Goal: Information Seeking & Learning: Check status

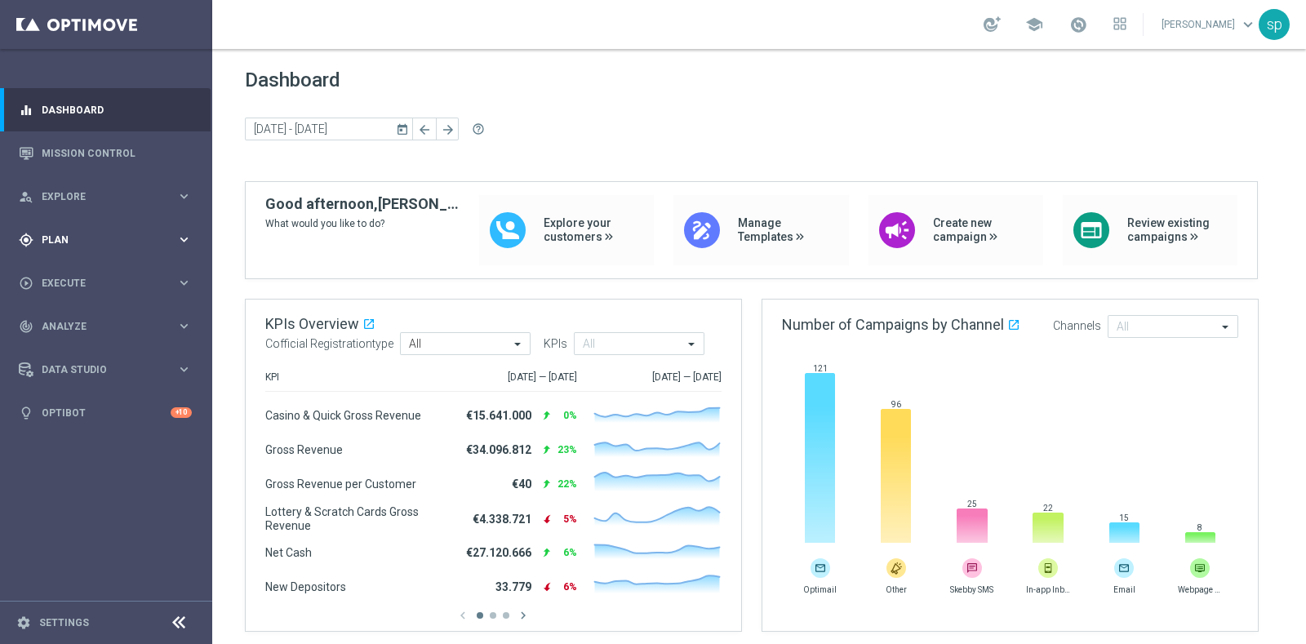
click at [42, 236] on span "Plan" at bounding box center [109, 240] width 135 height 10
click at [82, 318] on span "Templates" at bounding box center [101, 322] width 117 height 10
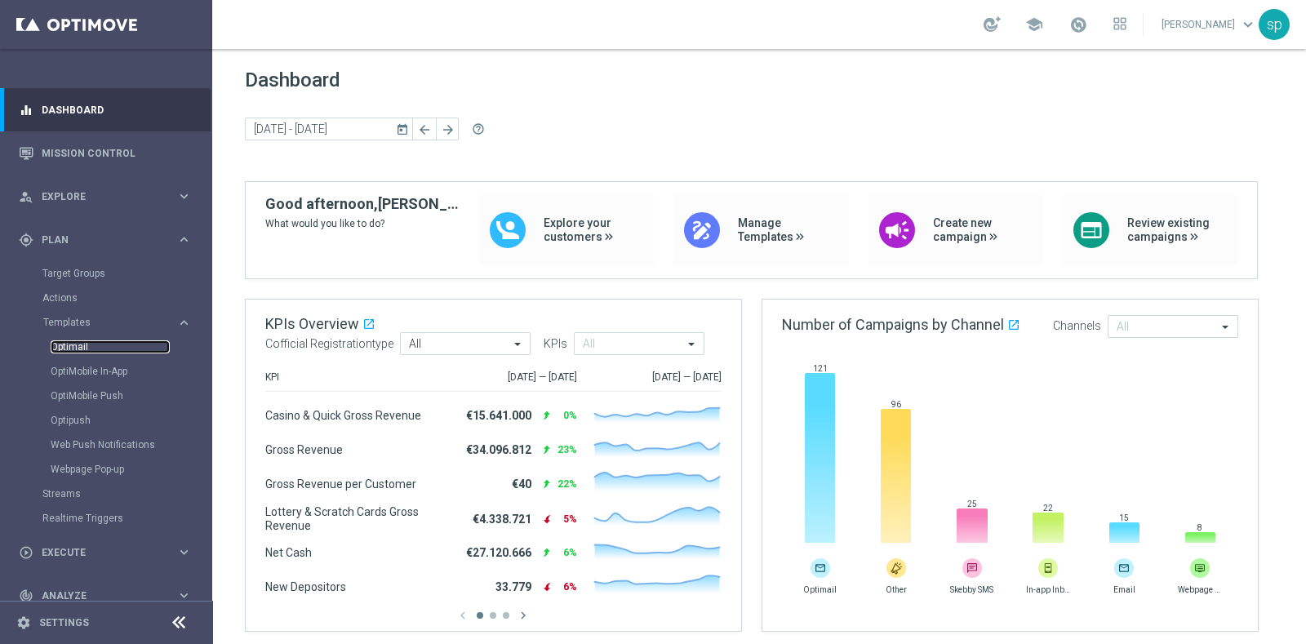
click at [72, 352] on link "Optimail" at bounding box center [110, 346] width 119 height 13
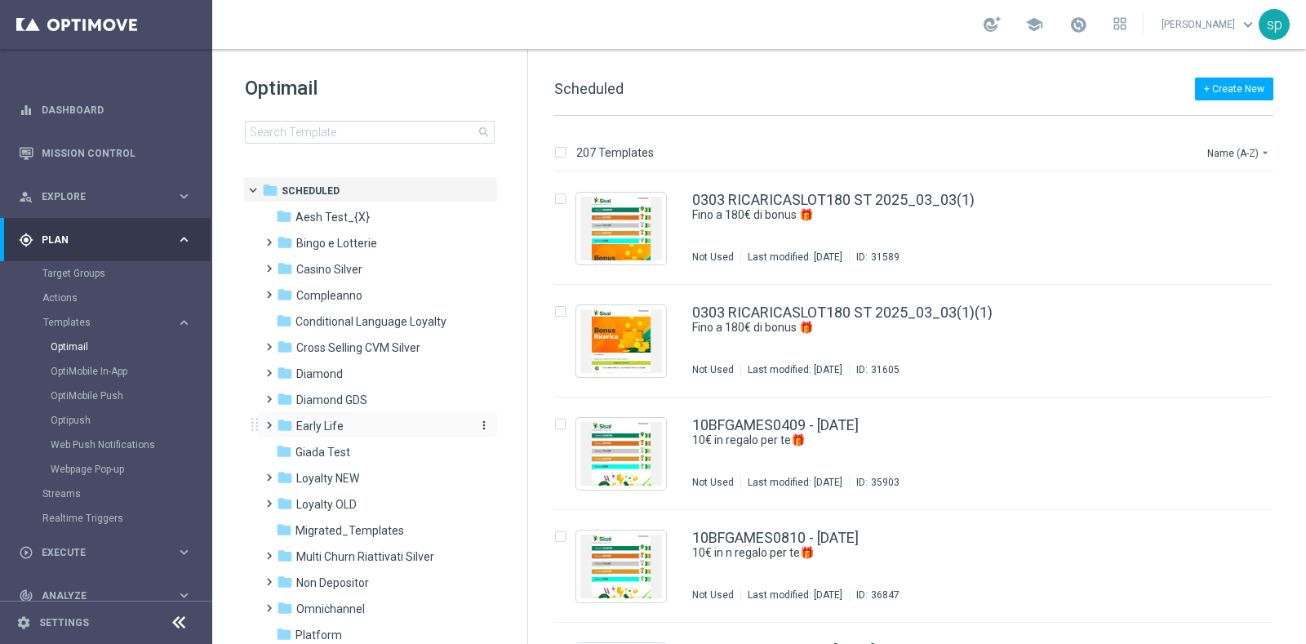
click at [326, 420] on span "Early Life" at bounding box center [319, 426] width 47 height 15
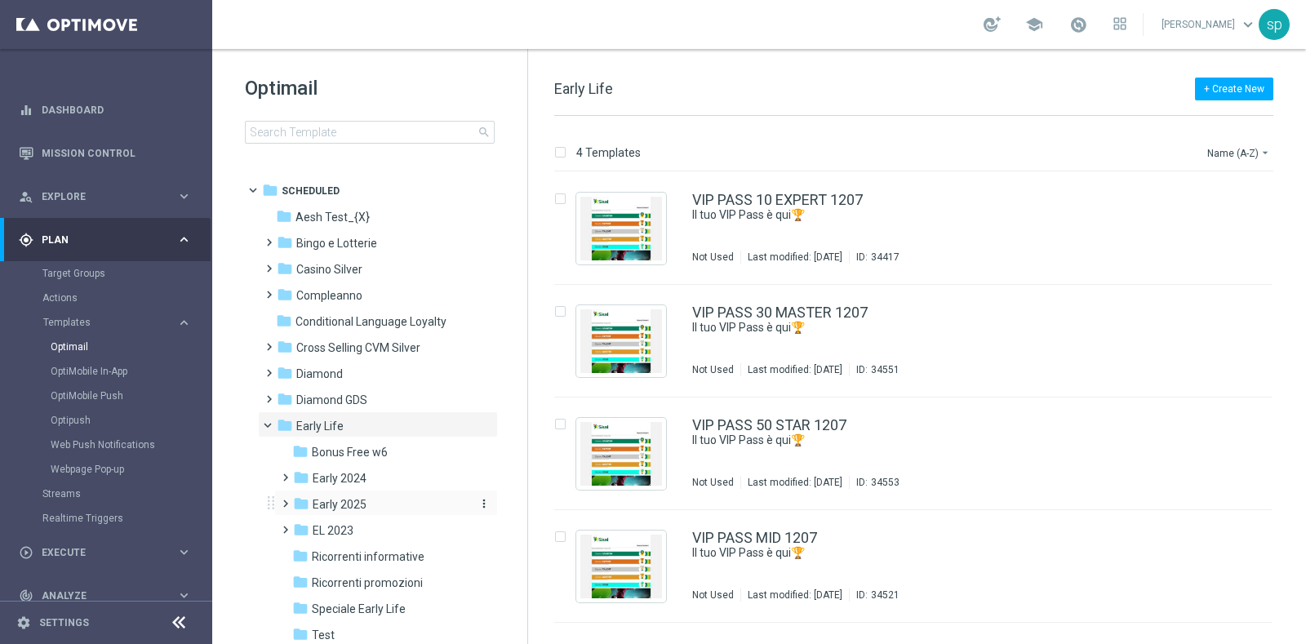
click at [351, 497] on span "Early 2025" at bounding box center [340, 504] width 54 height 15
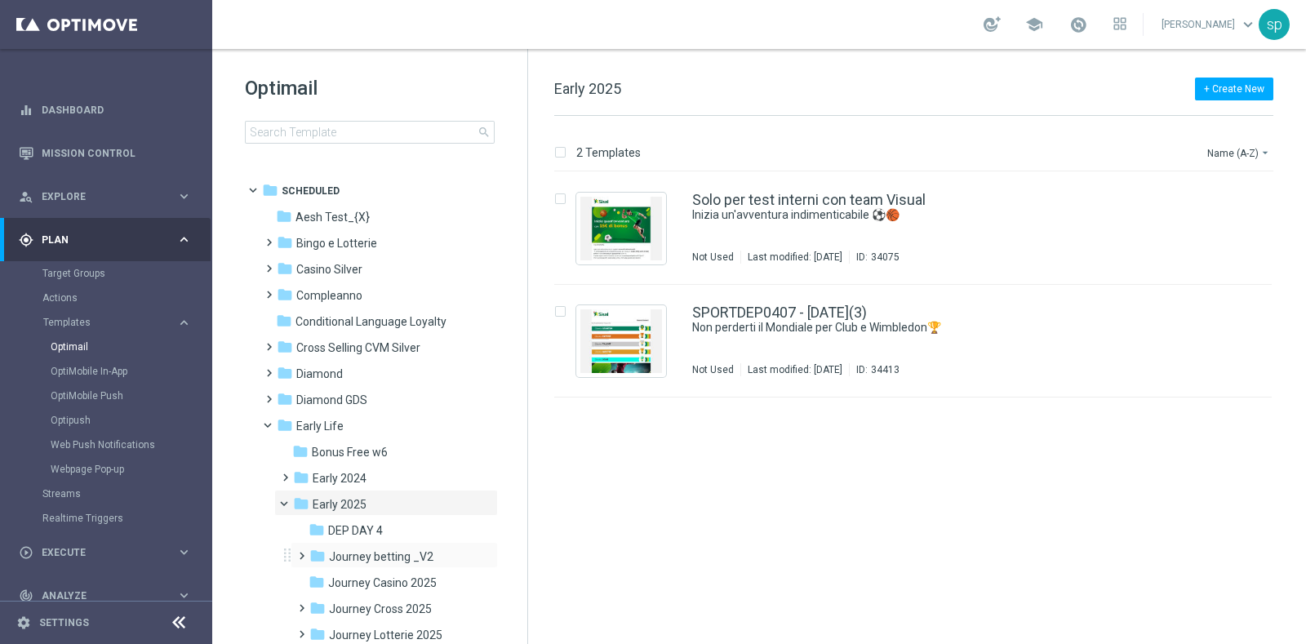
click at [379, 543] on div "folder Journey betting _V2 more_vert" at bounding box center [393, 555] width 207 height 26
click at [391, 555] on span "Journey betting _V2" at bounding box center [381, 556] width 104 height 15
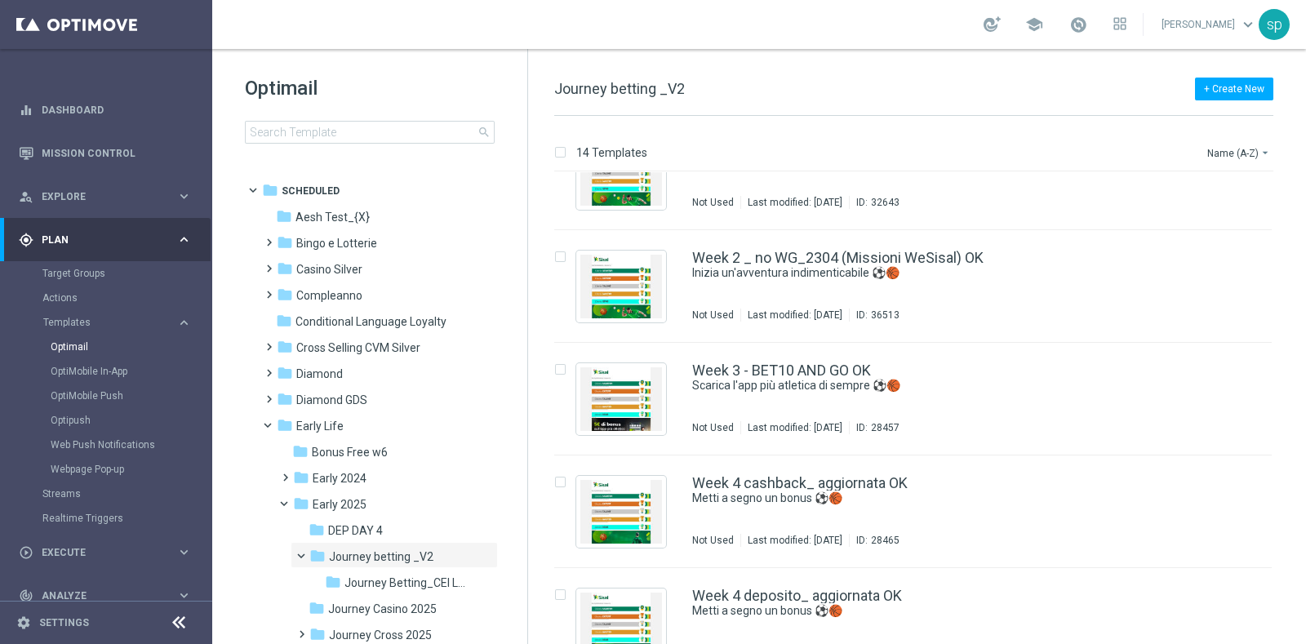
scroll to position [847, 0]
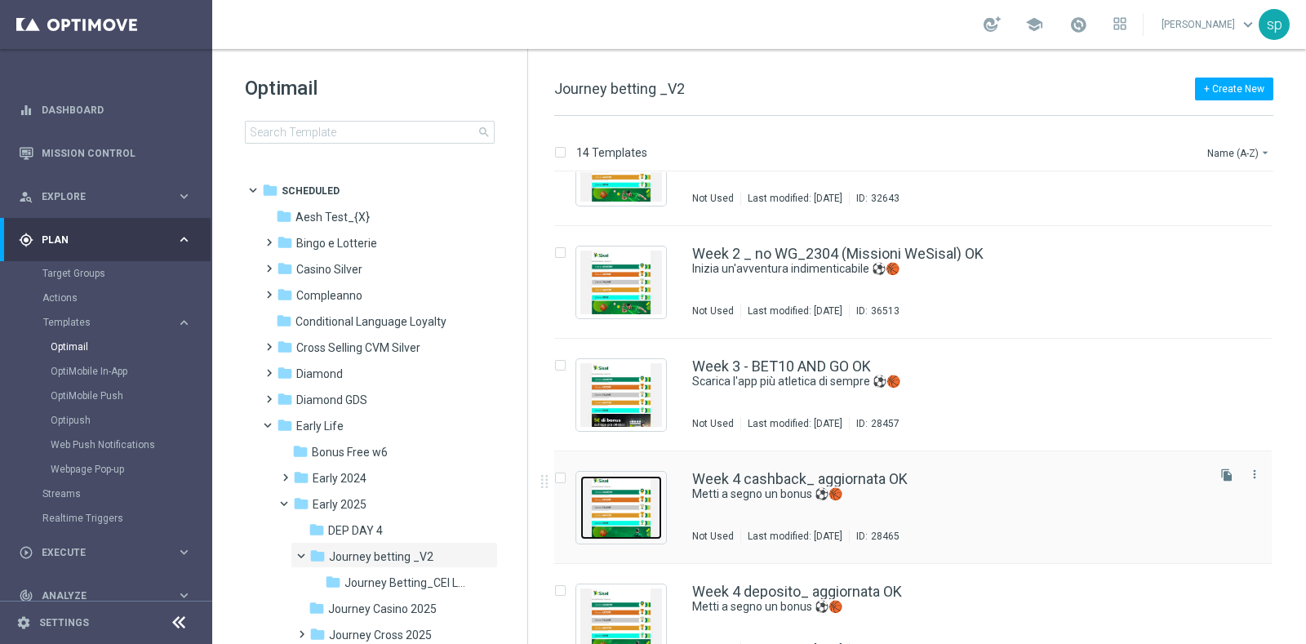
click at [636, 512] on img "Press SPACE to select this row." at bounding box center [621, 508] width 82 height 64
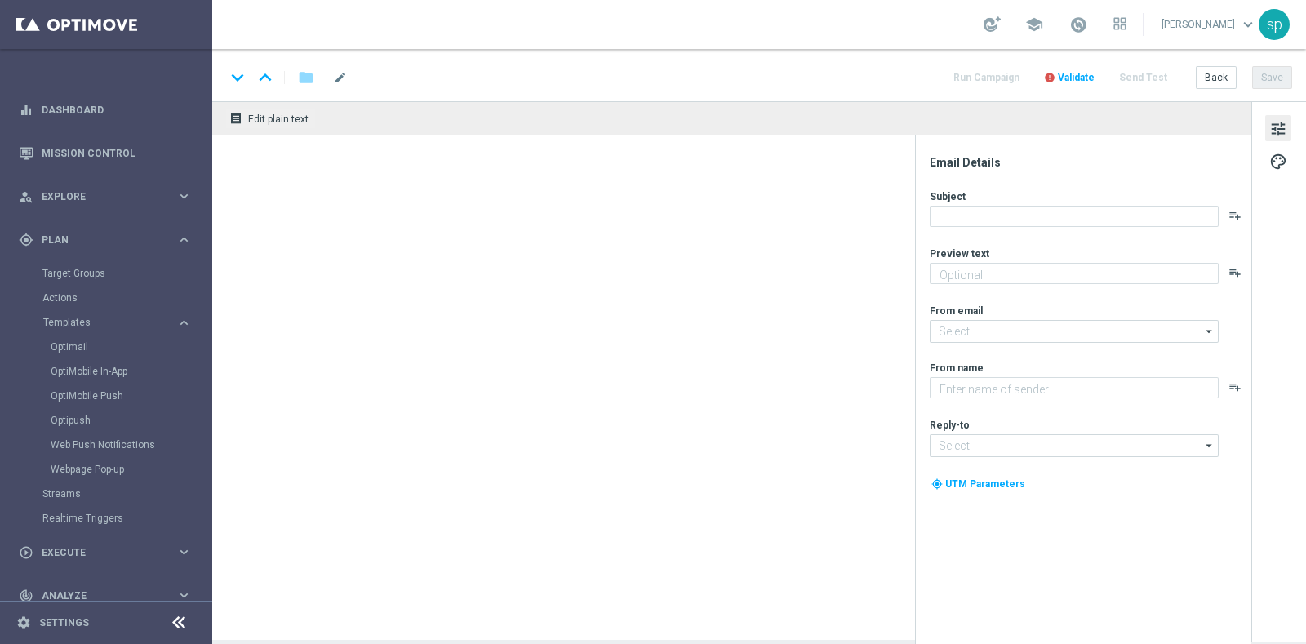
type textarea "Per te una nuova promo in esclusiva!"
type input "newsletter@comunicazioni.sisal.it"
type textarea "Sisal"
type input "info@sisal.it"
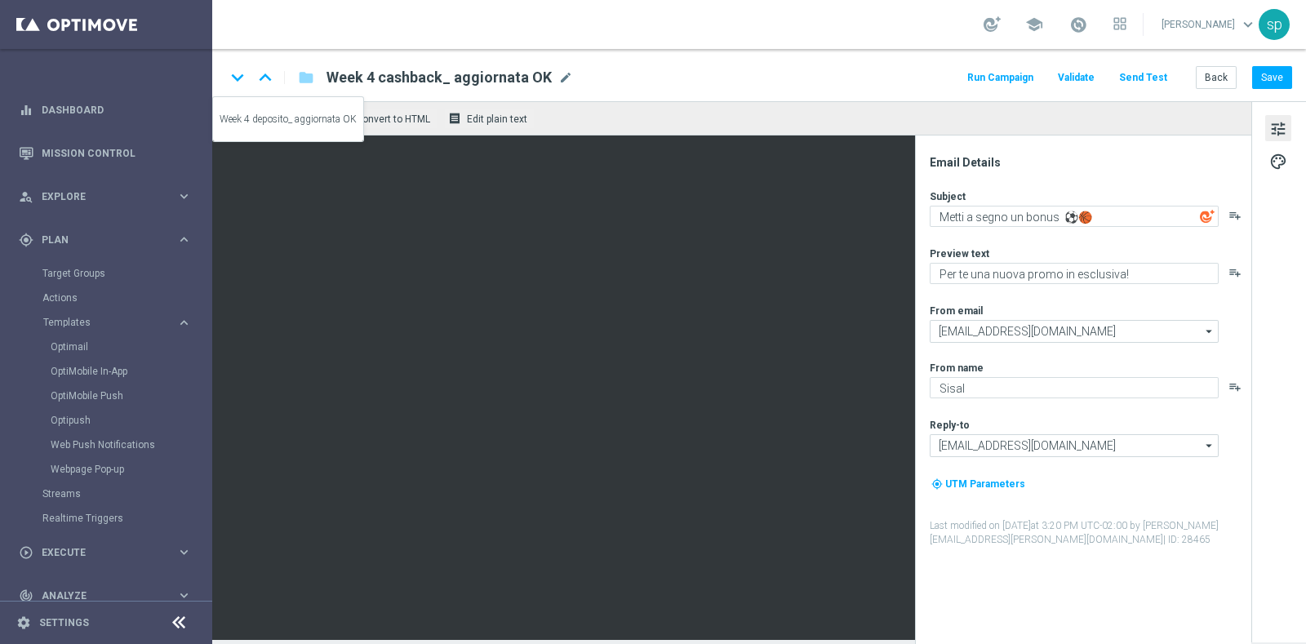
click at [237, 73] on icon "keyboard_arrow_down" at bounding box center [237, 77] width 24 height 24
type textarea "Ricarica ed ottieni un bonus esclusivo"
type textarea "Fino a 3.000 Sisal Point: scendi in campo ⚽️🏀"
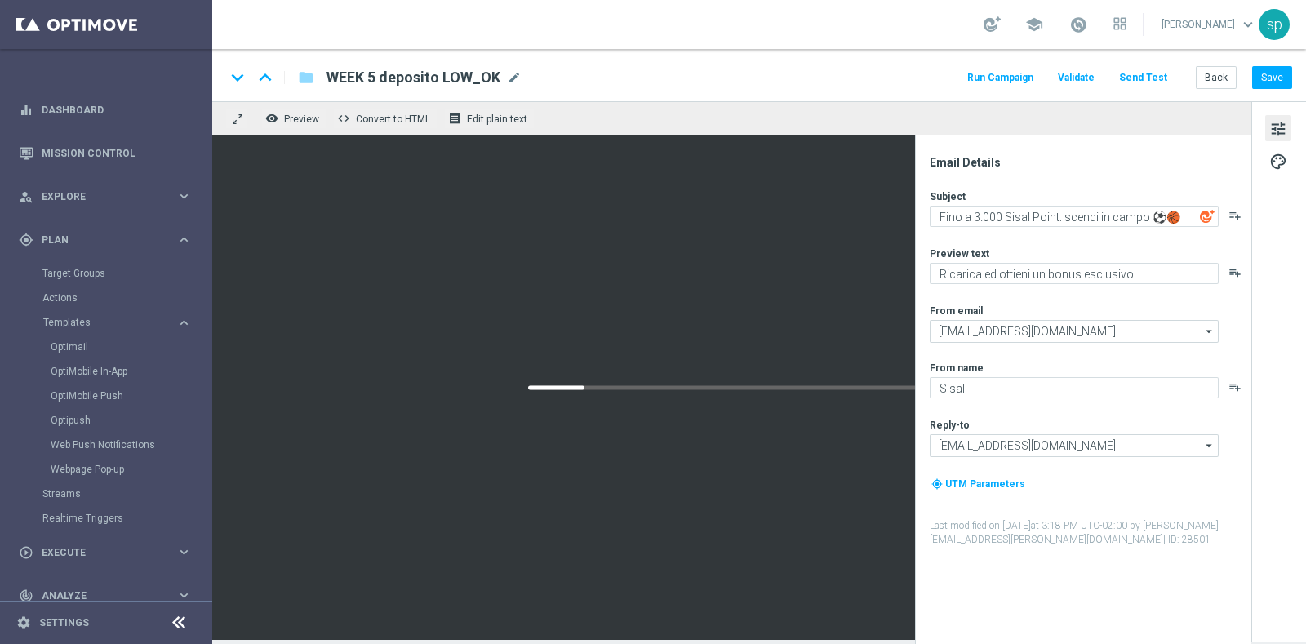
click at [284, 73] on div at bounding box center [284, 77] width 1 height 13
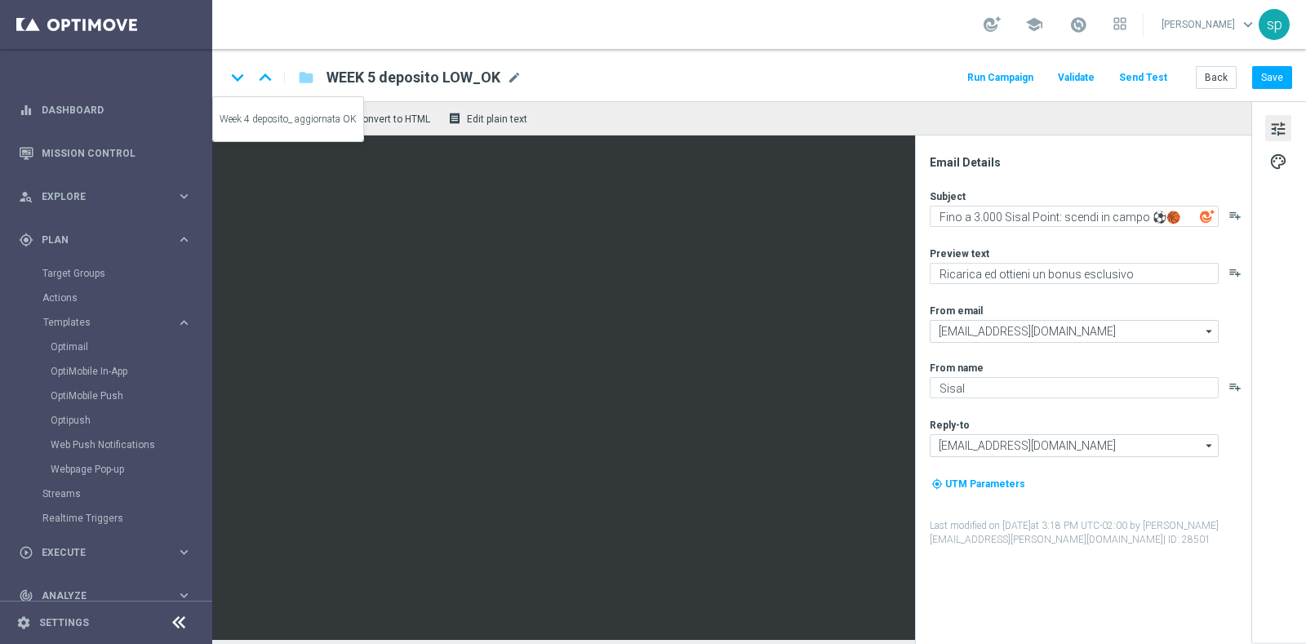
click at [271, 78] on icon "keyboard_arrow_up" at bounding box center [265, 77] width 24 height 24
type textarea "Per te una nuova promo in esclusiva!"
type textarea "Metti a segno un bonus ⚽️🏀"
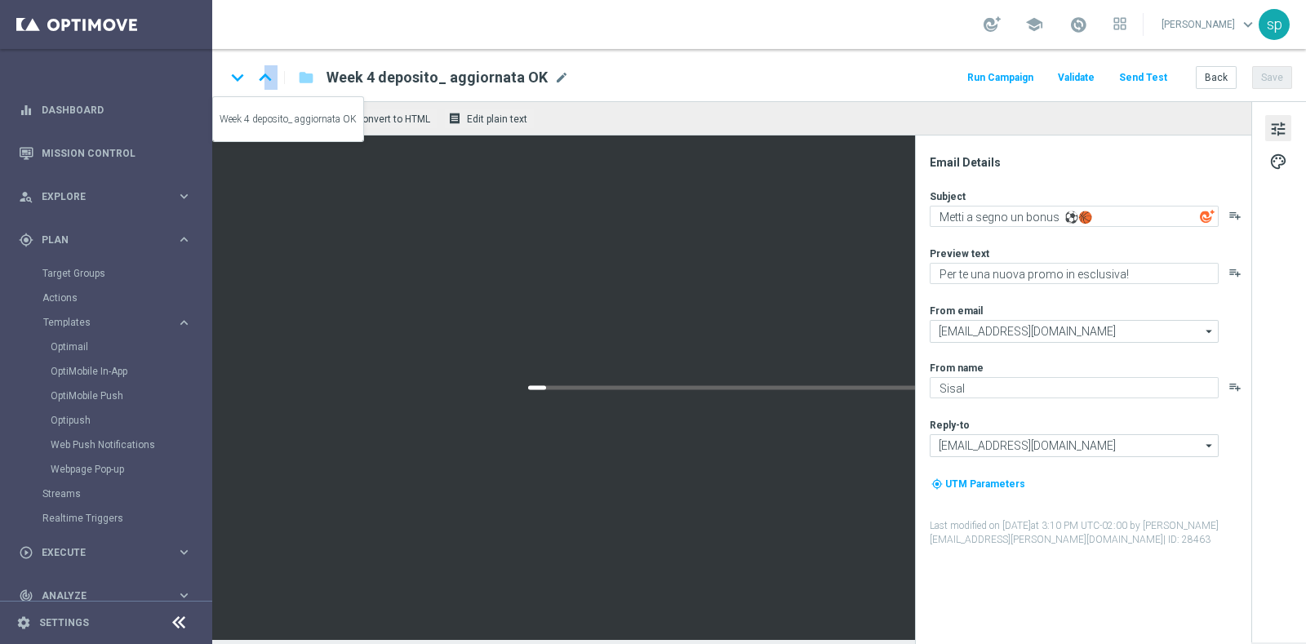
click at [271, 78] on icon "keyboard_arrow_up" at bounding box center [265, 77] width 24 height 24
type textarea "Per te fino a 10€ di bonus"
type textarea "Scarica l'app più atletica di sempre ⚽️🏀"
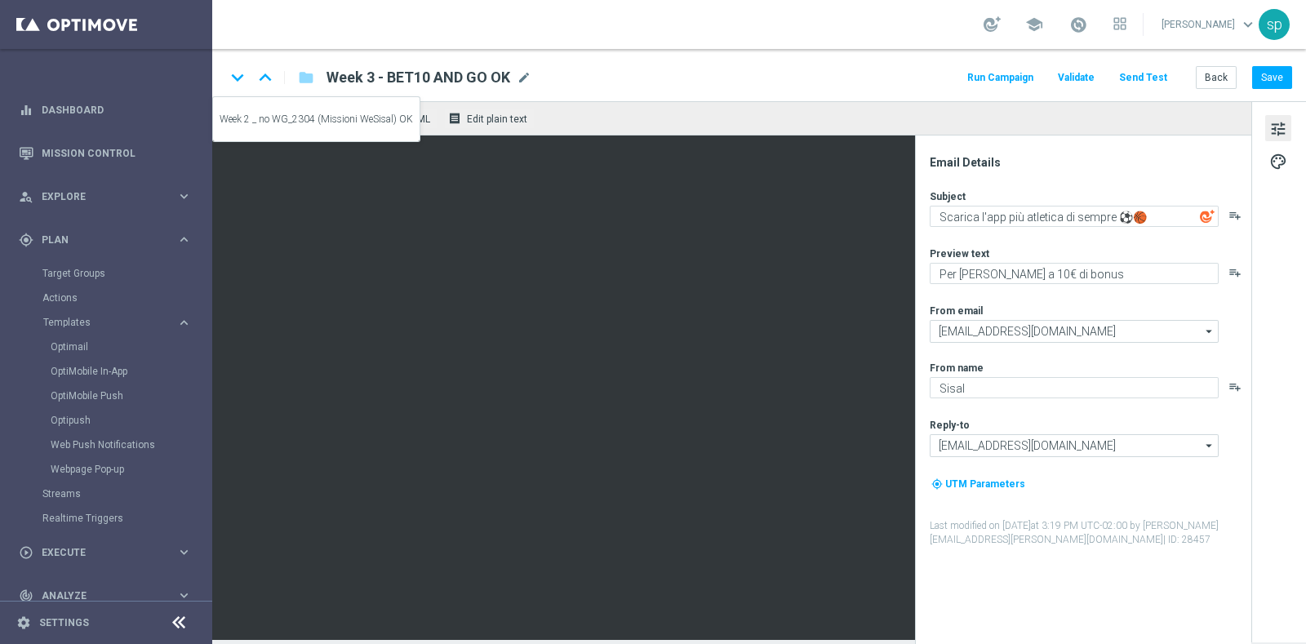
click at [261, 75] on icon "keyboard_arrow_up" at bounding box center [265, 77] width 24 height 24
type textarea "Per te fino a 15€ di bonus con una promo esclusiva"
type textarea "Inizia un'avventura indimenticabile ⚽️🏀"
click at [265, 78] on icon "keyboard_arrow_up" at bounding box center [265, 77] width 24 height 24
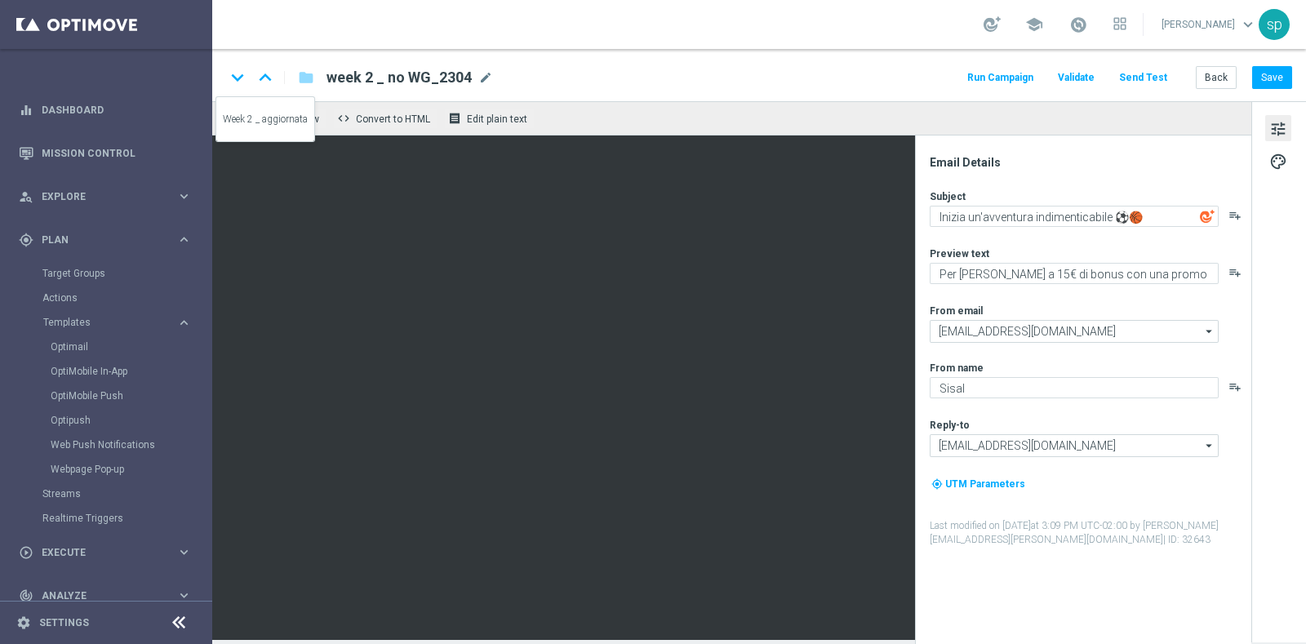
click at [265, 78] on icon "keyboard_arrow_up" at bounding box center [265, 77] width 24 height 24
click at [268, 75] on icon "keyboard_arrow_up" at bounding box center [265, 77] width 24 height 24
type textarea "Insieme per un gioco sicuro e consapevole"
type textarea "Giochiamo di squadra"
click at [268, 75] on icon "keyboard_arrow_up" at bounding box center [265, 77] width 24 height 24
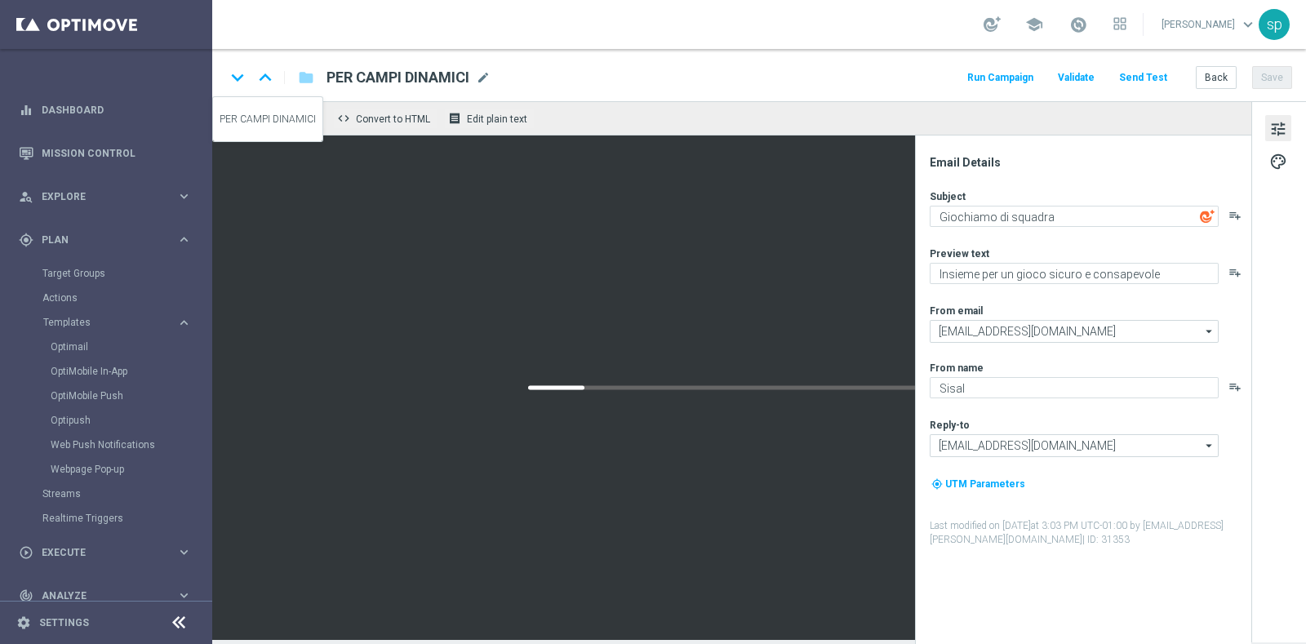
click at [268, 75] on icon "keyboard_arrow_up" at bounding box center [265, 77] width 24 height 24
type textarea "Per te una nuova promo in esclusiva!"
type textarea "Fino a 10€ di bonus: una sfida da portare in fondo."
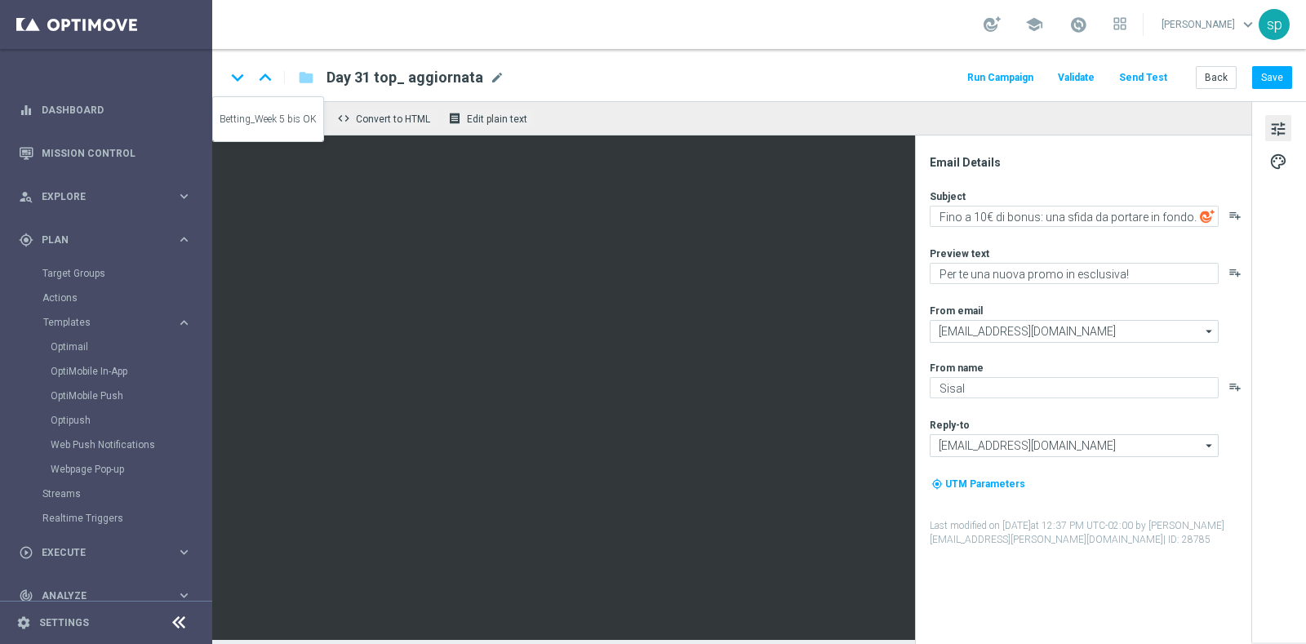
click at [268, 75] on icon "keyboard_arrow_up" at bounding box center [265, 77] width 24 height 24
type textarea "Fino a 15€ di bonus con la nuova promo."
type textarea "Condividi la tua passione con Tipster!"
click at [265, 77] on icon "keyboard_arrow_up" at bounding box center [265, 77] width 24 height 24
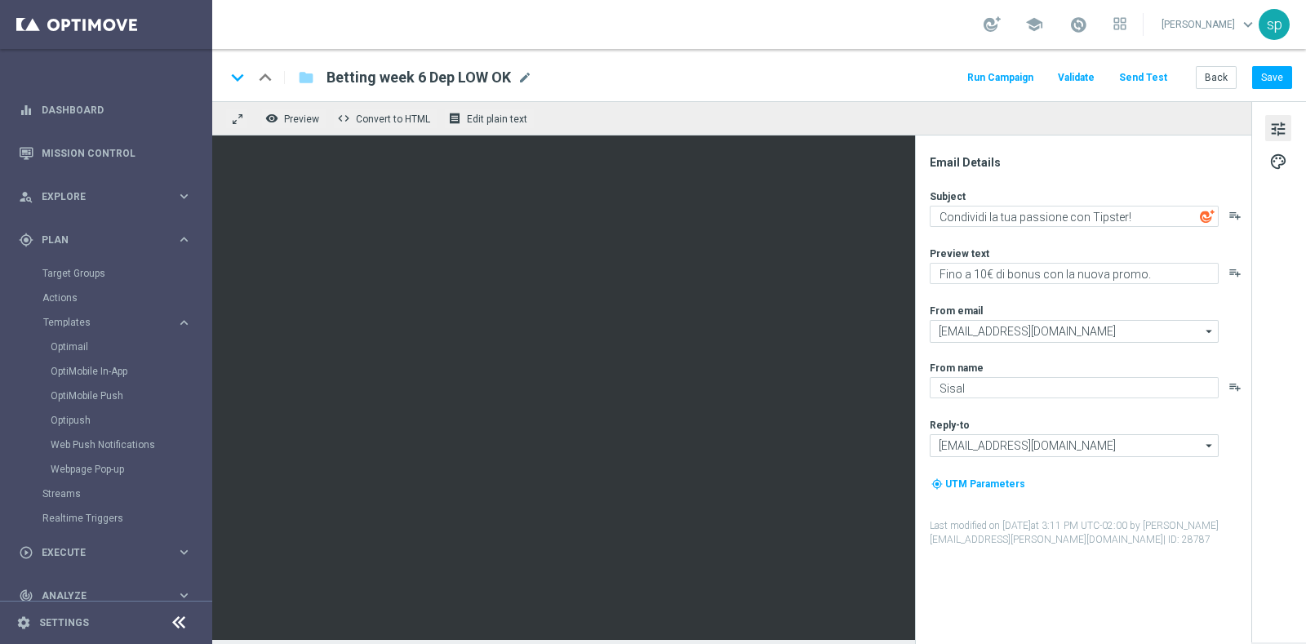
click at [271, 81] on div "keyboard_arrow_up" at bounding box center [265, 77] width 24 height 24
click at [226, 75] on icon "keyboard_arrow_down" at bounding box center [237, 77] width 24 height 24
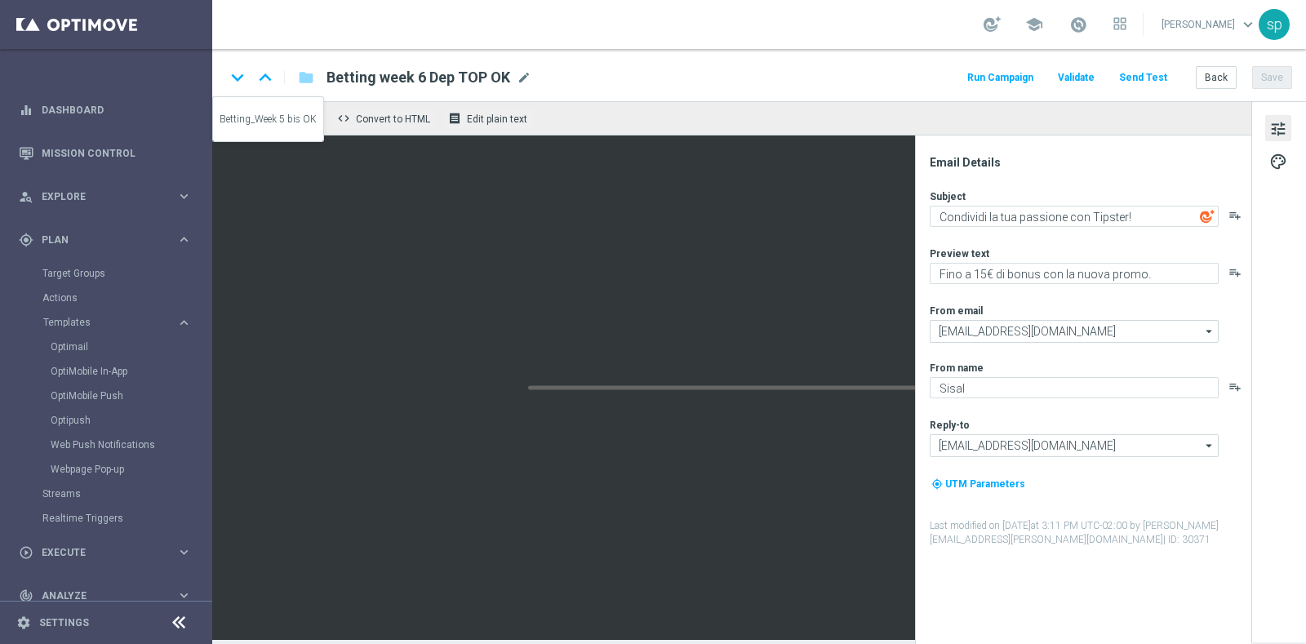
click at [226, 75] on icon "keyboard_arrow_down" at bounding box center [237, 77] width 24 height 24
type textarea "Per te una nuova promo in esclusiva!"
type textarea "Fino a 10€ di bonus: una sfida da portare in fondo."
click at [226, 75] on icon "keyboard_arrow_down" at bounding box center [237, 77] width 24 height 24
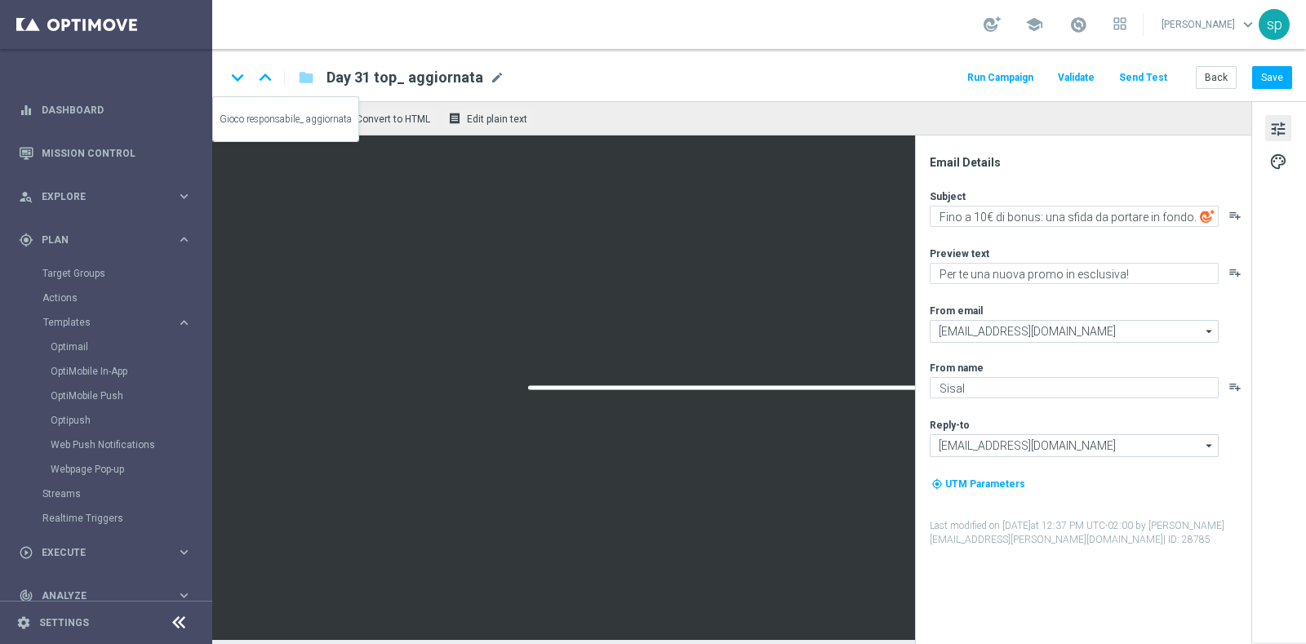
click at [226, 75] on icon "keyboard_arrow_down" at bounding box center [237, 77] width 24 height 24
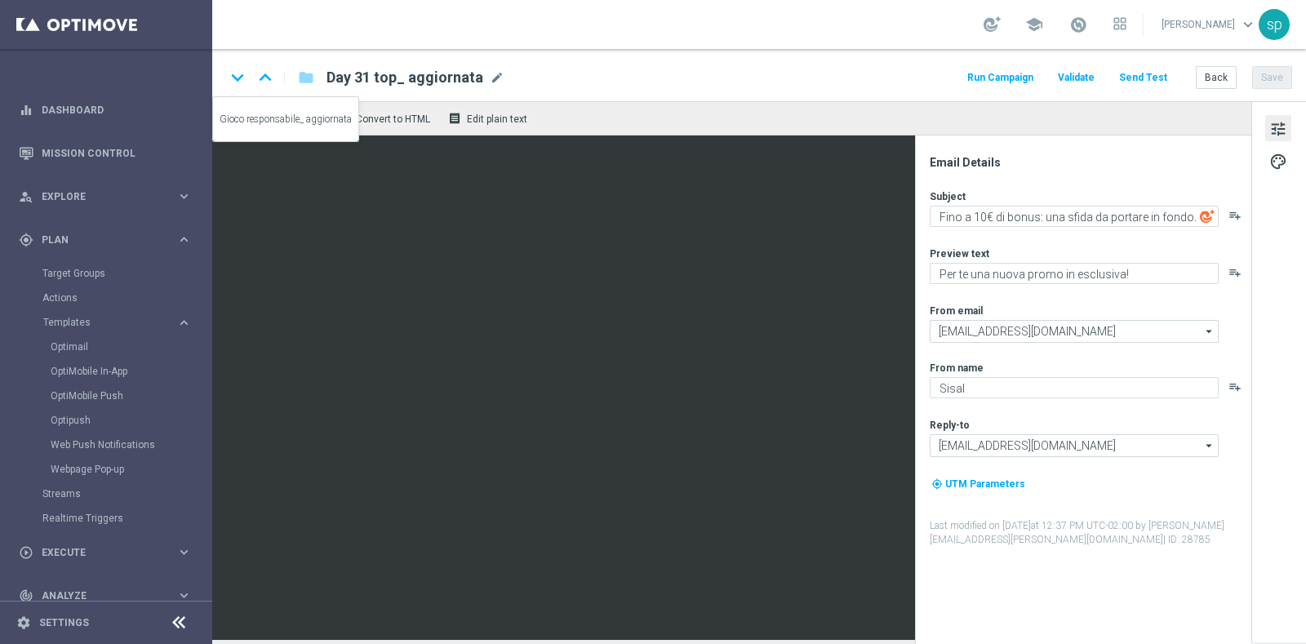
type textarea "Insieme per un gioco sicuro e consapevole"
type textarea "Giochiamo di squadra"
click at [262, 71] on icon "keyboard_arrow_up" at bounding box center [265, 77] width 24 height 24
type textarea "Per te una nuova promo in esclusiva!"
type textarea "Fino a 10€ di bonus: una sfida da portare in fondo."
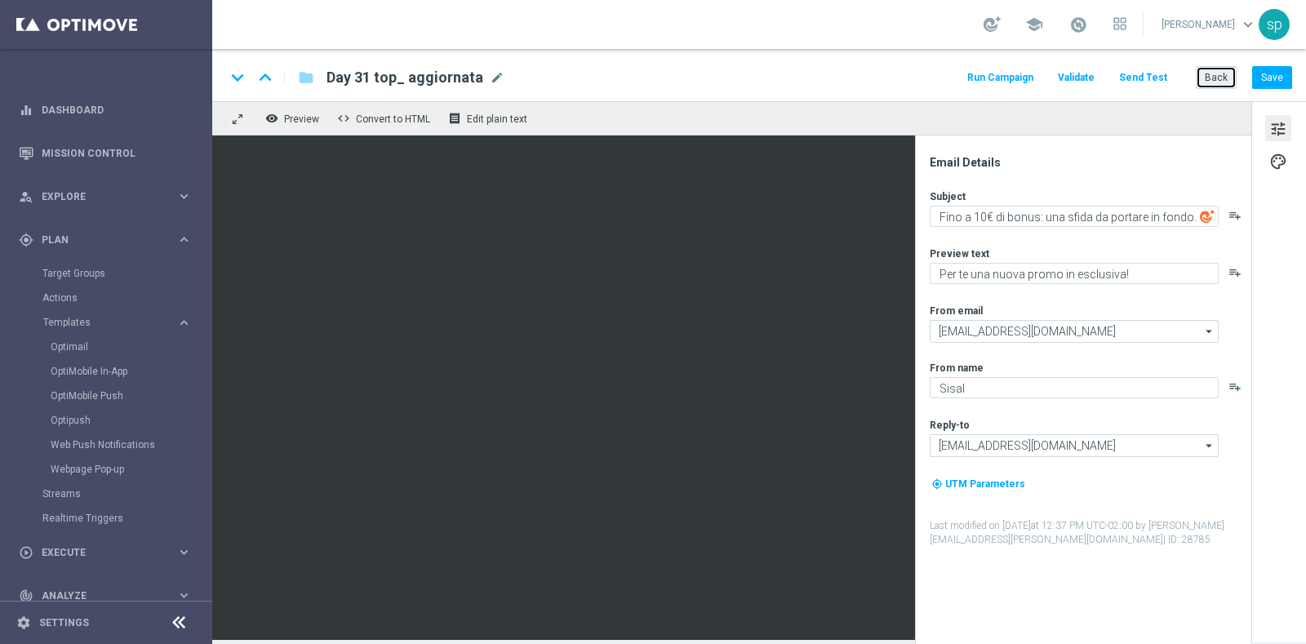
click at [1224, 81] on button "Back" at bounding box center [1215, 77] width 41 height 23
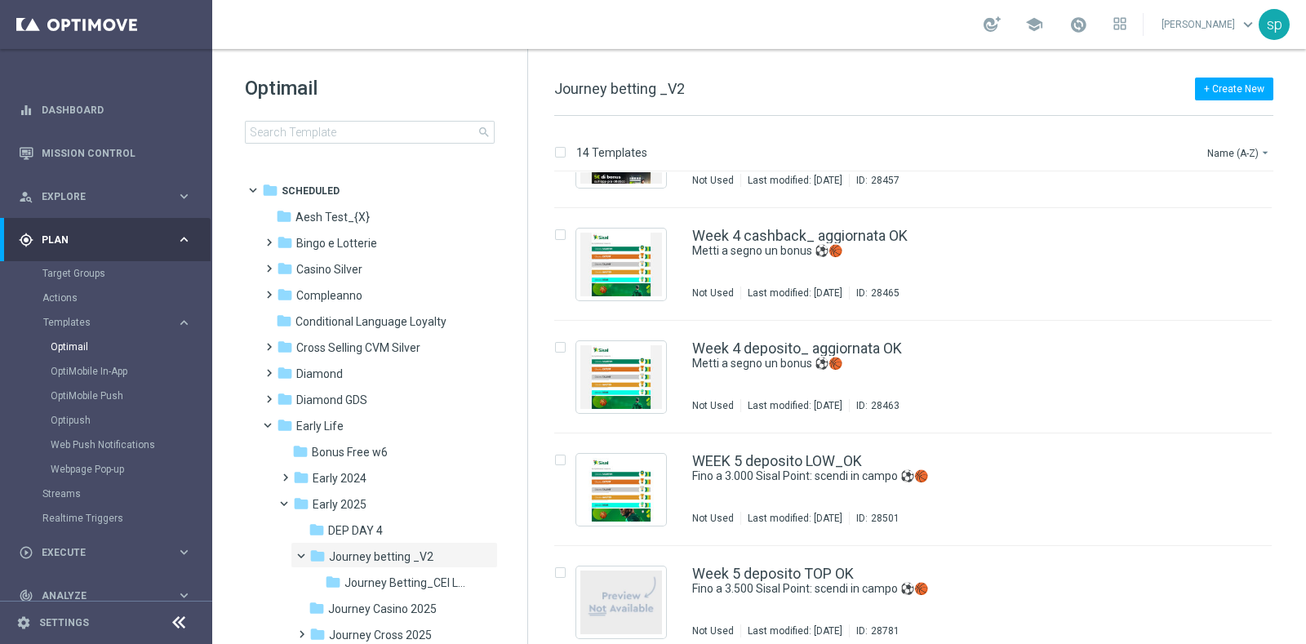
scroll to position [1104, 0]
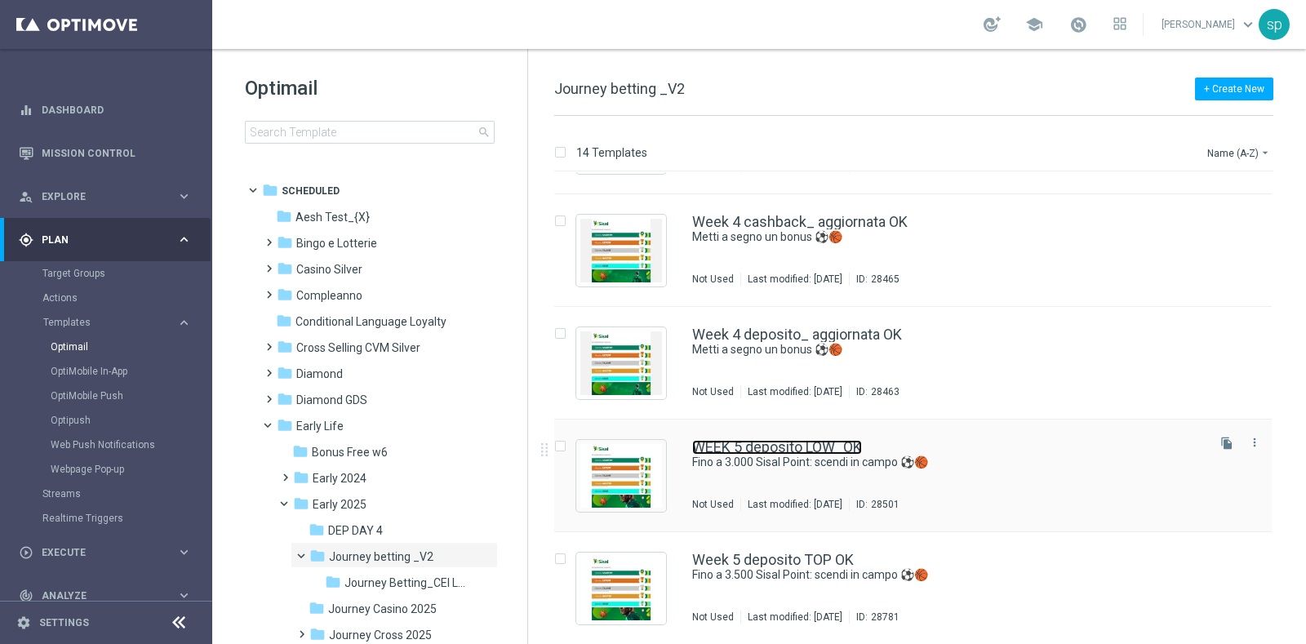
click at [798, 445] on link "WEEK 5 deposito LOW_OK" at bounding box center [777, 447] width 170 height 15
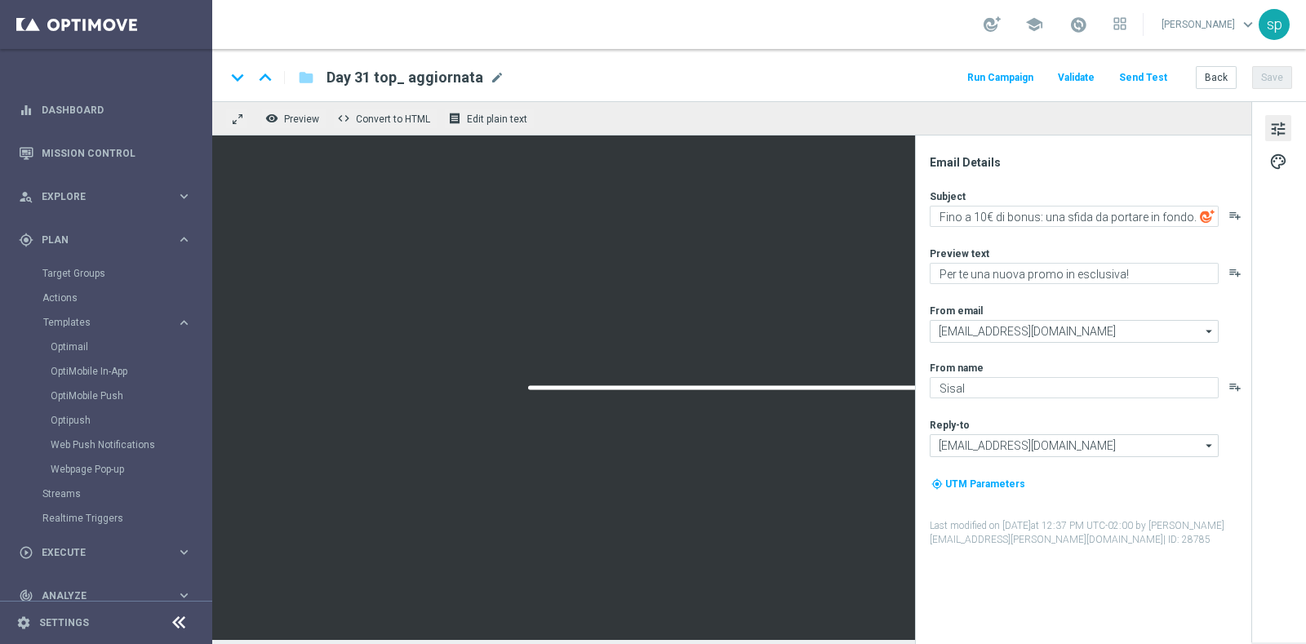
type textarea "Fino a 3.000 Sisal Point: scendi in campo ⚽️🏀"
type textarea "Ricarica ed ottieni un bonus esclusivo"
click at [233, 78] on icon "keyboard_arrow_down" at bounding box center [237, 77] width 24 height 24
type textarea "Fino a 3.500 Sisal Point: scendi in campo ⚽️🏀"
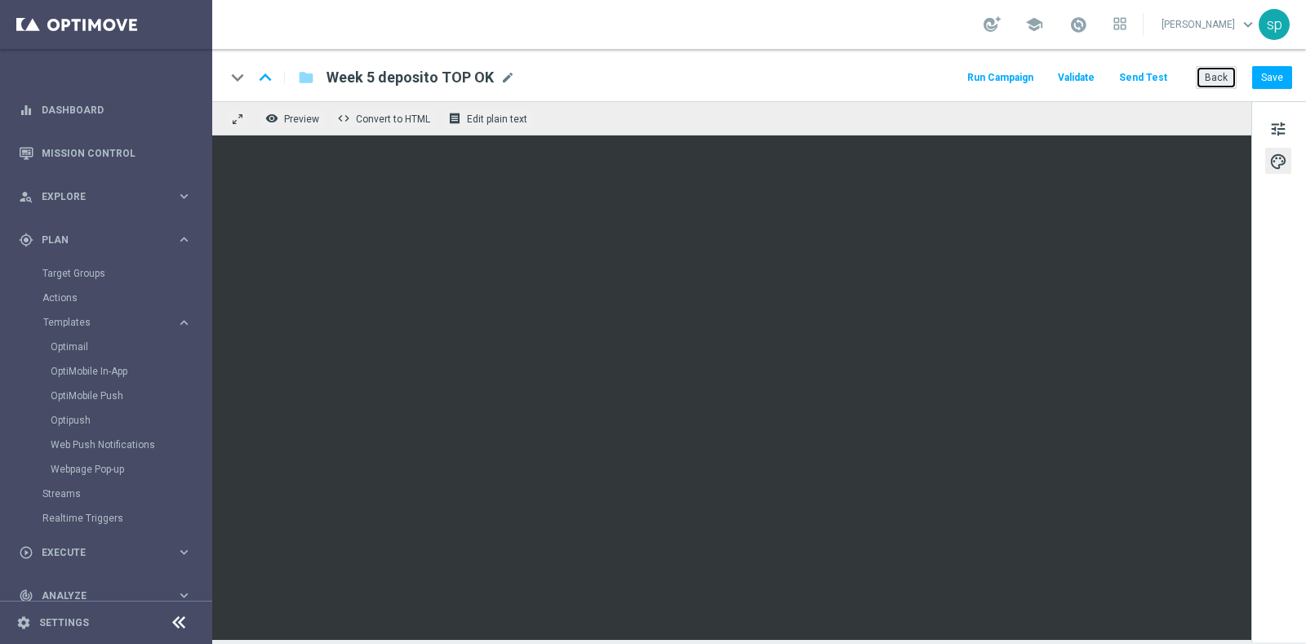
click at [1211, 75] on button "Back" at bounding box center [1215, 77] width 41 height 23
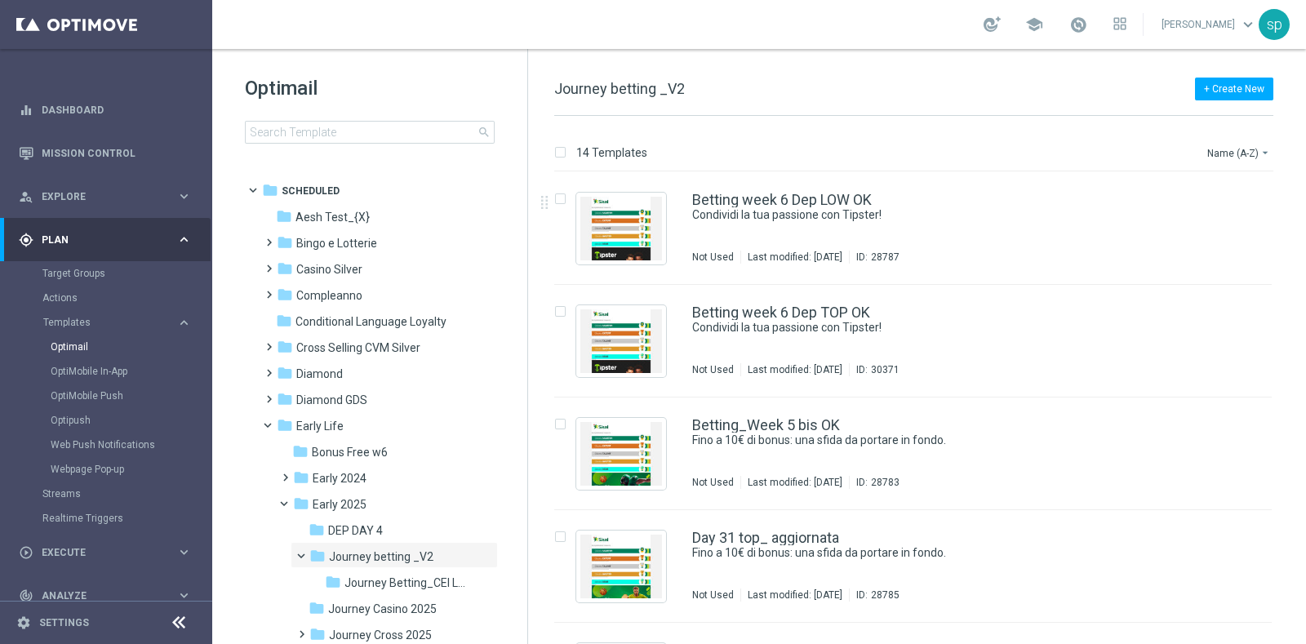
click at [396, 120] on div "Optimail search" at bounding box center [386, 109] width 282 height 69
click at [401, 132] on input at bounding box center [370, 132] width 250 height 23
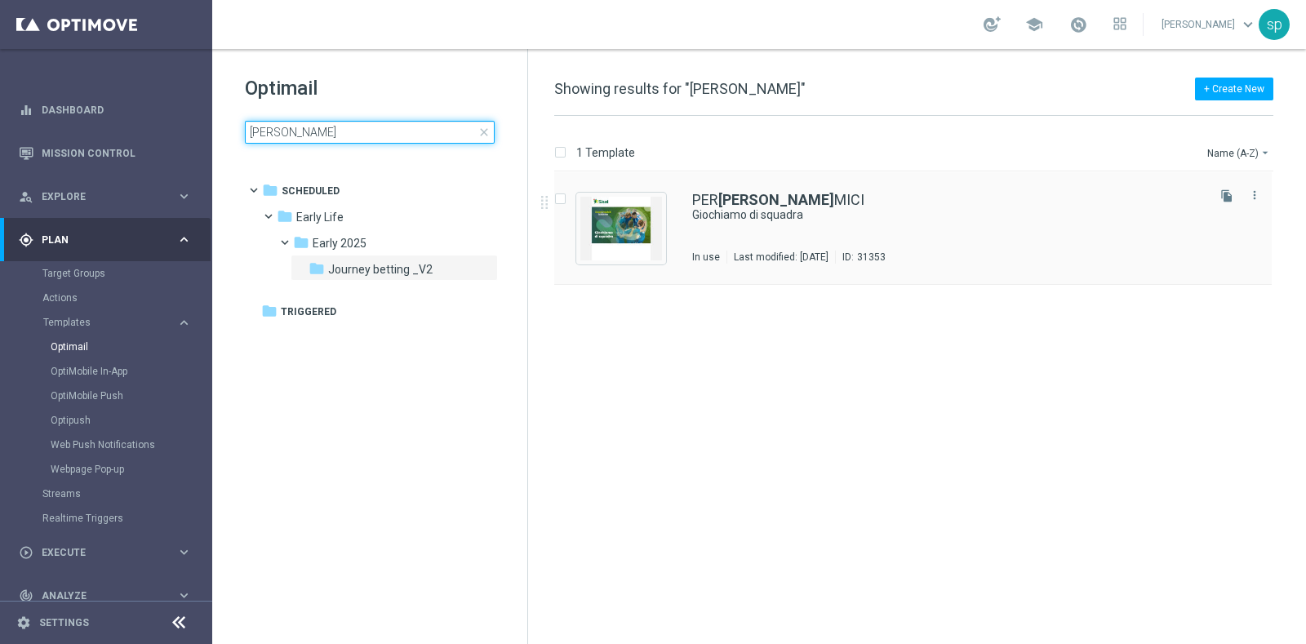
type input "CAMPI DINA"
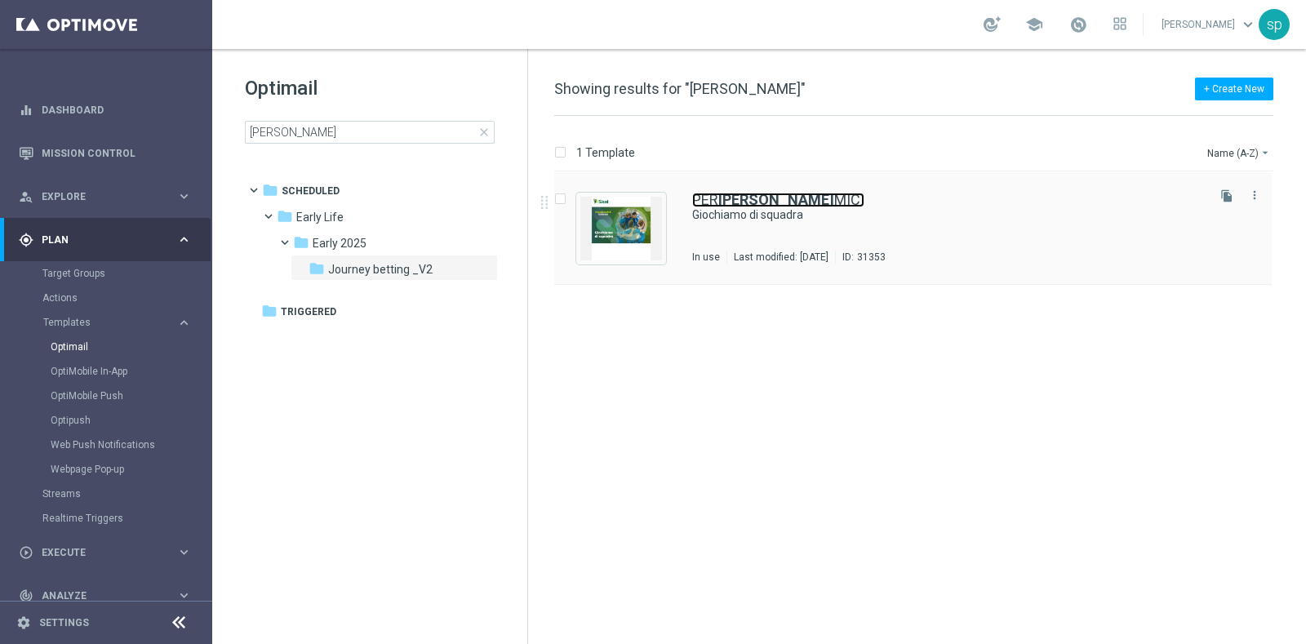
click at [757, 206] on b "CAMPI DINA" at bounding box center [776, 199] width 116 height 17
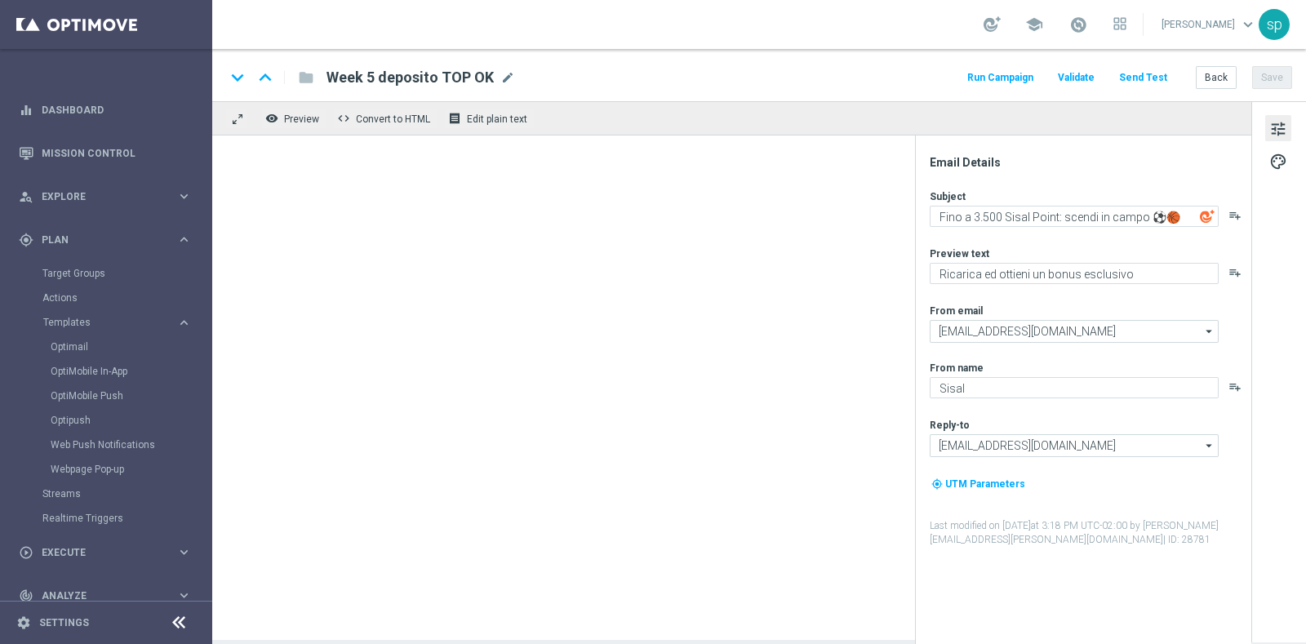
type textarea "Giochiamo di squadra"
type textarea "Insieme per un gioco sicuro e consapevole"
click at [757, 206] on div at bounding box center [731, 387] width 1039 height 504
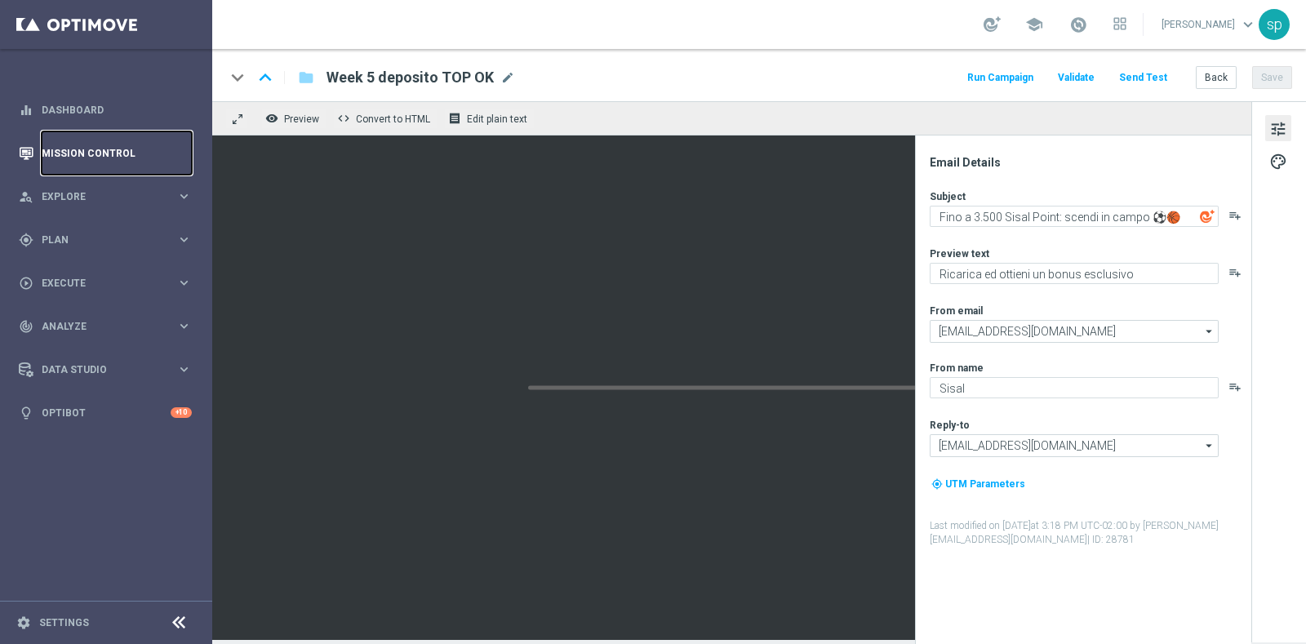
click at [82, 153] on link "Mission Control" at bounding box center [117, 152] width 150 height 43
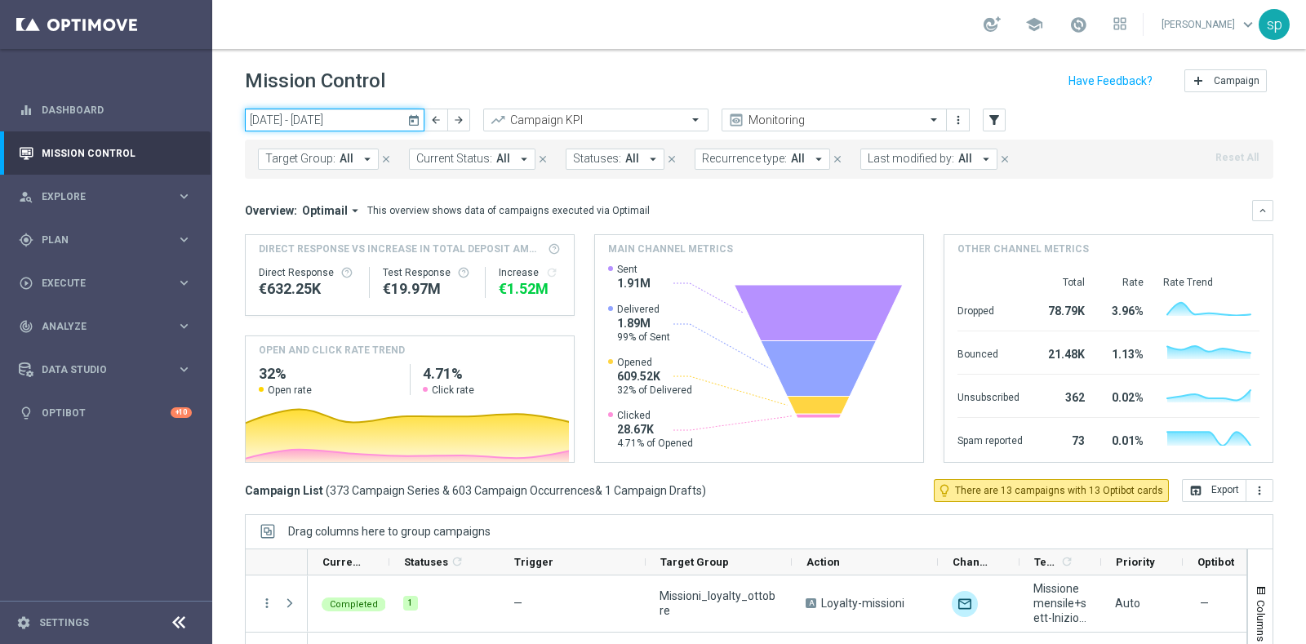
click at [325, 112] on input "[DATE] - [DATE]" at bounding box center [335, 120] width 180 height 23
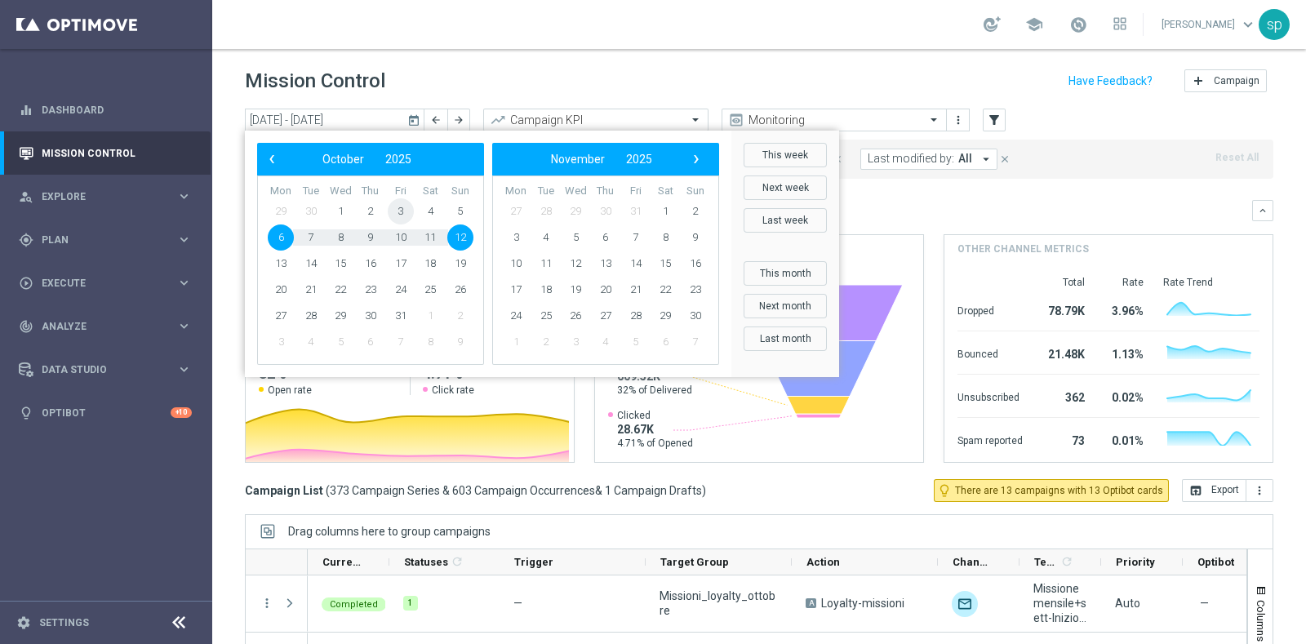
click at [404, 210] on span "3" at bounding box center [401, 211] width 26 height 26
click at [263, 163] on span "‹" at bounding box center [271, 159] width 21 height 21
click at [348, 210] on span "3" at bounding box center [340, 211] width 26 height 26
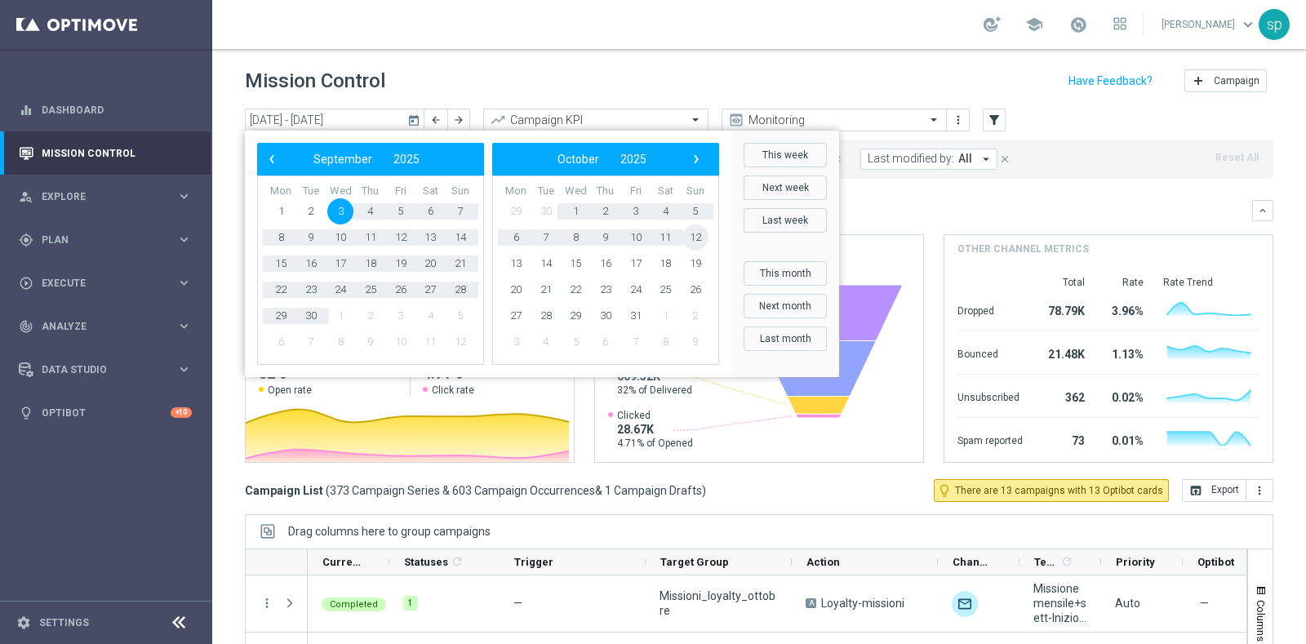
click at [692, 242] on span "12" at bounding box center [695, 237] width 26 height 26
type input "[DATE] - [DATE]"
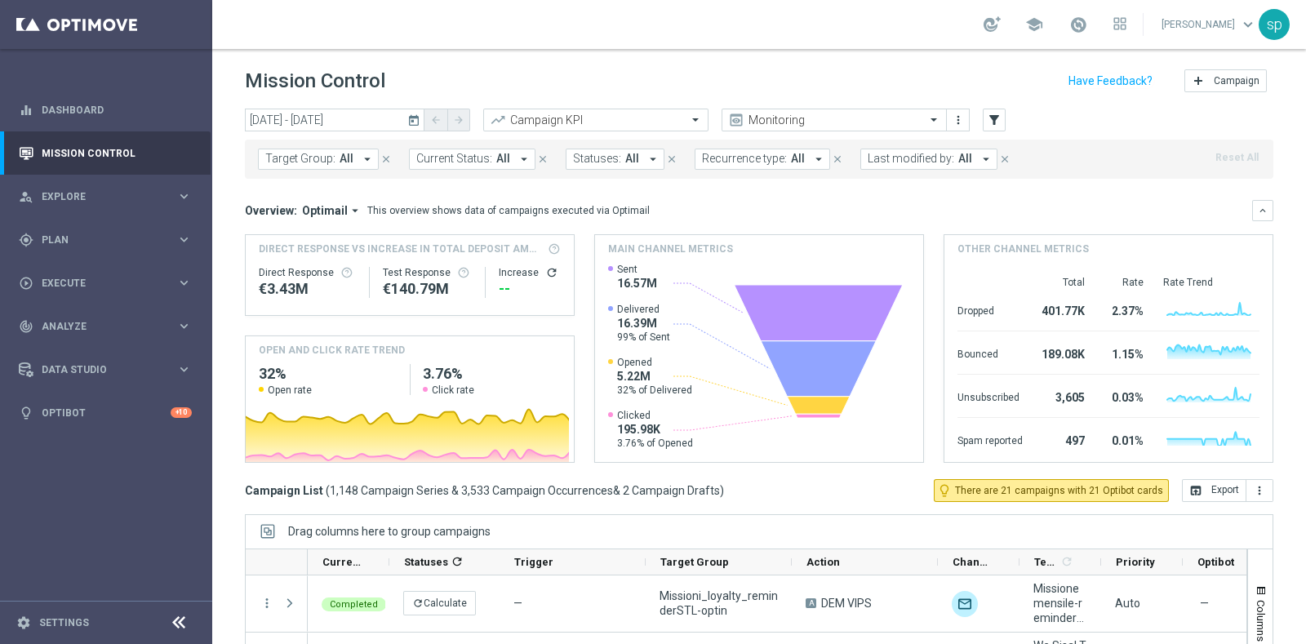
click at [292, 157] on span "Target Group:" at bounding box center [300, 159] width 70 height 14
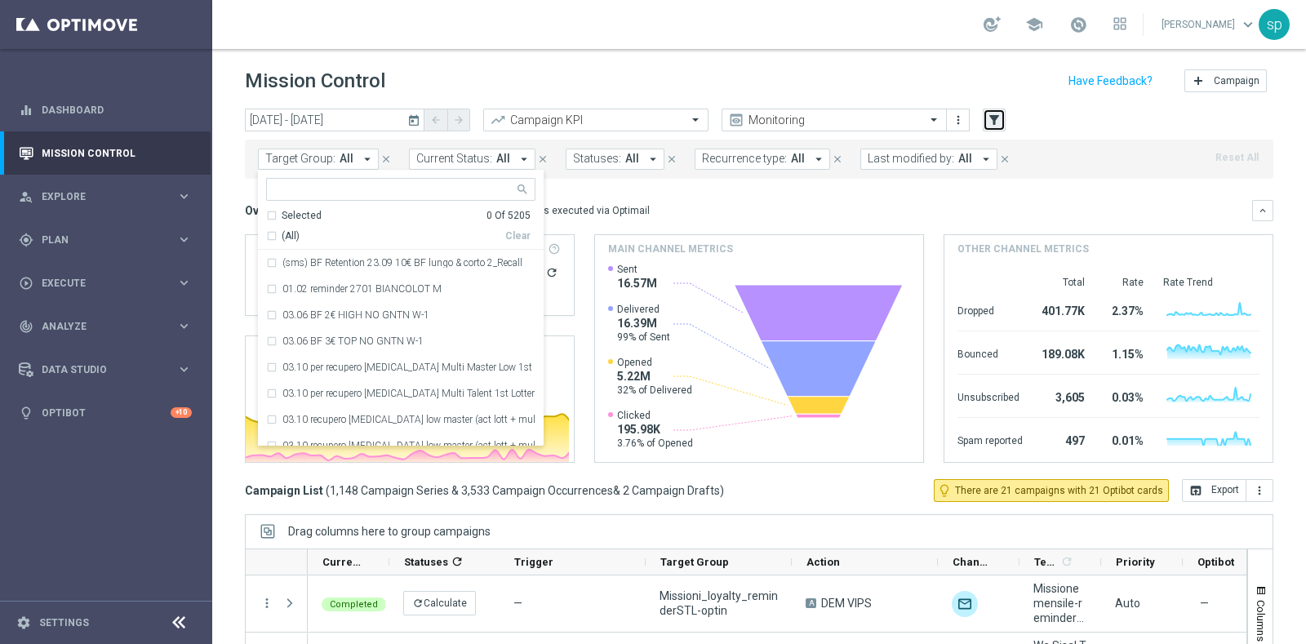
click at [995, 110] on button "filter_alt" at bounding box center [993, 120] width 23 height 23
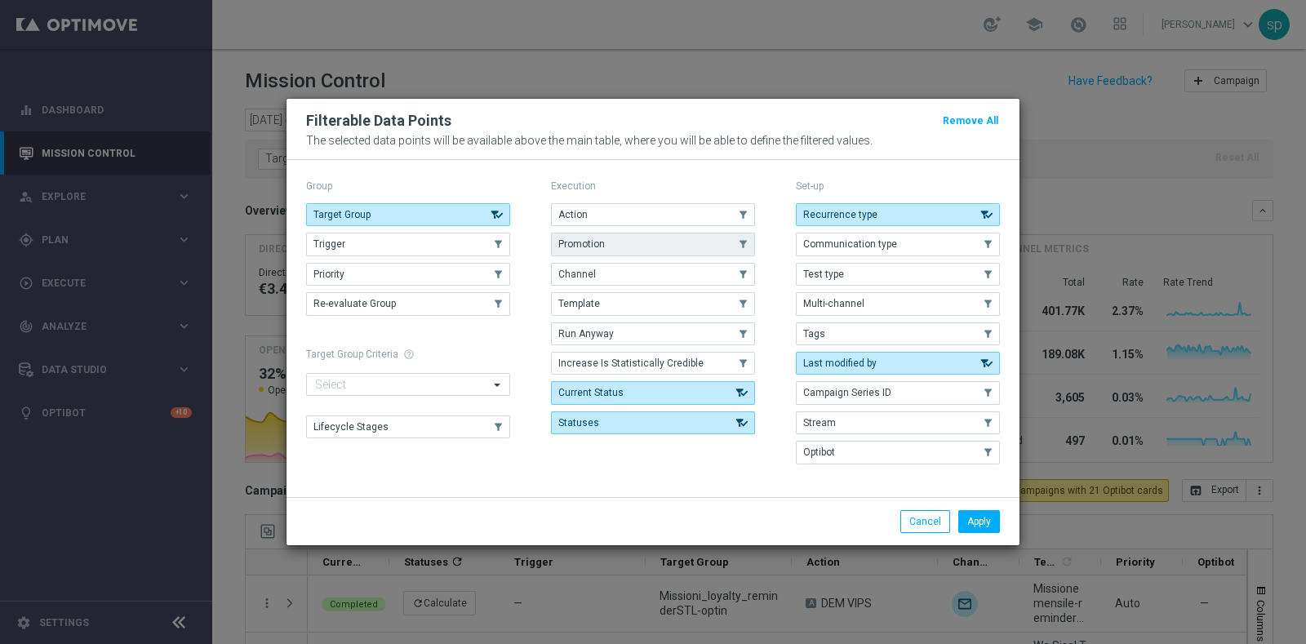
click at [598, 235] on button "Promotion" at bounding box center [653, 244] width 204 height 23
click at [970, 525] on button "Apply" at bounding box center [979, 521] width 42 height 23
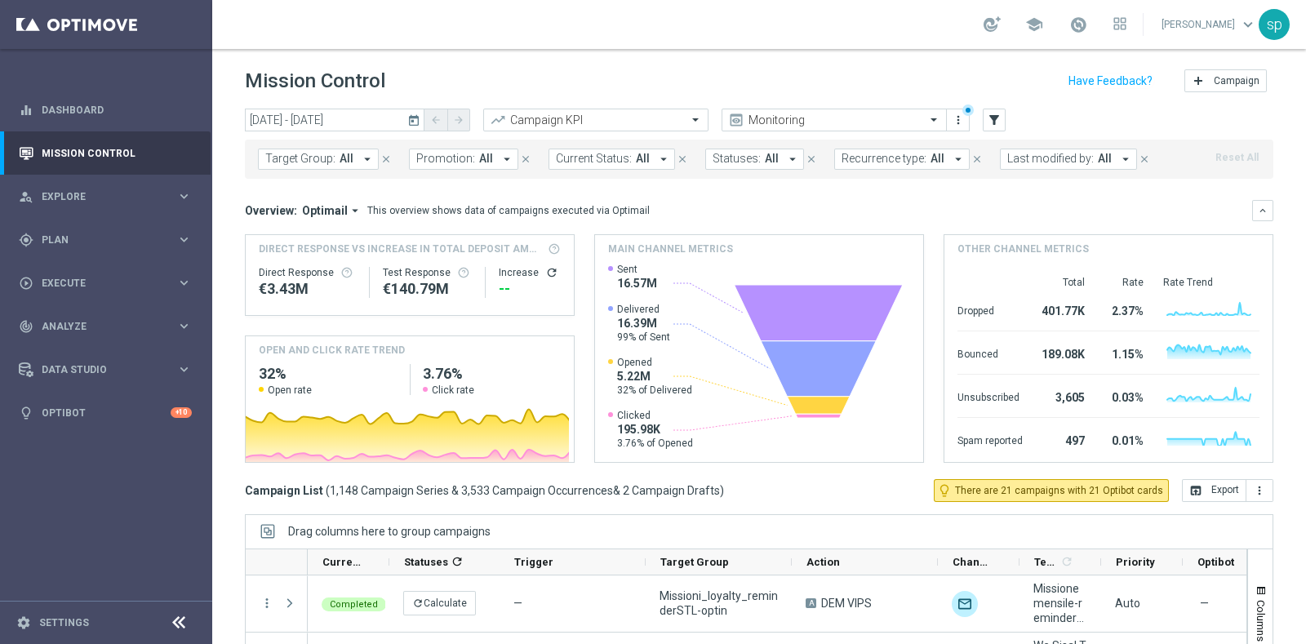
click at [432, 152] on span "Promotion:" at bounding box center [445, 159] width 59 height 14
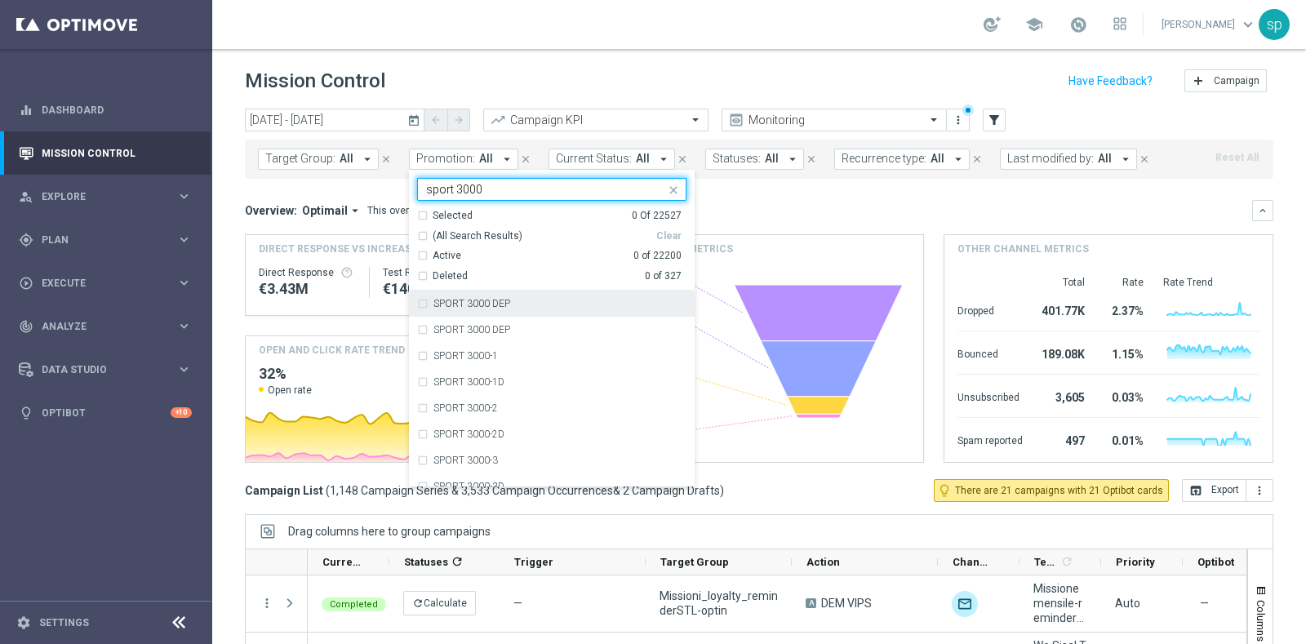
click at [514, 304] on div "SPORT 3000 DEP" at bounding box center [559, 304] width 253 height 10
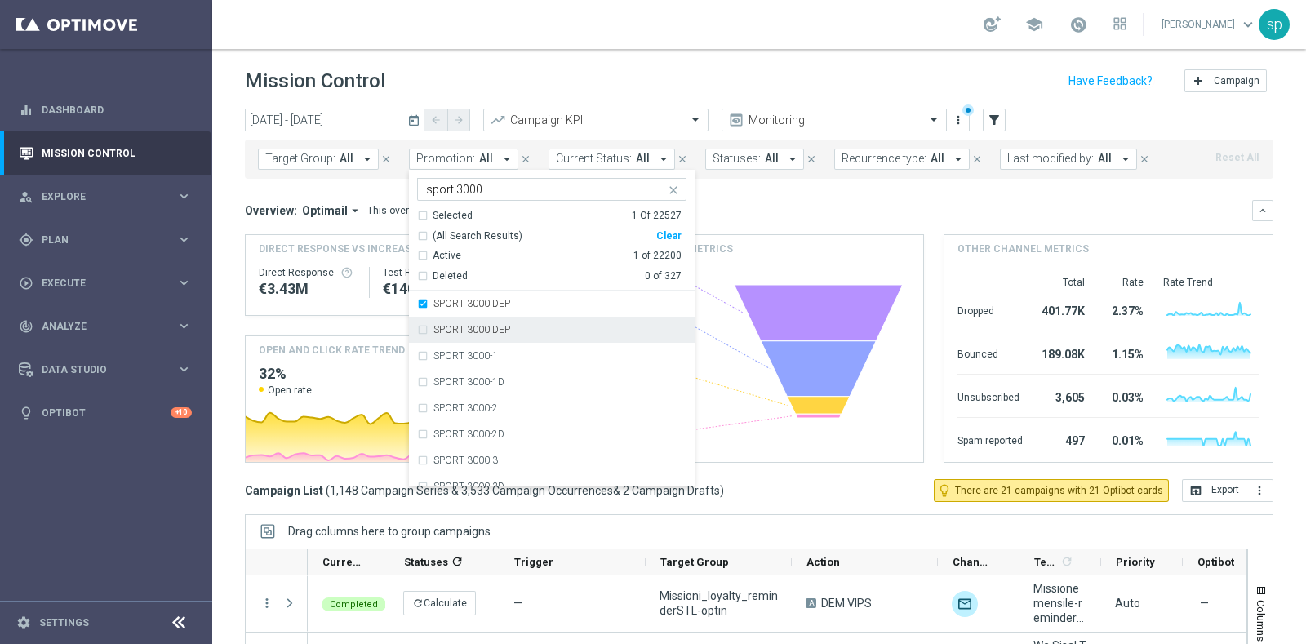
click at [522, 325] on div "SPORT 3000 DEP" at bounding box center [559, 330] width 253 height 10
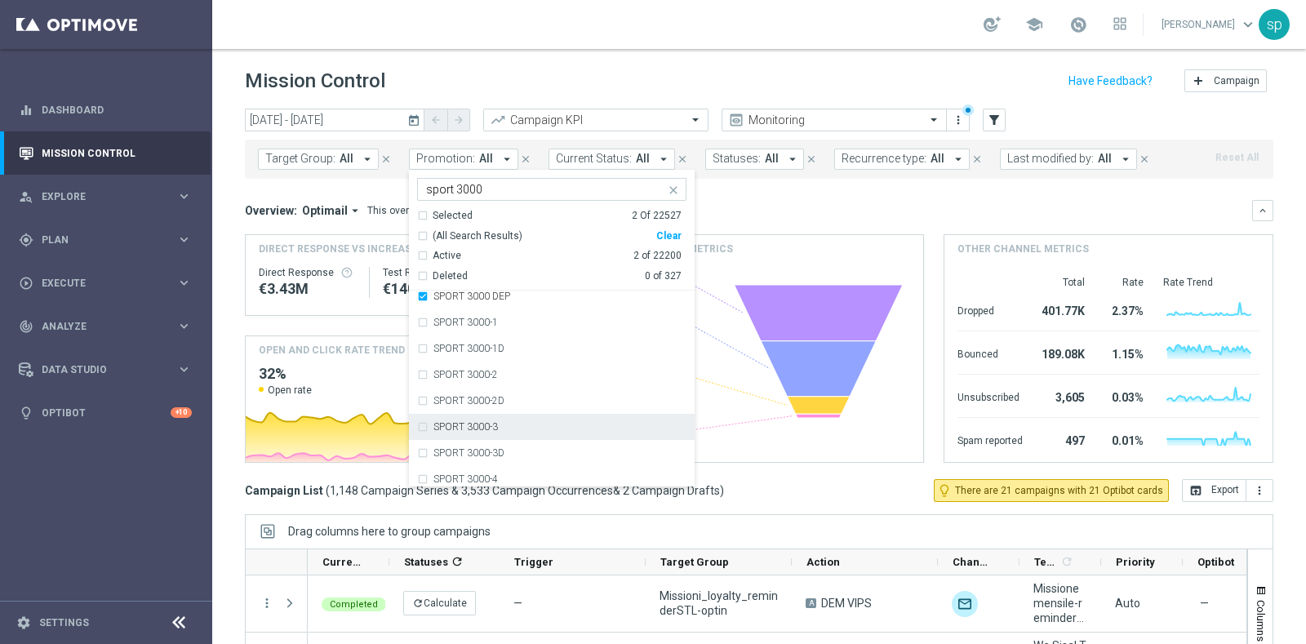
scroll to position [65, 0]
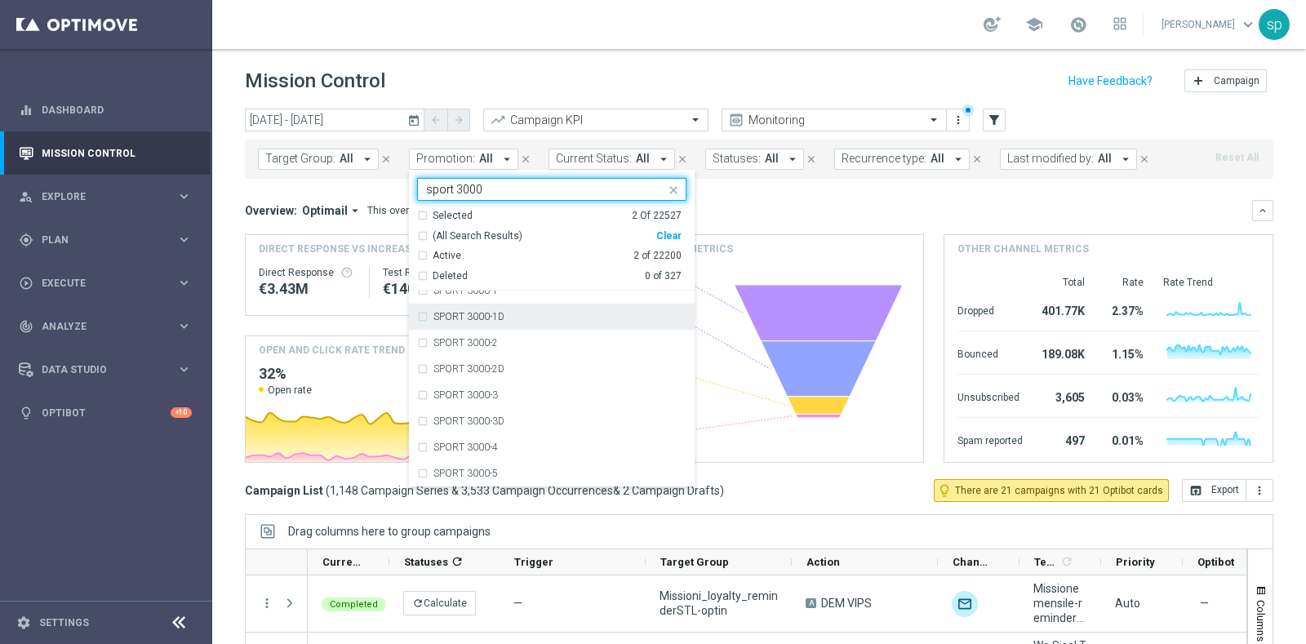
click at [464, 189] on input "sport 3000" at bounding box center [545, 190] width 239 height 14
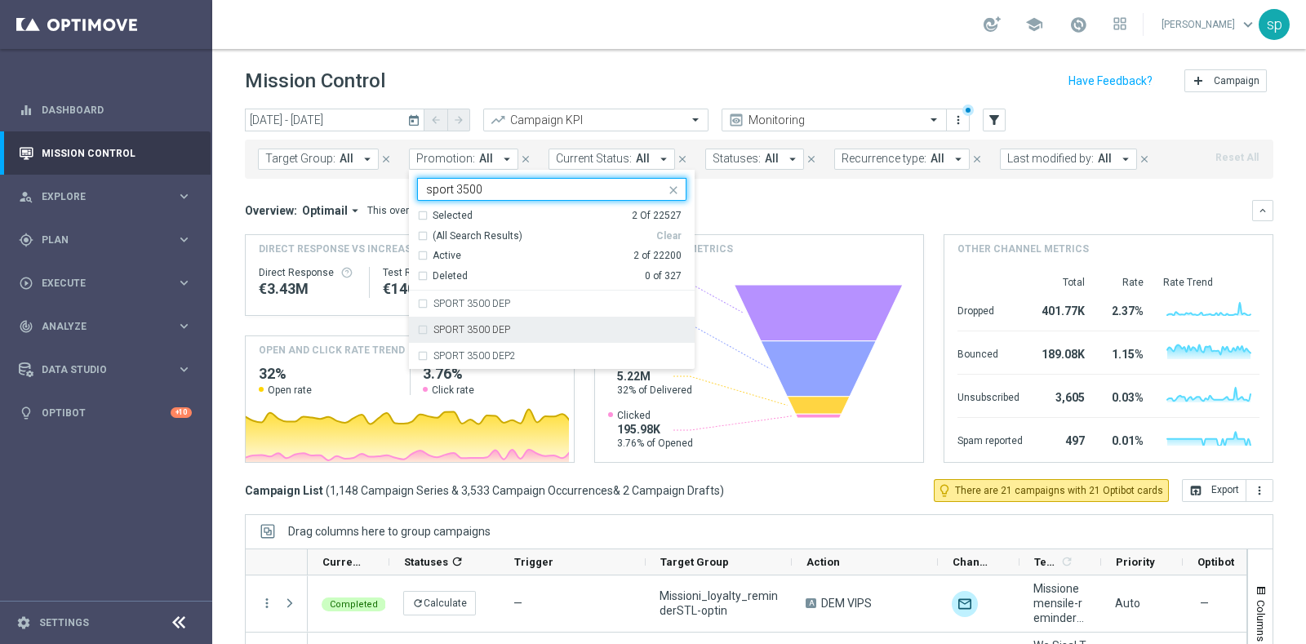
click at [534, 317] on div "SPORT 3500 DEP" at bounding box center [551, 330] width 269 height 26
type input "sport 3500"
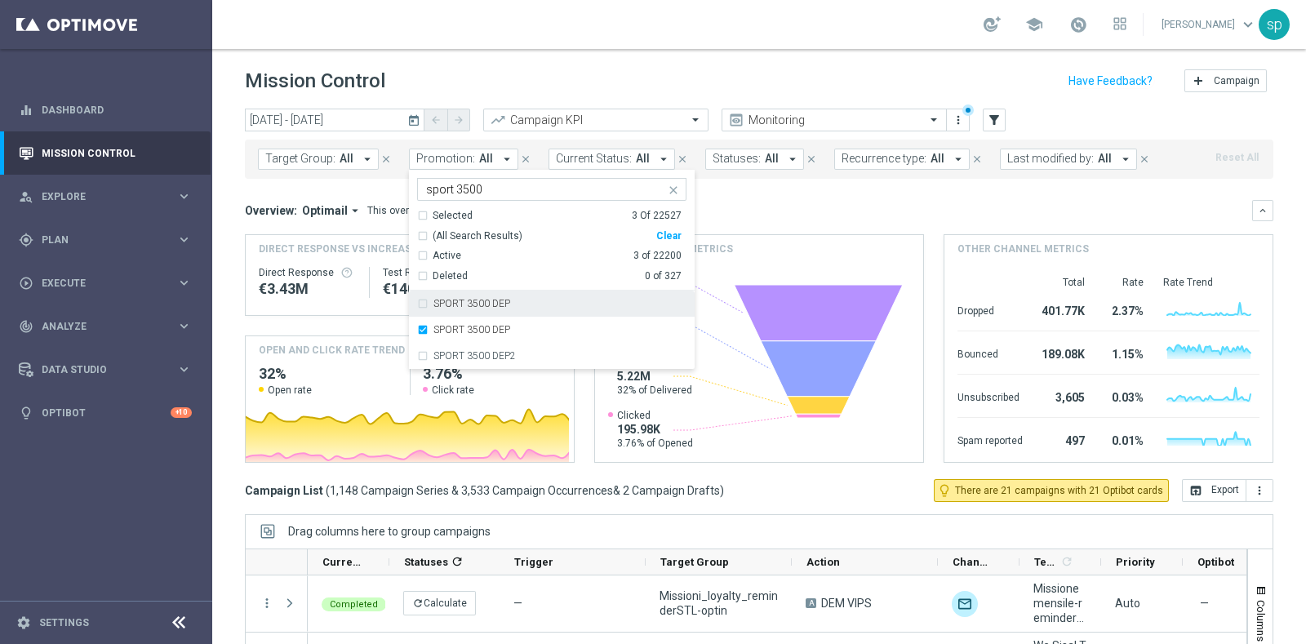
click at [542, 299] on div "SPORT 3500 DEP" at bounding box center [559, 304] width 253 height 10
click at [833, 208] on div "Overview: Optimail arrow_drop_down This overview shows data of campaigns execut…" at bounding box center [748, 210] width 1007 height 15
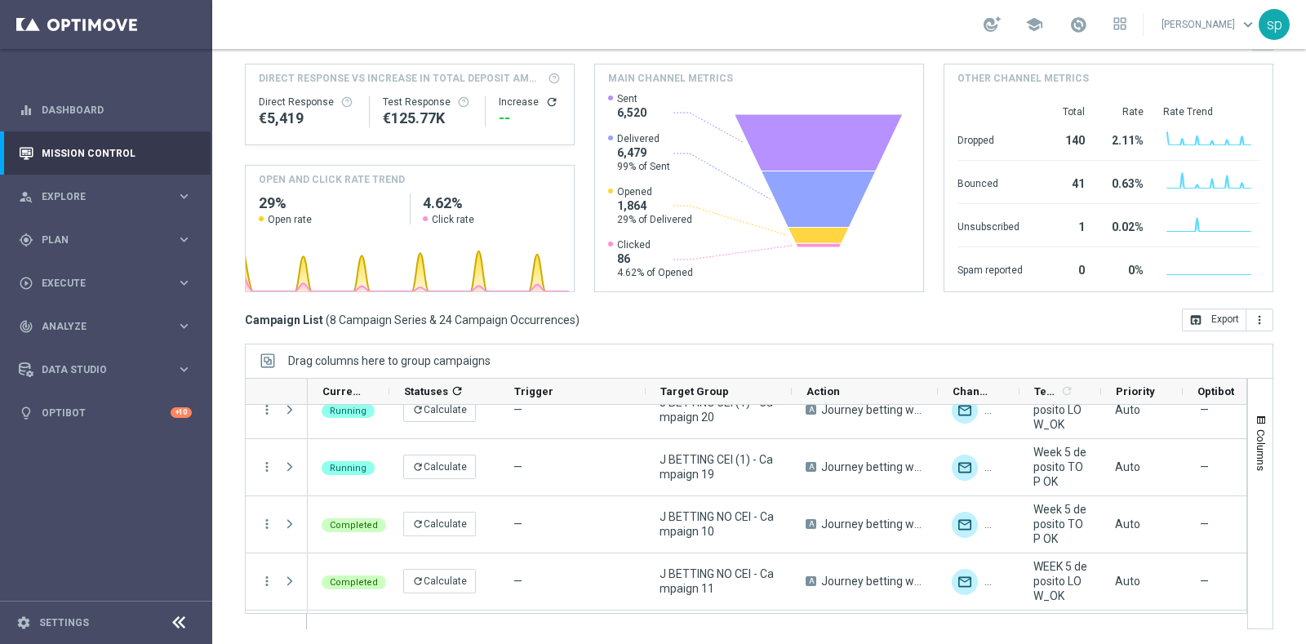
scroll to position [160, 0]
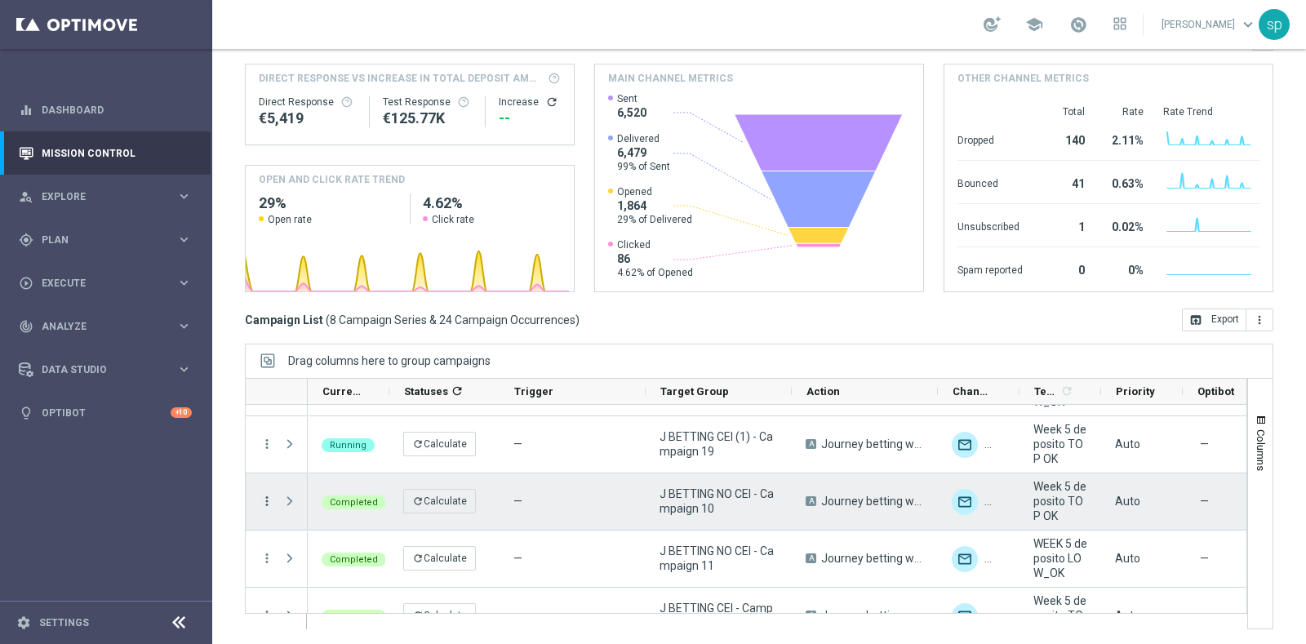
click at [265, 499] on icon "more_vert" at bounding box center [266, 501] width 15 height 15
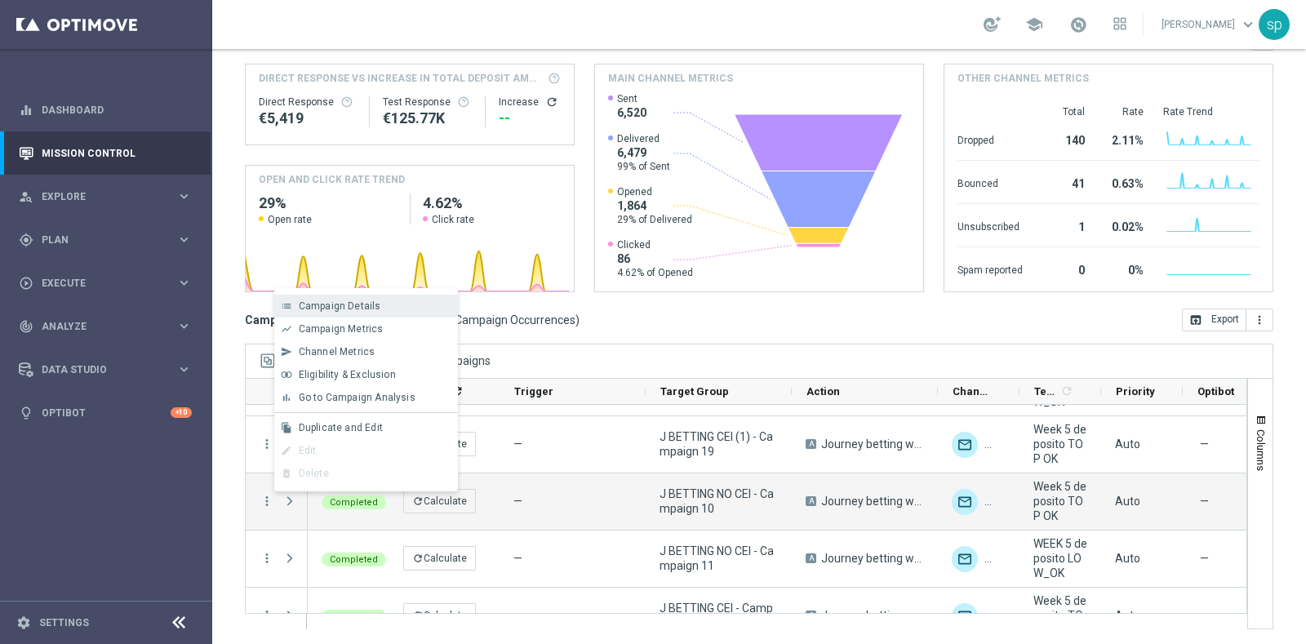
click at [379, 305] on div "Campaign Details" at bounding box center [375, 305] width 152 height 11
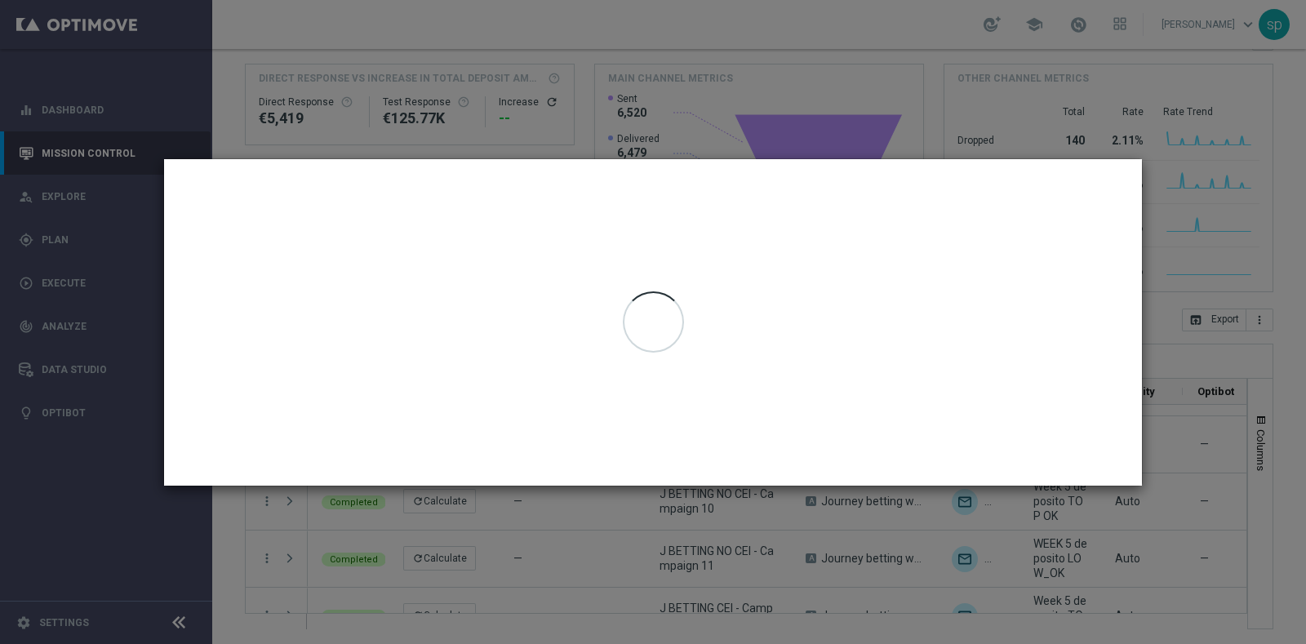
click at [1281, 135] on modal-container at bounding box center [653, 322] width 1306 height 644
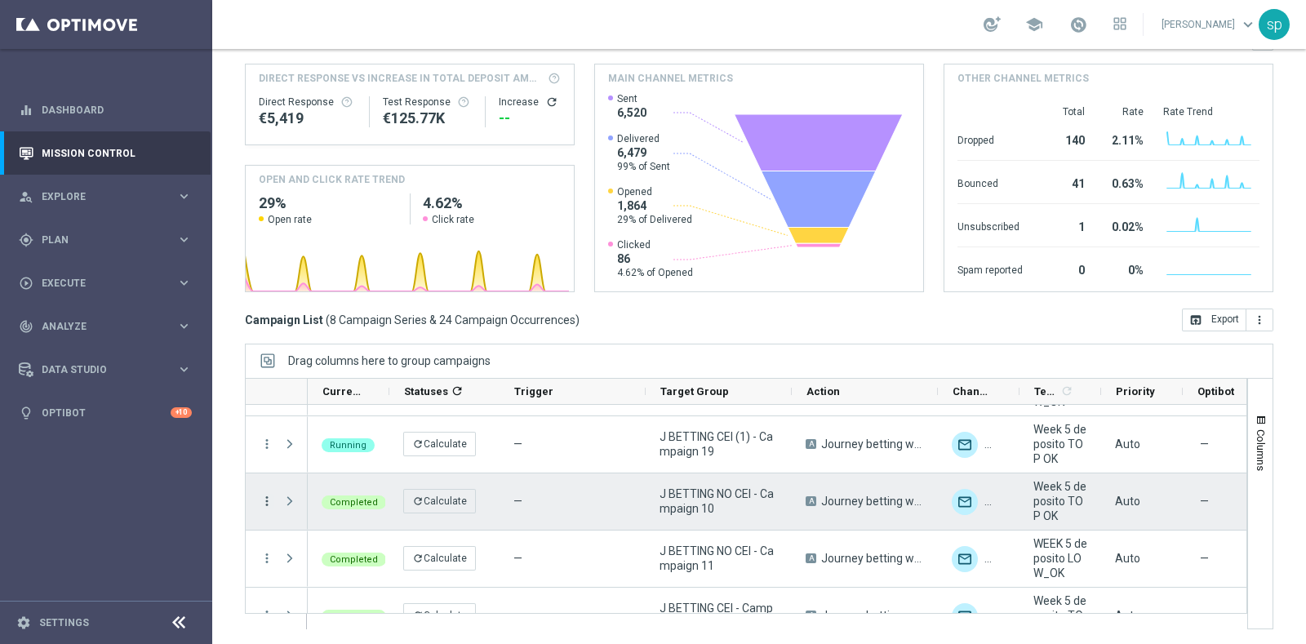
click at [265, 498] on icon "more_vert" at bounding box center [266, 501] width 15 height 15
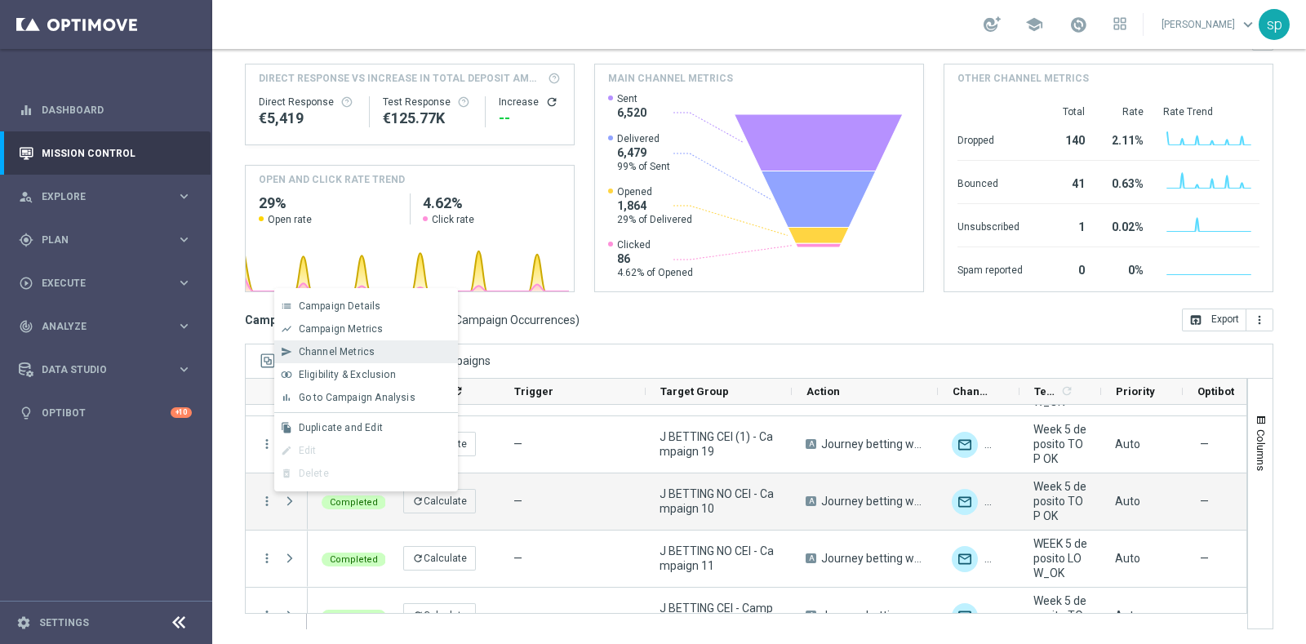
click at [365, 360] on div "send Channel Metrics" at bounding box center [366, 351] width 184 height 23
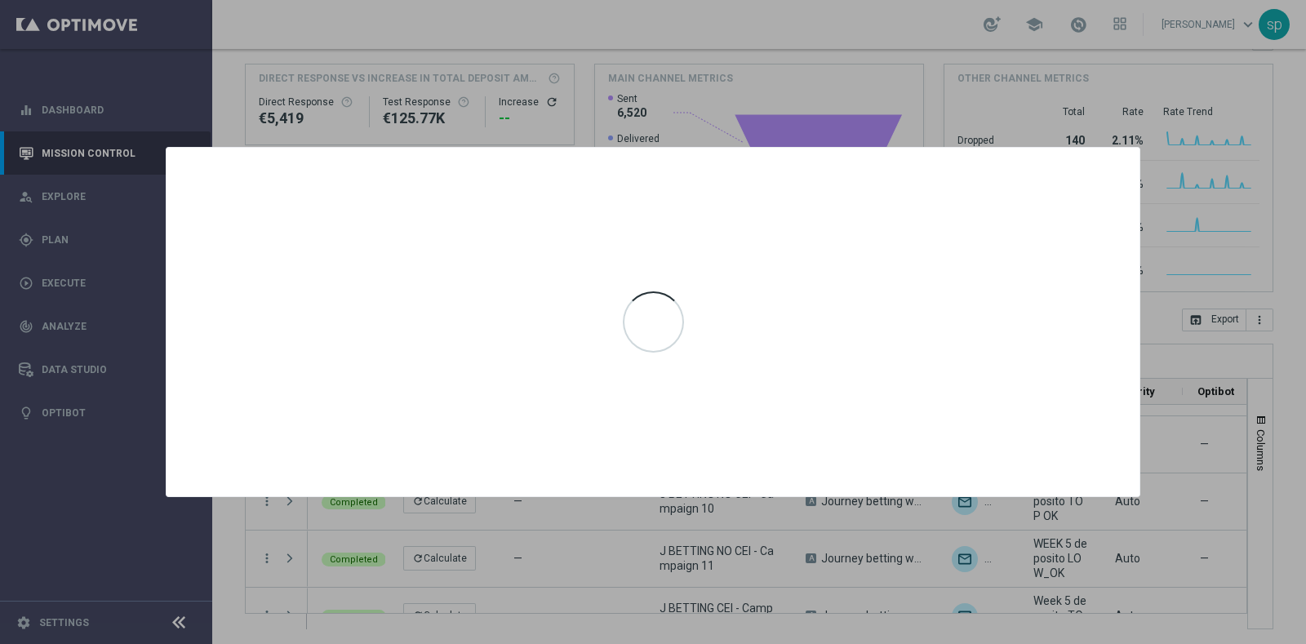
click at [1266, 180] on div at bounding box center [653, 322] width 1306 height 644
click at [1261, 185] on div at bounding box center [653, 322] width 1306 height 644
click at [1082, 193] on div at bounding box center [652, 322] width 973 height 348
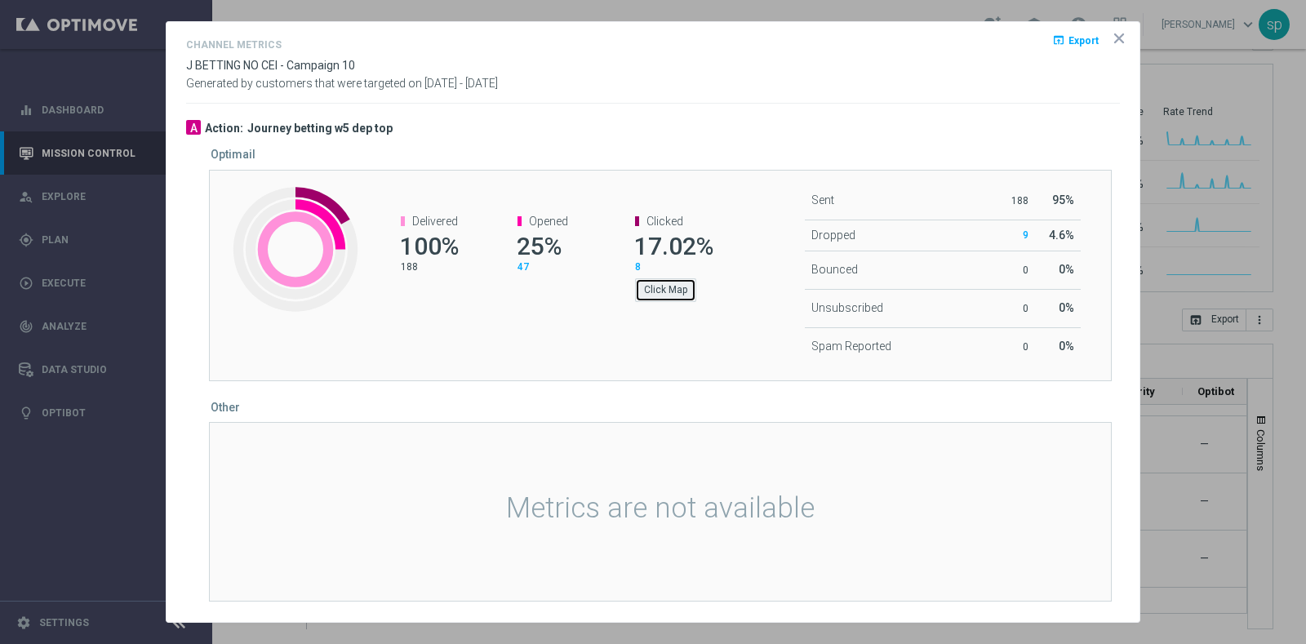
click at [669, 284] on button "Click Map" at bounding box center [665, 289] width 61 height 23
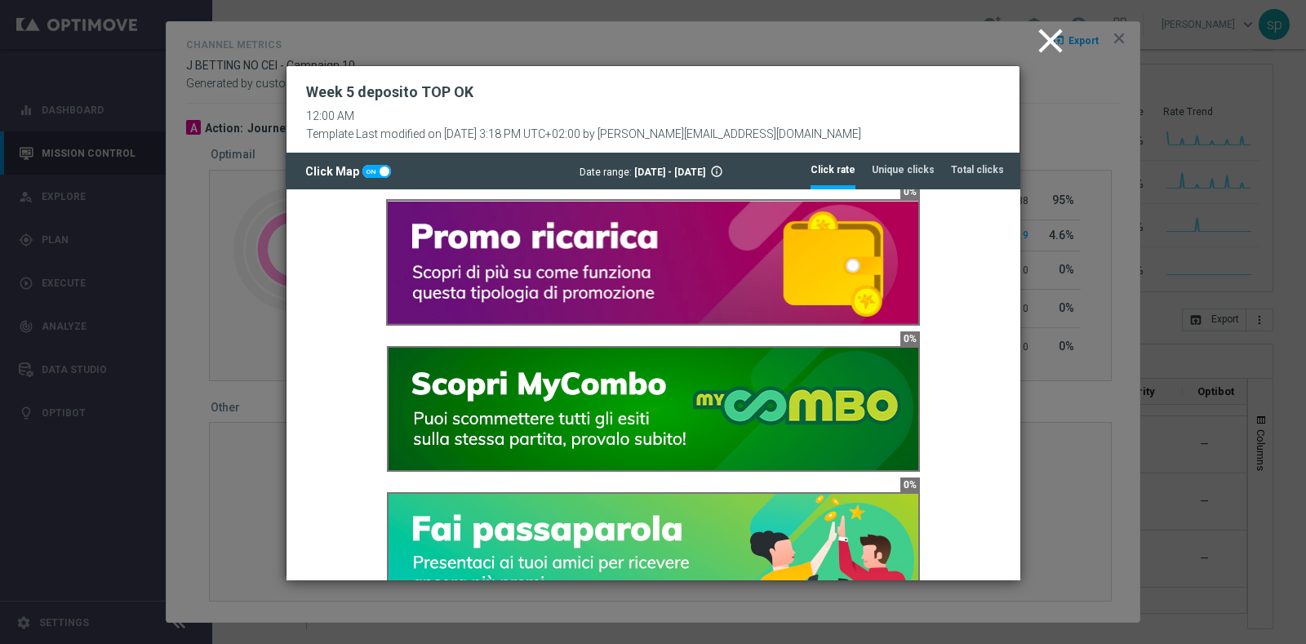
scroll to position [1260, 0]
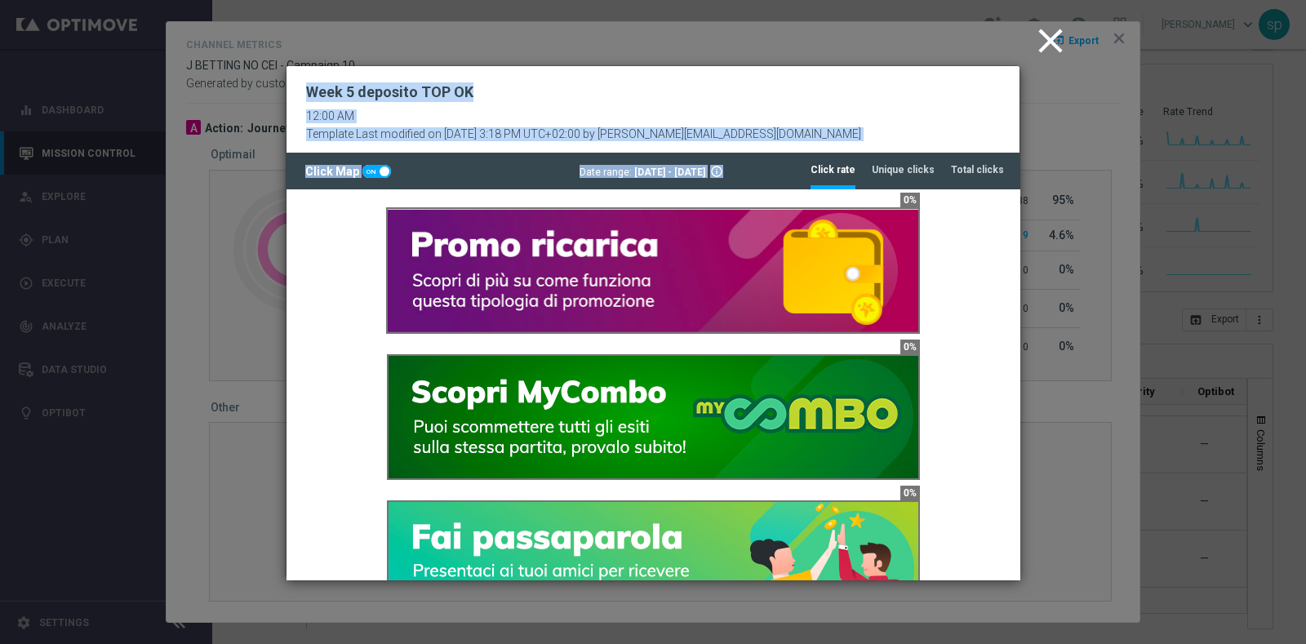
drag, startPoint x: 583, startPoint y: 268, endPoint x: 694, endPoint y: 190, distance: 136.0
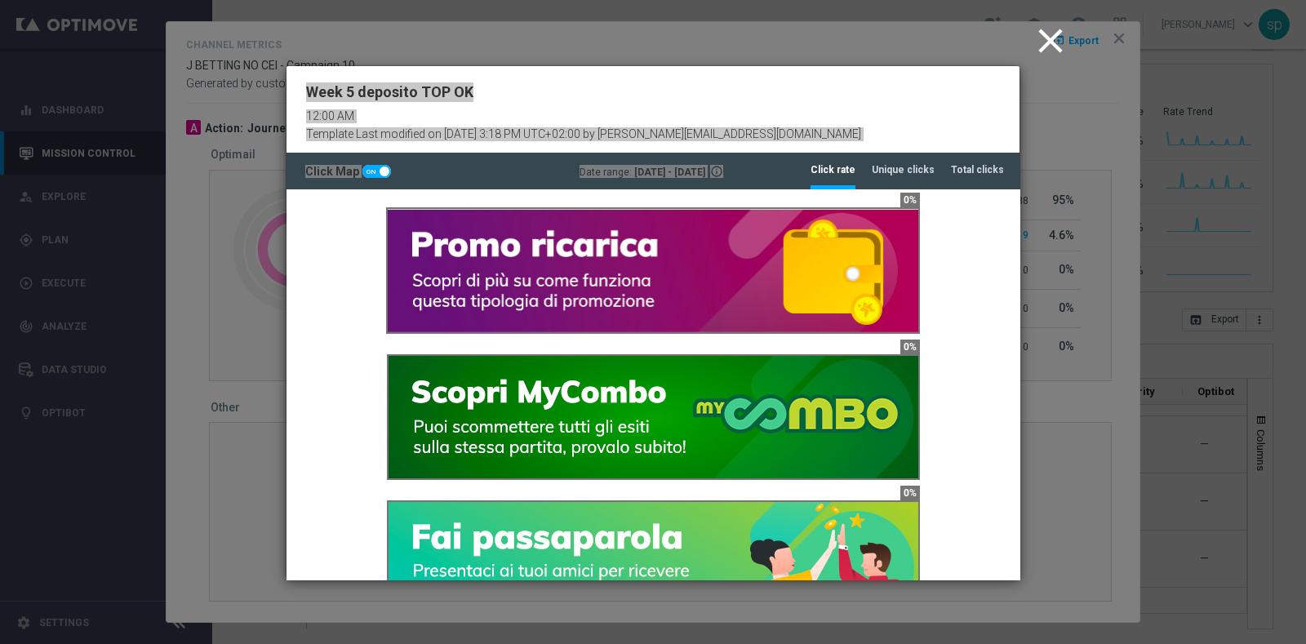
click at [680, 293] on img at bounding box center [653, 270] width 530 height 123
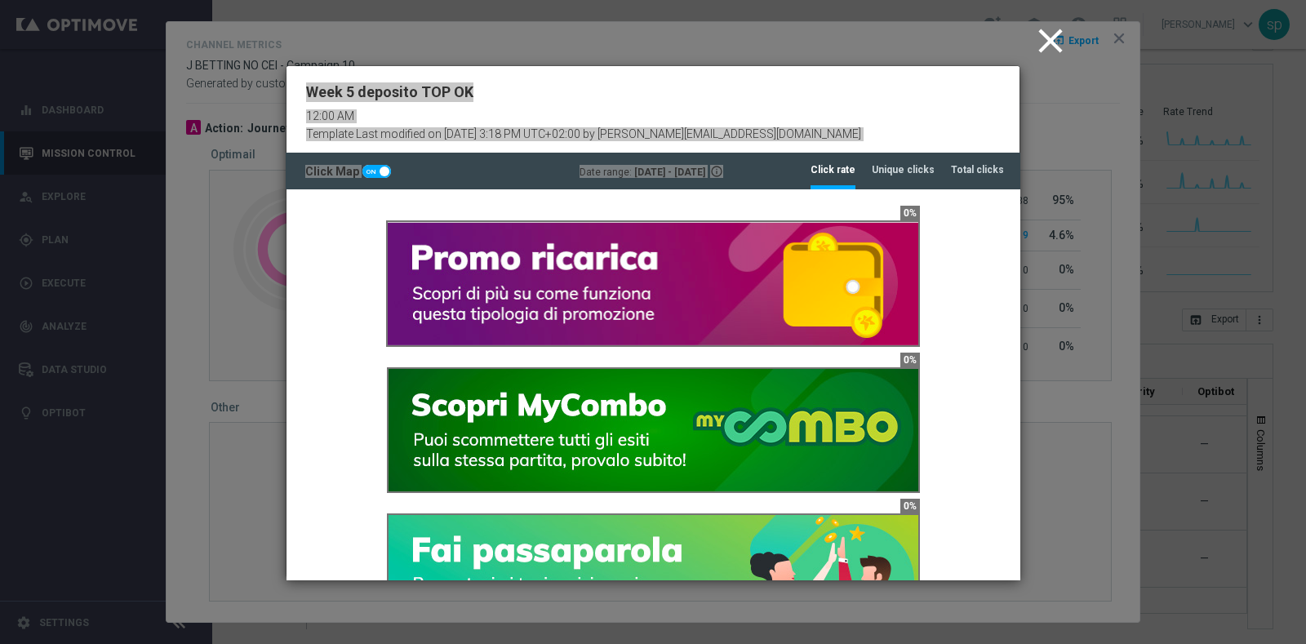
scroll to position [1242, 0]
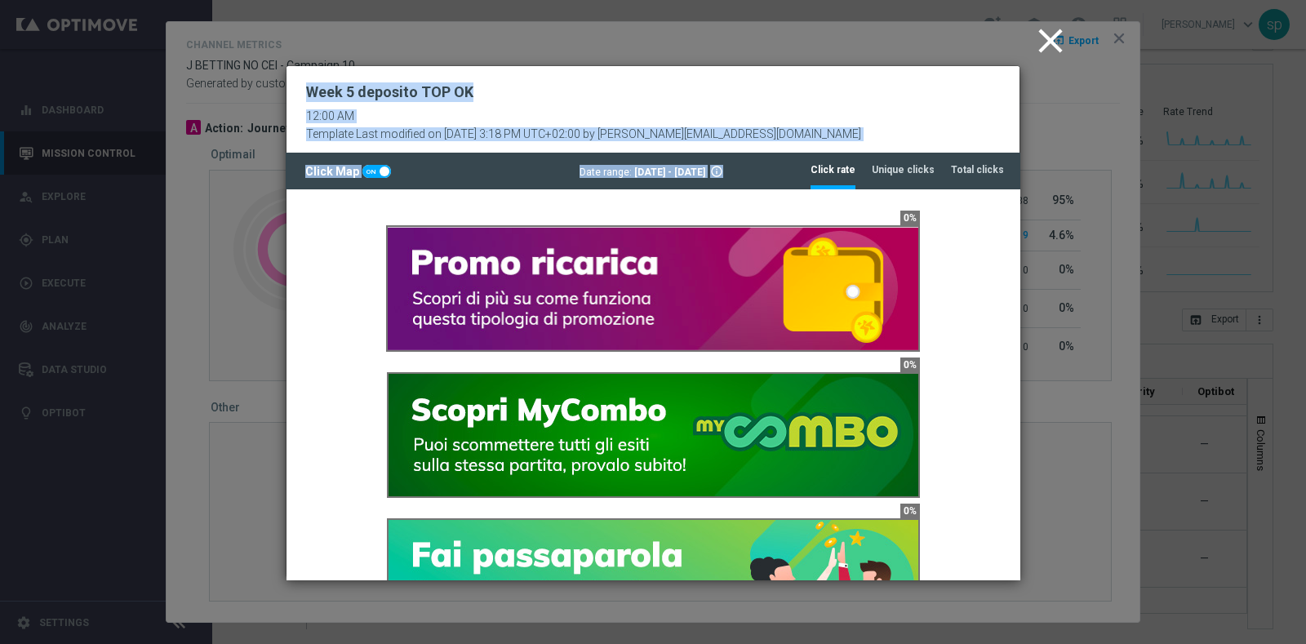
click at [1084, 132] on modal-container "close Week 5 deposito TOP OK 12:00 AM Template Last modified on 26 Sep 2025 at …" at bounding box center [653, 322] width 1306 height 644
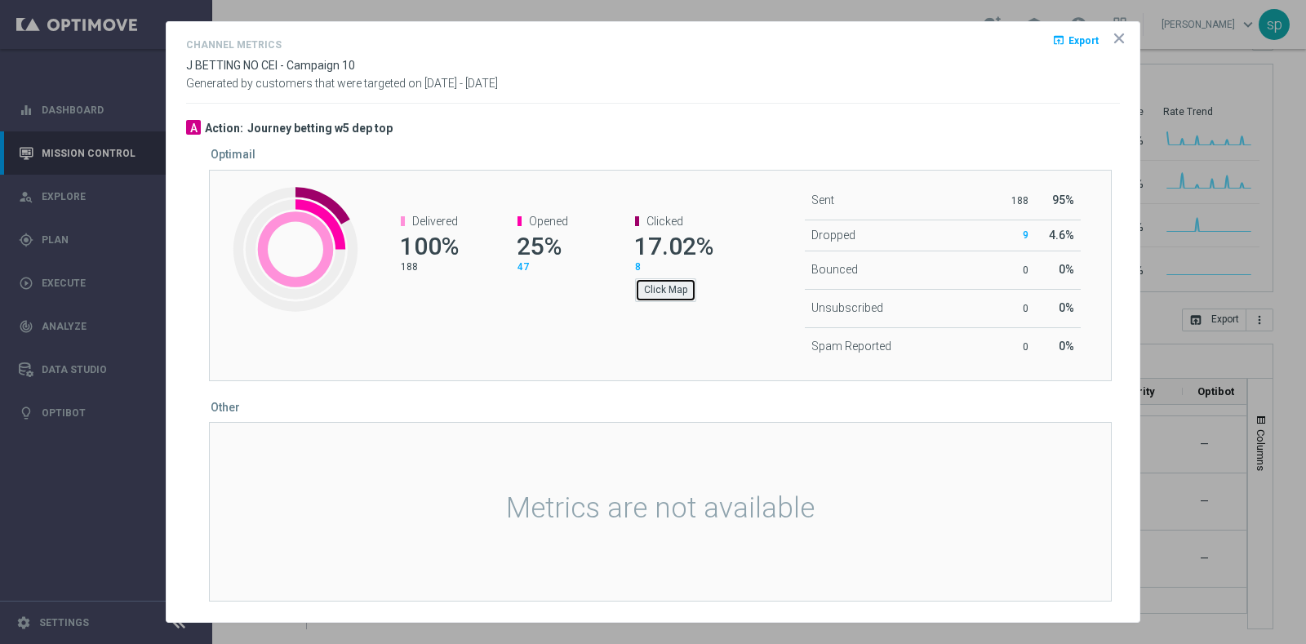
click at [667, 294] on button "Click Map" at bounding box center [665, 289] width 61 height 23
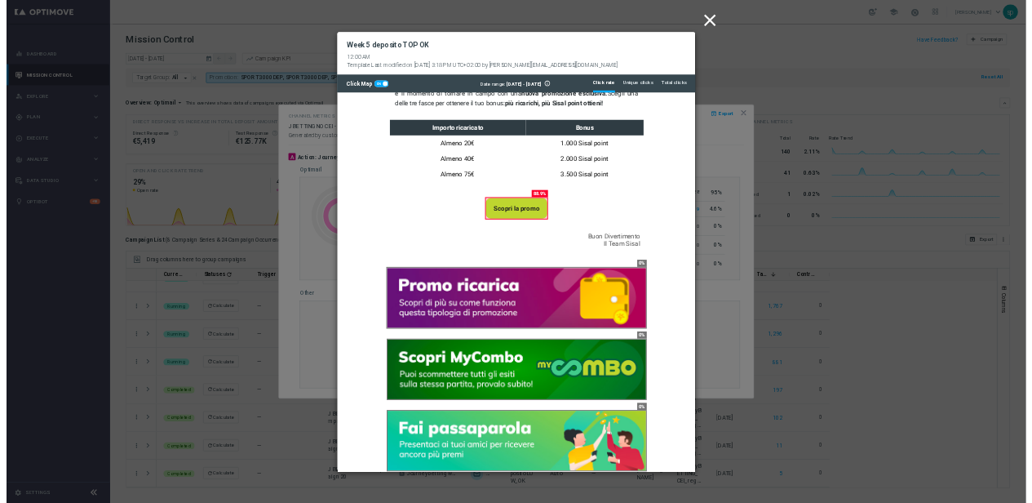
scroll to position [957, 0]
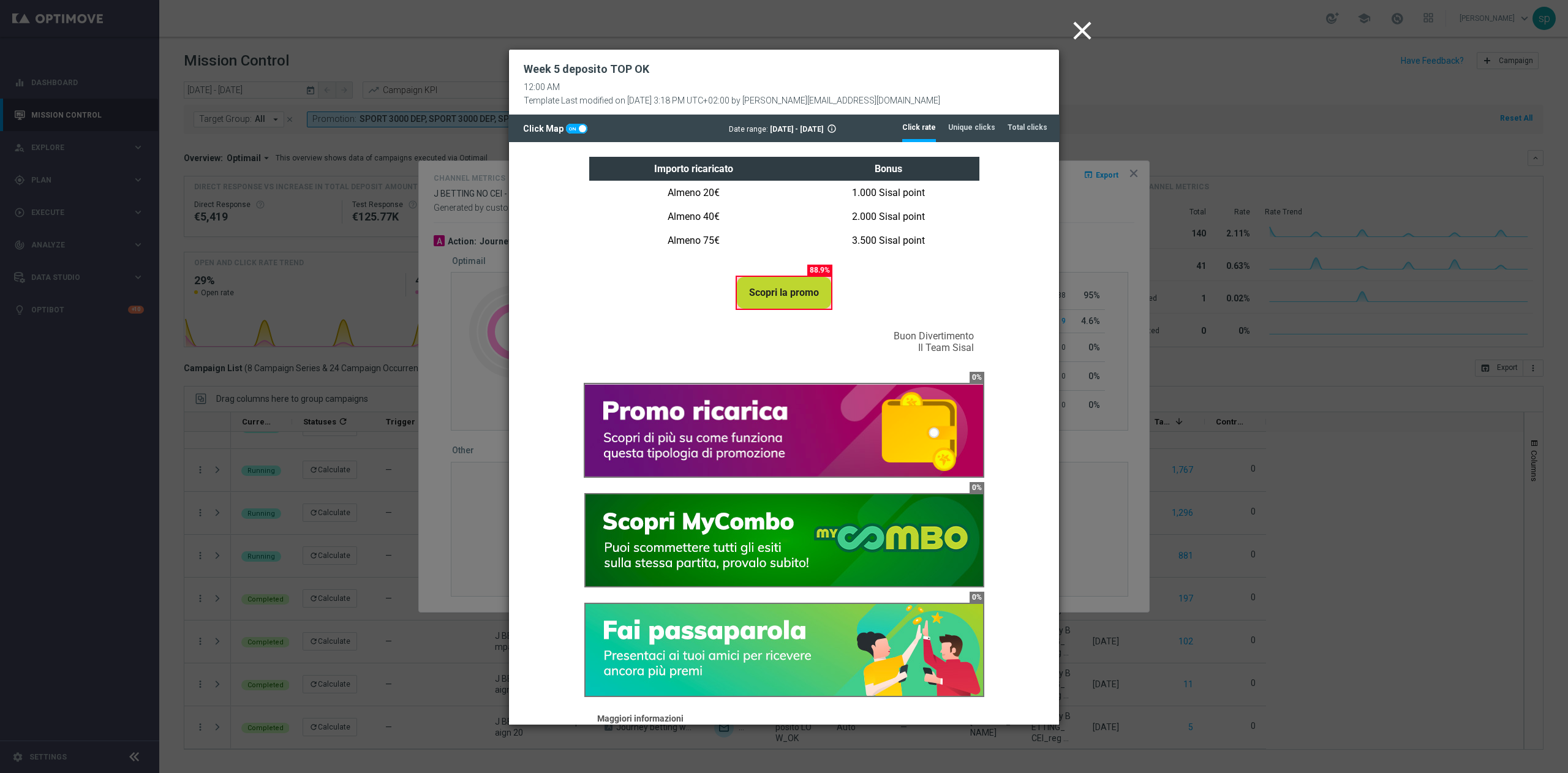
click at [980, 23] on icon "close" at bounding box center [1082, 30] width 31 height 31
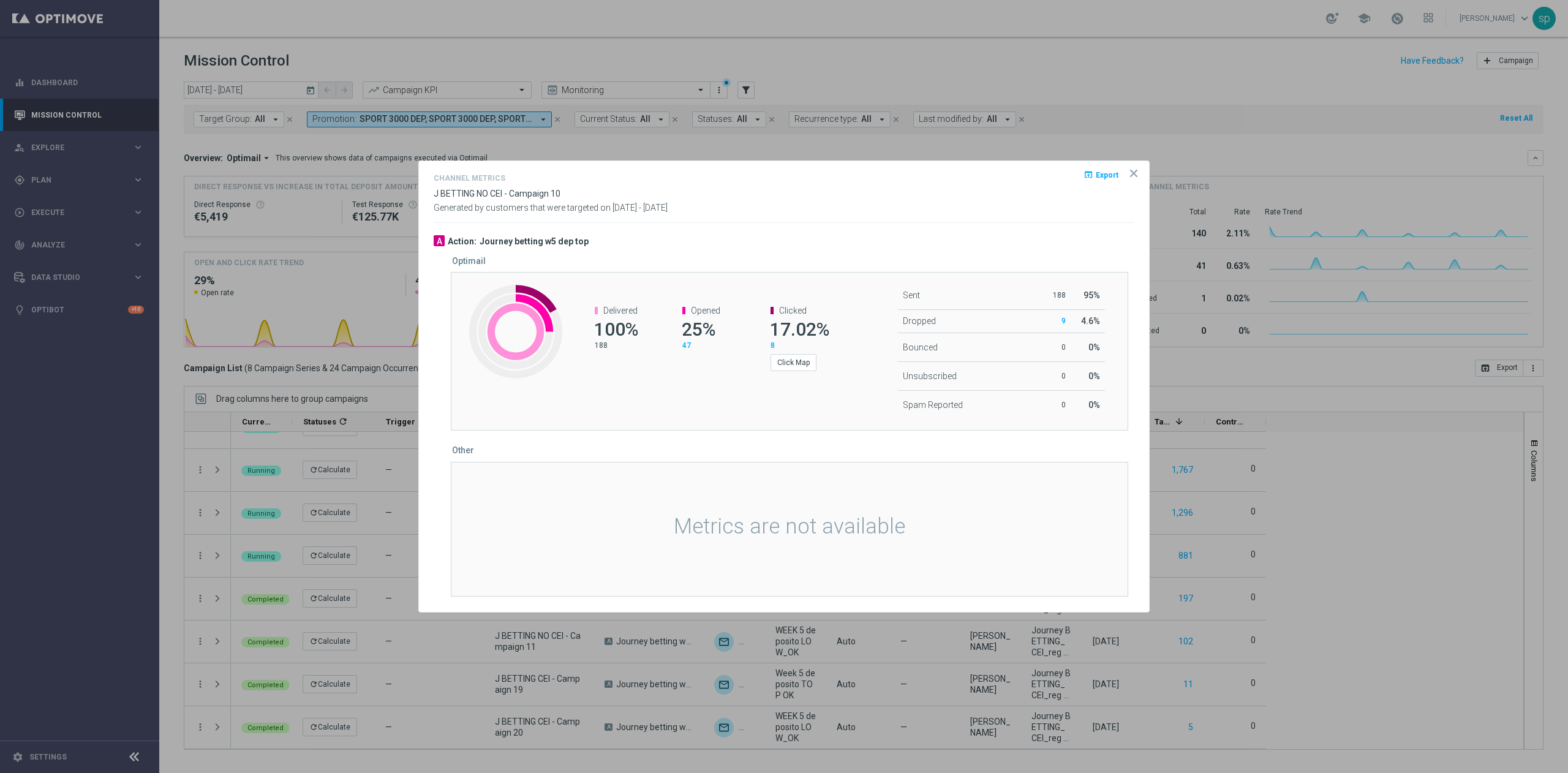
click at [980, 176] on icon "icon" at bounding box center [1133, 173] width 12 height 12
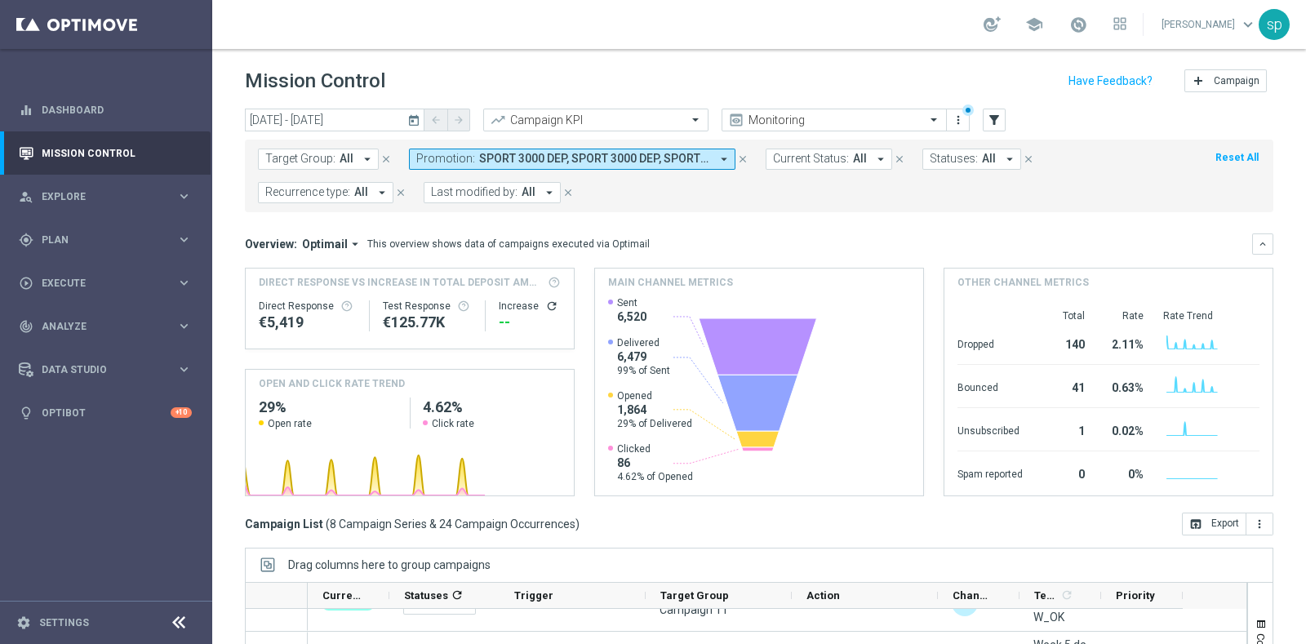
scroll to position [35, 0]
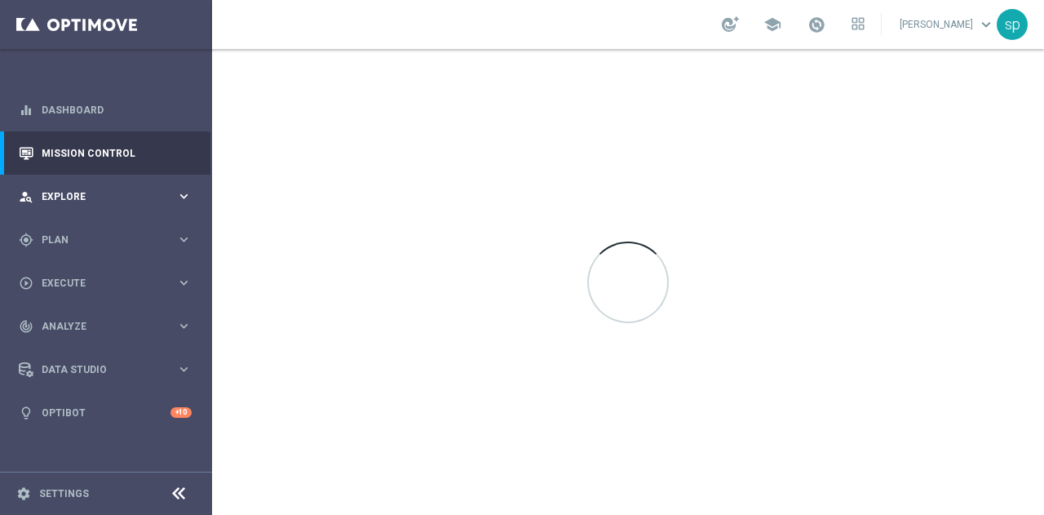
click at [70, 197] on span "Explore" at bounding box center [109, 197] width 135 height 10
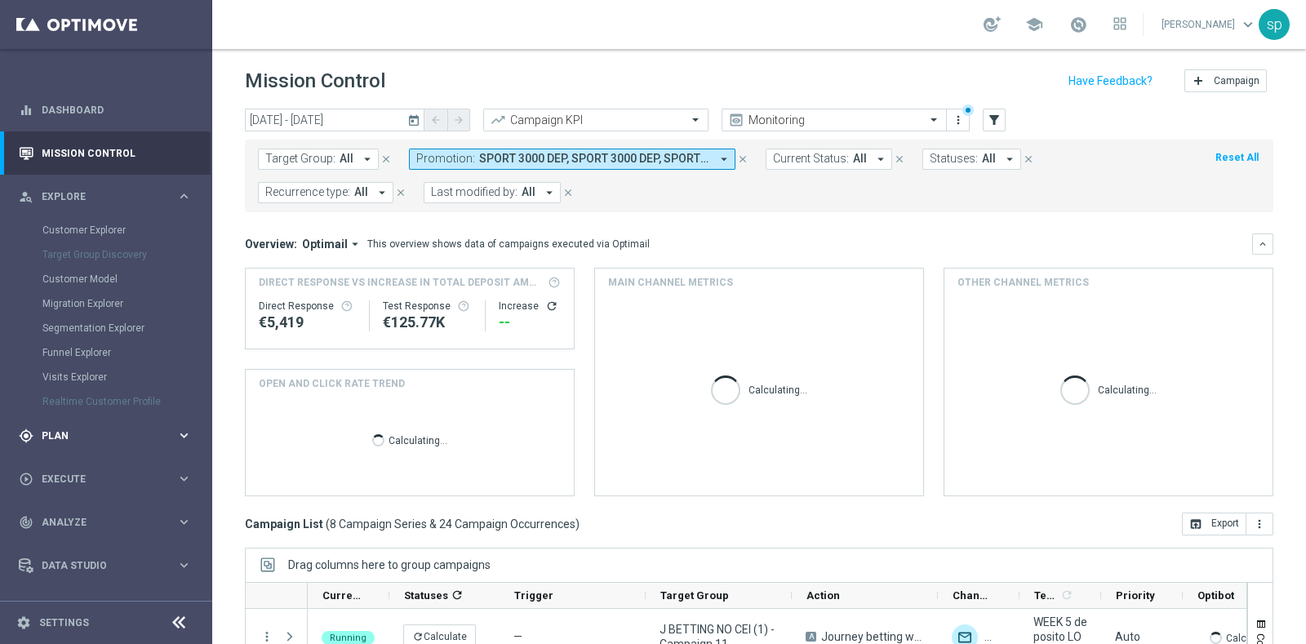
click at [61, 431] on span "Plan" at bounding box center [109, 436] width 135 height 10
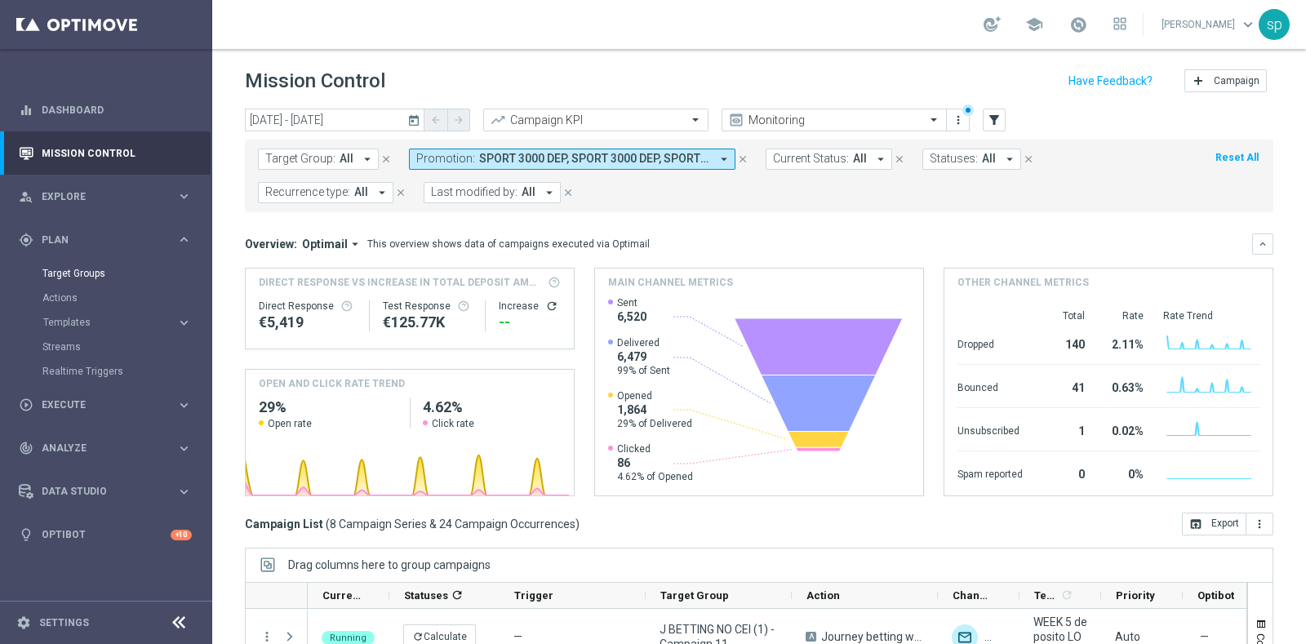
click at [78, 275] on link "Target Groups" at bounding box center [105, 273] width 127 height 13
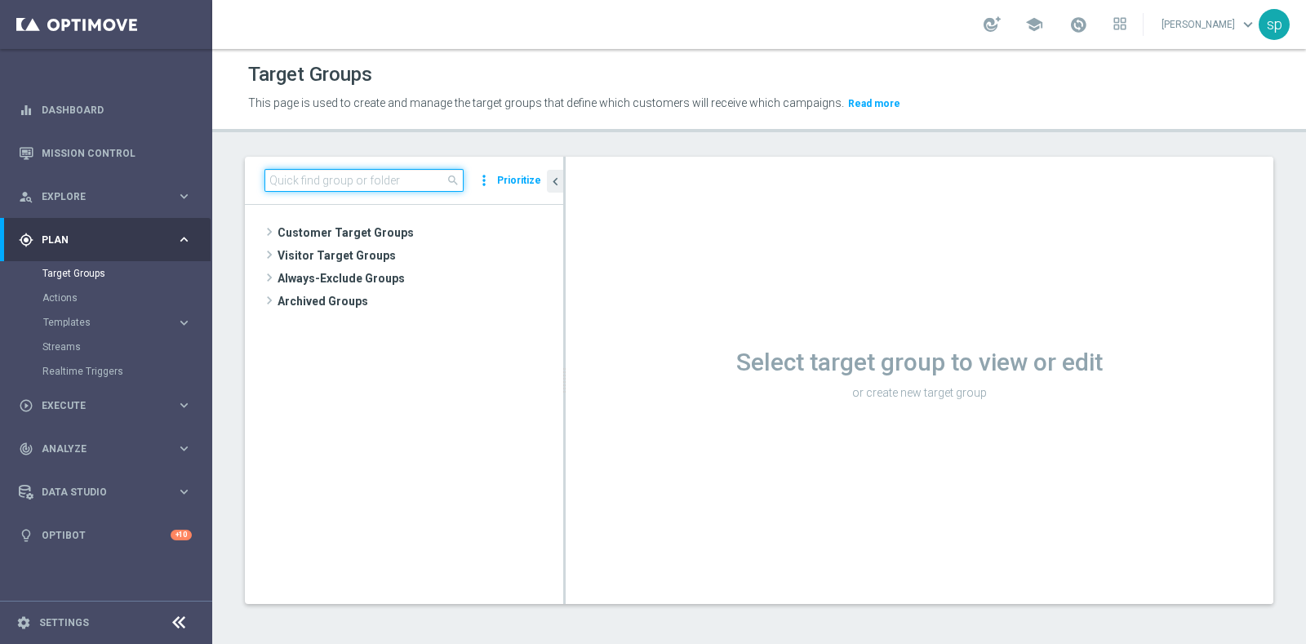
click at [373, 184] on input at bounding box center [363, 180] width 199 height 23
paste input "BF Retention 14.08 5€"
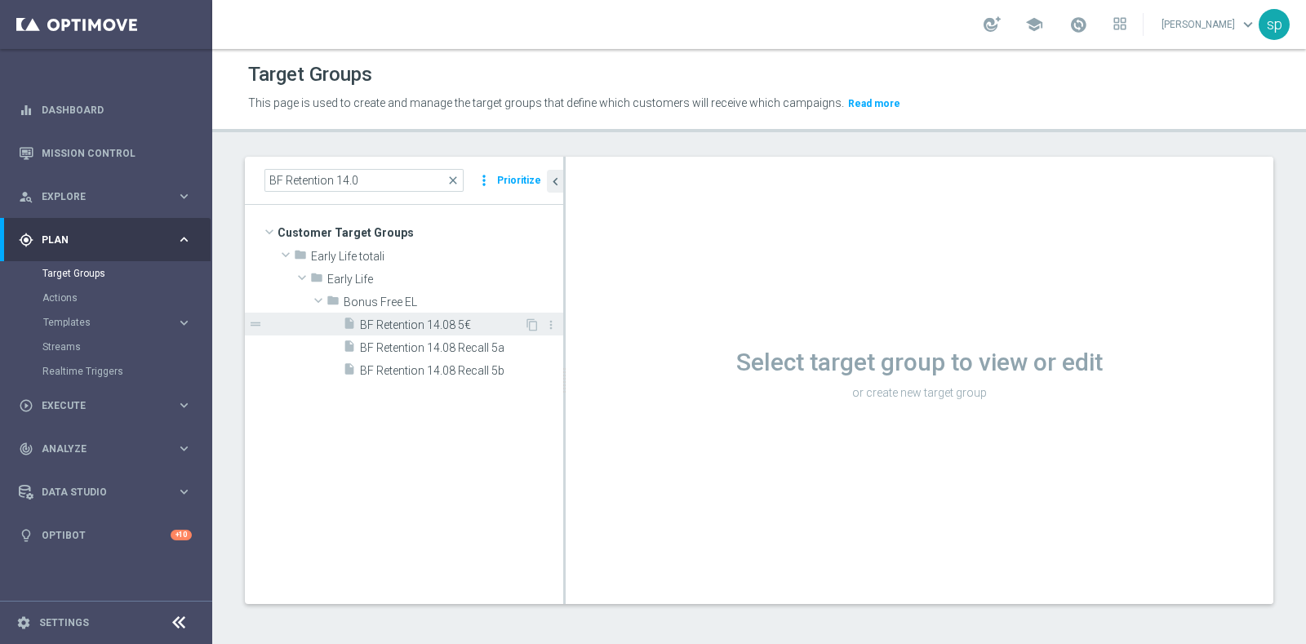
click at [463, 324] on span "BF Retention 14.08 5€" at bounding box center [442, 325] width 164 height 14
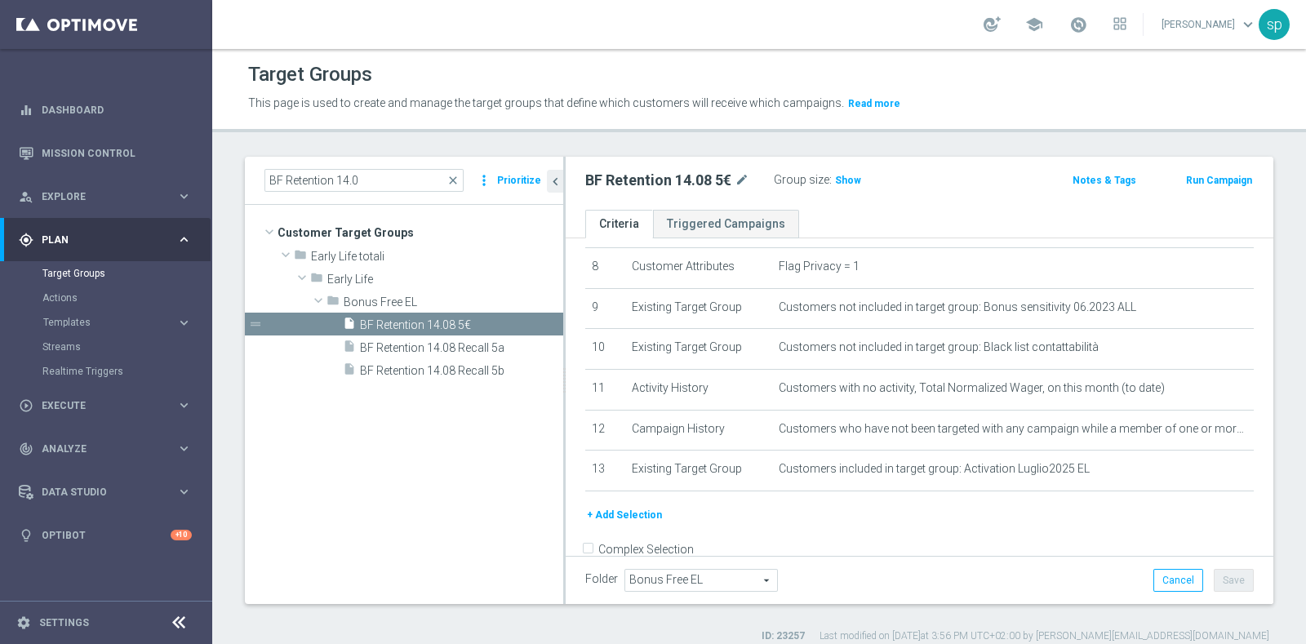
scroll to position [352, 0]
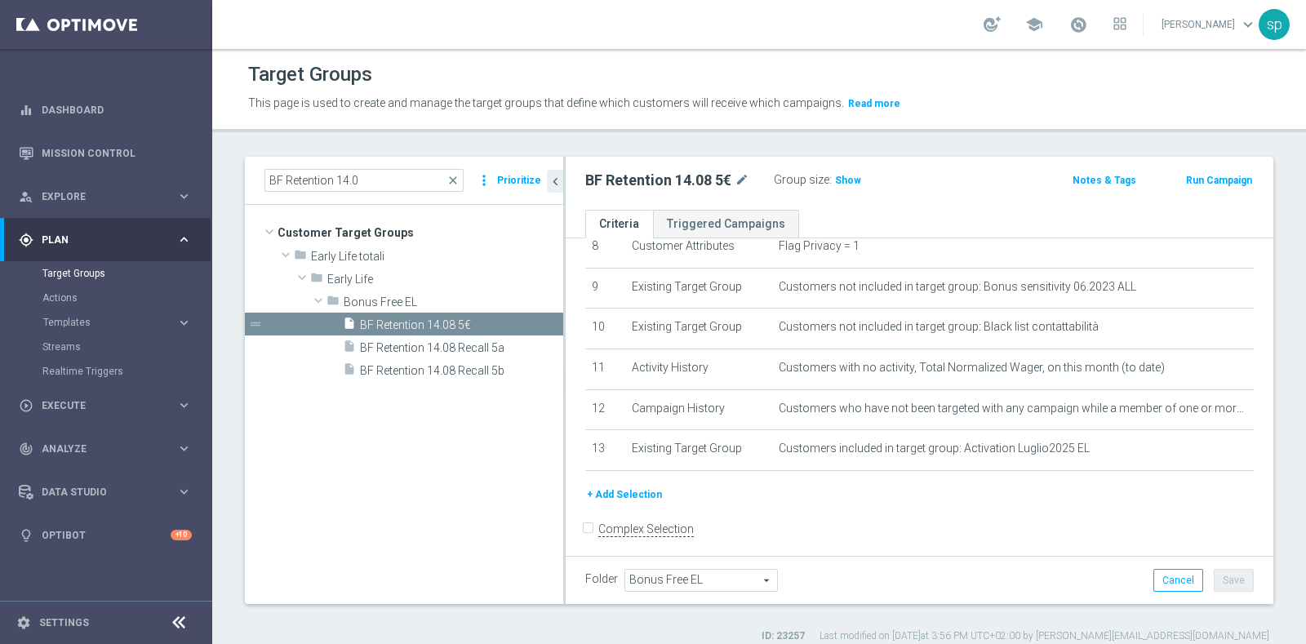
drag, startPoint x: 1257, startPoint y: 495, endPoint x: 1257, endPoint y: 463, distance: 31.8
click at [1044, 463] on div "BF Retention 14.0 close more_vert Prioritize Customer Target Groups library_add…" at bounding box center [758, 400] width 1093 height 486
click at [370, 180] on input "BF Retention 14.0" at bounding box center [363, 180] width 199 height 23
click at [352, 177] on input "BF Retention 14.0" at bounding box center [363, 180] width 199 height 23
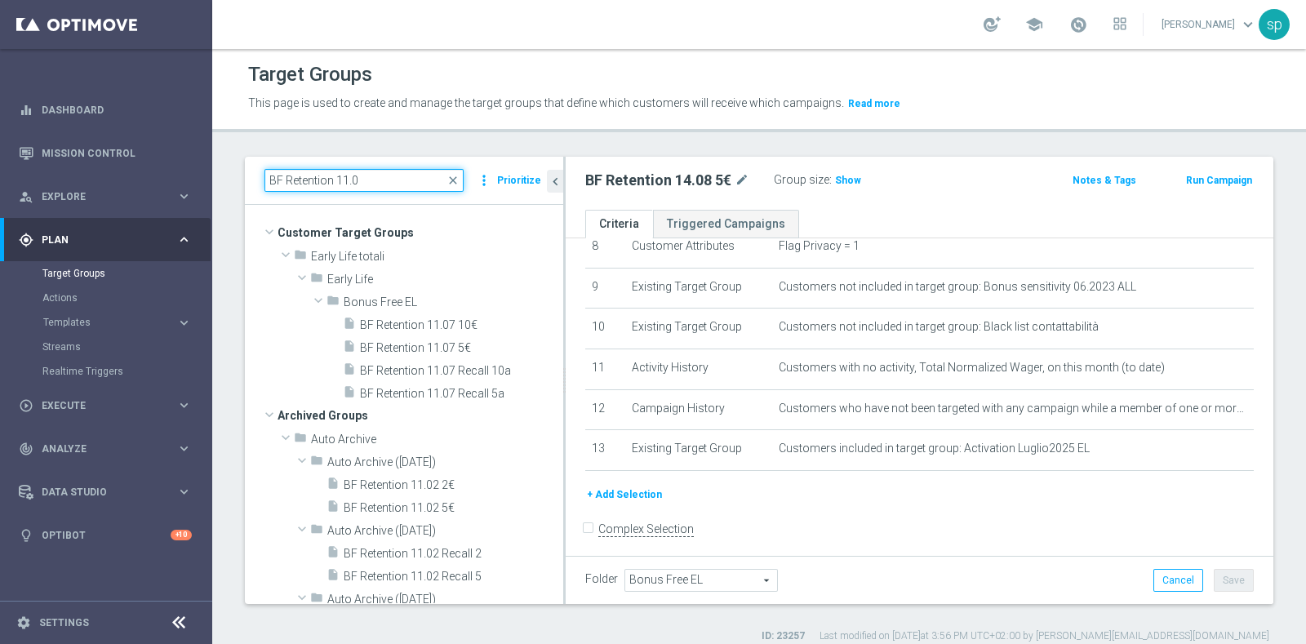
click at [379, 176] on input "BF Retention 11.0" at bounding box center [363, 180] width 199 height 23
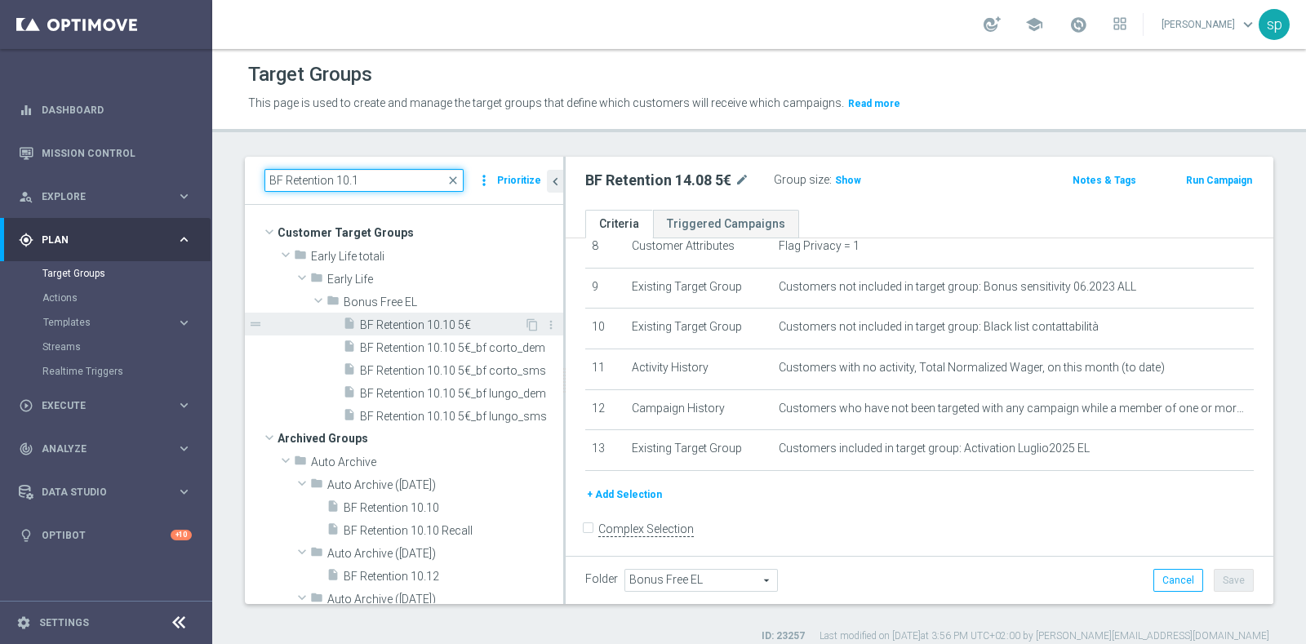
type input "BF Retention 10.1"
click at [444, 321] on span "BF Retention 10.10 5€" at bounding box center [442, 325] width 164 height 14
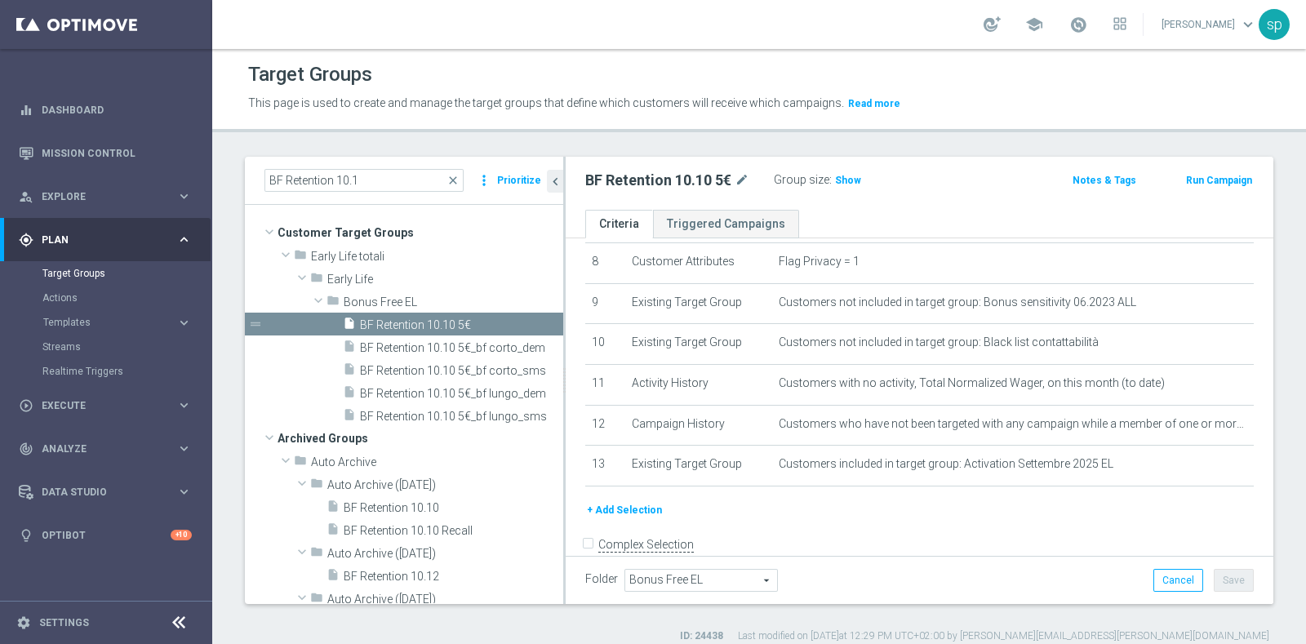
scroll to position [339, 0]
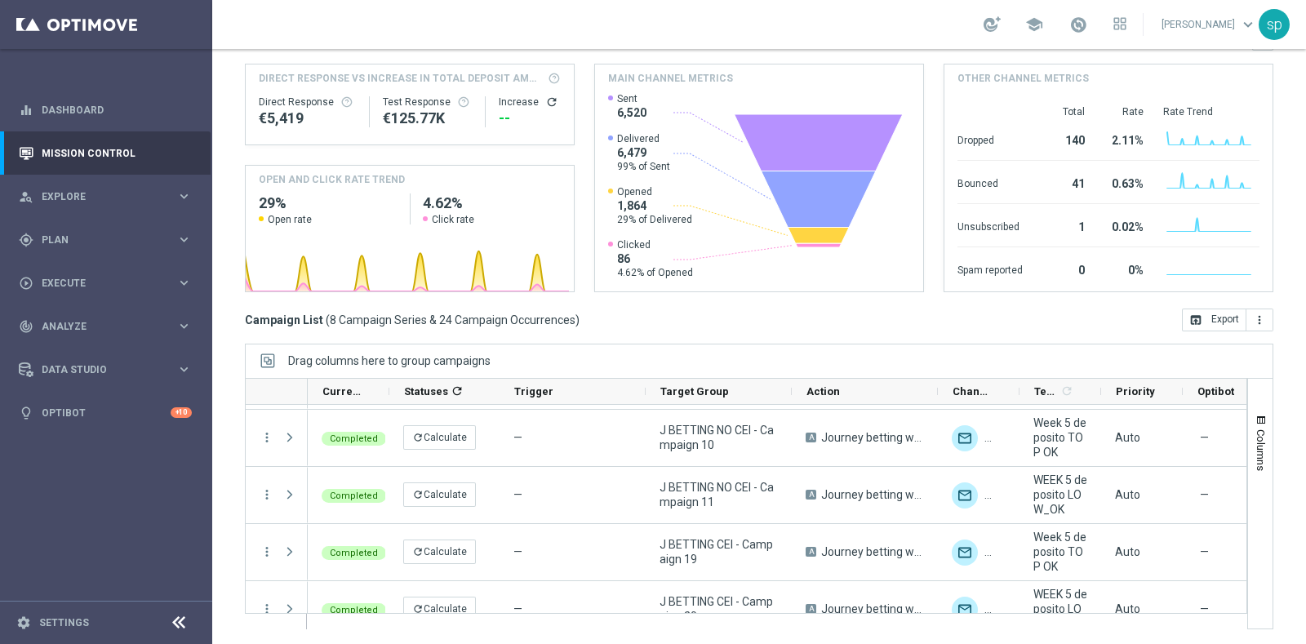
scroll to position [249, 0]
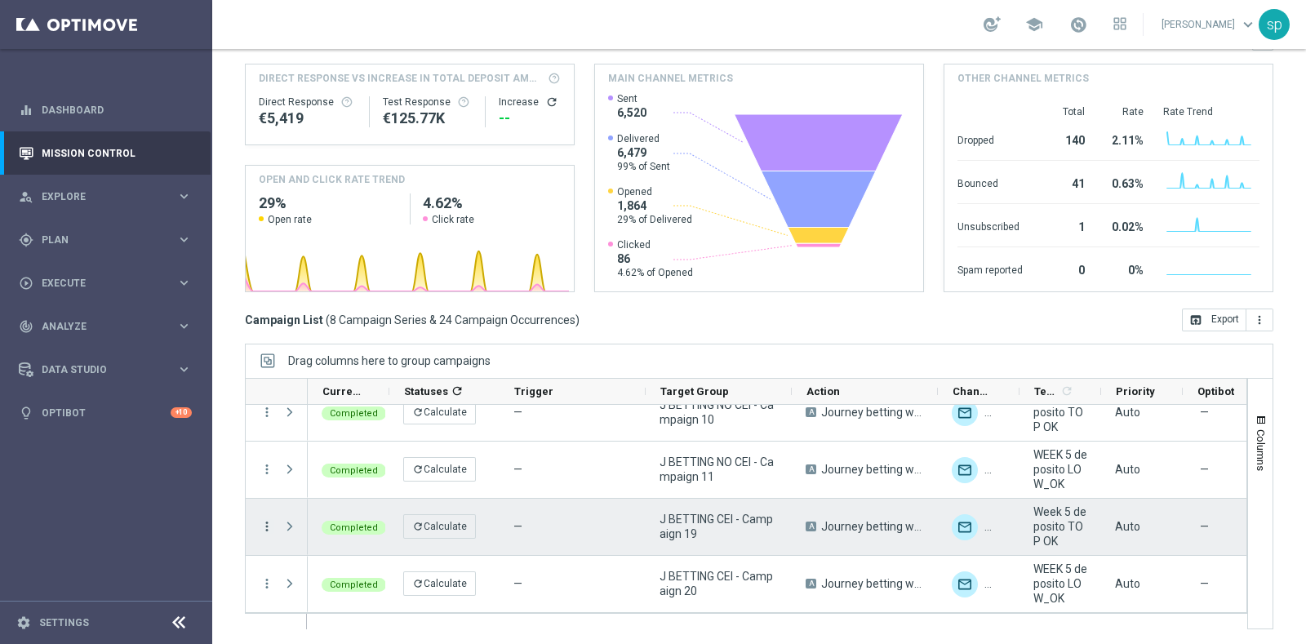
click at [265, 522] on icon "more_vert" at bounding box center [266, 526] width 15 height 15
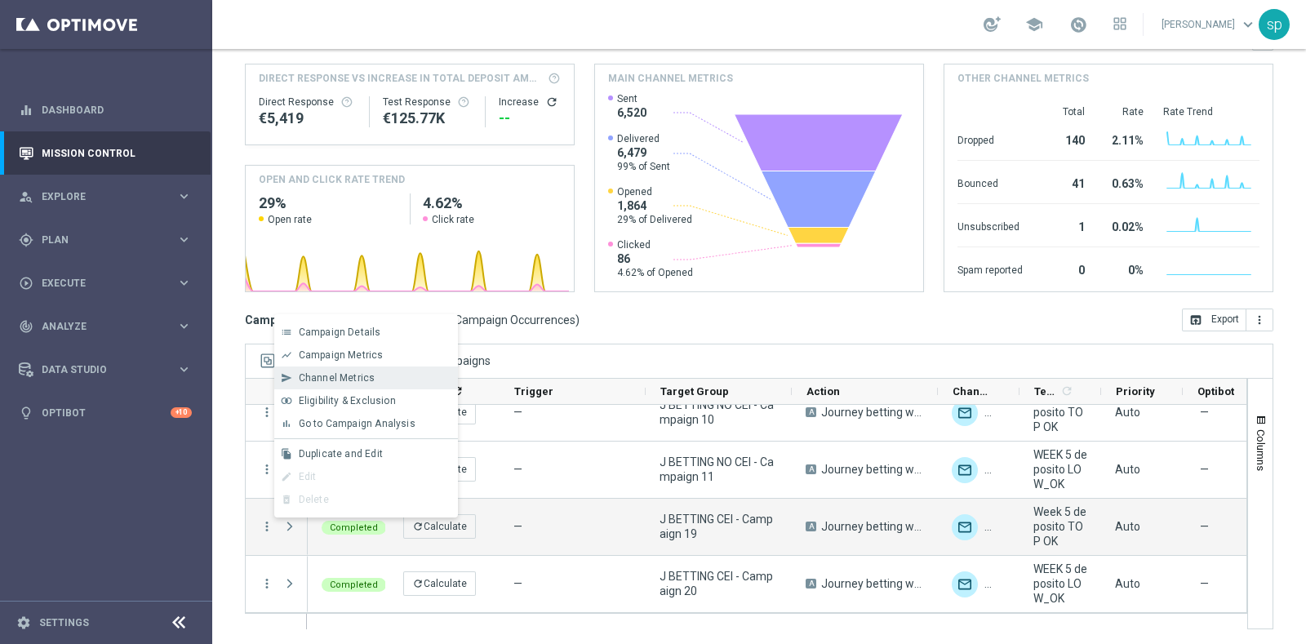
click at [353, 373] on span "Channel Metrics" at bounding box center [337, 377] width 77 height 11
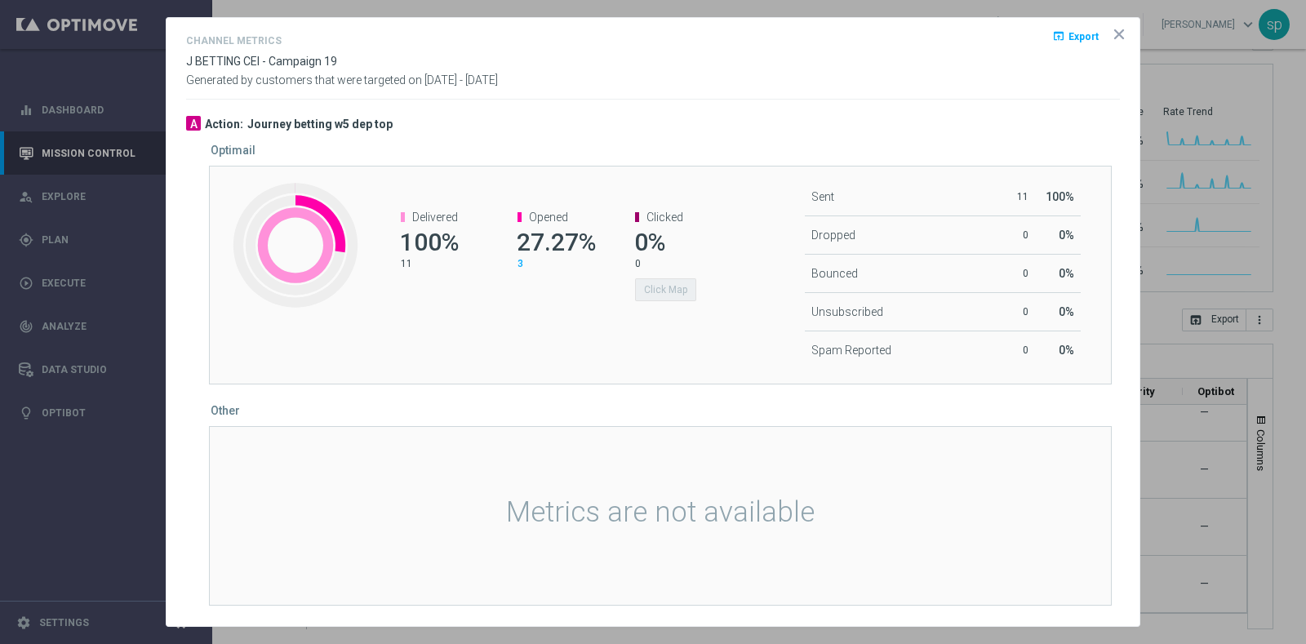
click at [1289, 148] on div at bounding box center [653, 322] width 1306 height 644
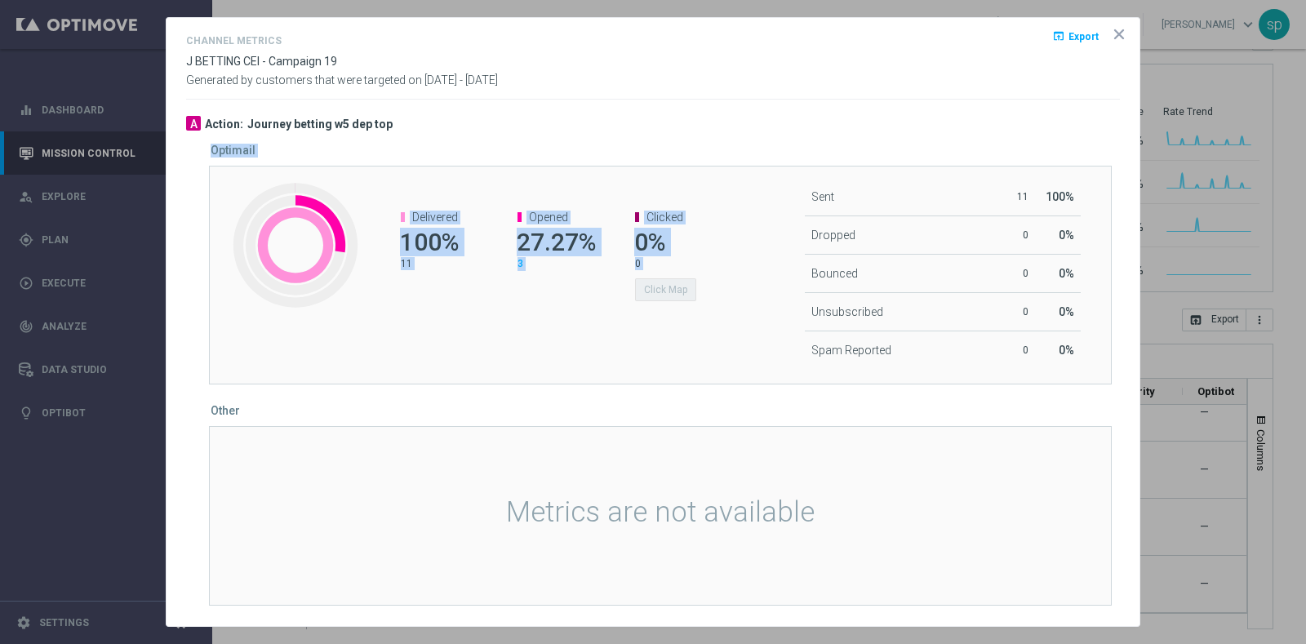
drag, startPoint x: 1110, startPoint y: 110, endPoint x: 1118, endPoint y: 167, distance: 57.7
click at [1118, 167] on opti-dialog-container "Channel Metrics open_in_browser Export J BETTING CEI - Campaign 19 Generated by…" at bounding box center [652, 322] width 973 height 608
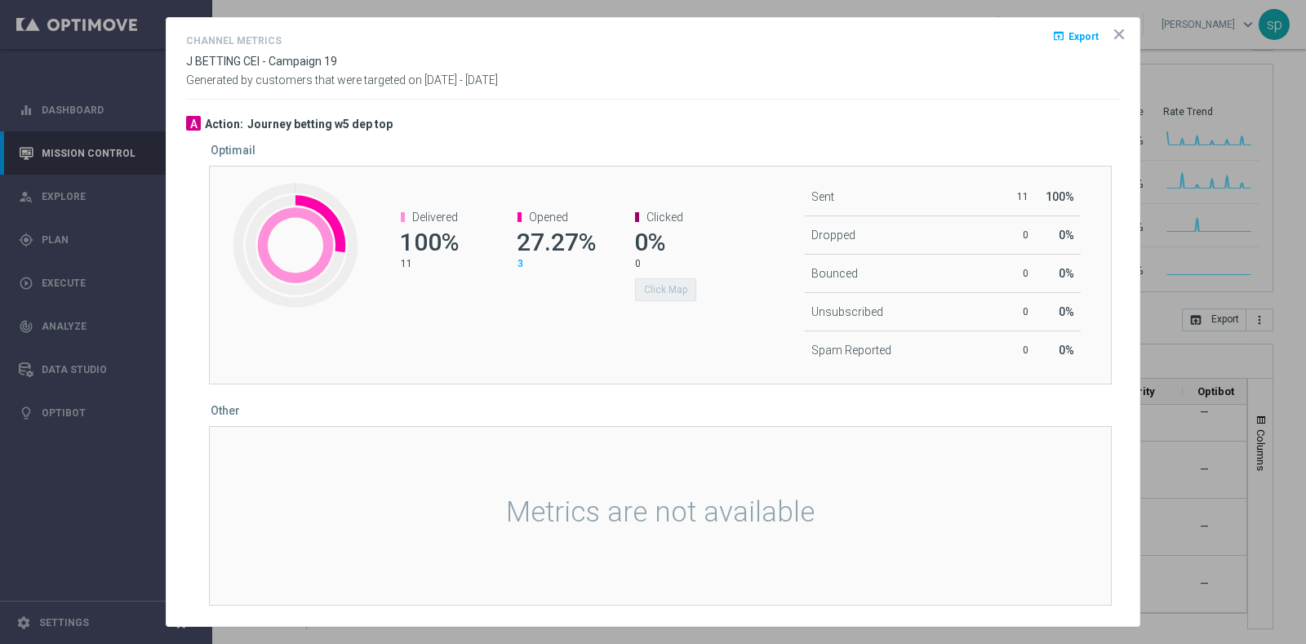
click at [1117, 84] on div "Generated by customers that were targeted on 03 Sep 2025 - 12 Oct 2025" at bounding box center [653, 80] width 958 height 14
click at [991, 38] on div "Channel Metrics open_in_browser Export" at bounding box center [652, 43] width 933 height 24
drag, startPoint x: 991, startPoint y: 38, endPoint x: 936, endPoint y: 204, distance: 174.7
click at [936, 204] on channelmetricsmodal-component "Channel Metrics open_in_browser Export J BETTING CEI - Campaign 19 Generated by…" at bounding box center [652, 318] width 933 height 574
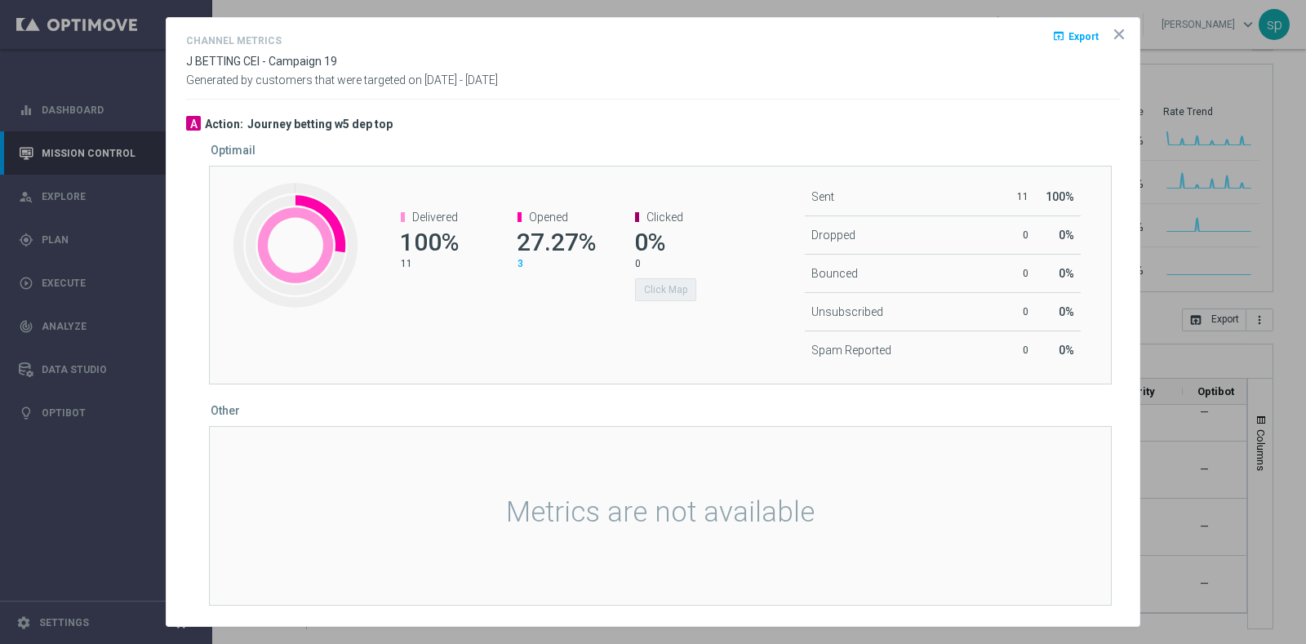
click at [1113, 38] on icon "icon" at bounding box center [1119, 34] width 16 height 16
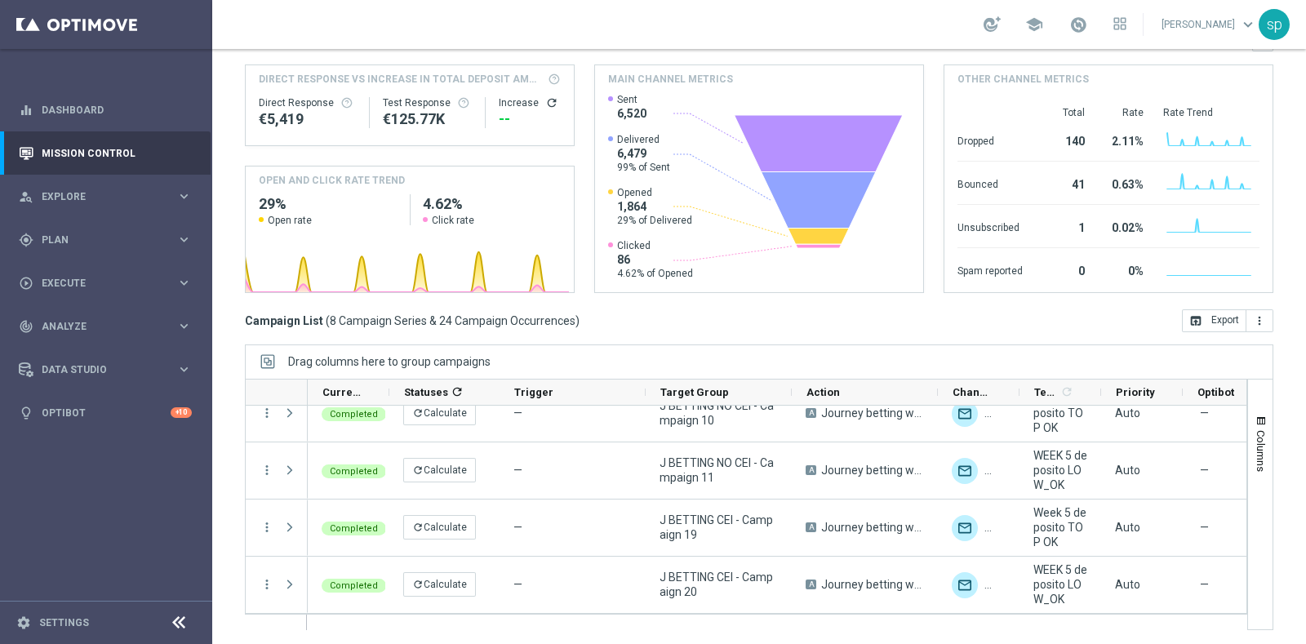
scroll to position [204, 0]
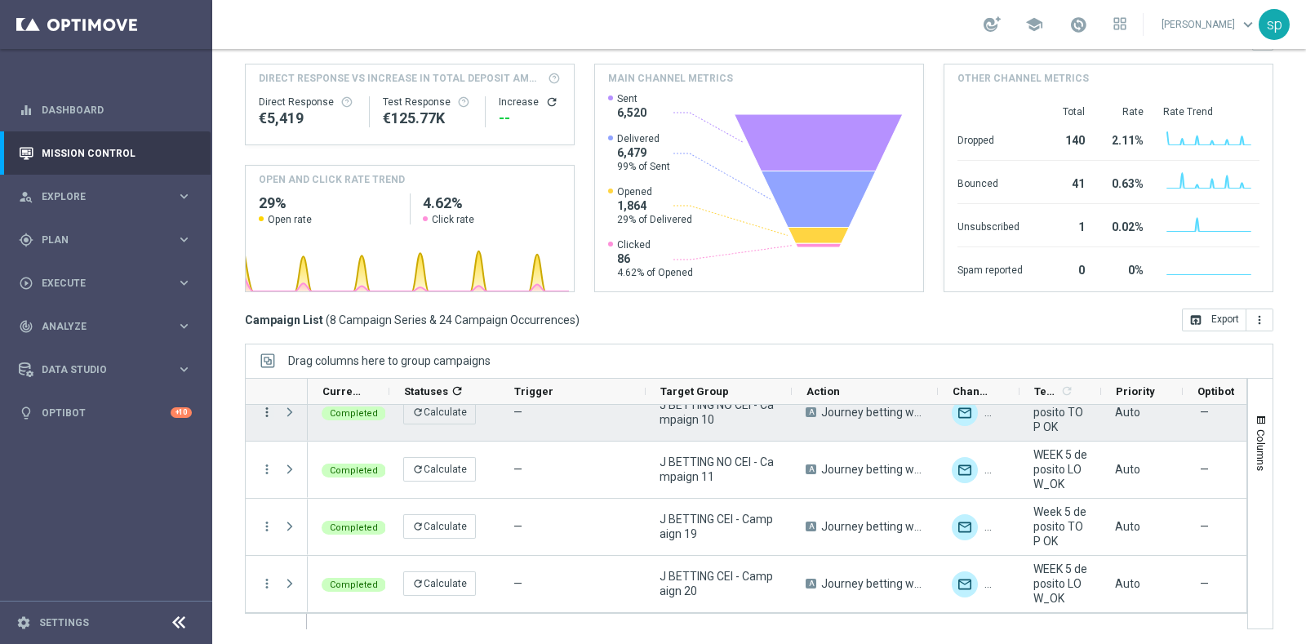
click at [271, 415] on div "more_vert" at bounding box center [260, 412] width 29 height 56
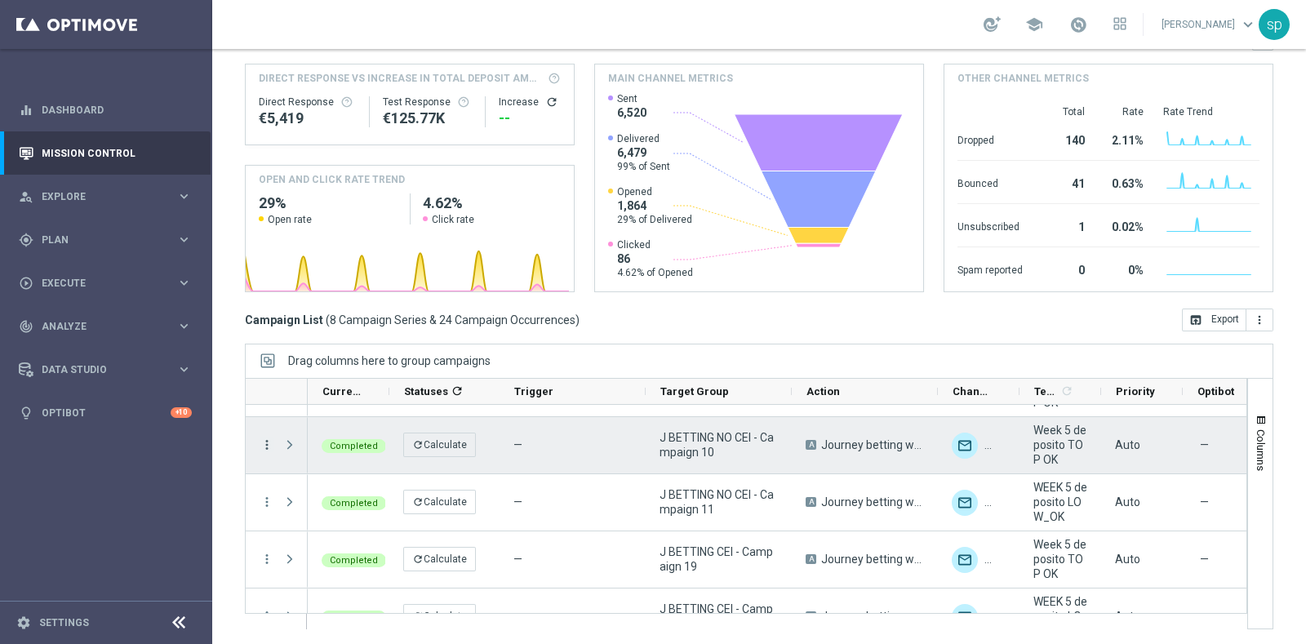
click at [270, 439] on icon "more_vert" at bounding box center [266, 444] width 15 height 15
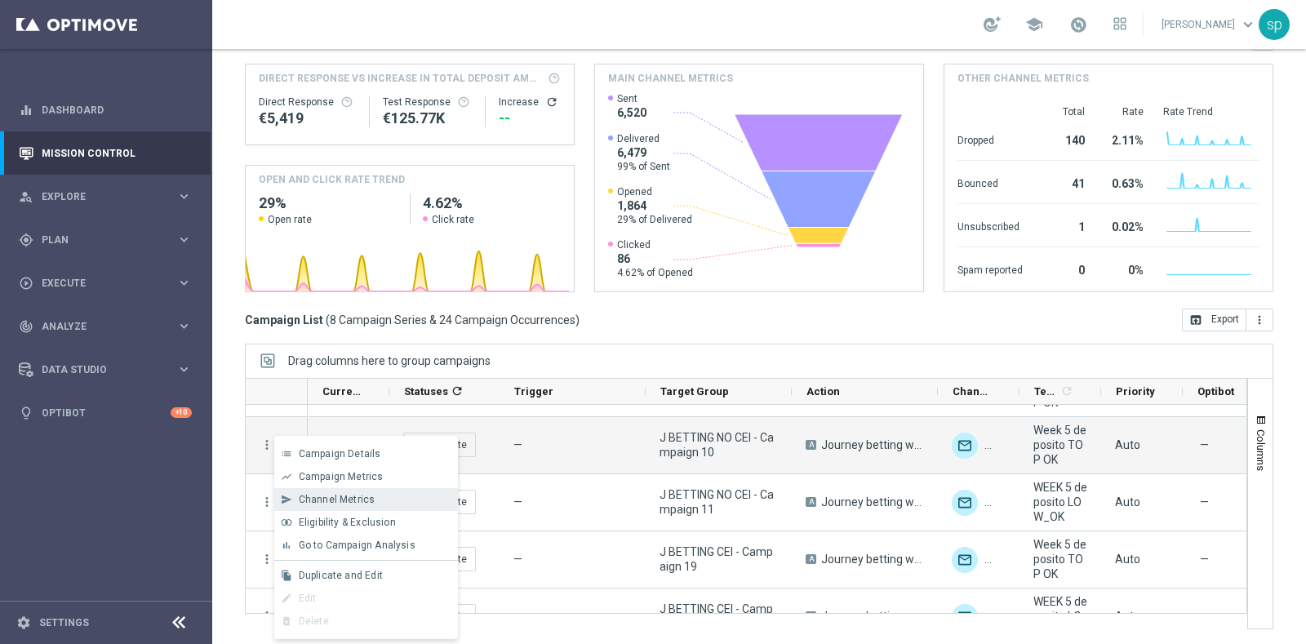
click at [343, 503] on span "Channel Metrics" at bounding box center [337, 499] width 77 height 11
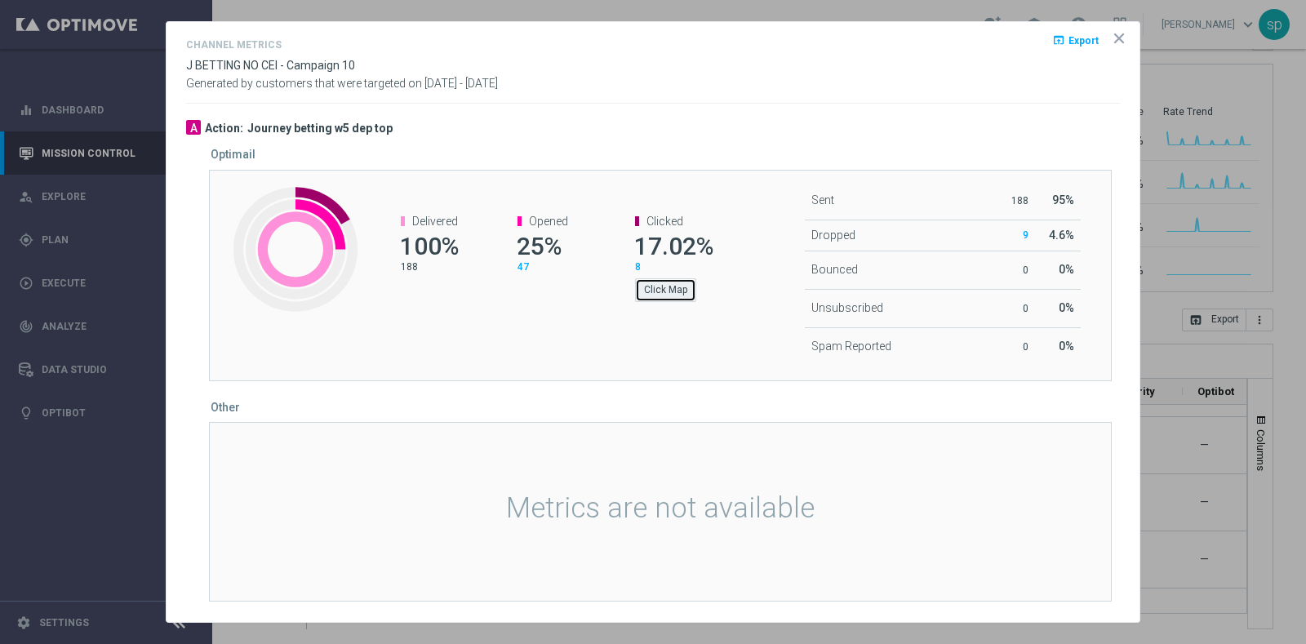
click at [670, 286] on button "Click Map" at bounding box center [665, 289] width 61 height 23
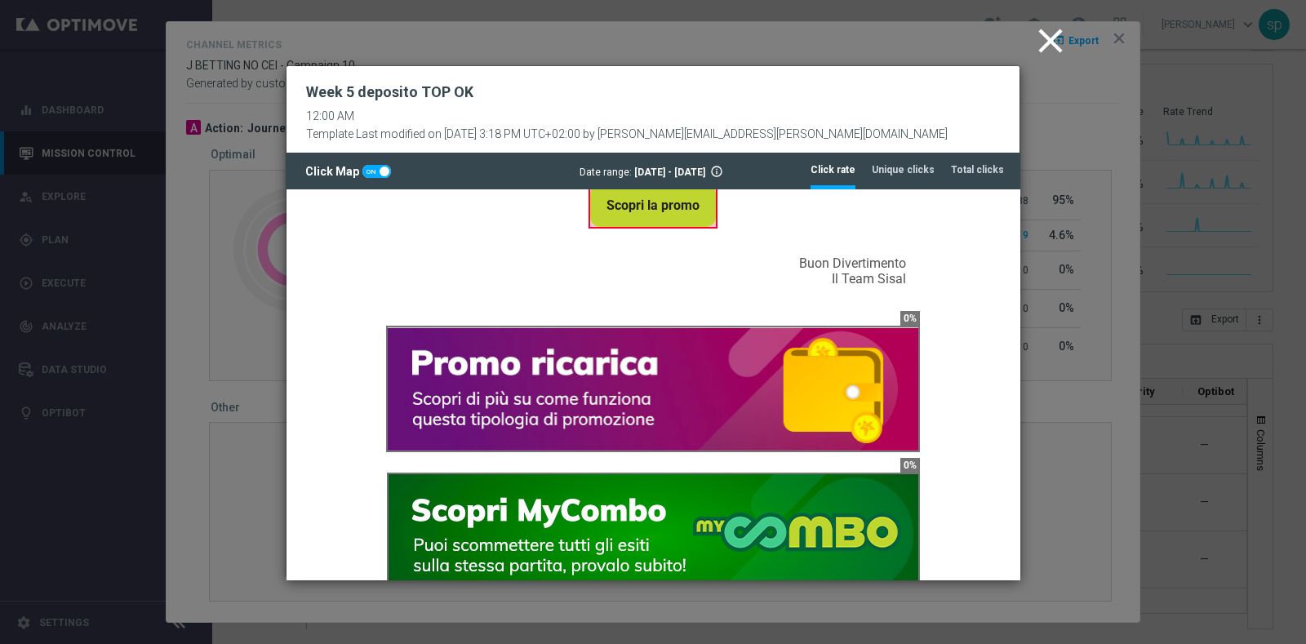
scroll to position [1204, 0]
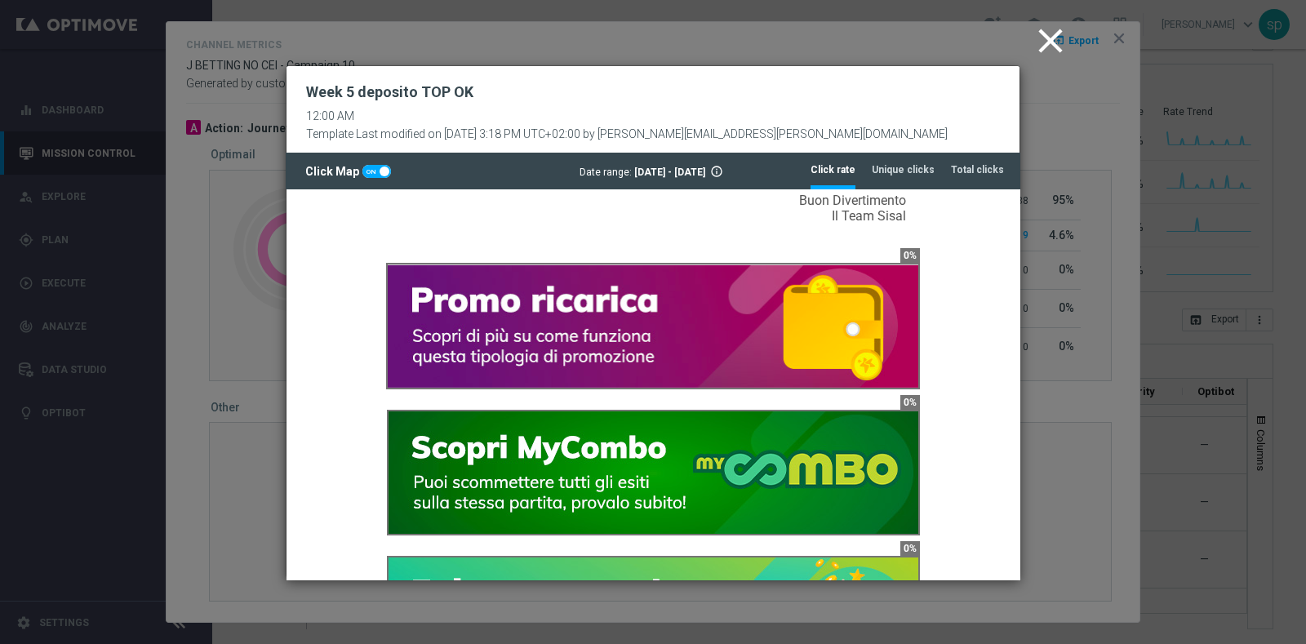
drag, startPoint x: 1012, startPoint y: 219, endPoint x: 1324, endPoint y: 583, distance: 479.7
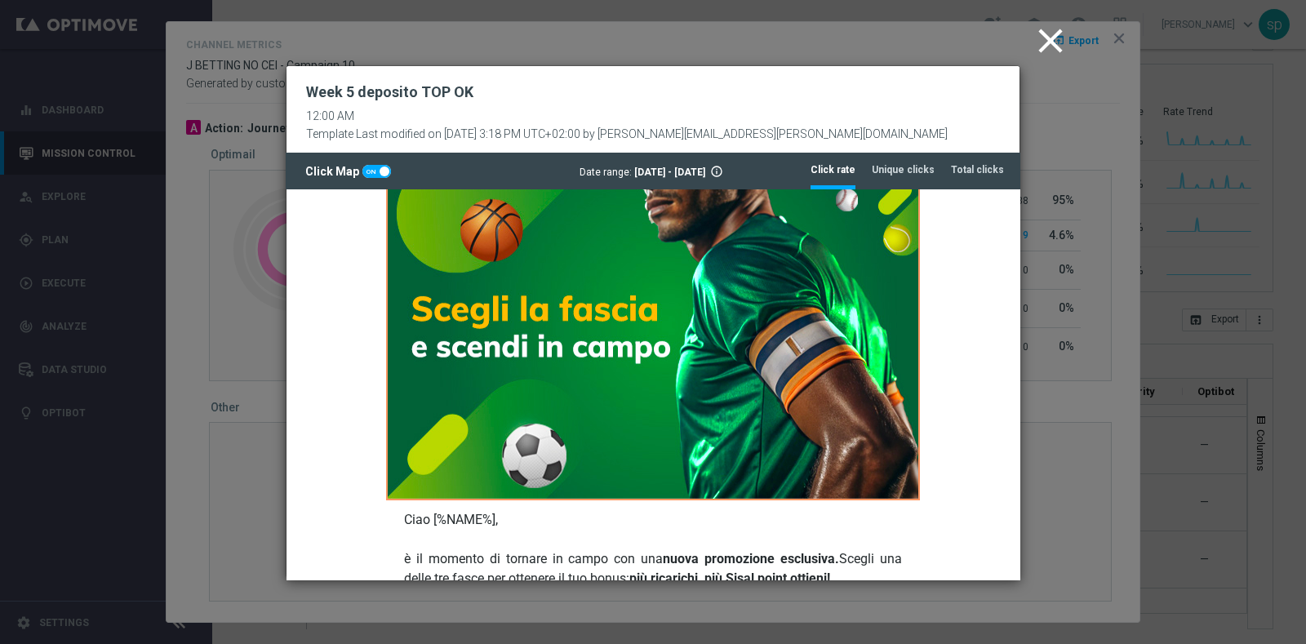
scroll to position [817, 0]
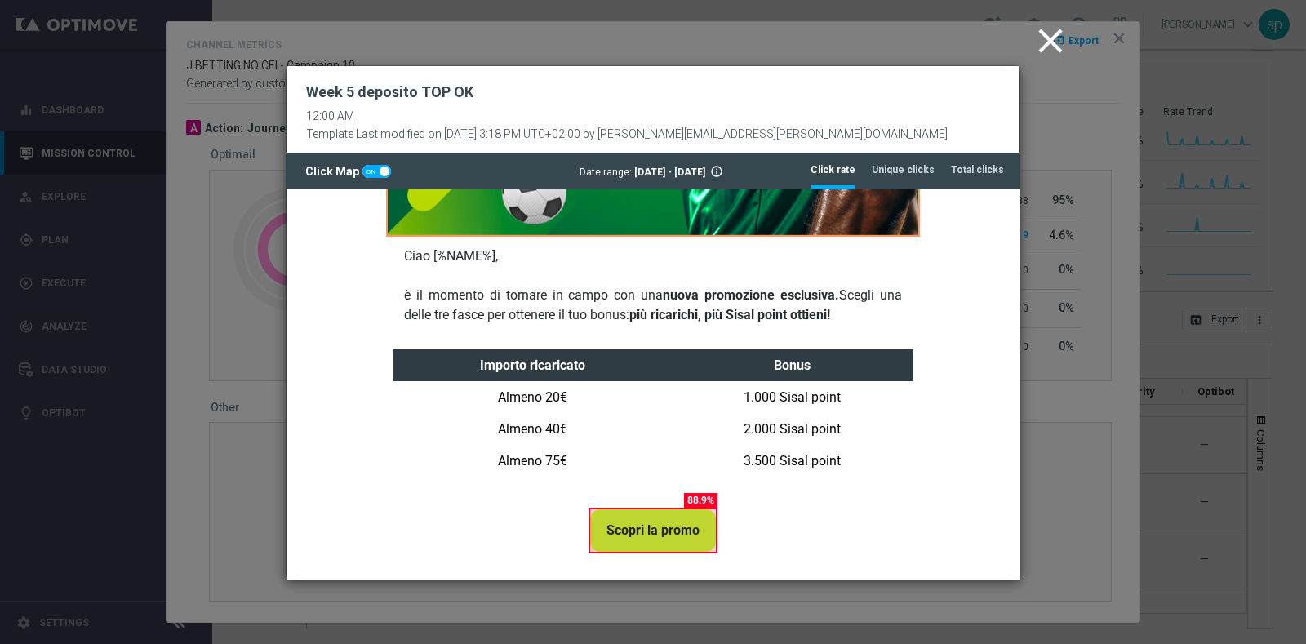
click at [1050, 36] on icon "close" at bounding box center [1050, 40] width 41 height 41
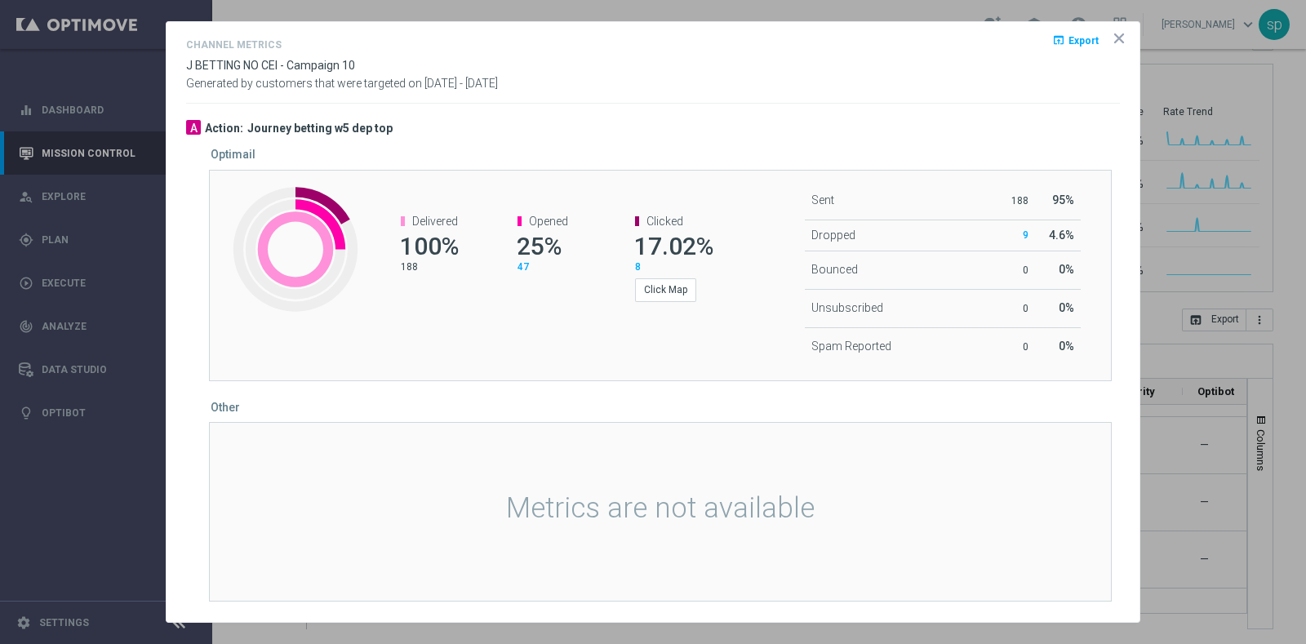
click at [1119, 42] on icon "icon" at bounding box center [1119, 38] width 16 height 16
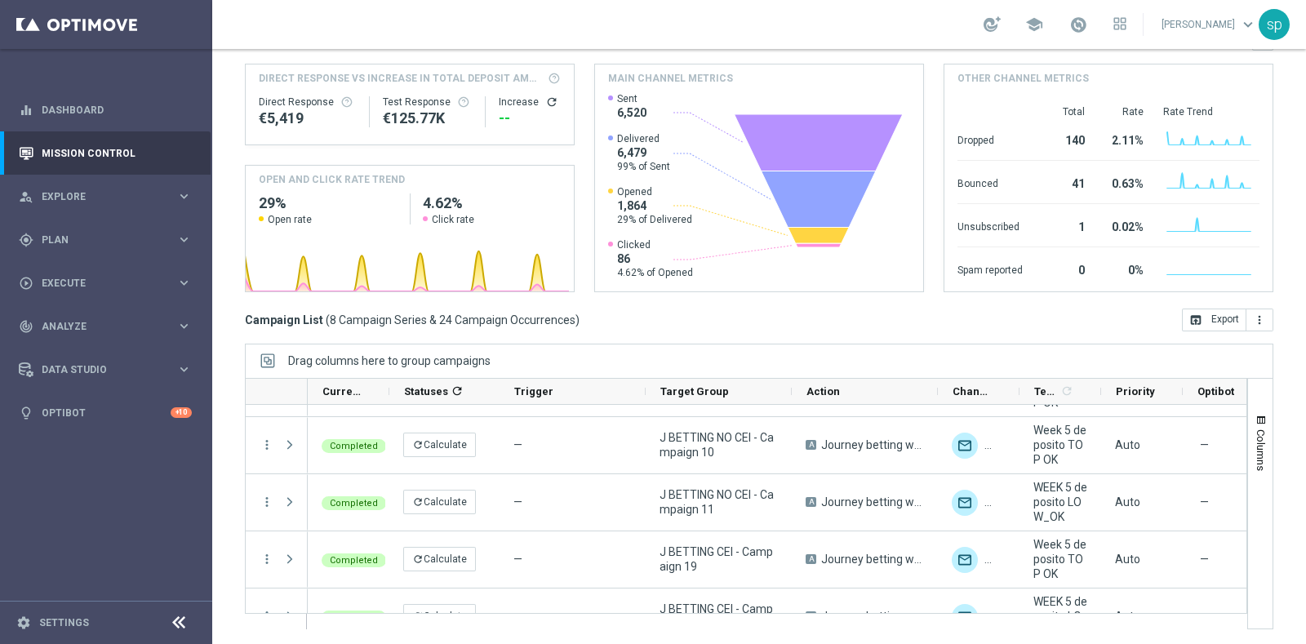
click at [760, 42] on div "school sara parisi keyboard_arrow_down sp" at bounding box center [758, 24] width 1093 height 49
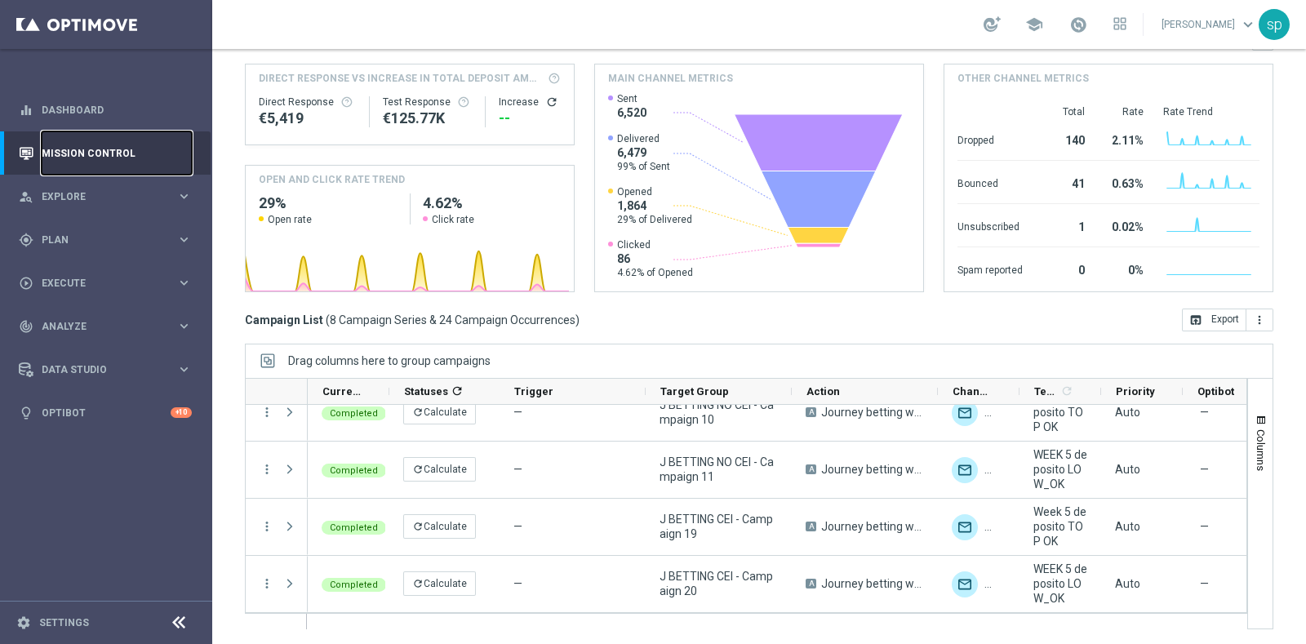
click at [98, 149] on link "Mission Control" at bounding box center [117, 152] width 150 height 43
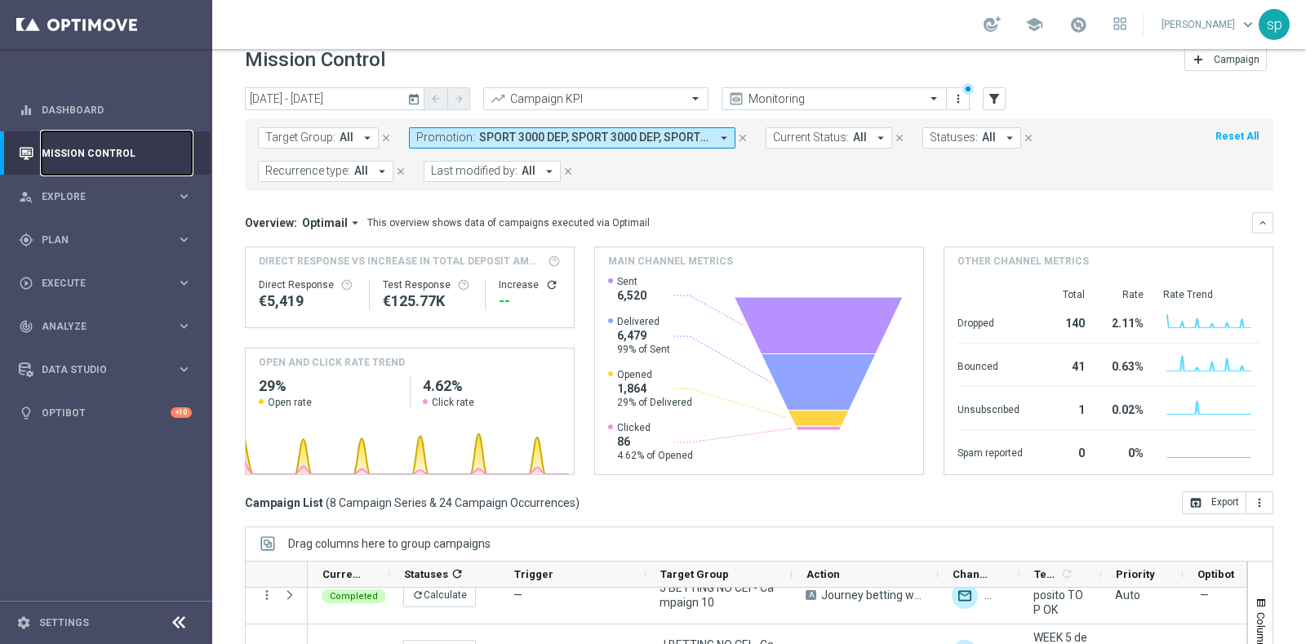
scroll to position [0, 0]
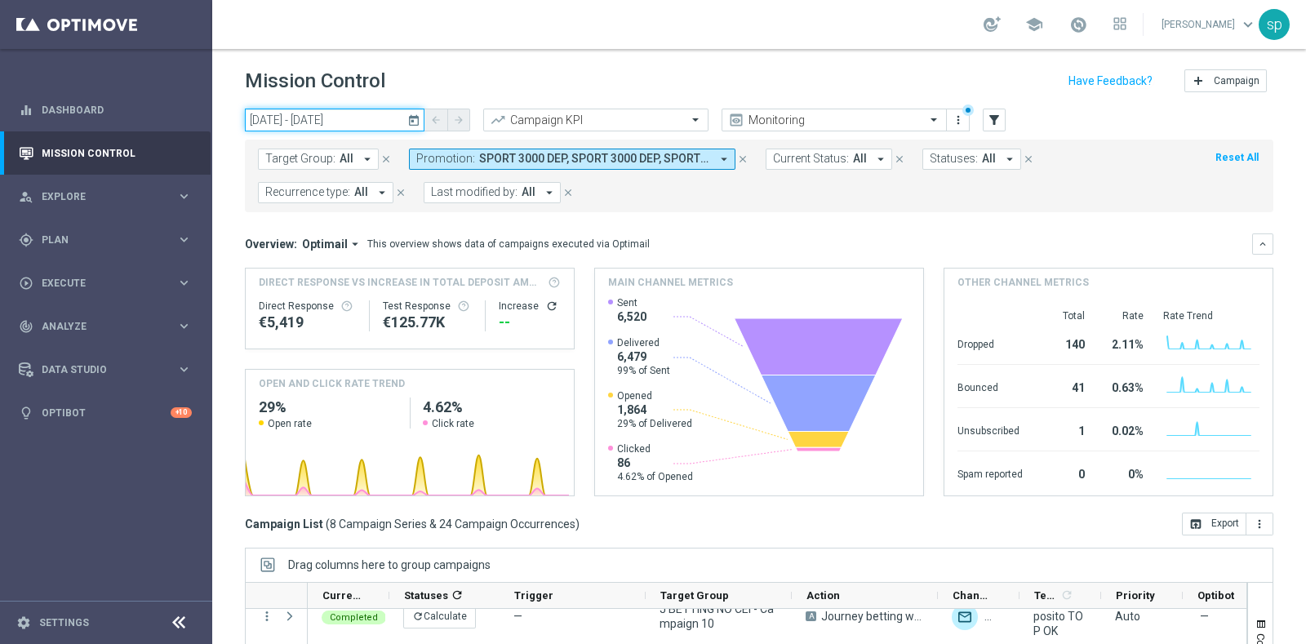
click at [291, 110] on input "03 Sep 2025 - 12 Oct 2025" at bounding box center [335, 120] width 180 height 23
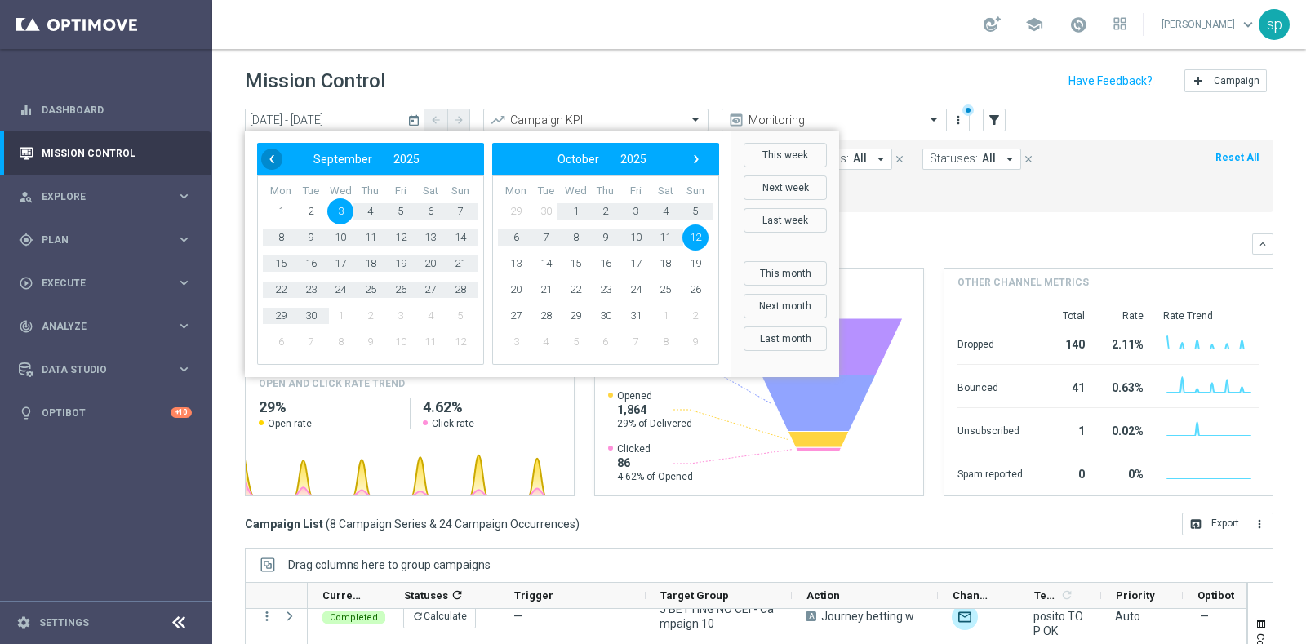
click at [277, 153] on span "‹" at bounding box center [271, 159] width 21 height 21
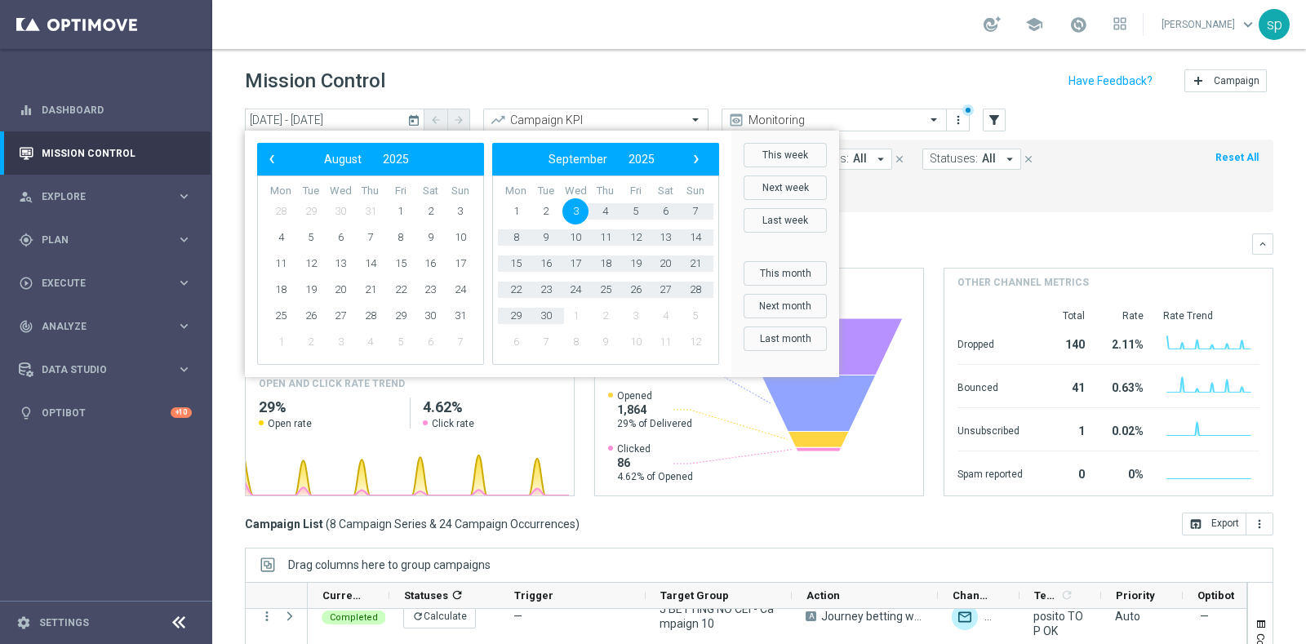
click at [277, 153] on span "‹" at bounding box center [271, 159] width 21 height 21
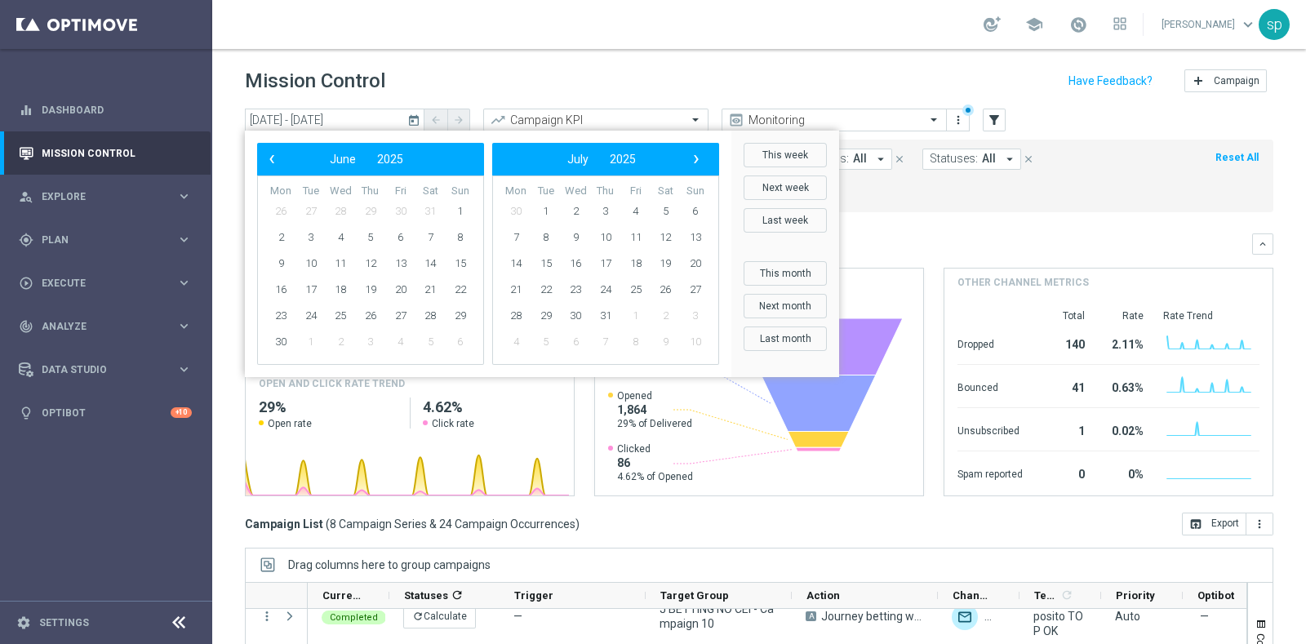
click at [277, 153] on span "‹" at bounding box center [271, 159] width 21 height 21
click at [339, 210] on span "1" at bounding box center [340, 211] width 26 height 26
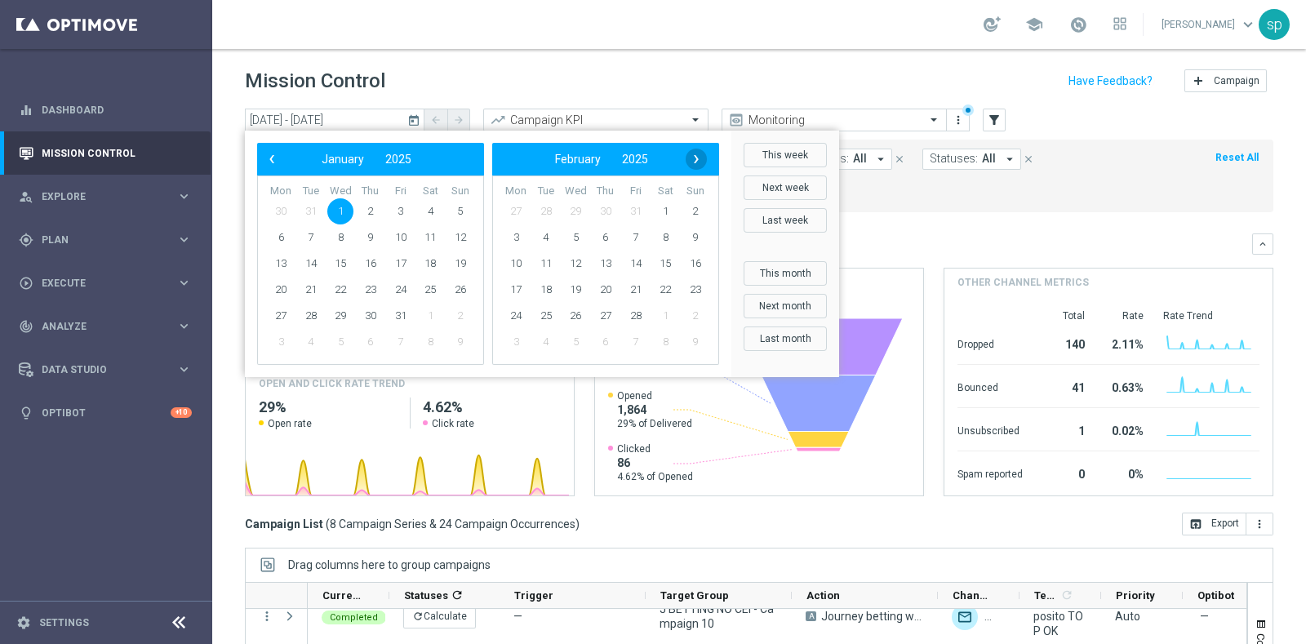
click at [698, 159] on span "›" at bounding box center [695, 159] width 21 height 21
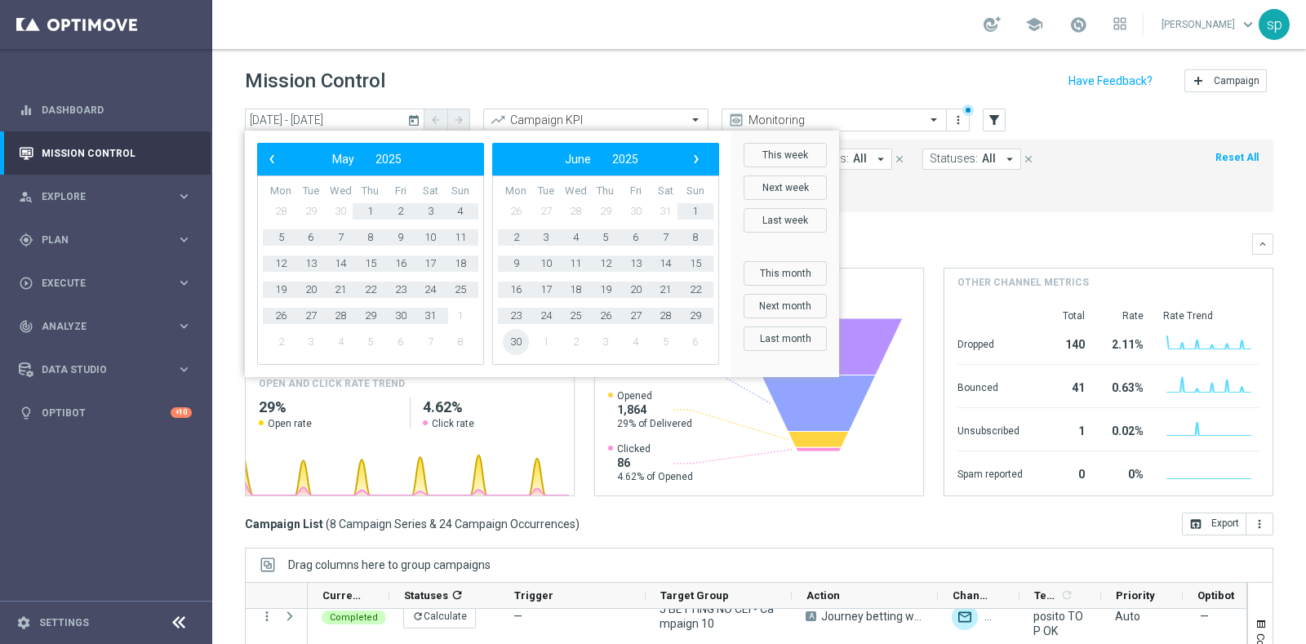
click at [516, 344] on span "30" at bounding box center [516, 342] width 26 height 26
type input "01 Jan 2025 - 30 Jun 2025"
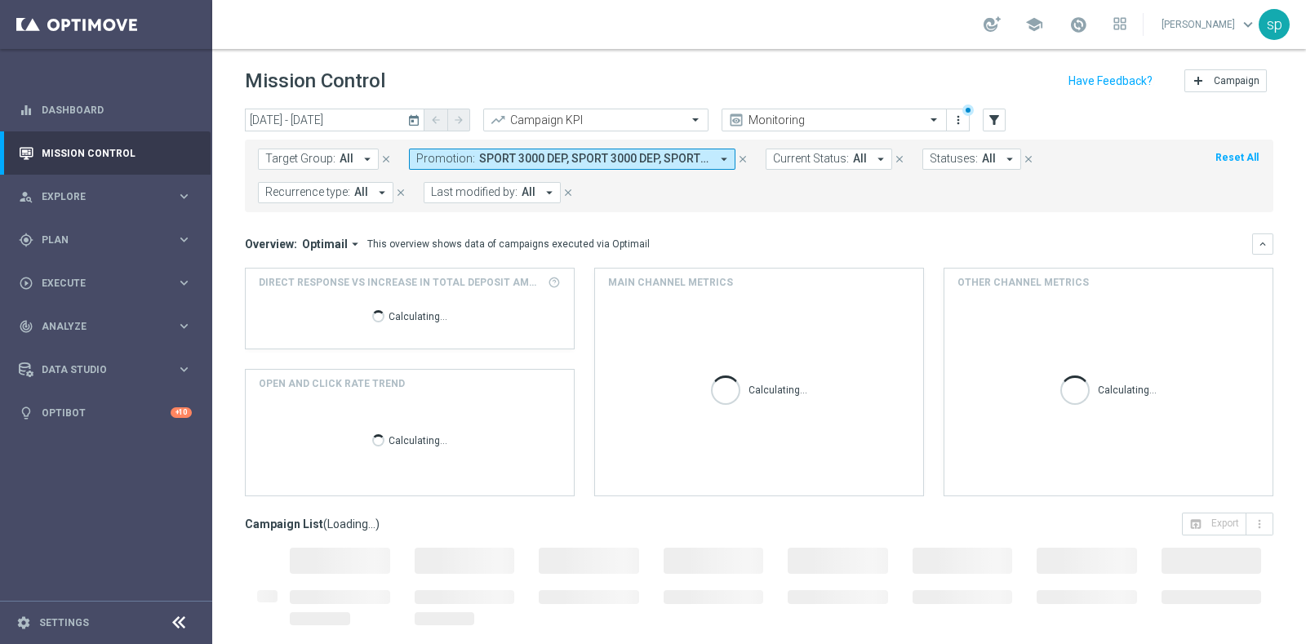
click at [647, 161] on span "SPORT 3000 DEP, SPORT 3000 DEP, SPORT 3500 DEP, SPORT 3500 DEP" at bounding box center [594, 159] width 231 height 14
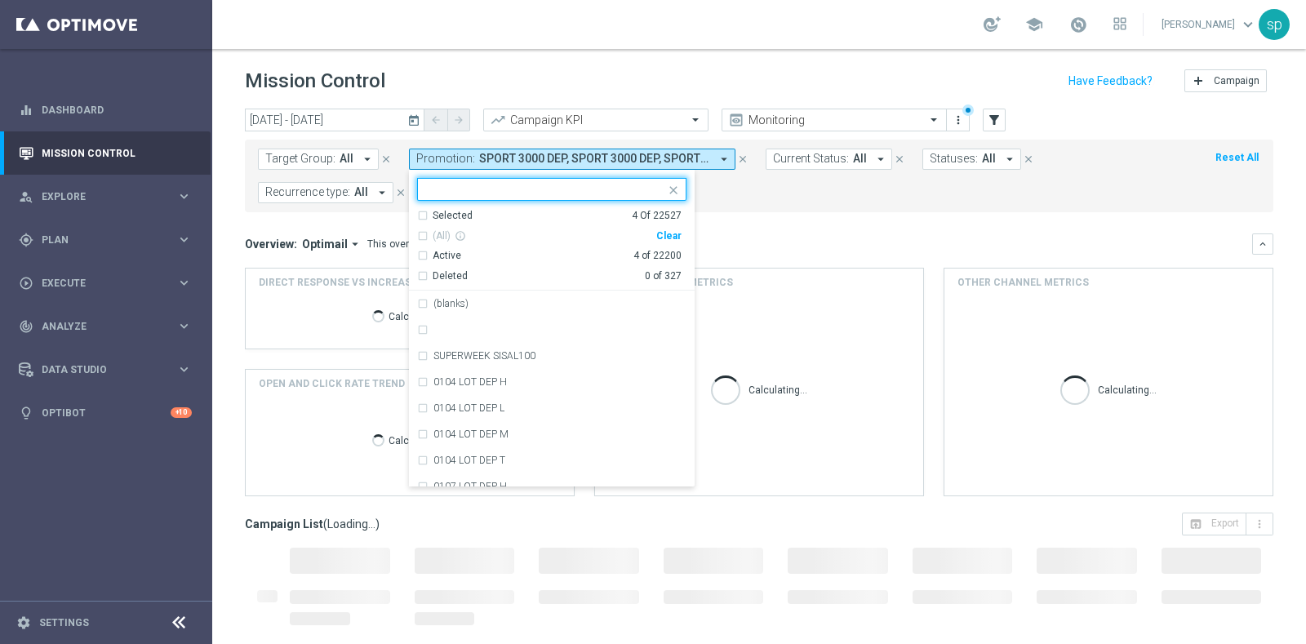
click at [0, 0] on div "Clear" at bounding box center [0, 0] width 0 height 0
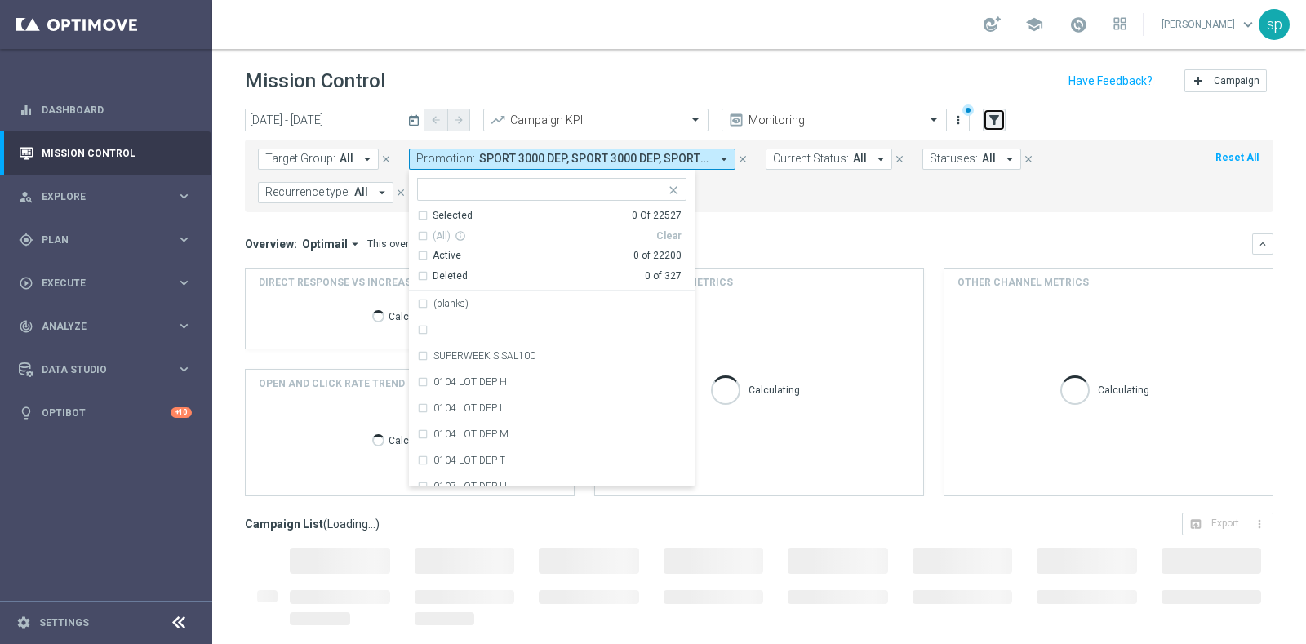
click at [987, 113] on icon "filter_alt" at bounding box center [993, 120] width 15 height 15
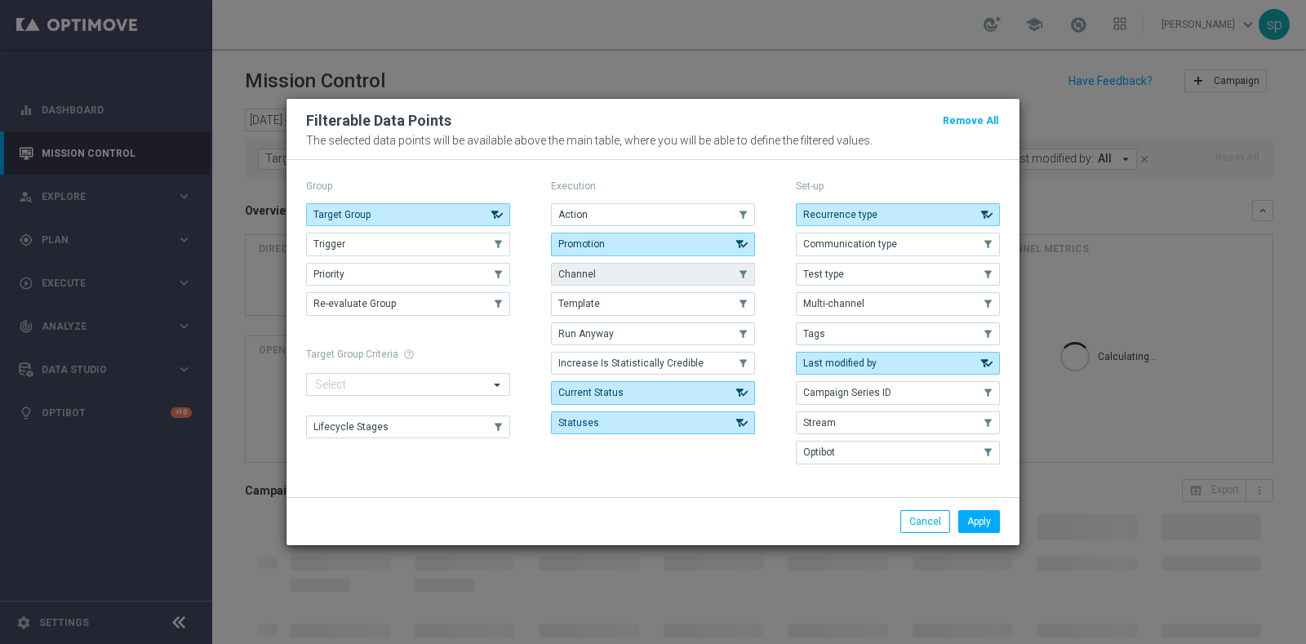
click at [618, 277] on button "Channel" at bounding box center [653, 274] width 204 height 23
click at [982, 520] on button "Apply" at bounding box center [979, 521] width 42 height 23
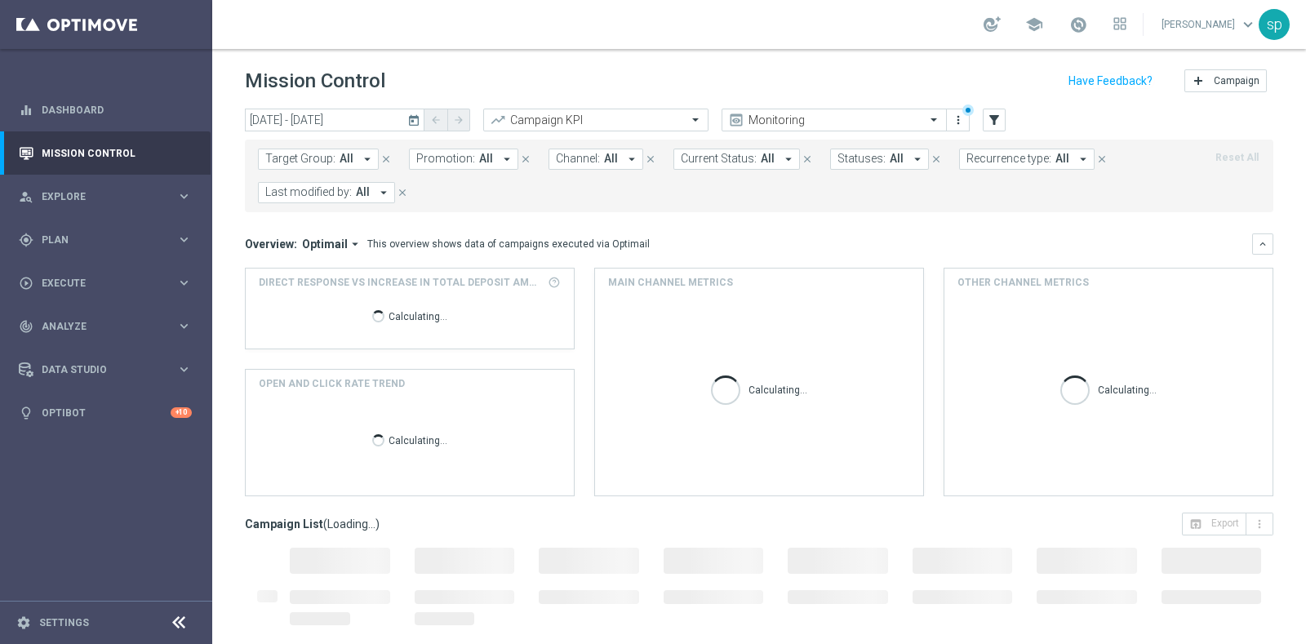
click at [610, 167] on button "Channel: All arrow_drop_down" at bounding box center [595, 159] width 95 height 21
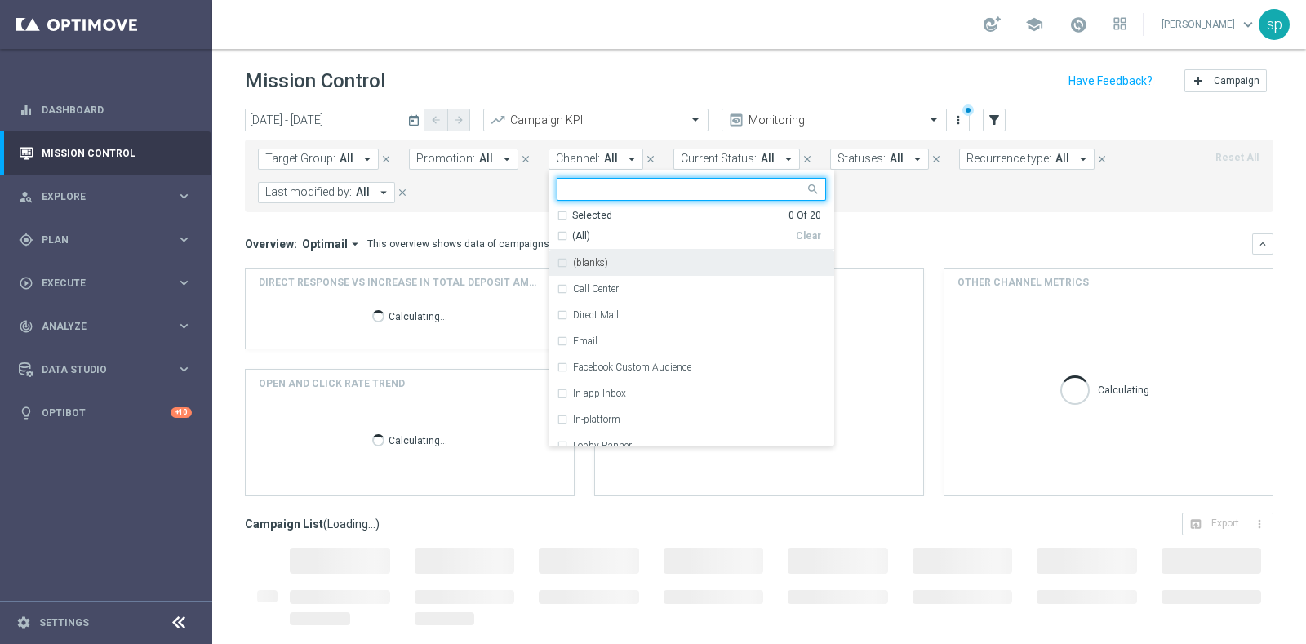
click at [611, 188] on input "text" at bounding box center [684, 190] width 239 height 14
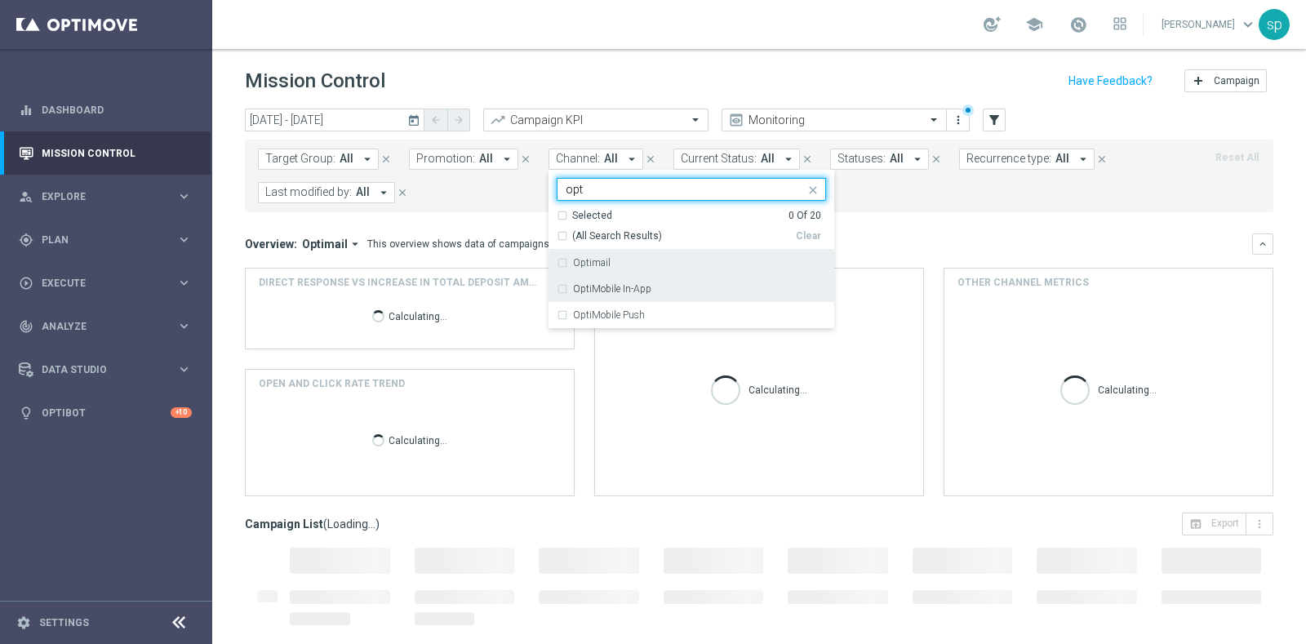
click at [596, 270] on div "Optimail" at bounding box center [690, 263] width 269 height 26
type input "opt"
click at [606, 262] on div "Optimail" at bounding box center [699, 263] width 253 height 10
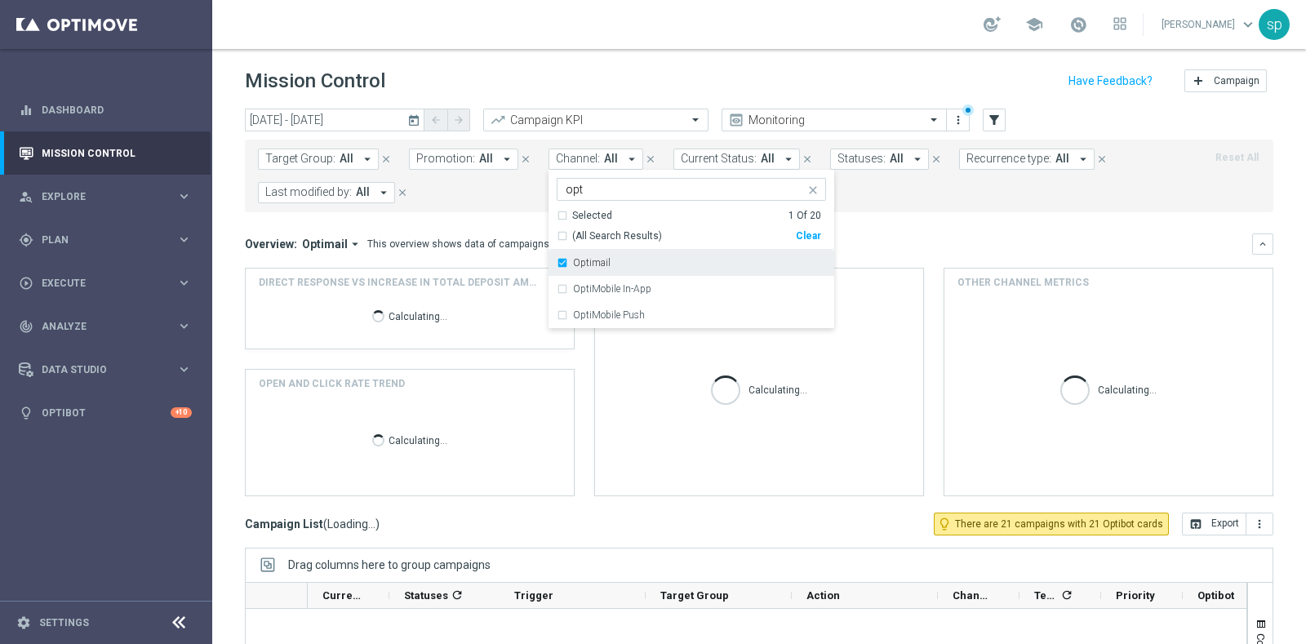
click at [580, 263] on label "Optimail" at bounding box center [592, 263] width 38 height 10
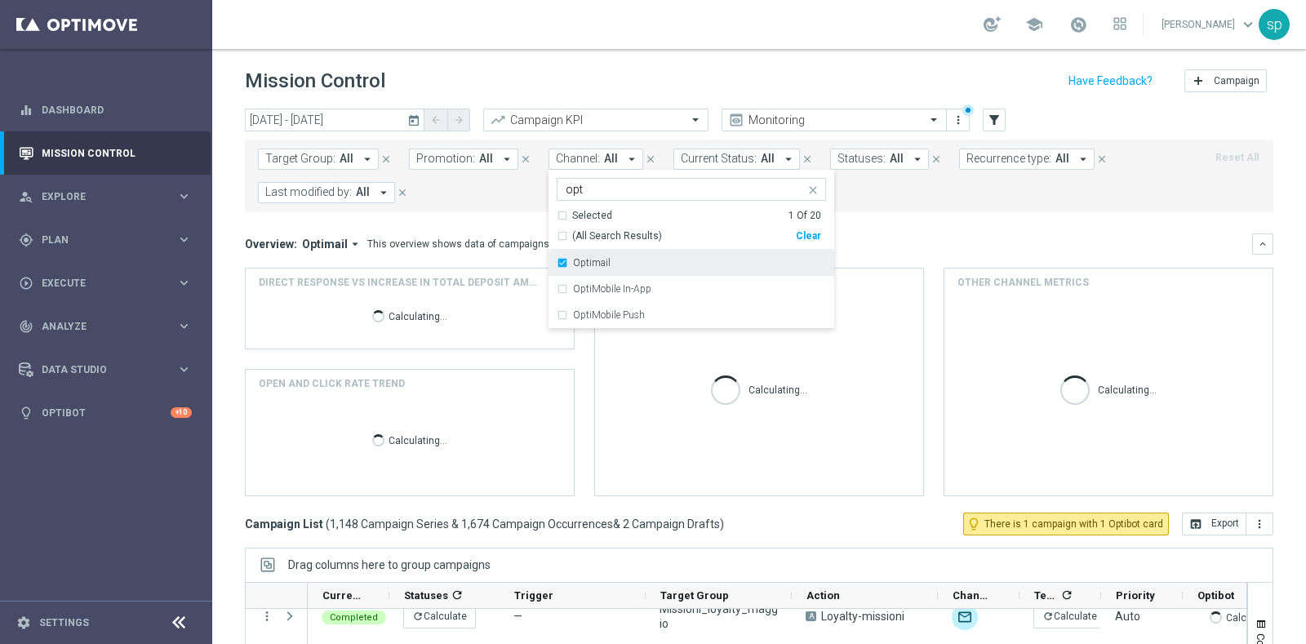
click at [580, 263] on label "Optimail" at bounding box center [592, 263] width 38 height 10
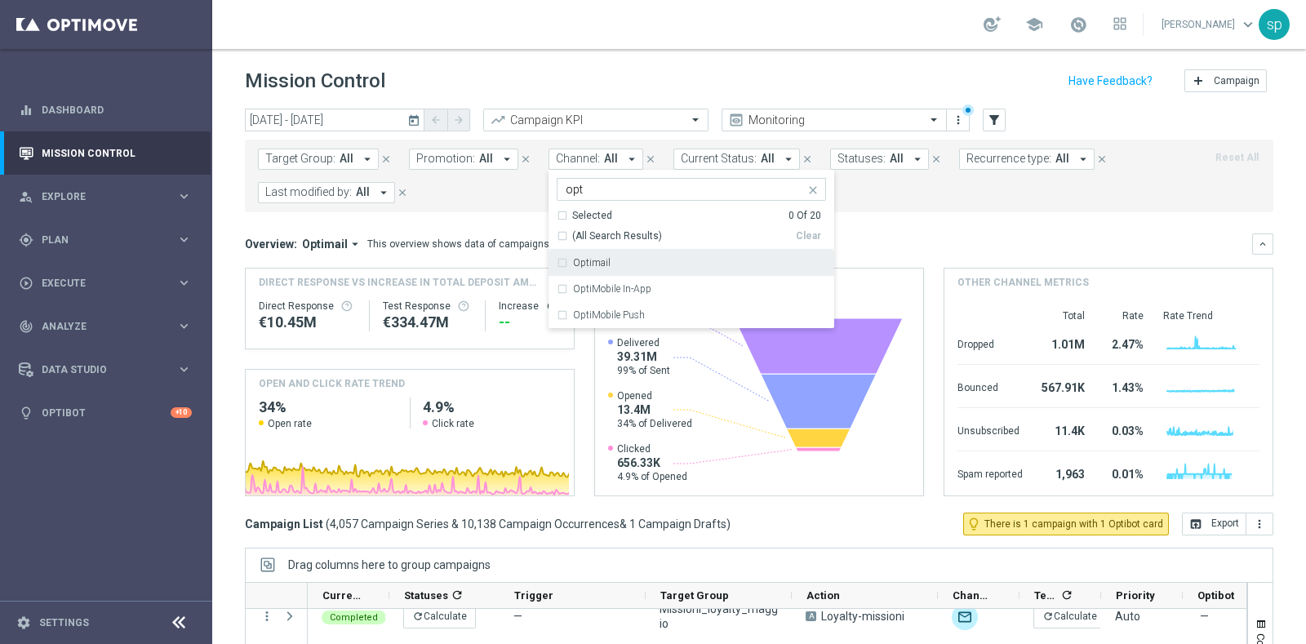
click at [580, 263] on label "Optimail" at bounding box center [592, 263] width 38 height 10
click at [986, 182] on form "Target Group: All arrow_drop_down close Promotion: All arrow_drop_down close Ch…" at bounding box center [722, 176] width 929 height 55
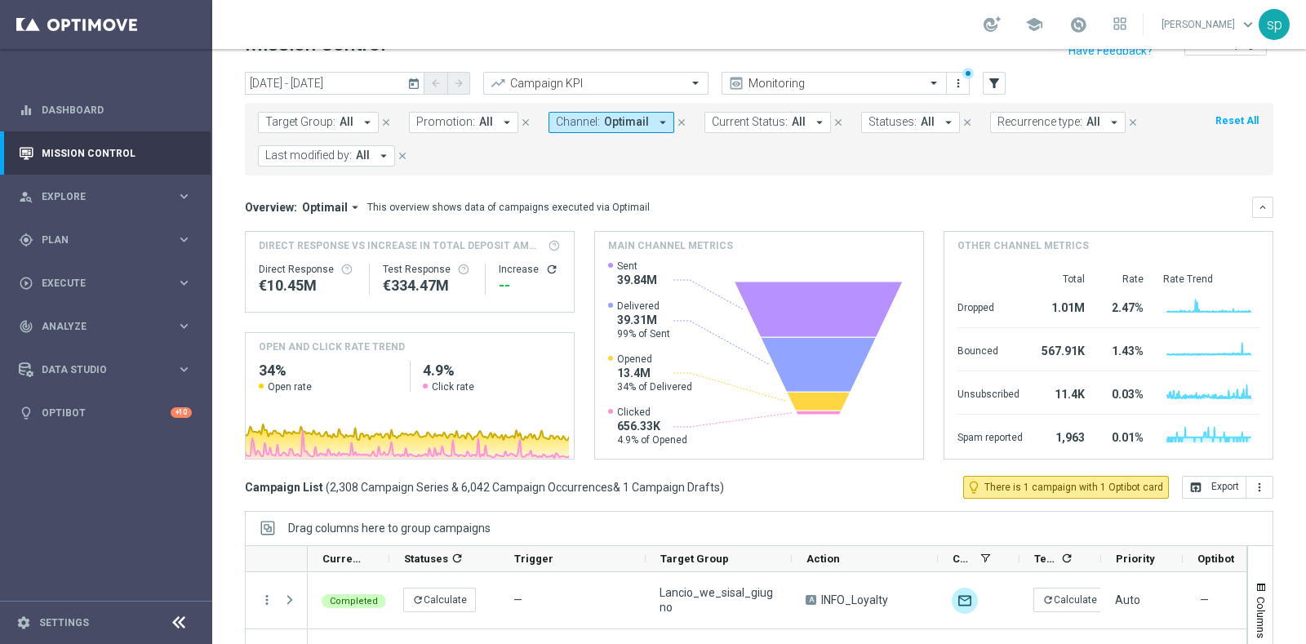
scroll to position [26, 0]
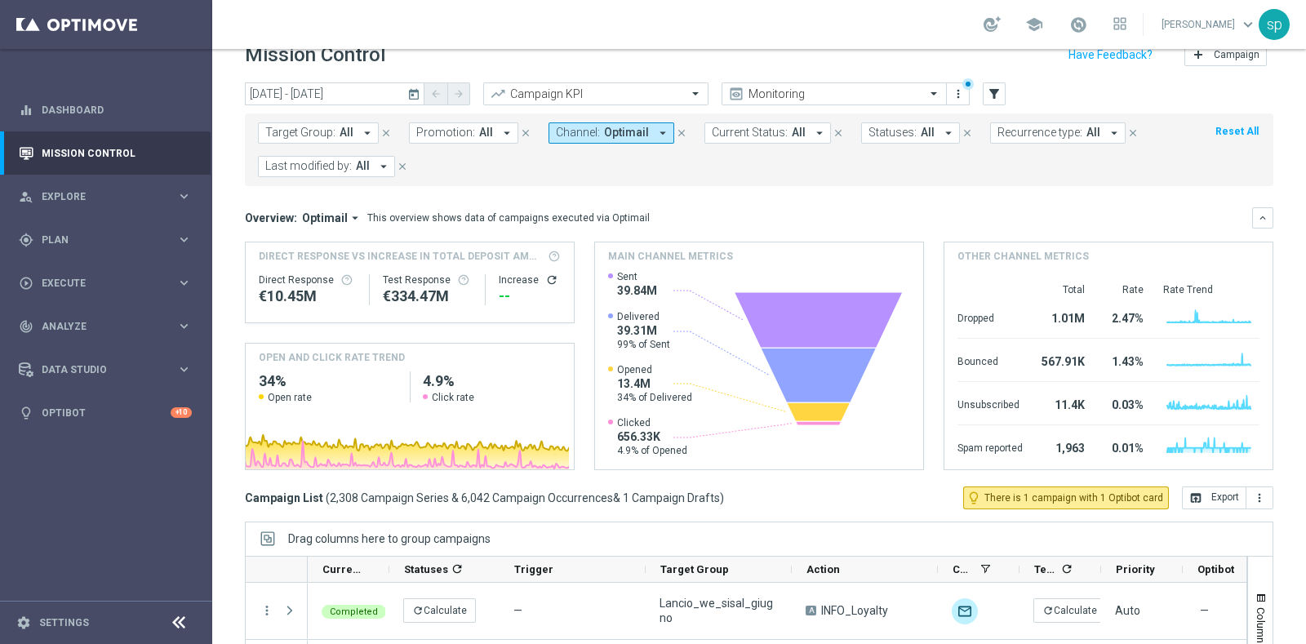
click at [338, 159] on span "Last modified by:" at bounding box center [308, 166] width 86 height 14
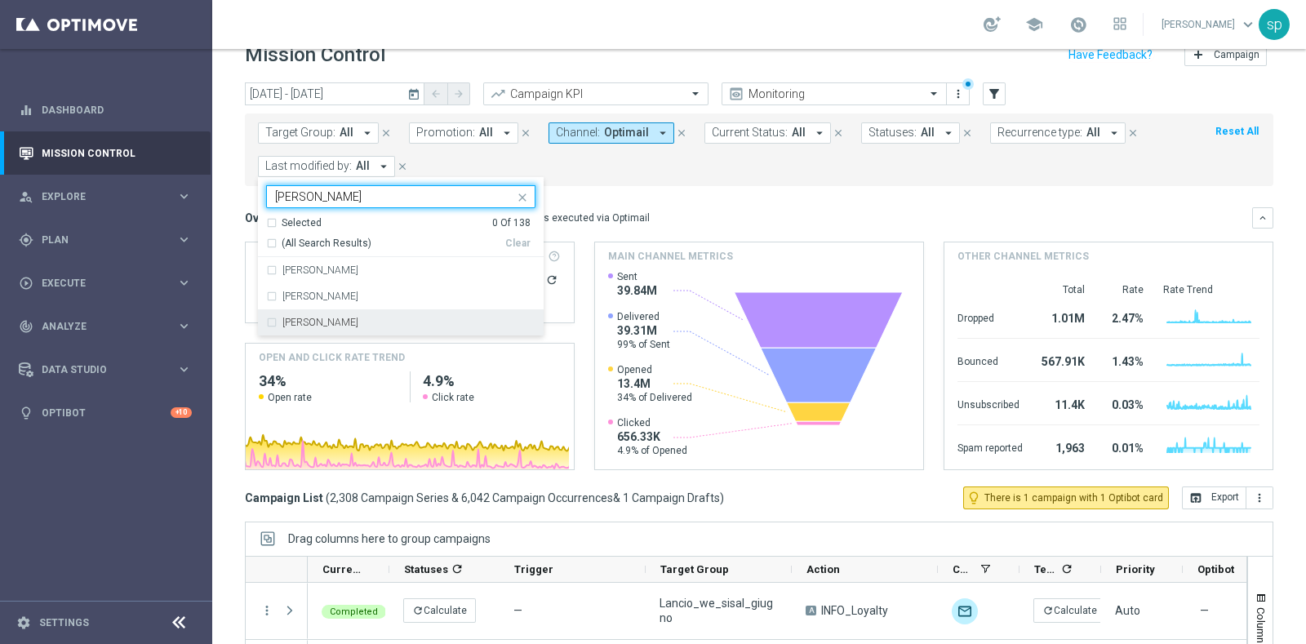
click at [361, 326] on div "Elena Zarbin" at bounding box center [408, 322] width 253 height 10
type input "elena"
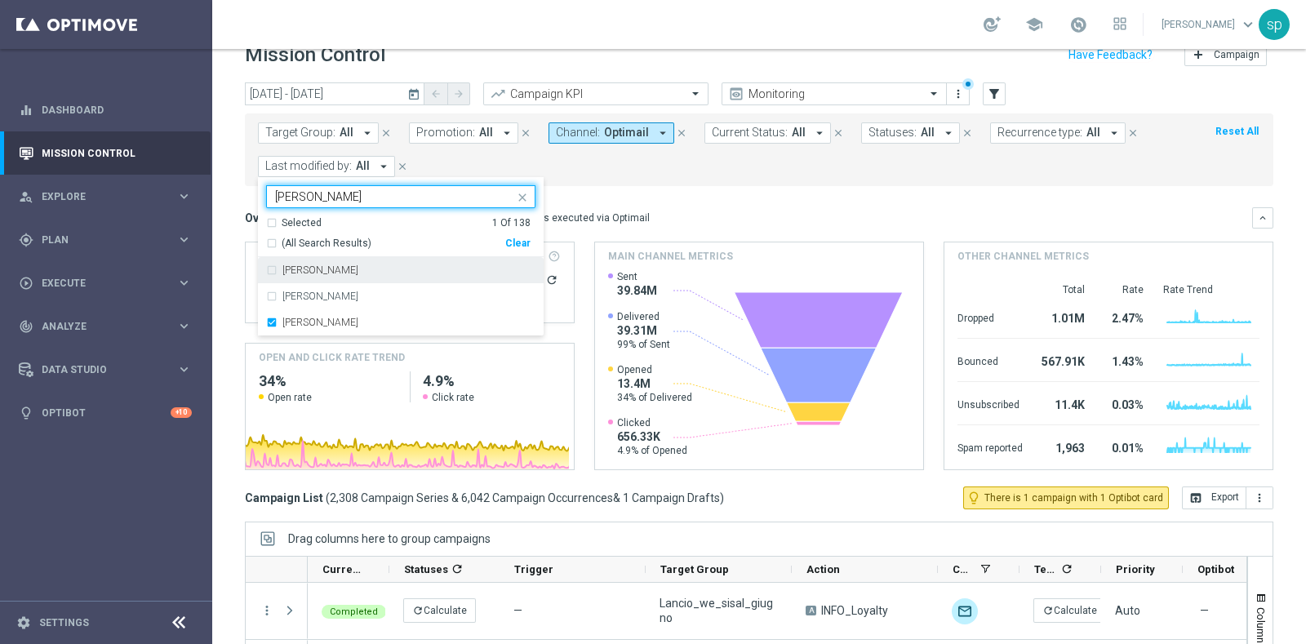
drag, startPoint x: 321, startPoint y: 197, endPoint x: 220, endPoint y: 188, distance: 101.6
click at [220, 188] on div "today 01 Jan 2025 - 30 Jun 2025 arrow_back arrow_forward Campaign KPI trending_…" at bounding box center [758, 342] width 1093 height 521
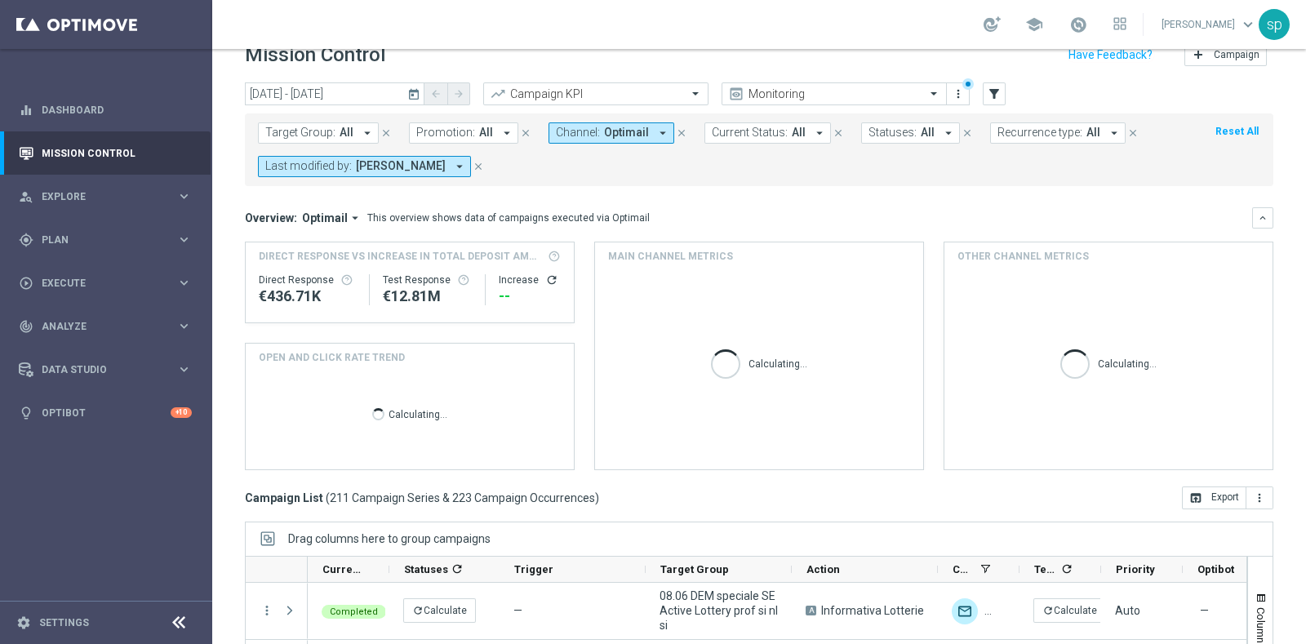
click at [375, 168] on span "Elena Zarbin" at bounding box center [401, 166] width 90 height 14
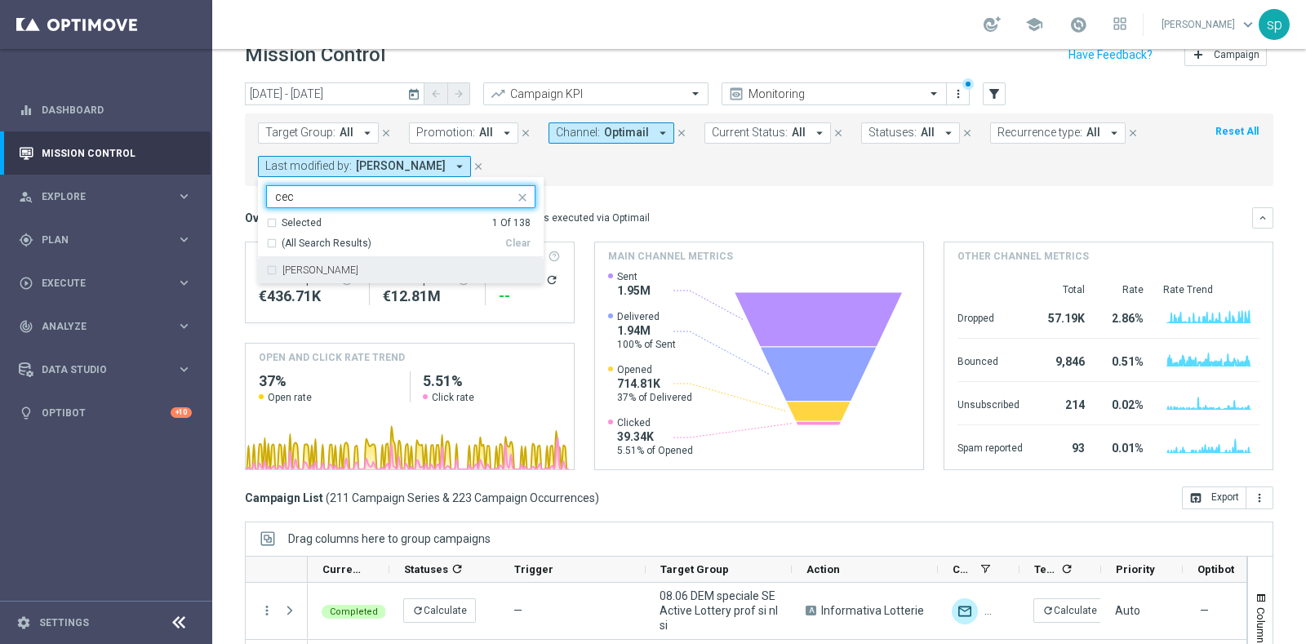
click at [367, 280] on div "Cecilia Mascelli" at bounding box center [400, 270] width 269 height 26
click at [302, 196] on input "cec" at bounding box center [394, 197] width 239 height 14
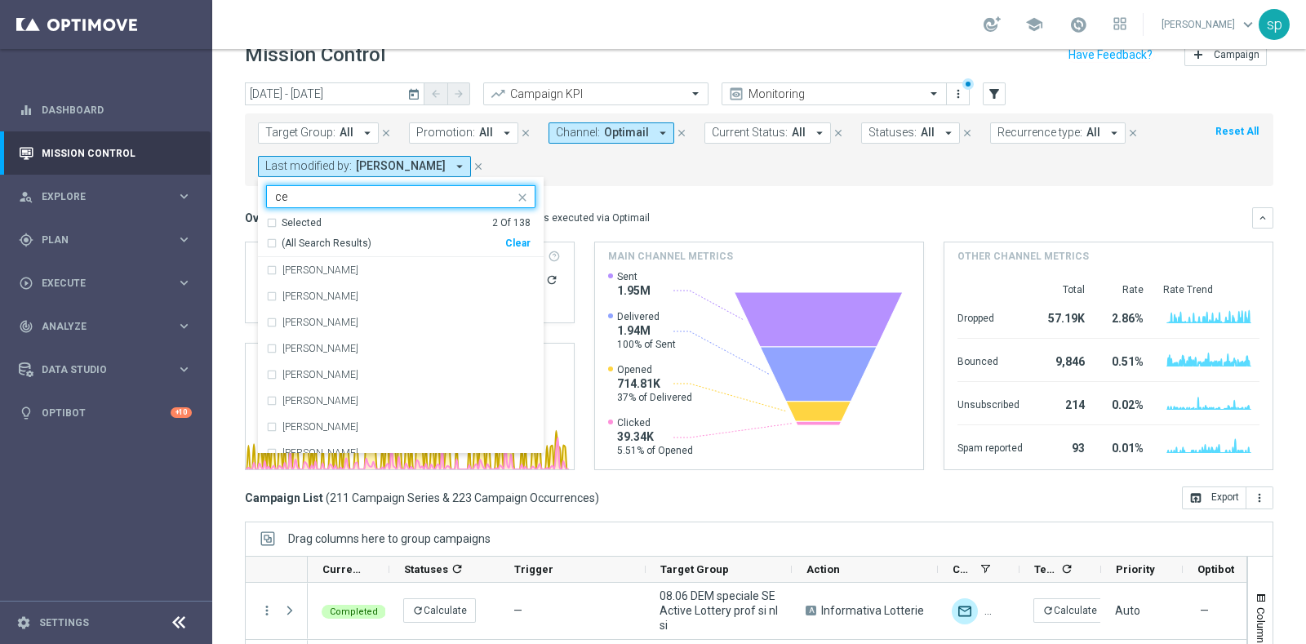
type input "c"
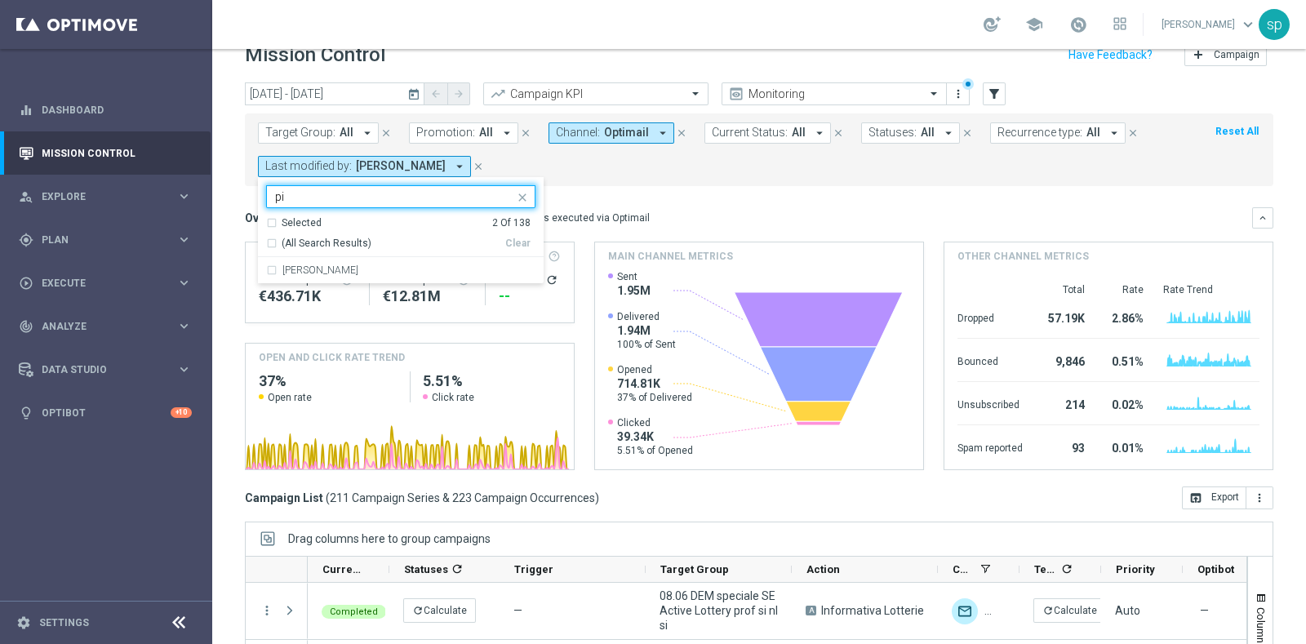
type input "p"
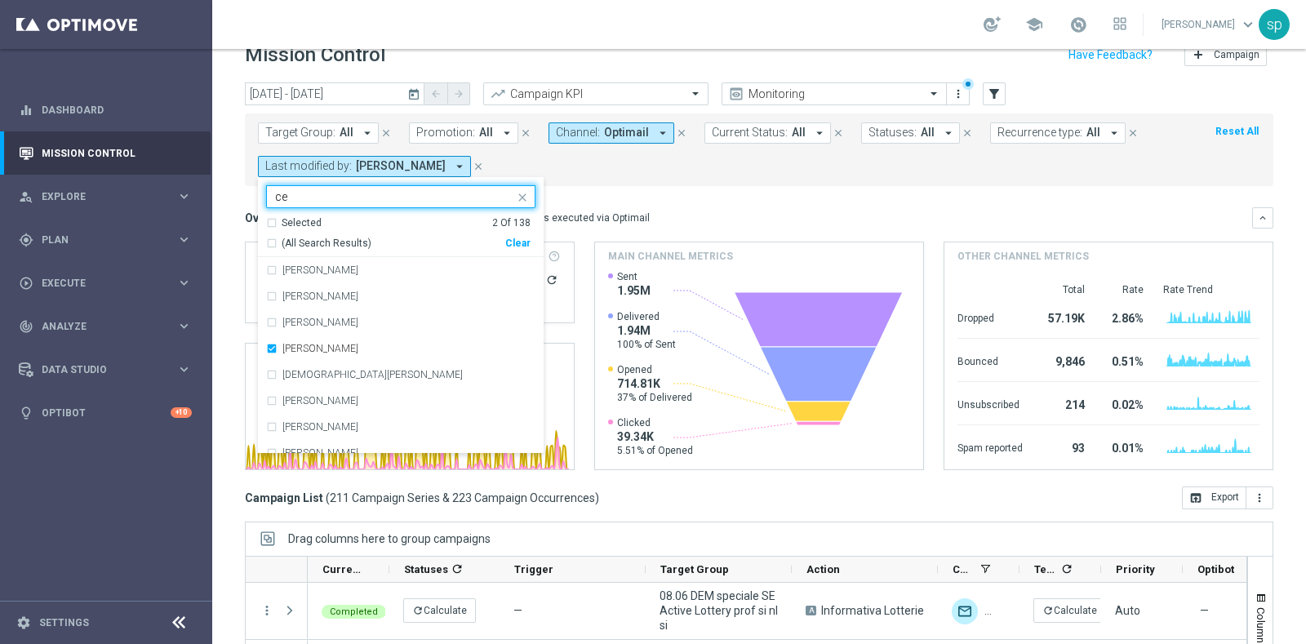
type input "c"
type input "p"
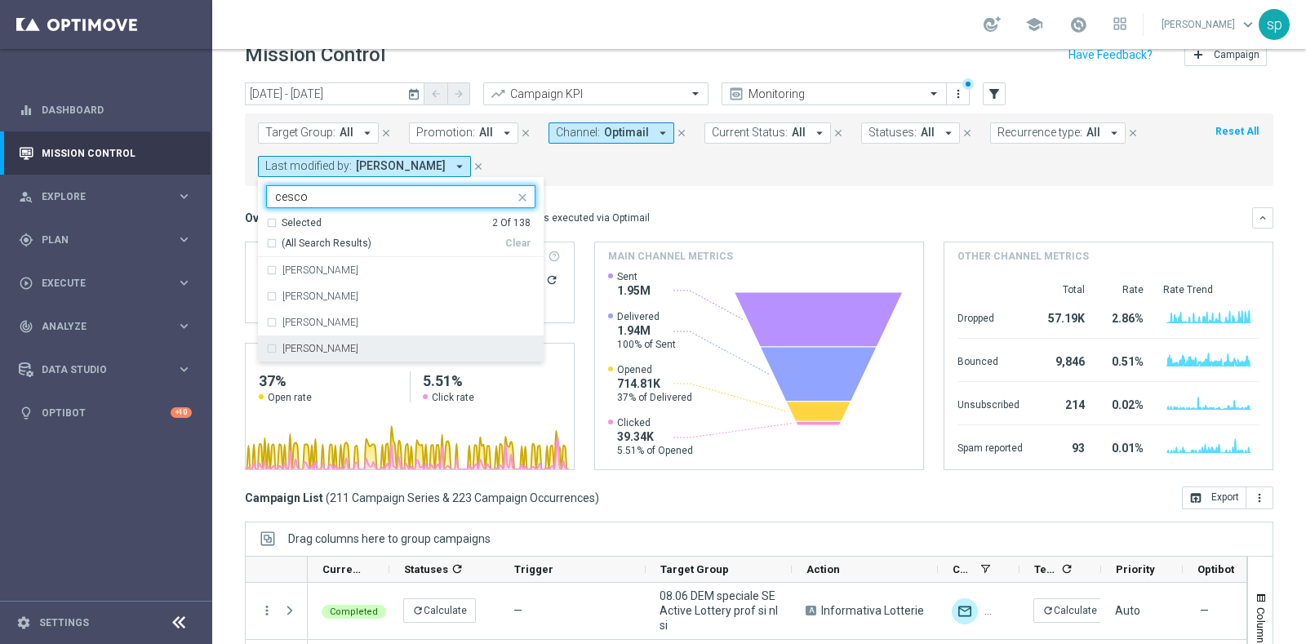
click at [351, 352] on div "Marco Cesco" at bounding box center [408, 349] width 253 height 10
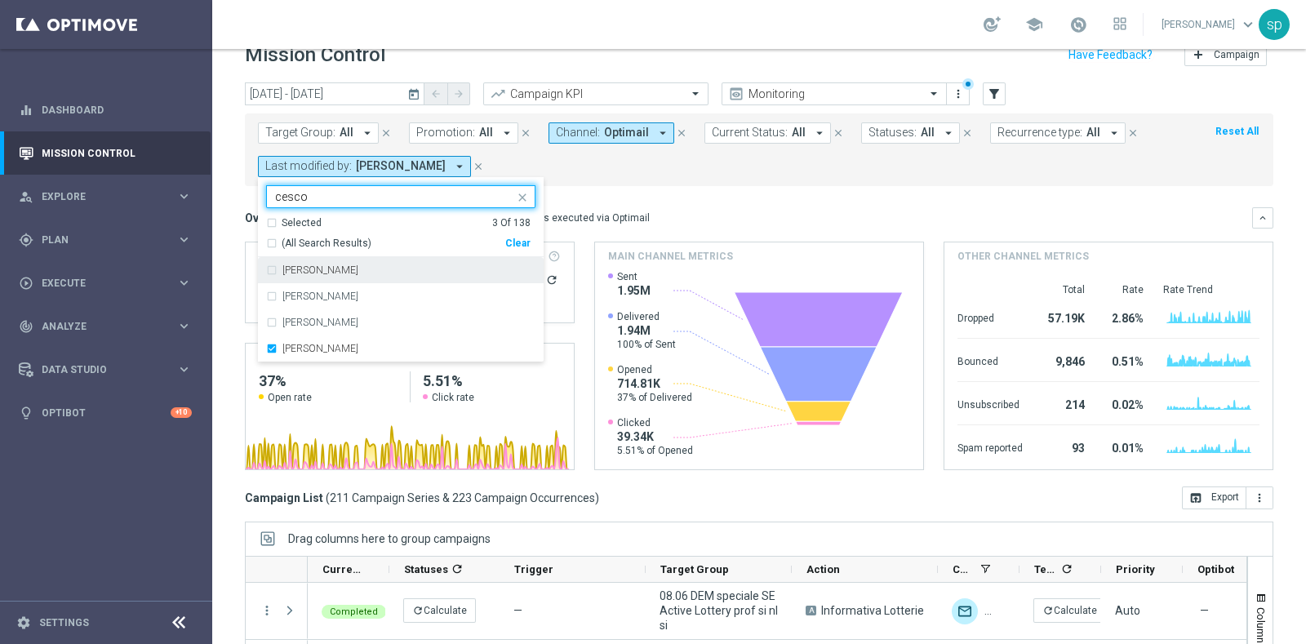
click at [313, 195] on input "cesco" at bounding box center [394, 197] width 239 height 14
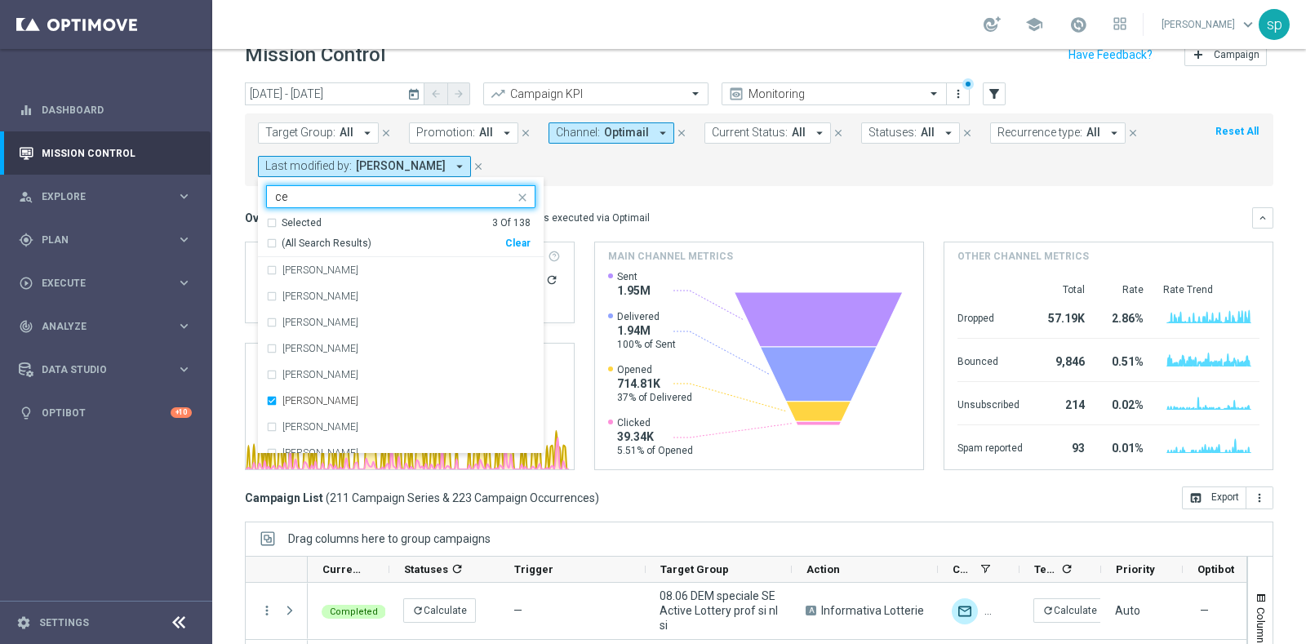
type input "c"
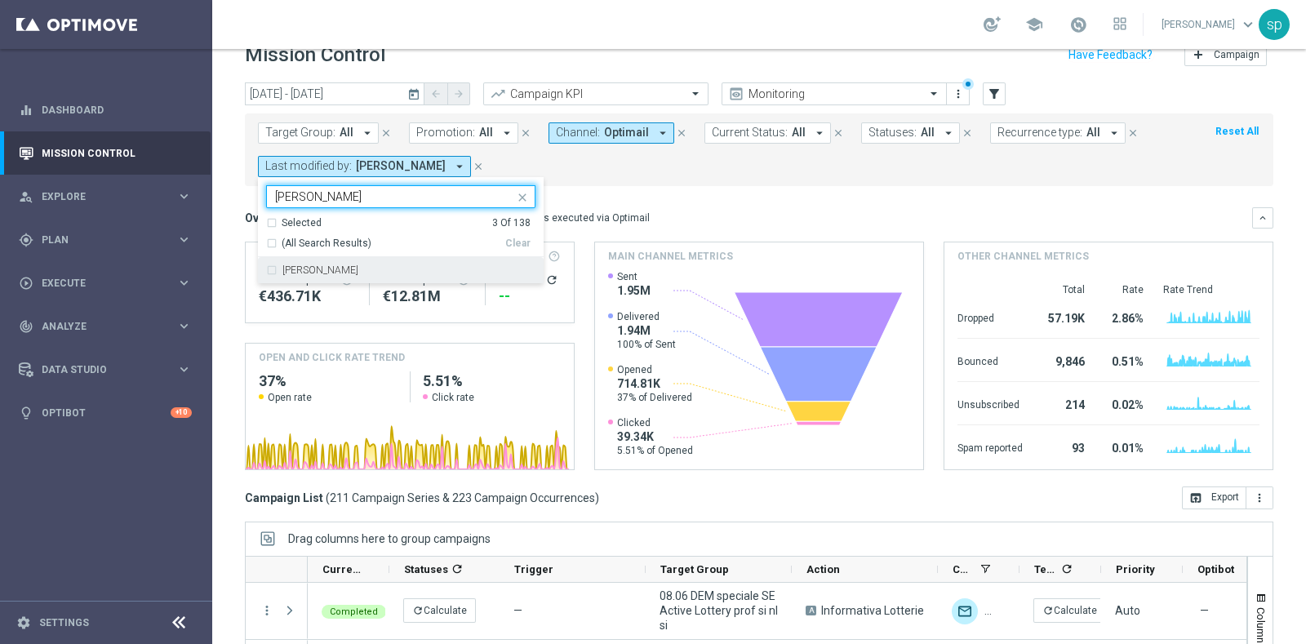
click at [379, 273] on div "Paolo Martiradonna" at bounding box center [408, 270] width 253 height 10
click at [330, 200] on input "paolo" at bounding box center [394, 197] width 239 height 14
type input "p"
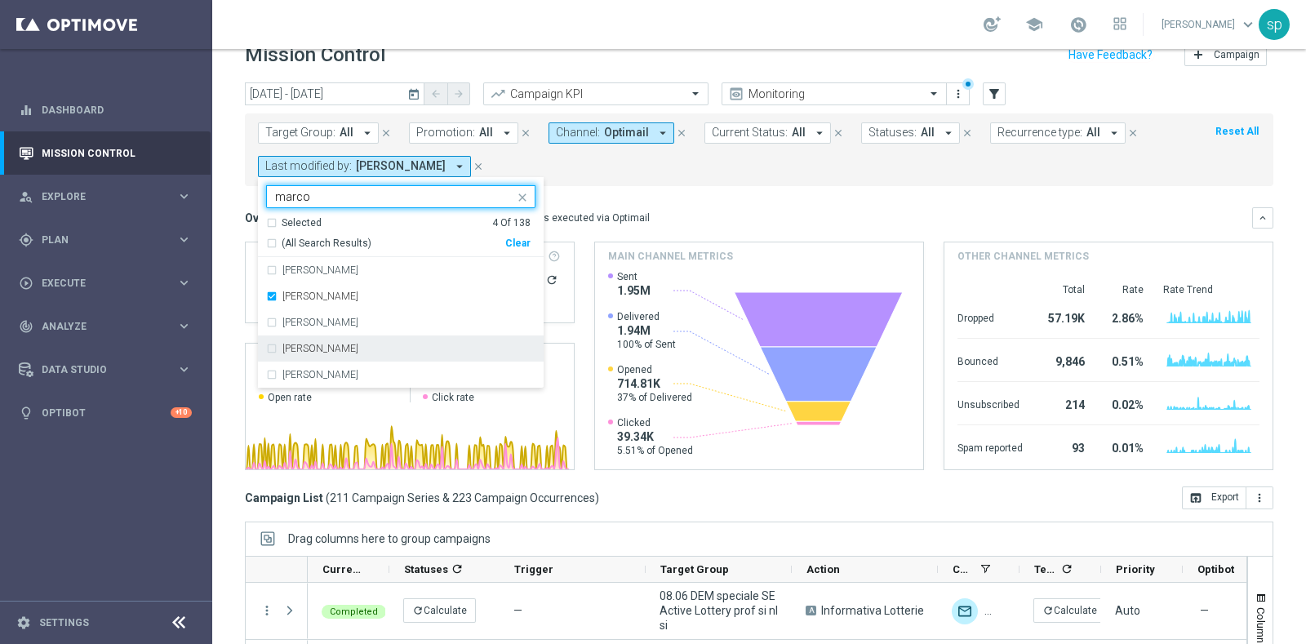
click at [358, 345] on label "marco Maccarrone" at bounding box center [320, 349] width 76 height 10
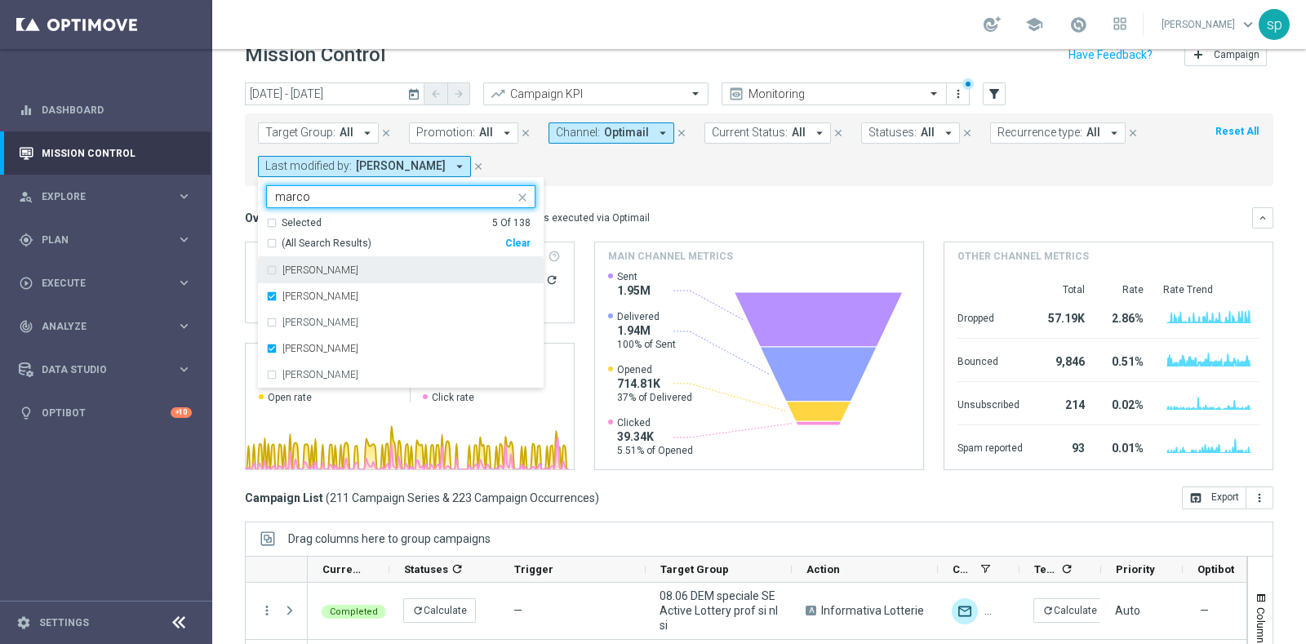
click at [334, 190] on input "marco" at bounding box center [394, 197] width 239 height 14
click at [358, 270] on label "Francesca Mascarucci" at bounding box center [320, 270] width 76 height 10
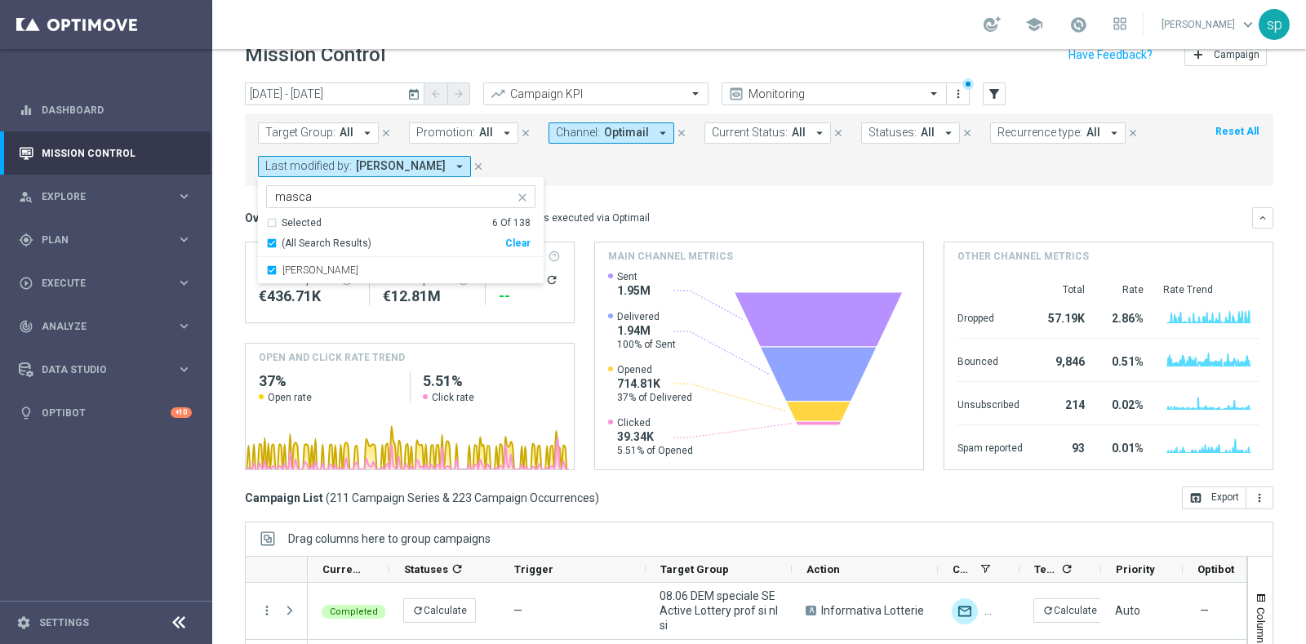
click at [317, 190] on input "masca" at bounding box center [394, 197] width 239 height 14
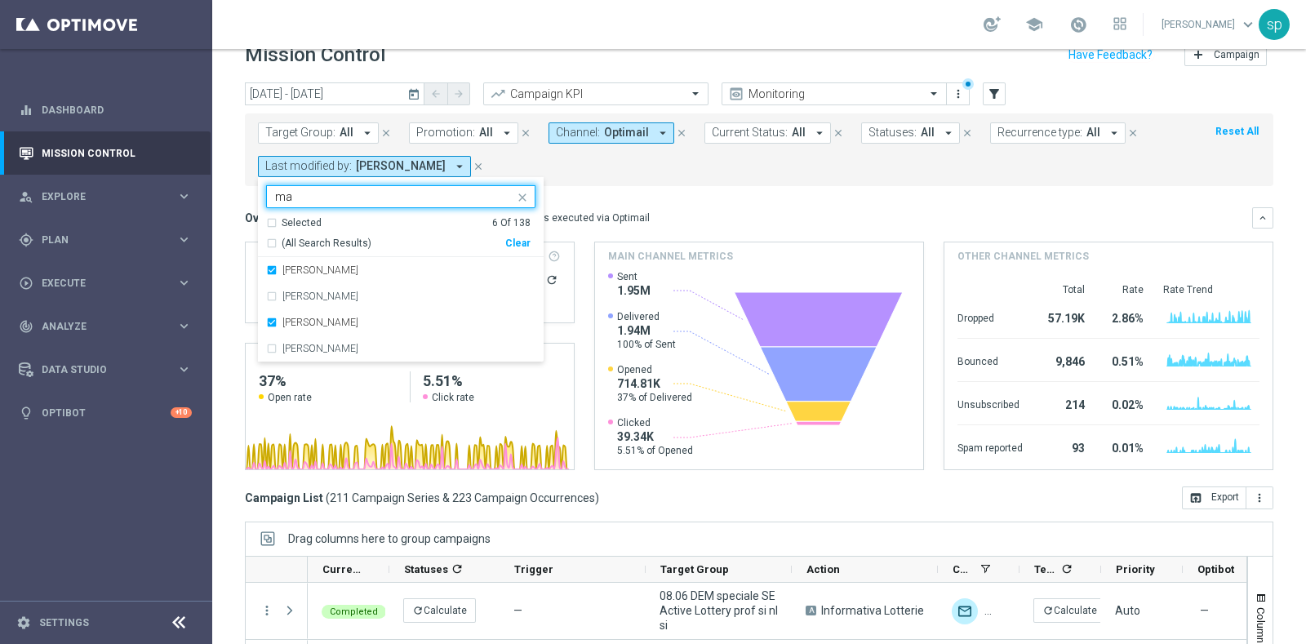
type input "m"
click at [335, 295] on label "roberto tucci" at bounding box center [320, 296] width 76 height 10
click at [338, 200] on input "roberto" at bounding box center [394, 197] width 239 height 14
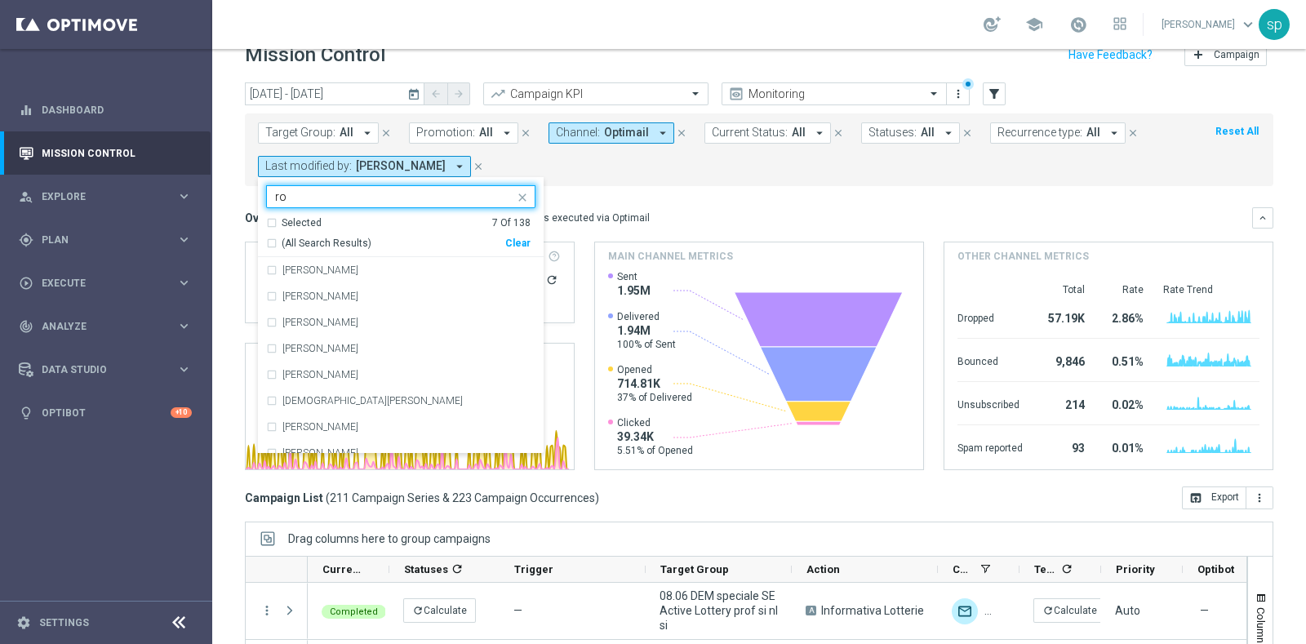
type input "r"
type input "m"
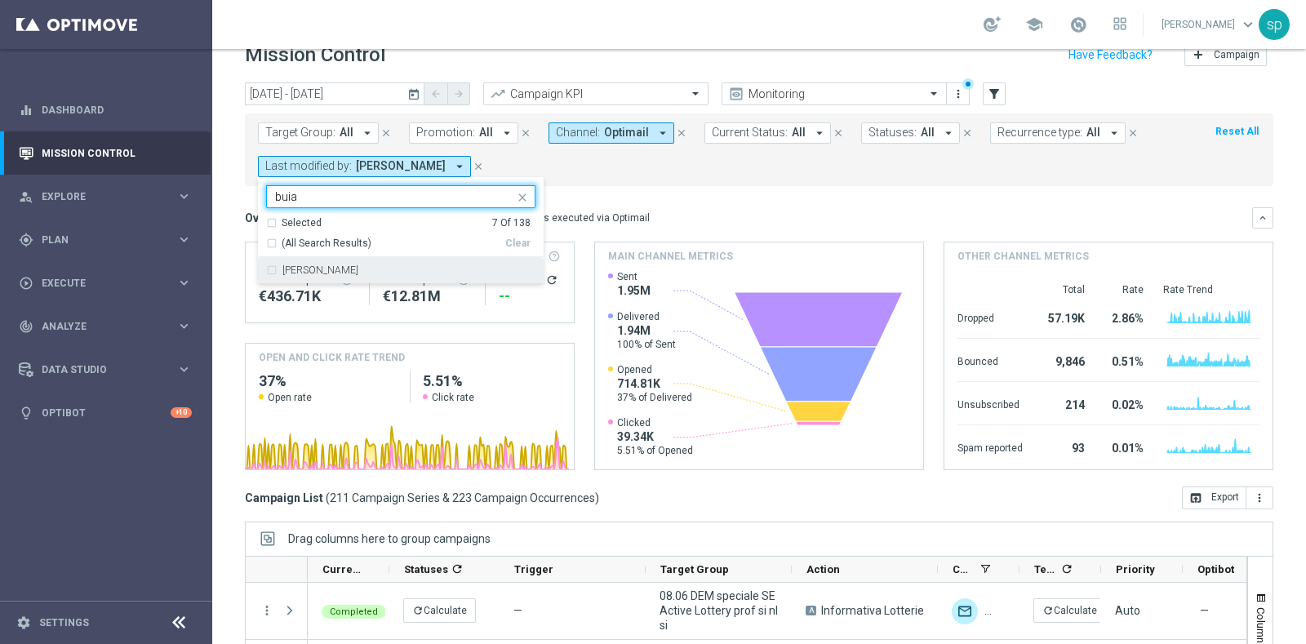
click at [353, 268] on div "andrea buia" at bounding box center [408, 270] width 253 height 10
click at [326, 191] on input "buia" at bounding box center [394, 197] width 239 height 14
type input "b"
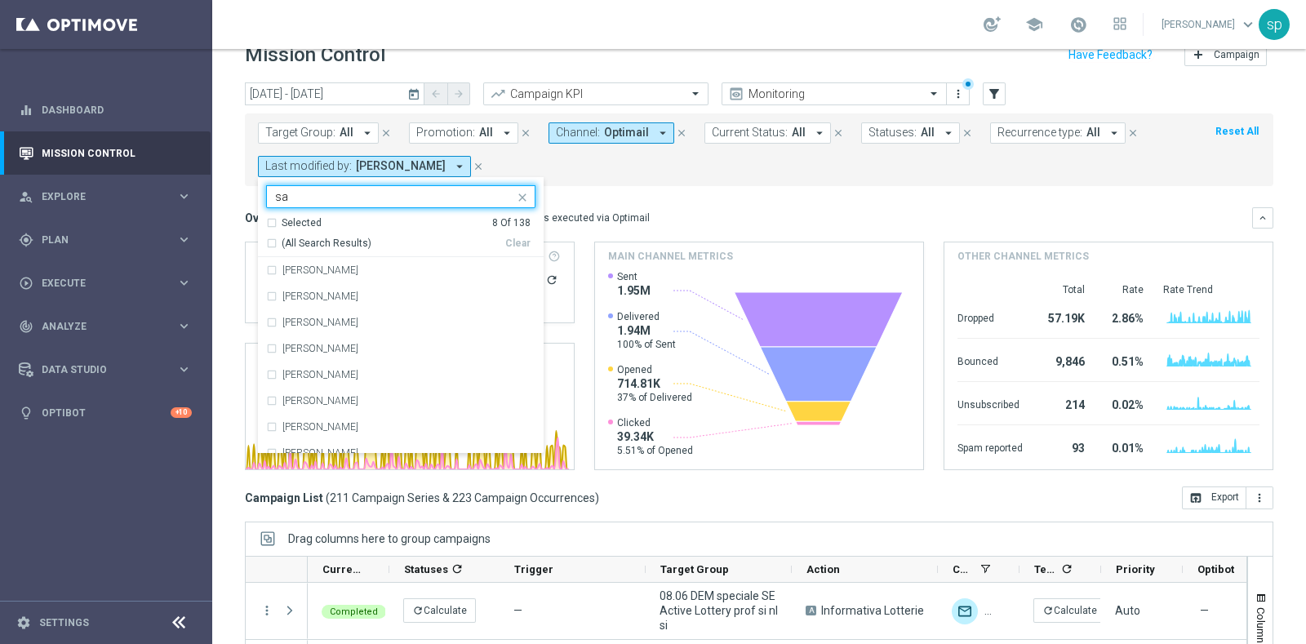
type input "s"
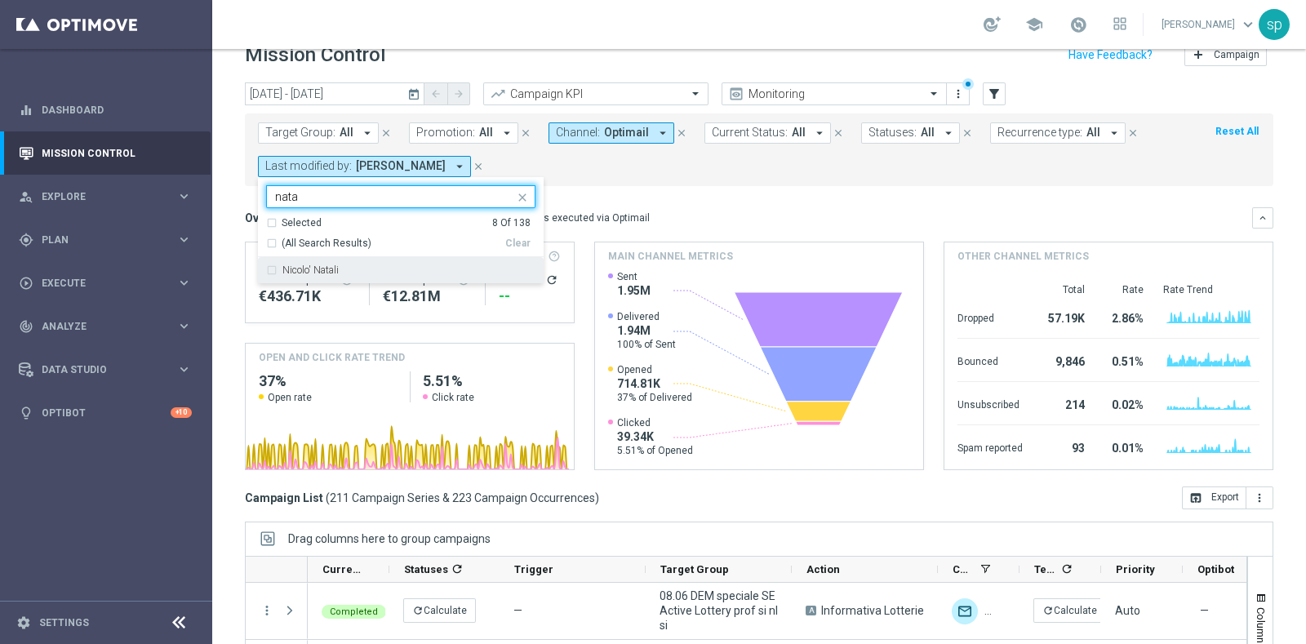
click at [421, 268] on div "Nicolo' Natali" at bounding box center [408, 270] width 253 height 10
type input "nata"
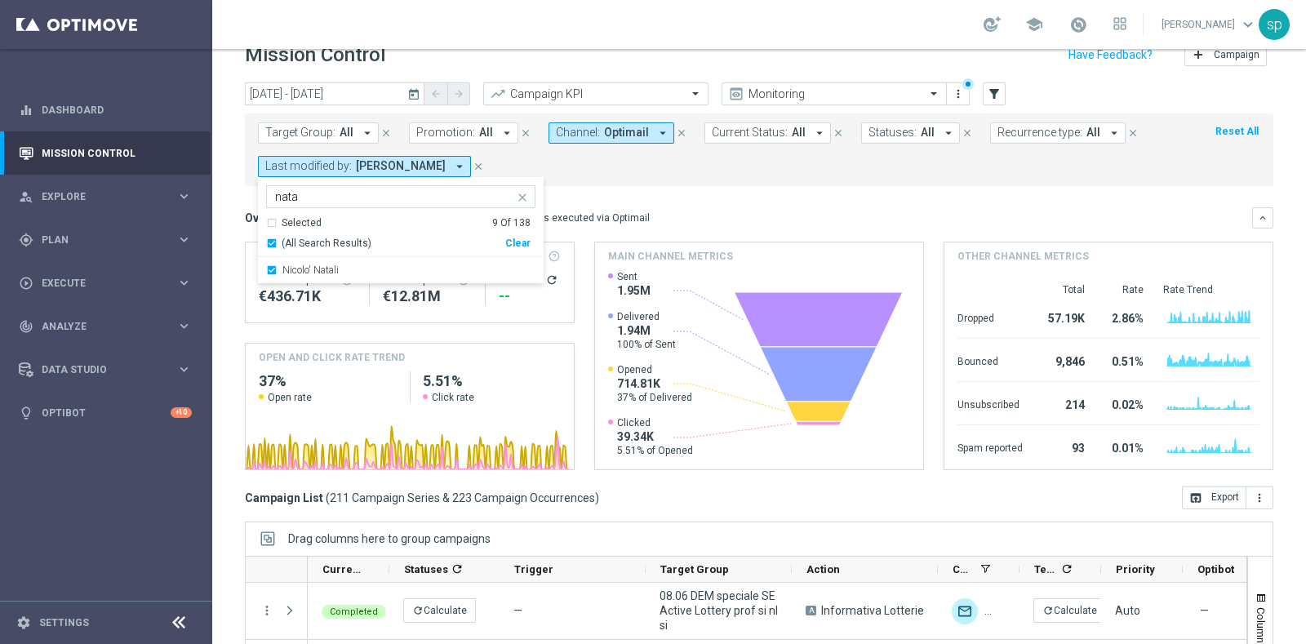
click at [335, 202] on input "nata" at bounding box center [394, 197] width 239 height 14
click at [640, 180] on div "Target Group: All arrow_drop_down close Promotion: All arrow_drop_down close Ch…" at bounding box center [759, 149] width 1028 height 73
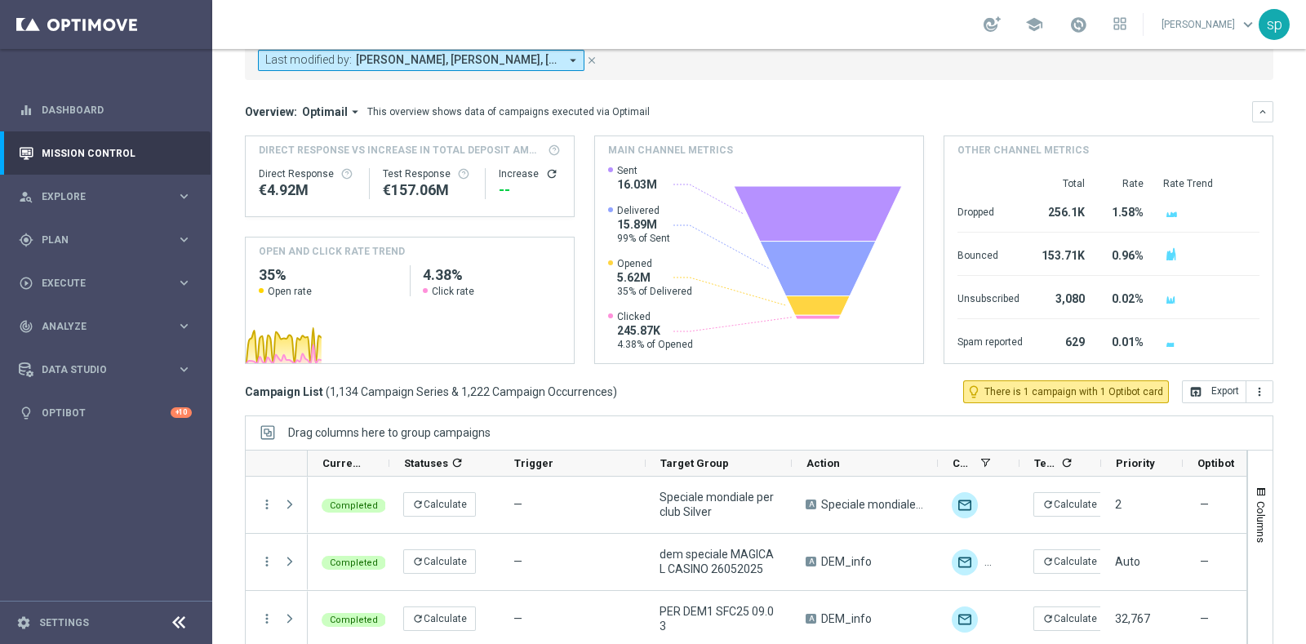
scroll to position [204, 0]
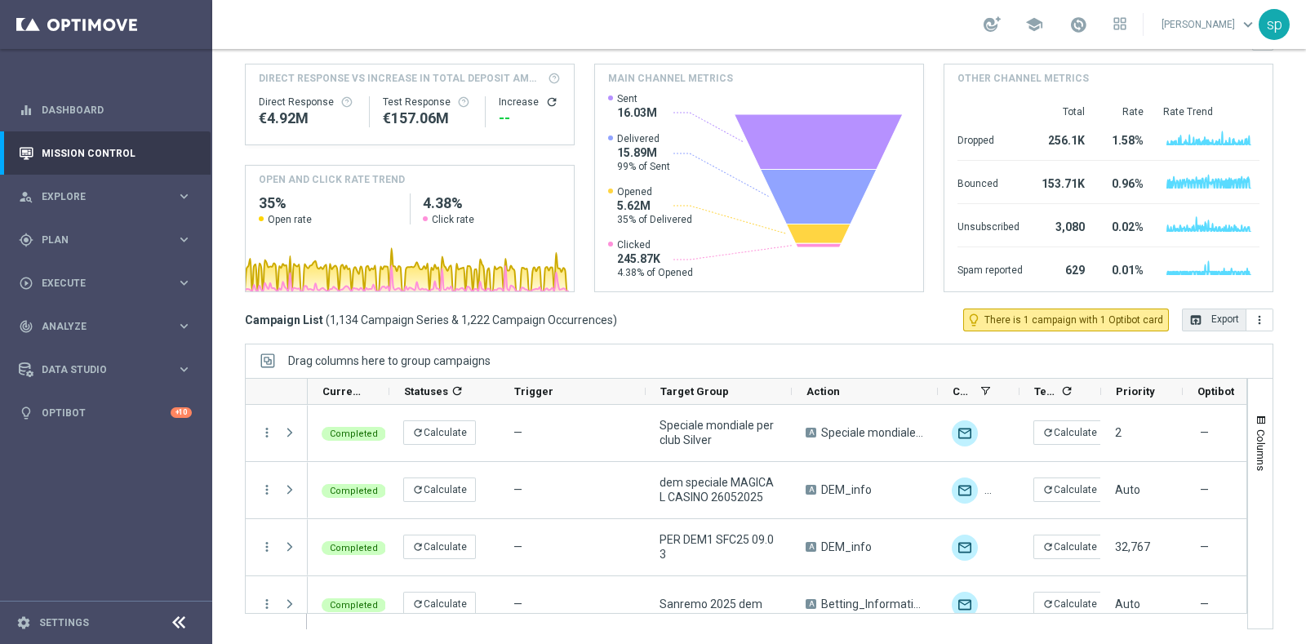
click at [1208, 323] on button "open_in_browser Export" at bounding box center [1213, 319] width 64 height 23
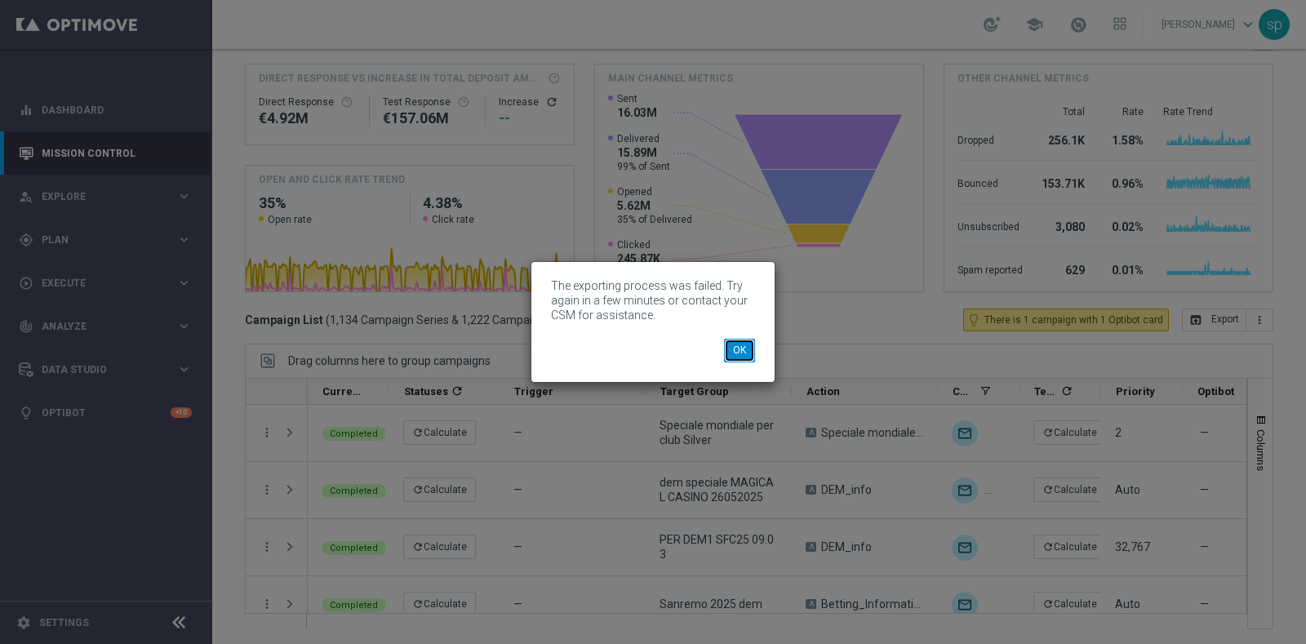
click at [739, 352] on button "OK" at bounding box center [739, 350] width 31 height 23
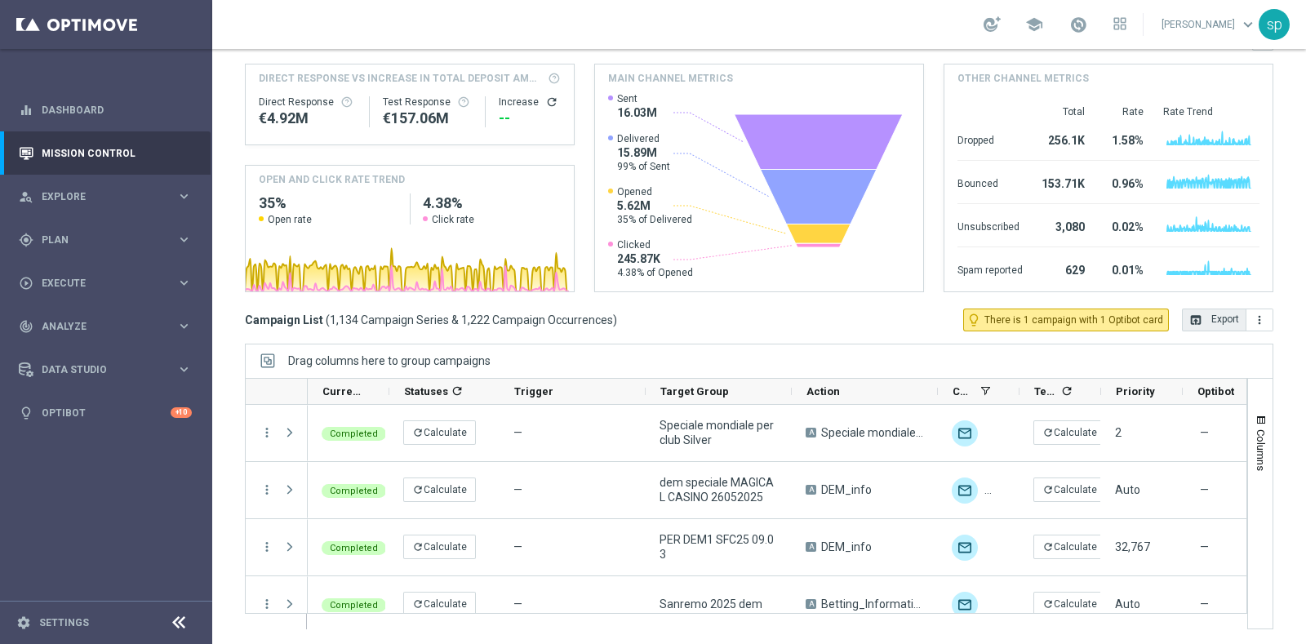
click at [1198, 316] on button "open_in_browser Export" at bounding box center [1213, 319] width 64 height 23
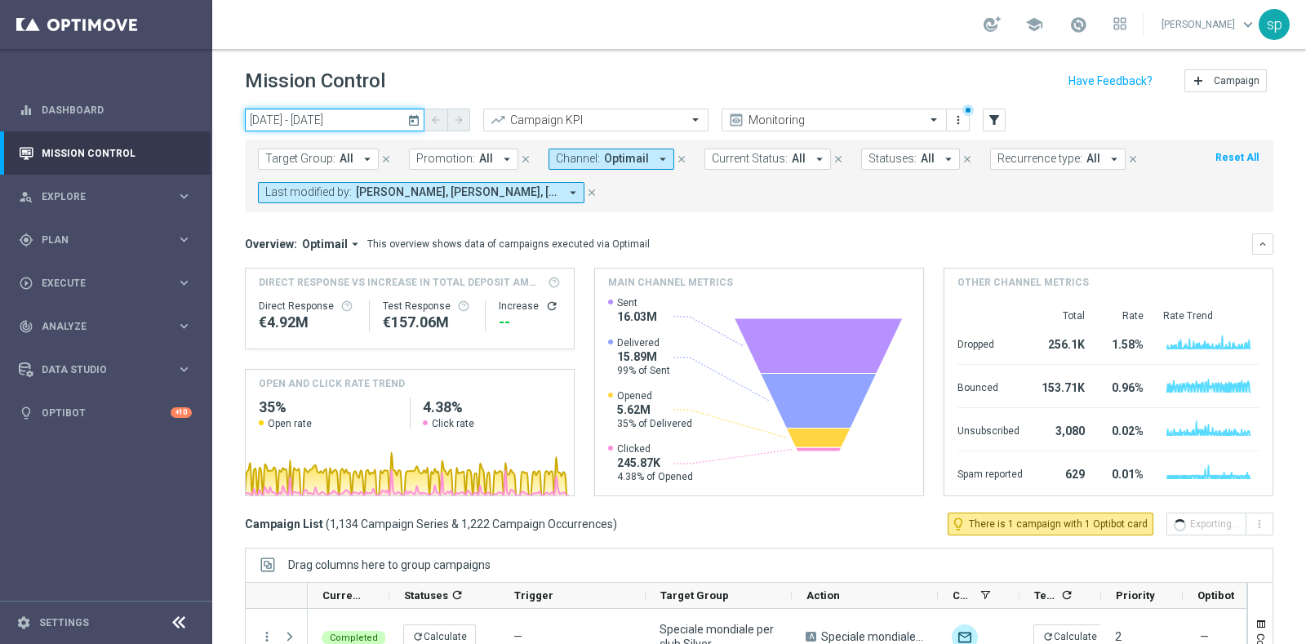
click at [287, 117] on input "01 Jan 2025 - 30 Jun 2025" at bounding box center [335, 120] width 180 height 23
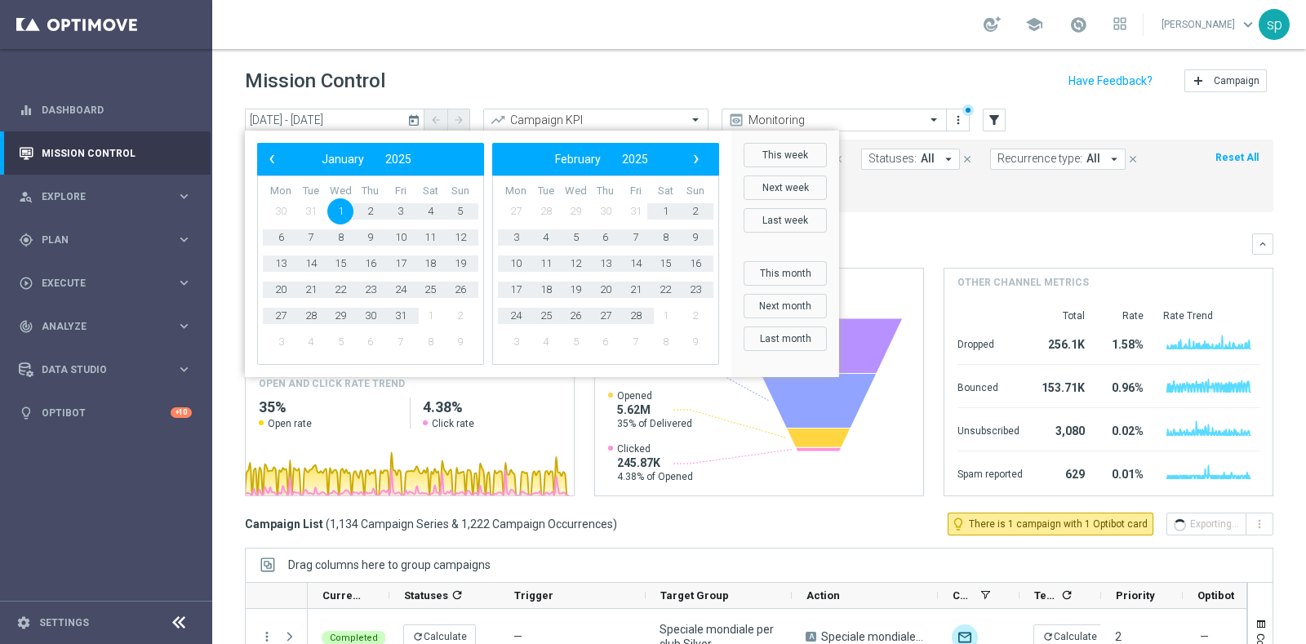
click at [345, 211] on span "1" at bounding box center [340, 211] width 26 height 26
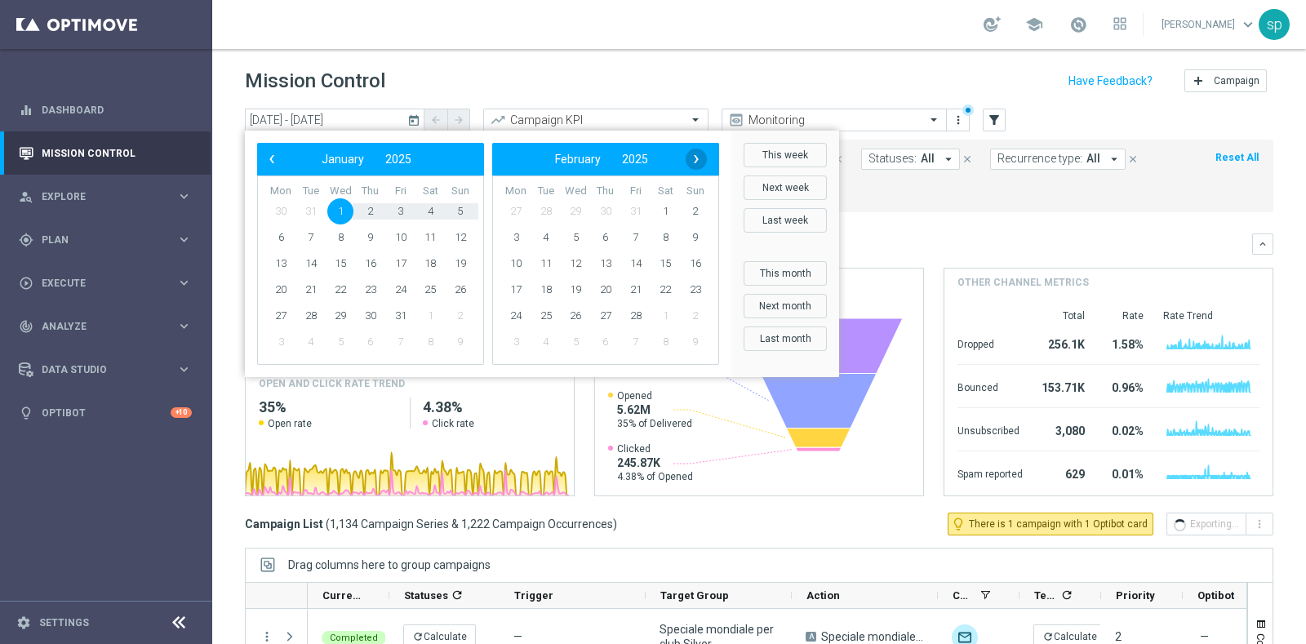
click at [700, 157] on span "›" at bounding box center [695, 159] width 21 height 21
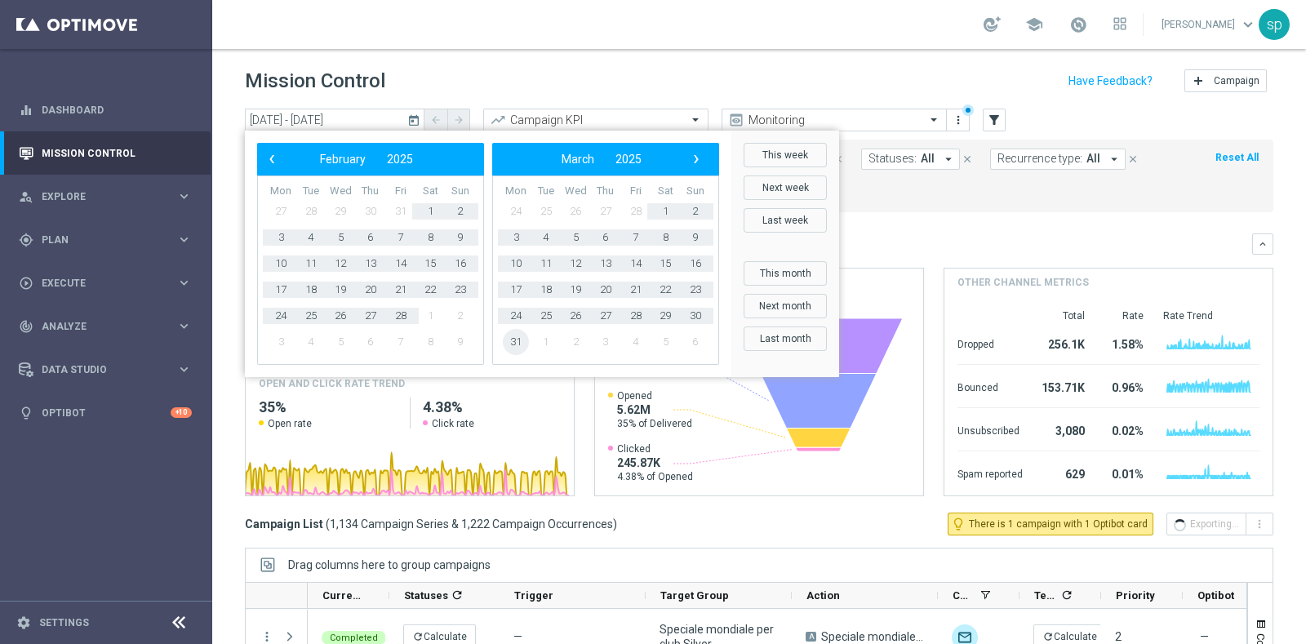
click at [510, 344] on span "31" at bounding box center [516, 342] width 26 height 26
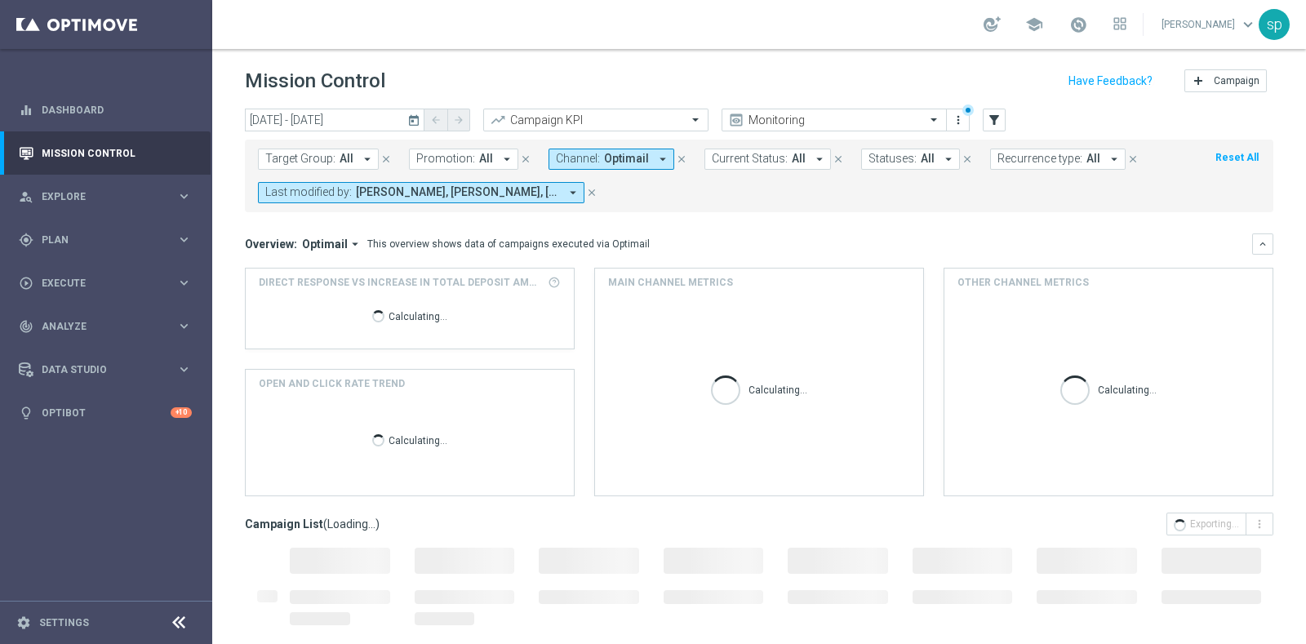
click at [1286, 541] on div "today 01 Jan 2025 - 31 Mar 2025 arrow_back arrow_forward Campaign KPI trending_…" at bounding box center [758, 369] width 1093 height 521
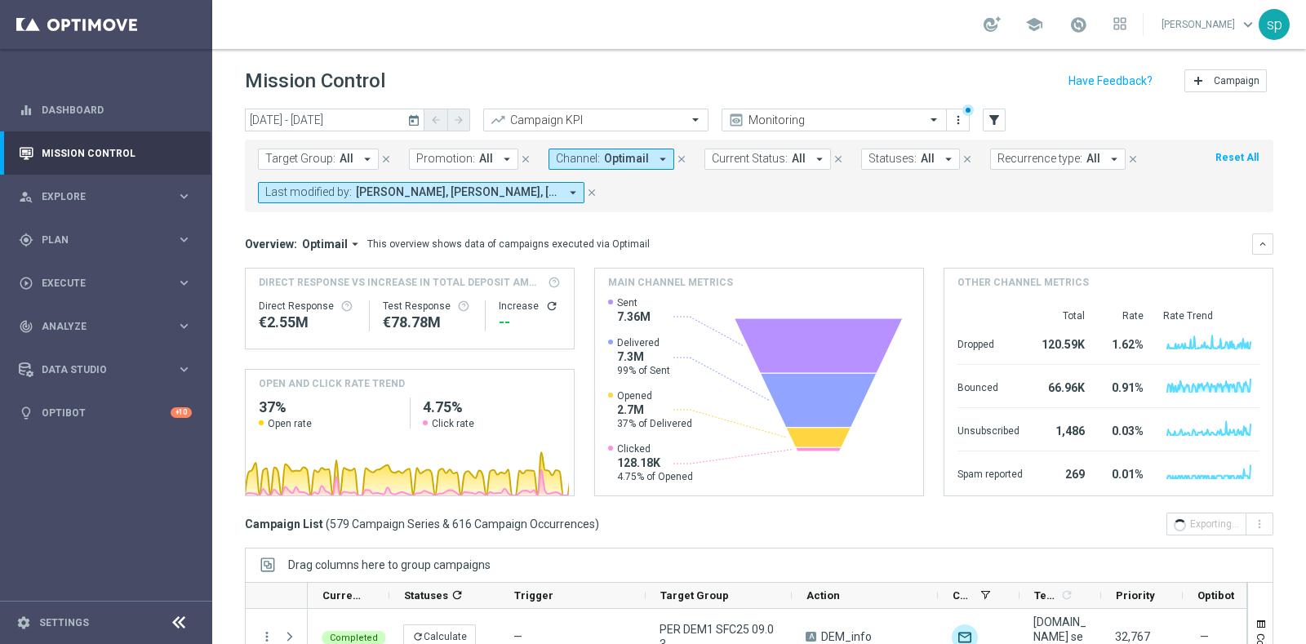
click at [525, 186] on span "Cecilia Mascelli, Elena Zarbin, Francesca Mascarucci, Marco Cesco, Nicolo' Nata…" at bounding box center [457, 192] width 203 height 14
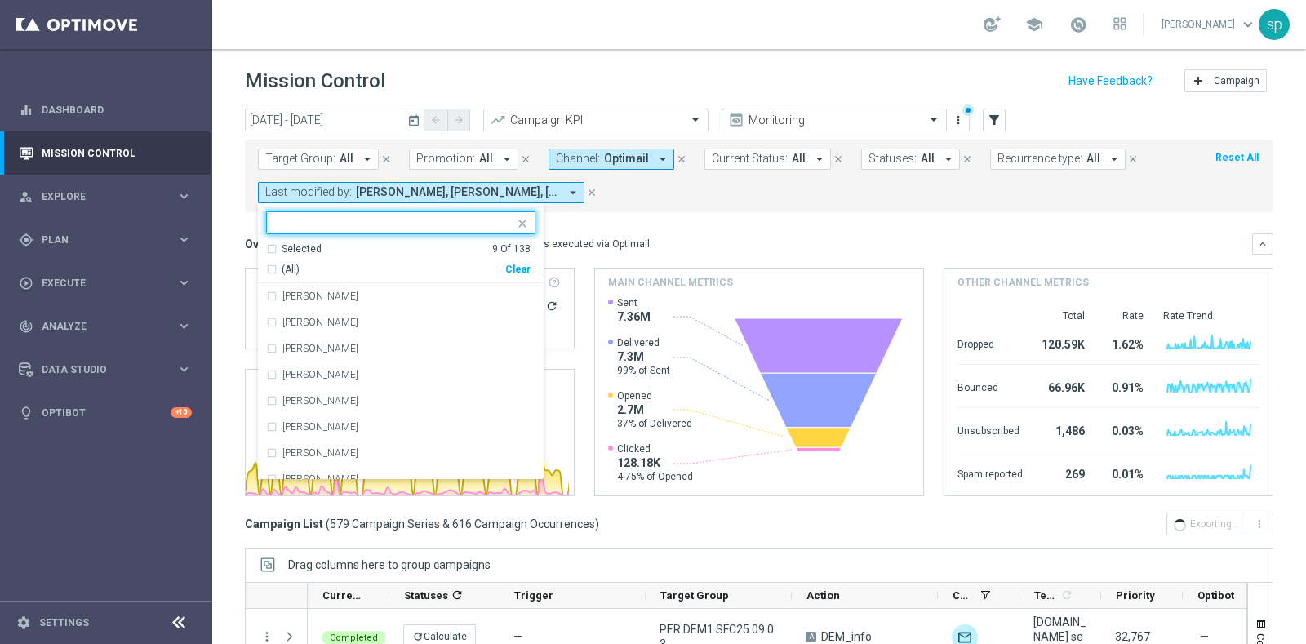
click at [0, 0] on div "Clear" at bounding box center [0, 0] width 0 height 0
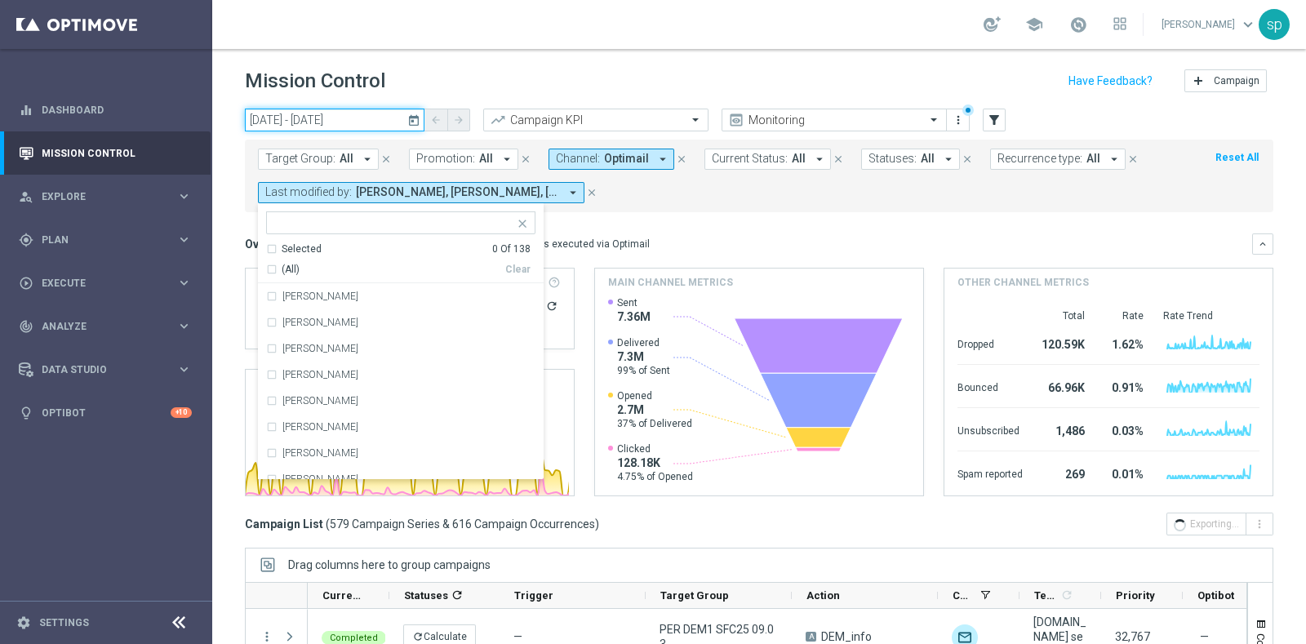
click at [317, 109] on input "01 Jan 2025 - 31 Mar 2025" at bounding box center [335, 120] width 180 height 23
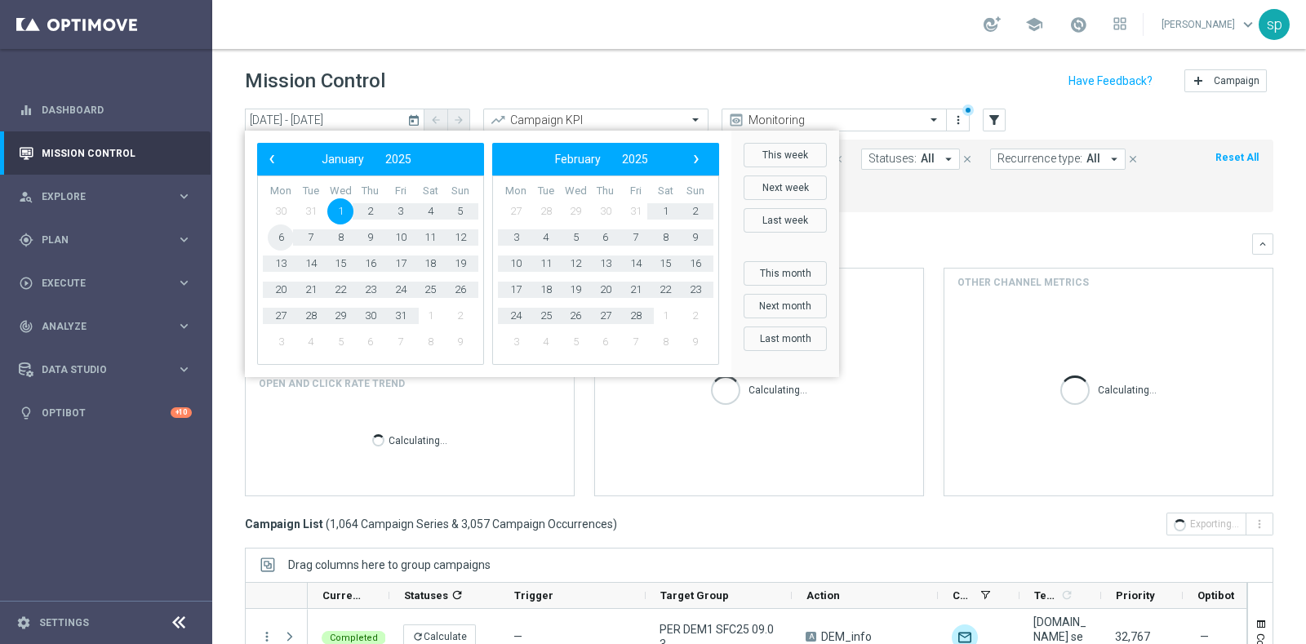
click at [271, 238] on span "6" at bounding box center [281, 237] width 26 height 26
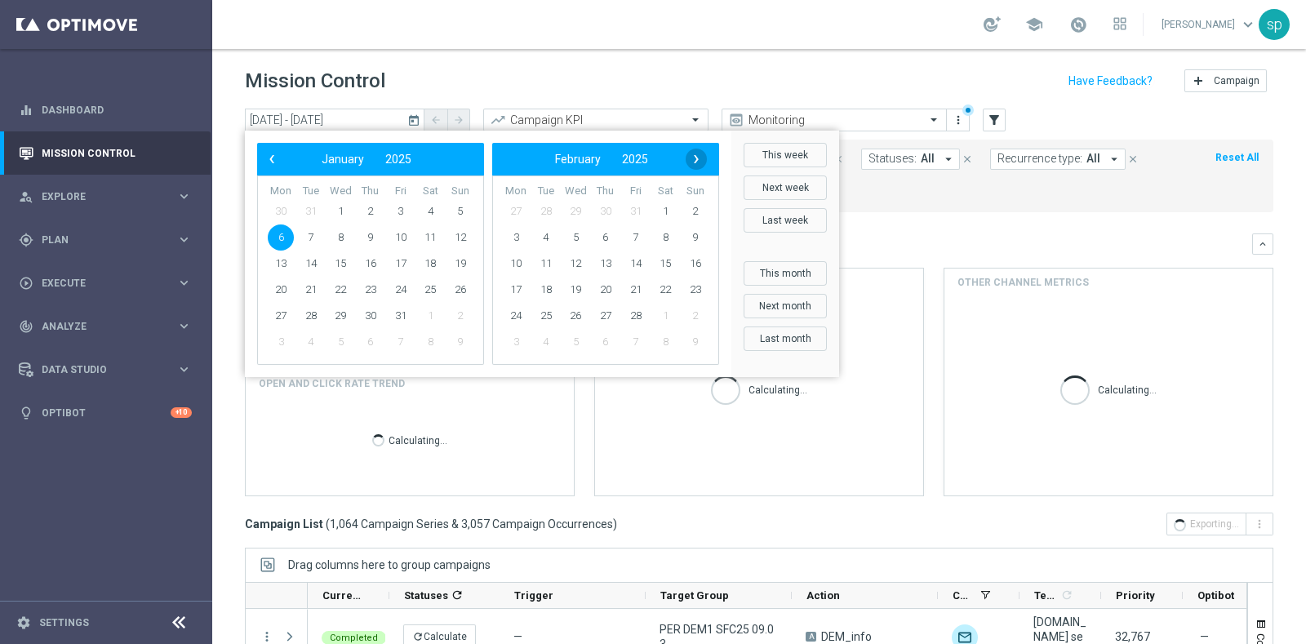
click at [694, 156] on span "›" at bounding box center [695, 159] width 21 height 21
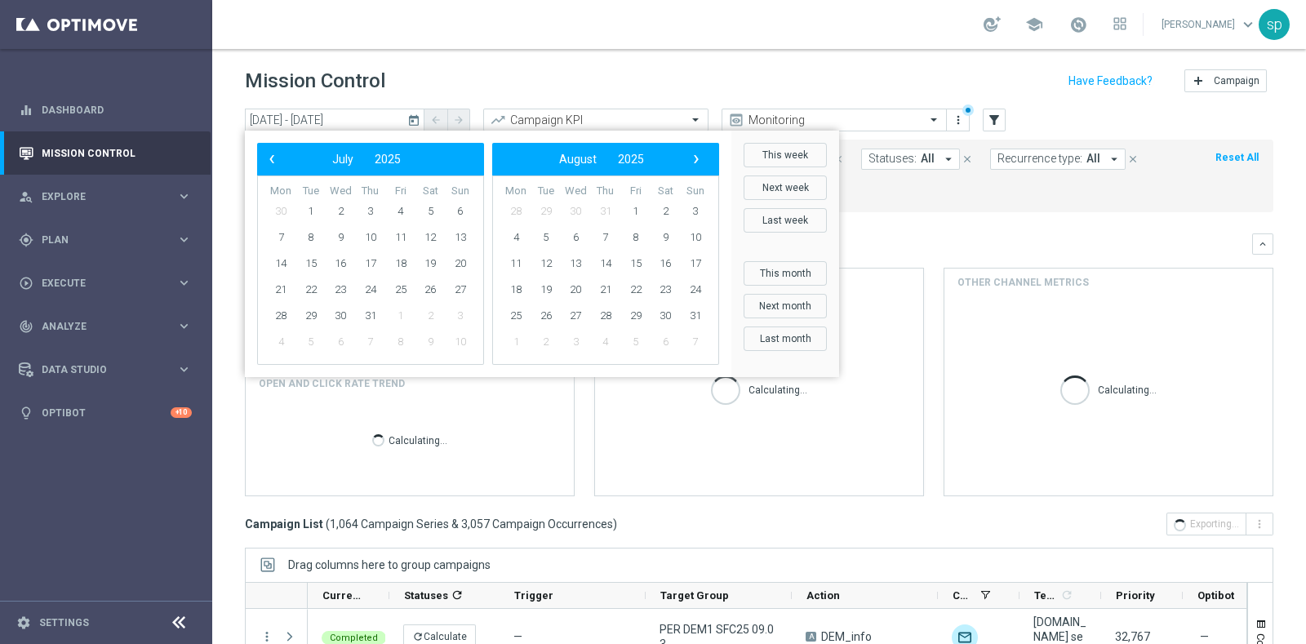
click at [694, 156] on span "›" at bounding box center [695, 159] width 21 height 21
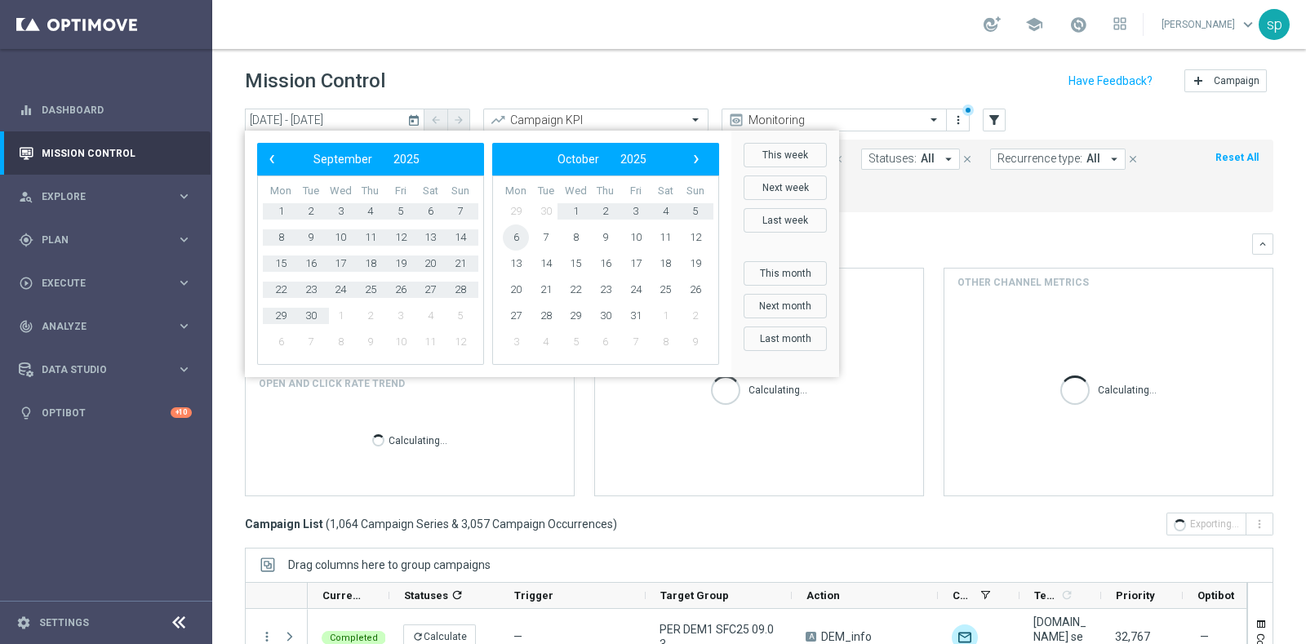
click at [517, 241] on span "6" at bounding box center [516, 237] width 26 height 26
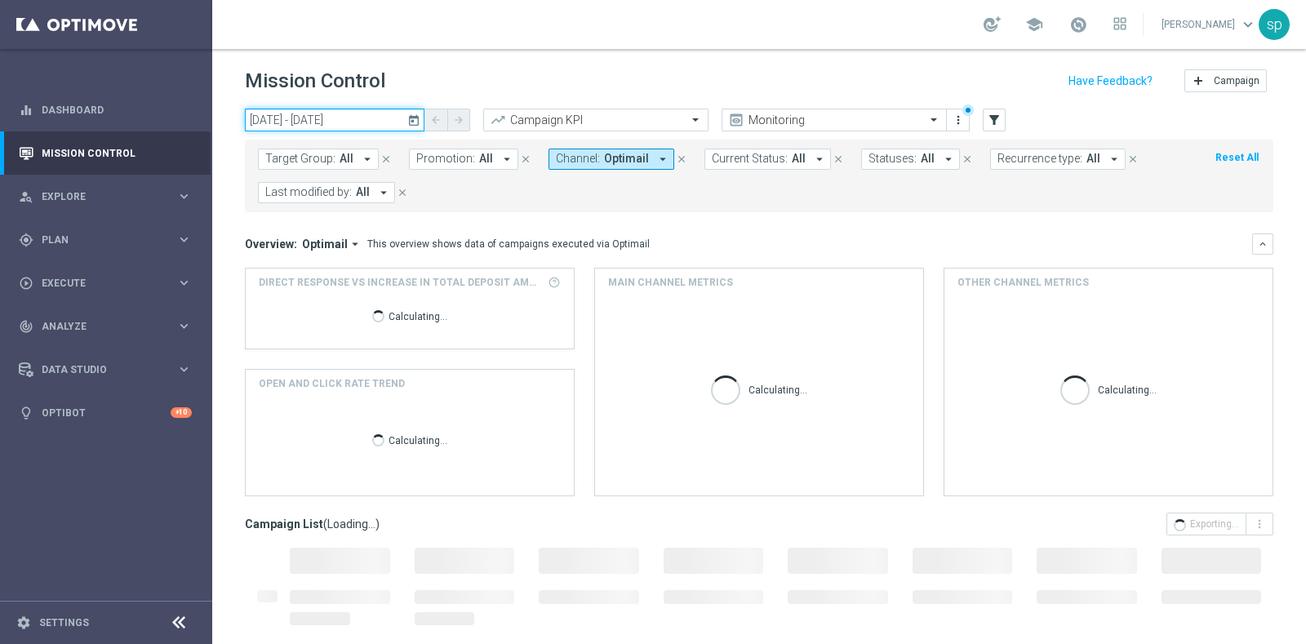
click at [318, 112] on input "06 Jan 2025 - 06 Oct 2025" at bounding box center [335, 120] width 180 height 23
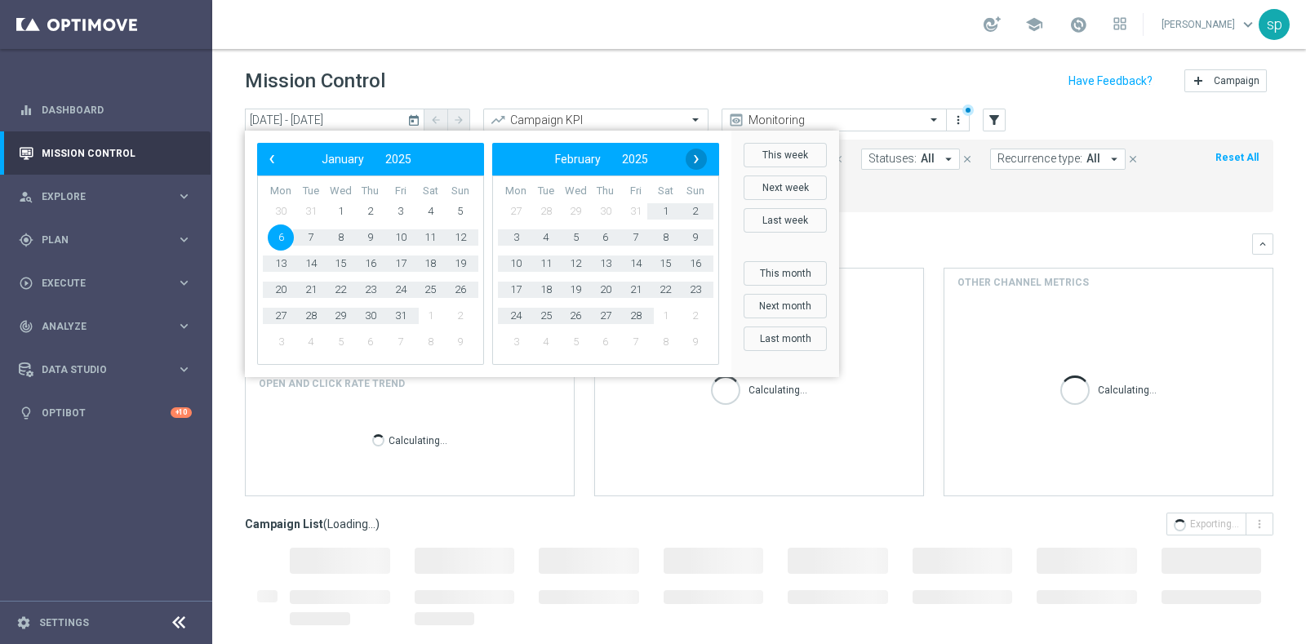
click at [698, 159] on span "›" at bounding box center [695, 159] width 21 height 21
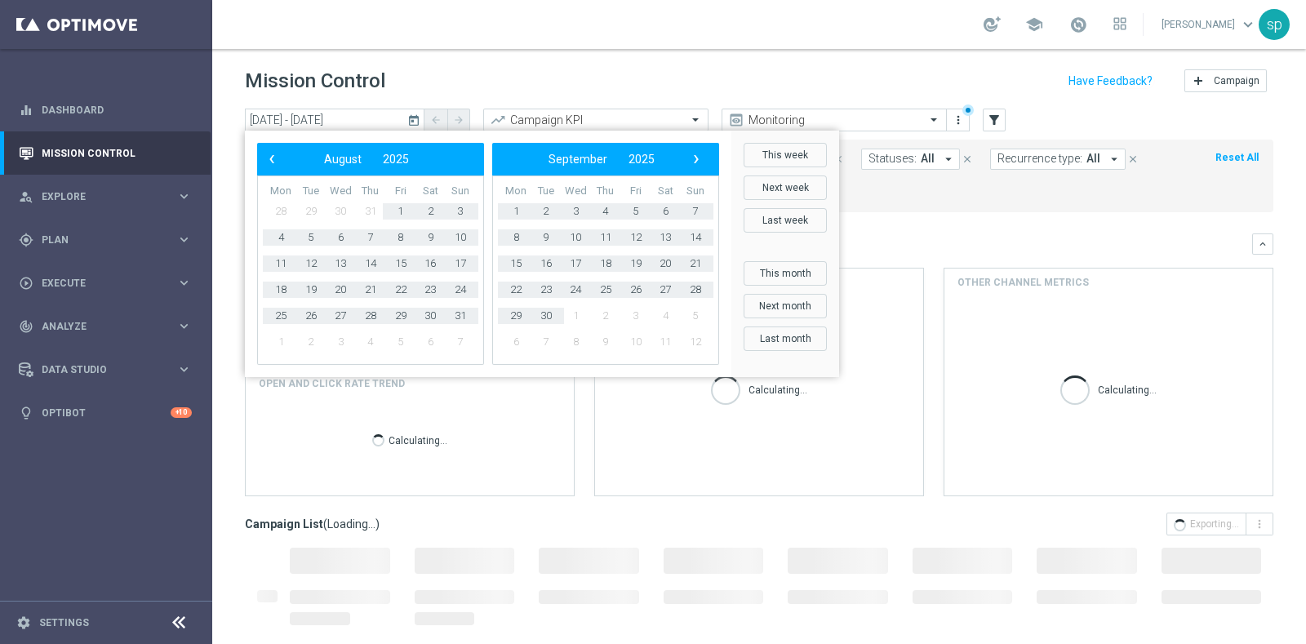
click at [698, 159] on span "›" at bounding box center [695, 159] width 21 height 21
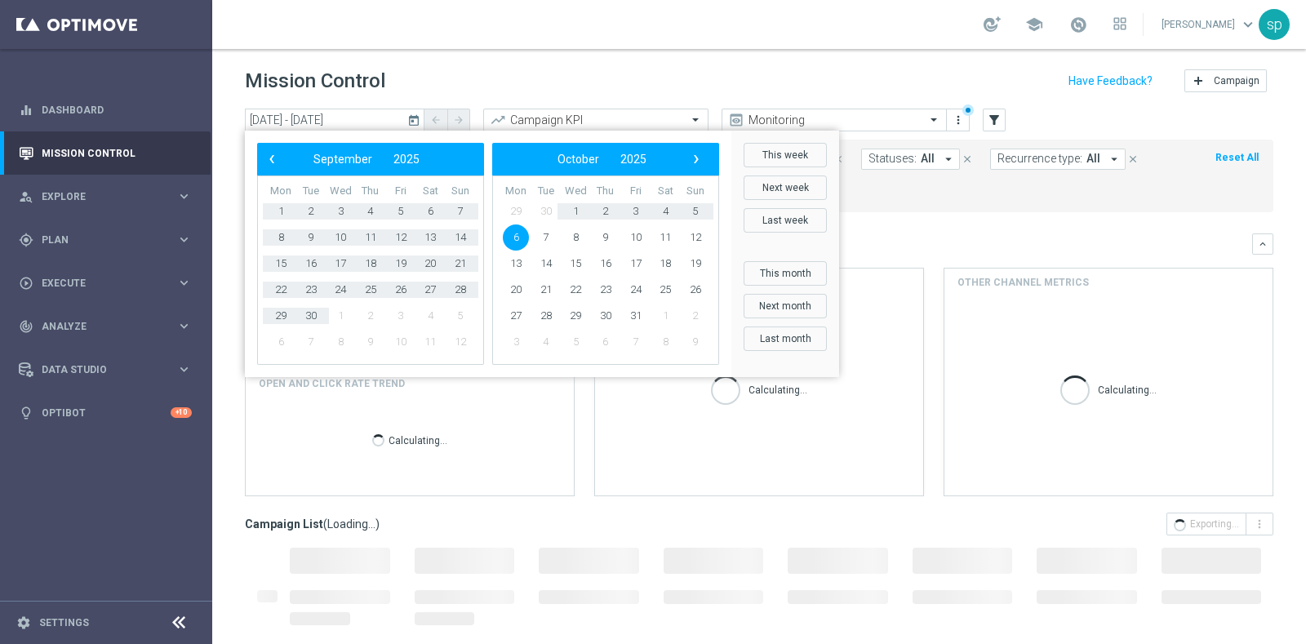
click at [507, 237] on span "6" at bounding box center [516, 237] width 26 height 26
click at [507, 237] on span "3" at bounding box center [516, 237] width 26 height 26
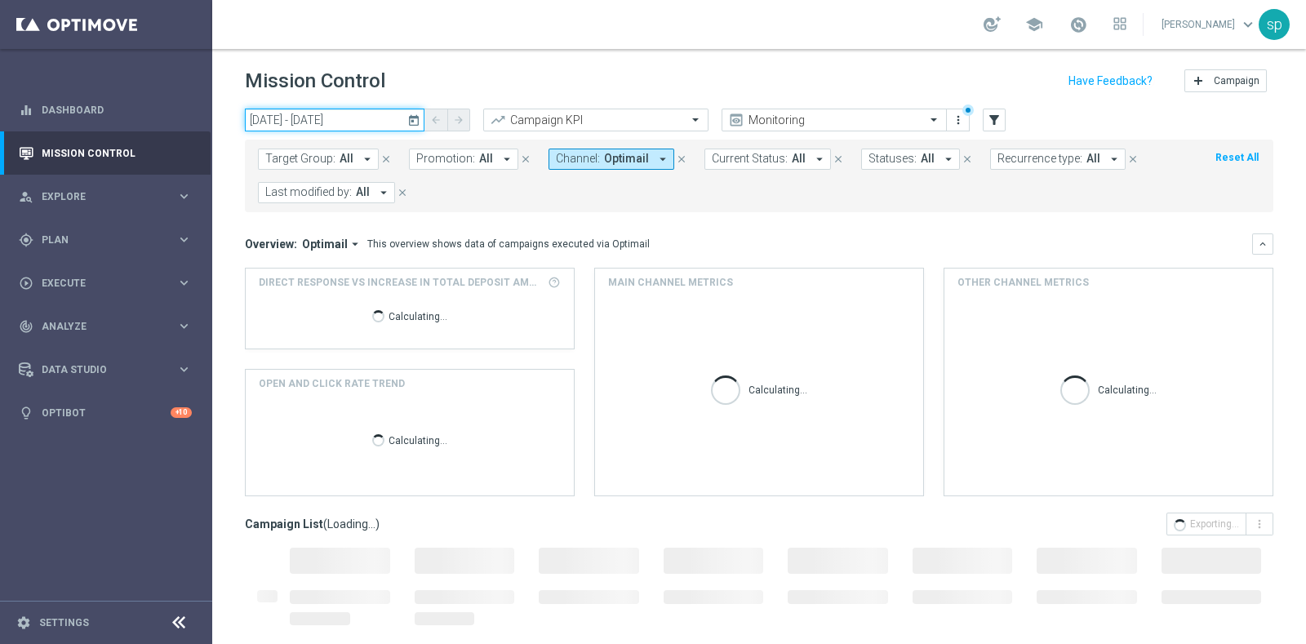
click at [357, 121] on input "06 Oct 2025 - 03 Nov 2025" at bounding box center [335, 120] width 180 height 23
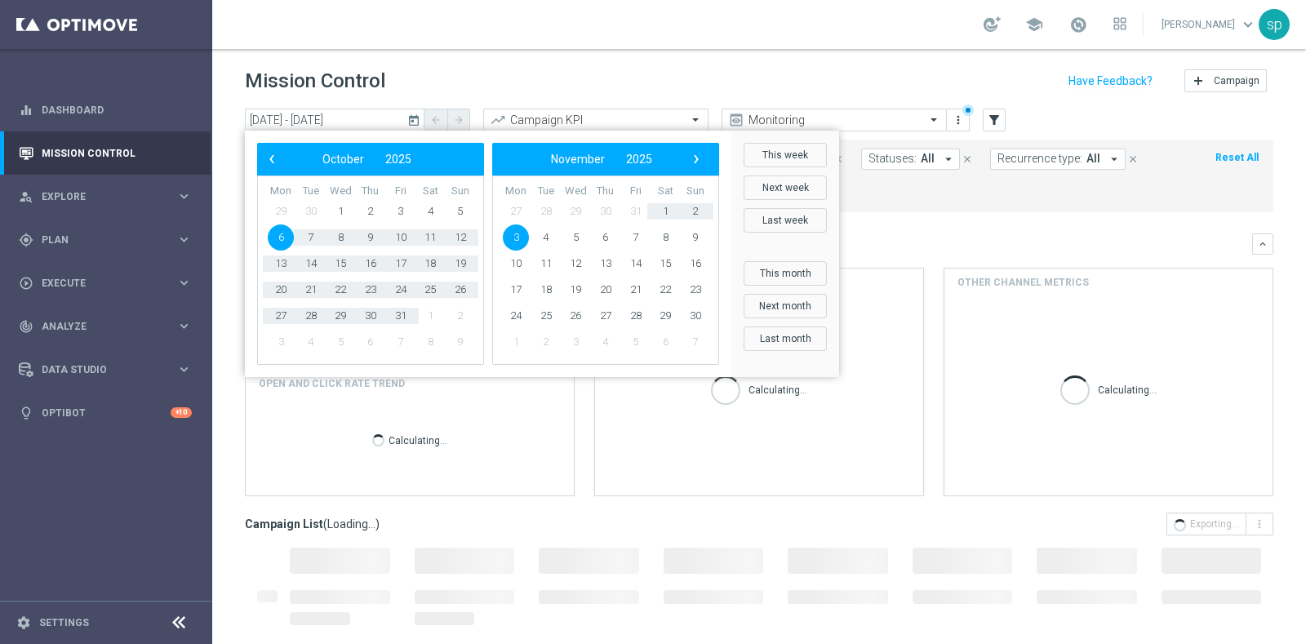
click at [278, 238] on span "6" at bounding box center [281, 237] width 26 height 26
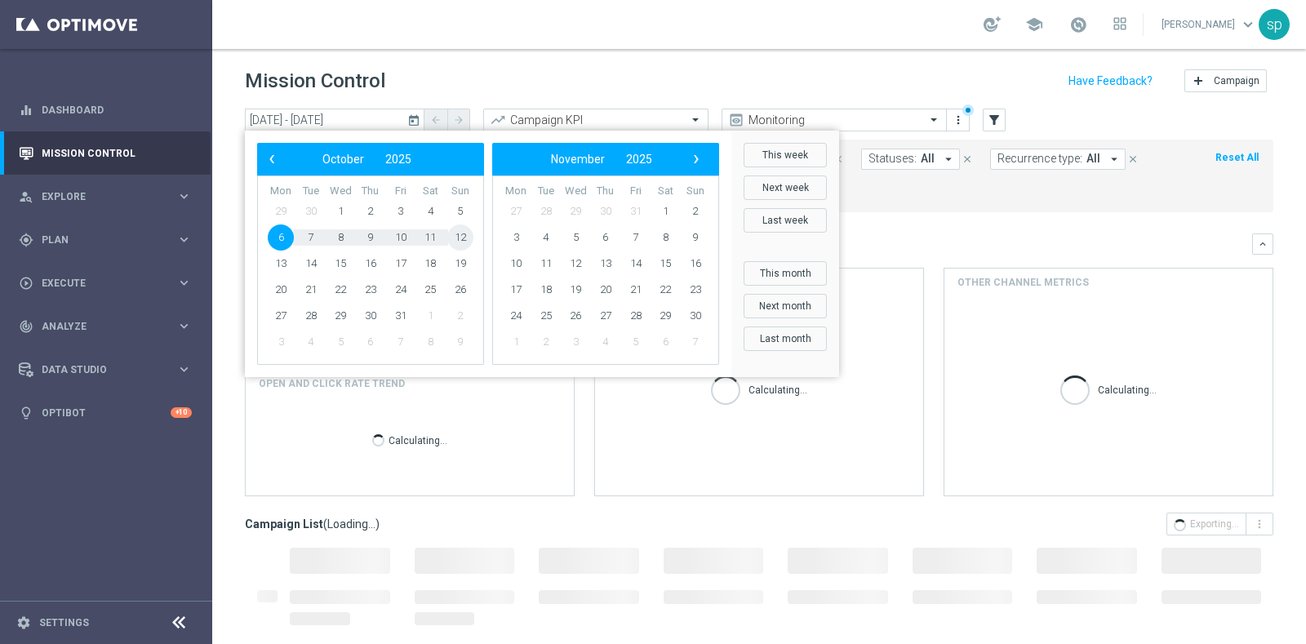
click at [468, 239] on span "12" at bounding box center [460, 237] width 26 height 26
type input "06 Oct 2025 - 12 Oct 2025"
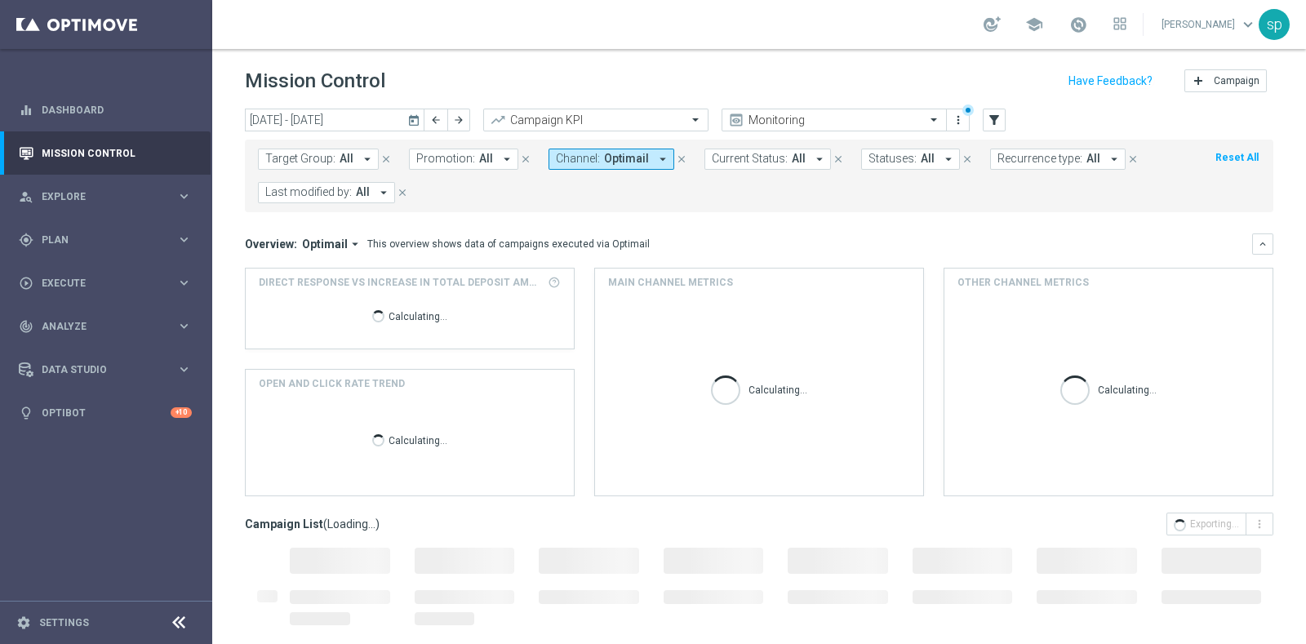
click at [499, 162] on icon "arrow_drop_down" at bounding box center [506, 159] width 15 height 15
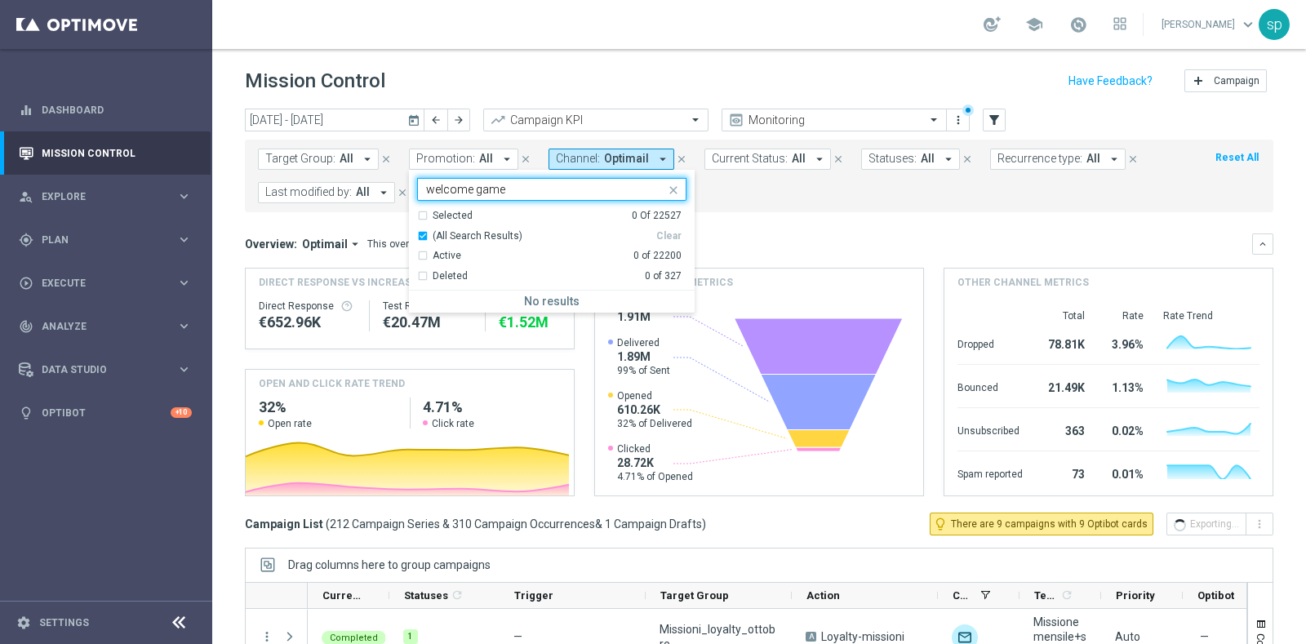
type input "welcome game"
click at [749, 178] on form "Target Group: All arrow_drop_down close Promotion: All arrow_drop_down welcome …" at bounding box center [722, 176] width 929 height 55
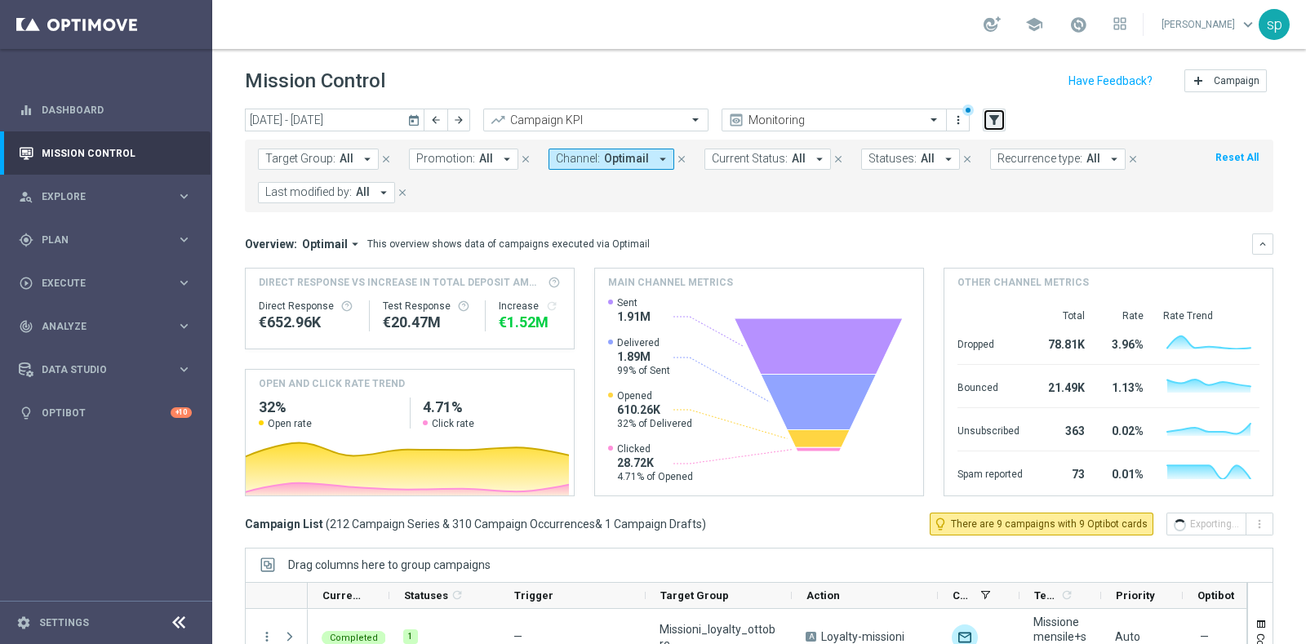
click at [992, 117] on icon "filter_alt" at bounding box center [993, 120] width 15 height 15
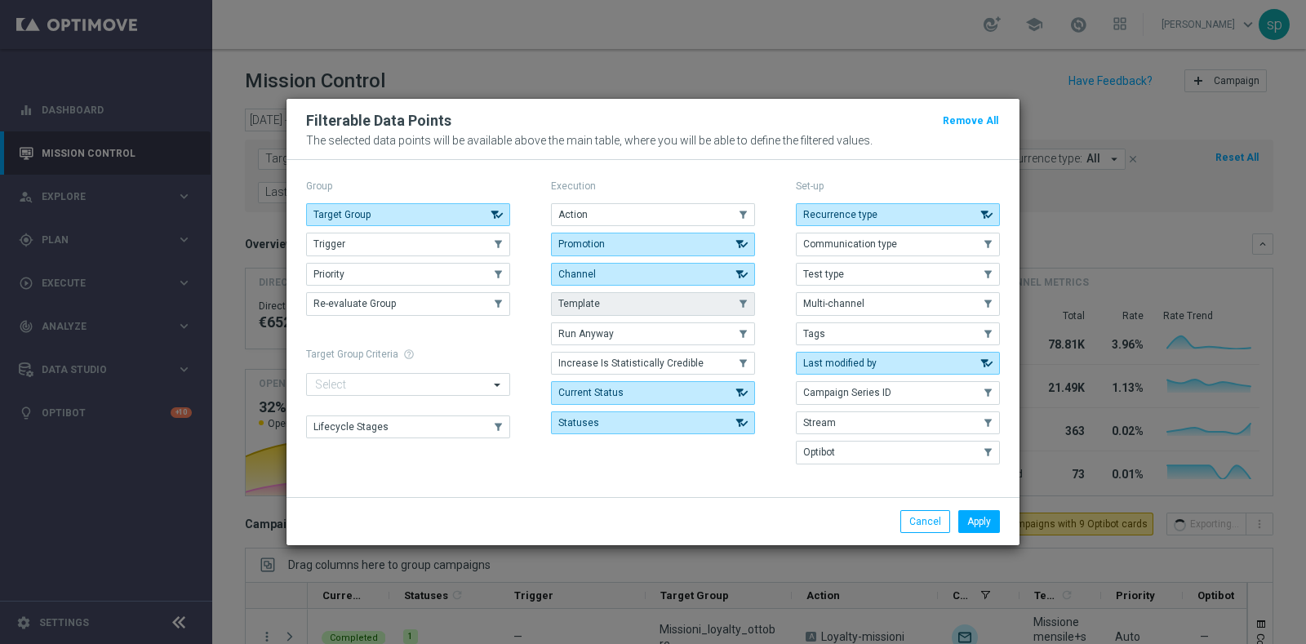
click at [603, 303] on button "Template" at bounding box center [653, 303] width 204 height 23
click at [973, 519] on button "Apply" at bounding box center [979, 521] width 42 height 23
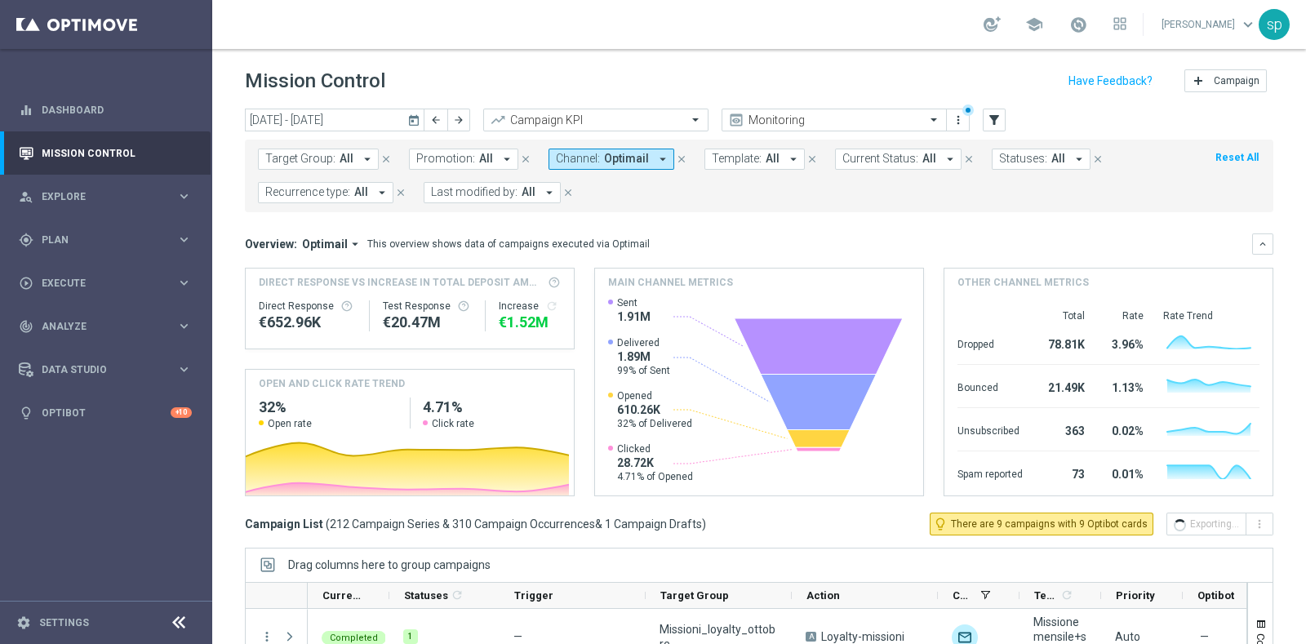
click at [749, 151] on button "Template: All arrow_drop_down" at bounding box center [754, 159] width 100 height 21
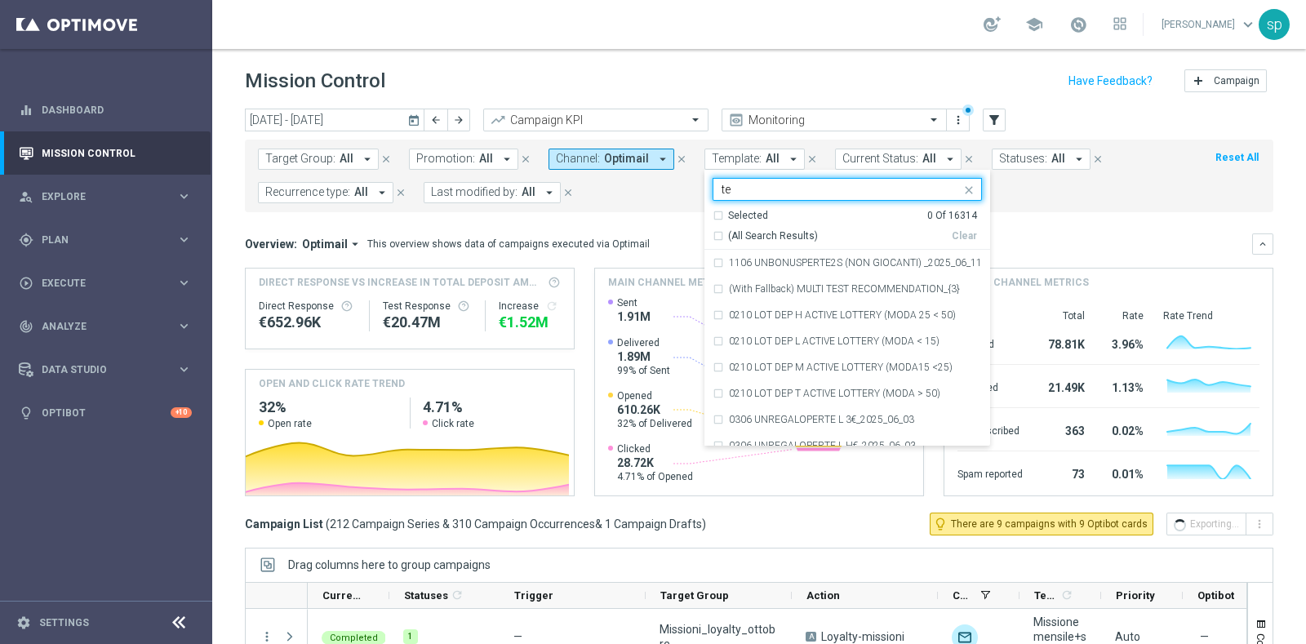
type input "t"
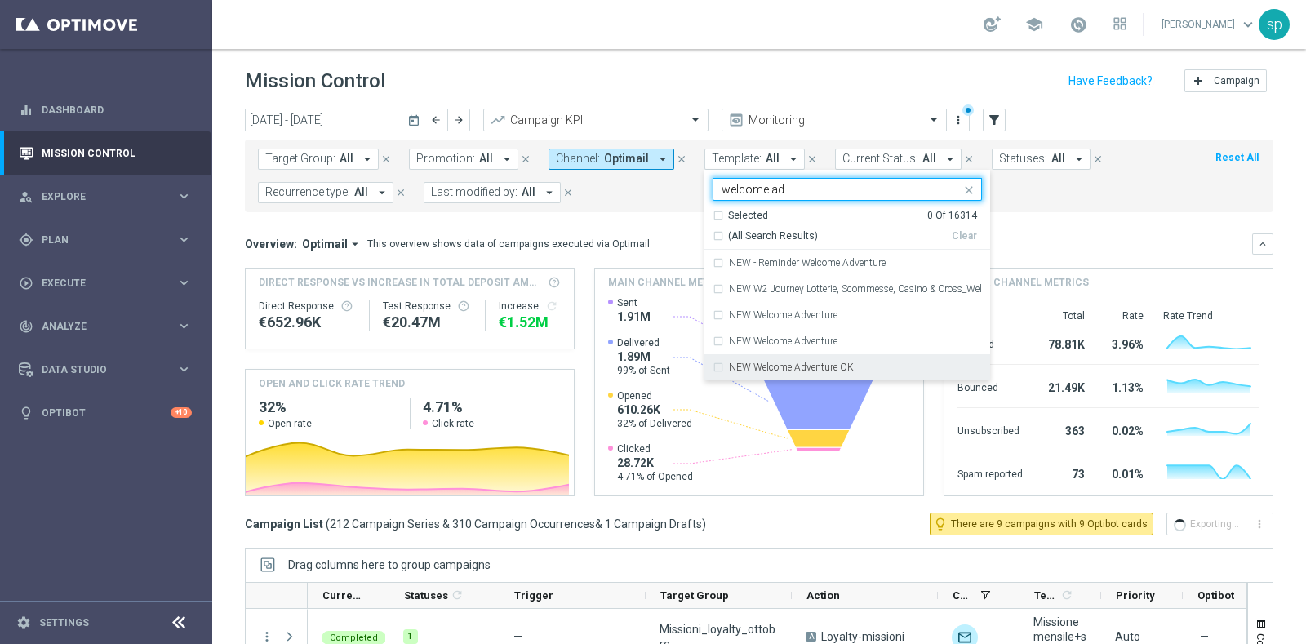
click at [822, 361] on div "NEW Welcome Adventure OK" at bounding box center [846, 367] width 269 height 26
type input "welcome ad"
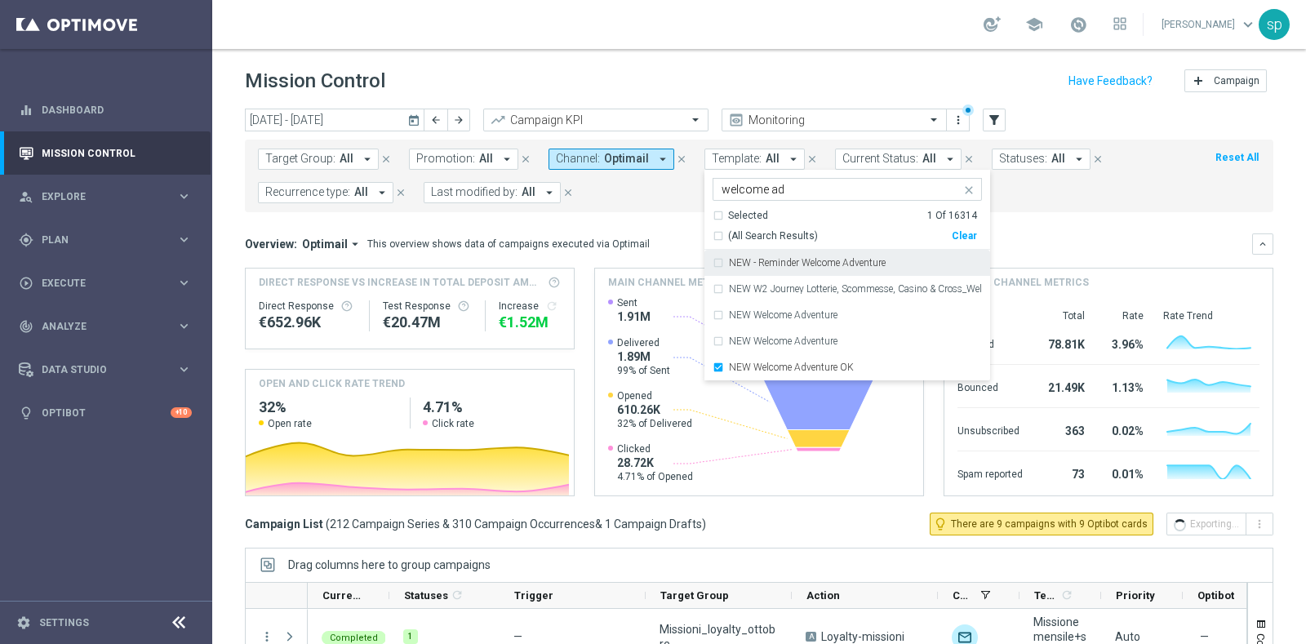
click at [868, 259] on label "NEW - Reminder Welcome Adventure" at bounding box center [807, 263] width 157 height 10
click at [1061, 202] on form "Target Group: All arrow_drop_down close Promotion: All arrow_drop_down close Ch…" at bounding box center [722, 176] width 929 height 55
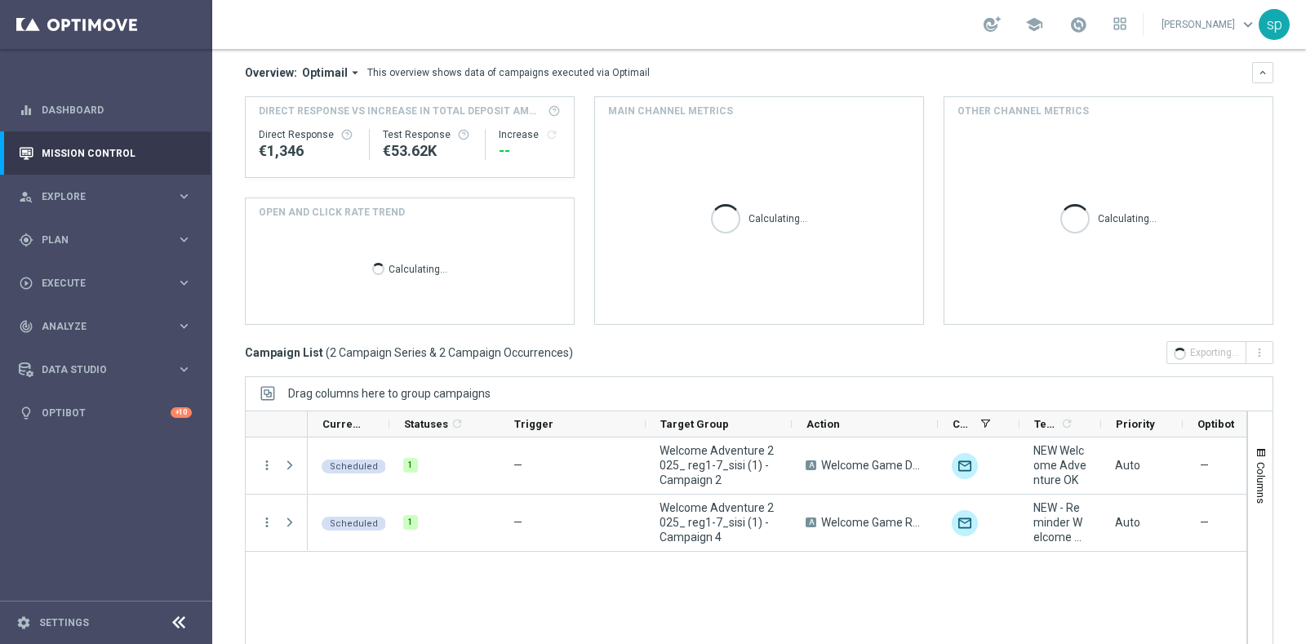
scroll to position [204, 0]
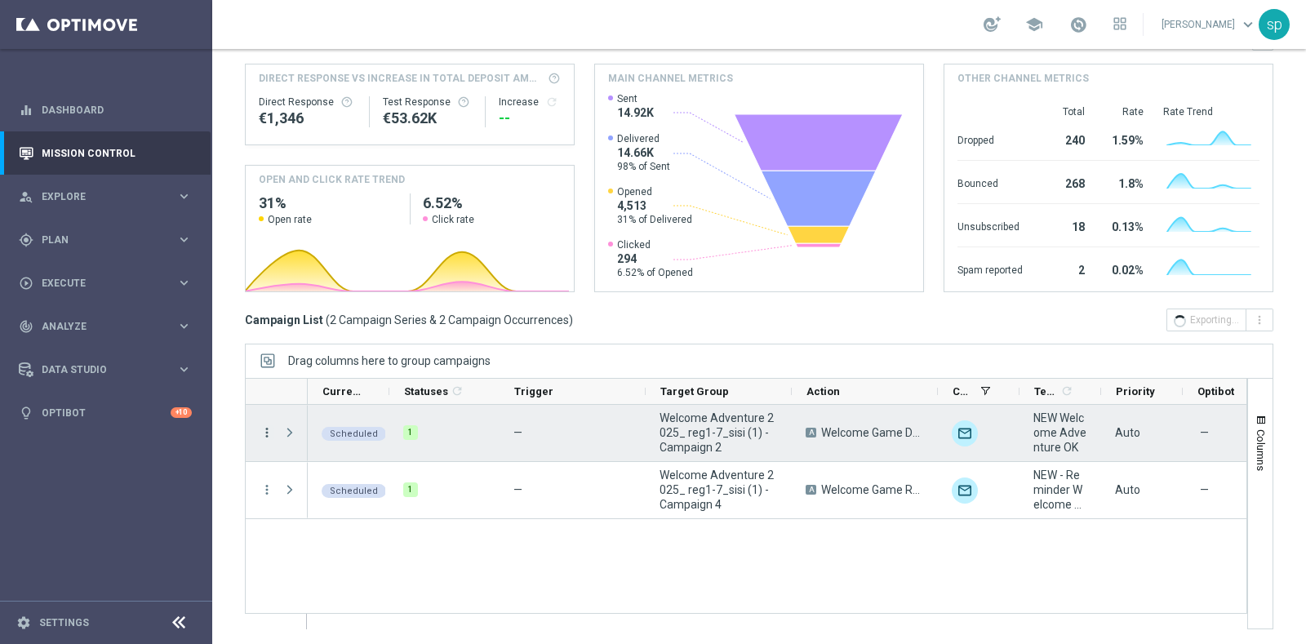
click at [268, 430] on icon "more_vert" at bounding box center [266, 432] width 15 height 15
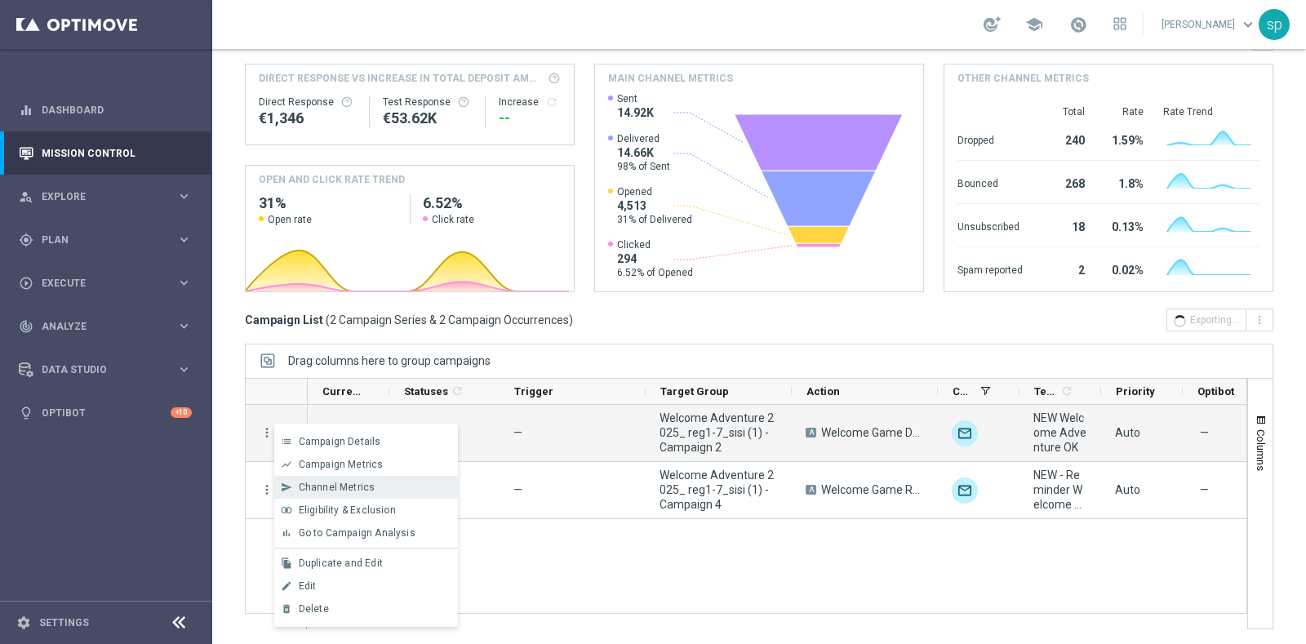
click at [397, 485] on div "Channel Metrics" at bounding box center [375, 486] width 152 height 11
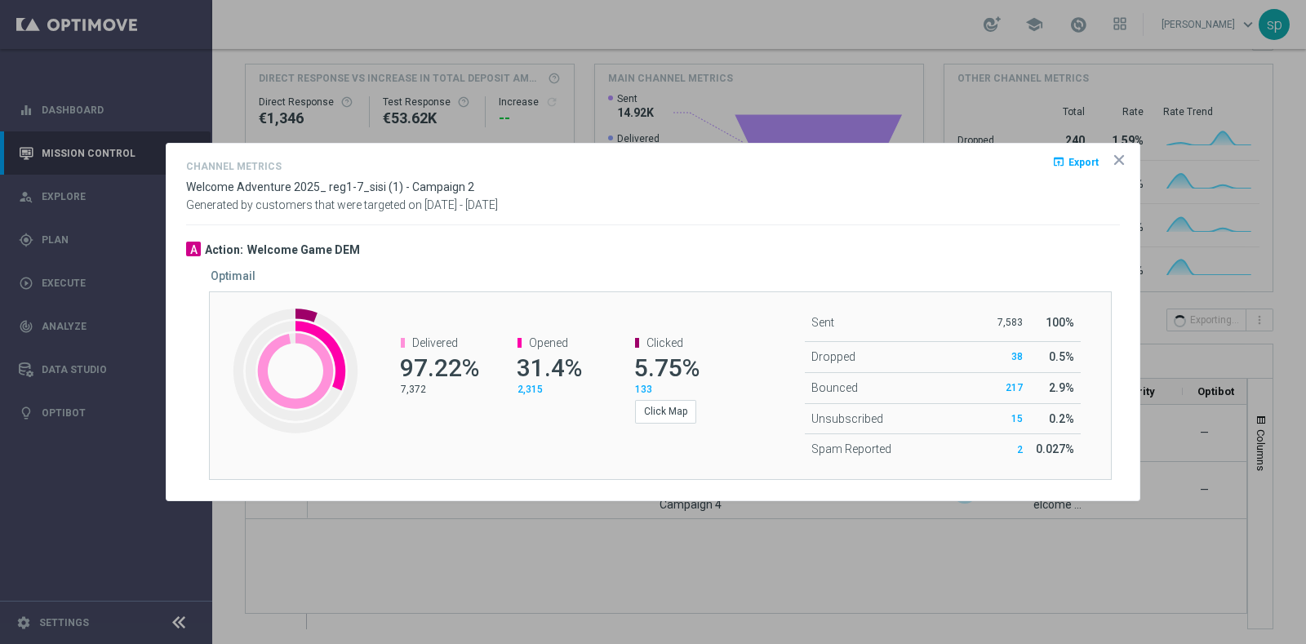
click at [1116, 157] on icon "icon" at bounding box center [1119, 160] width 16 height 16
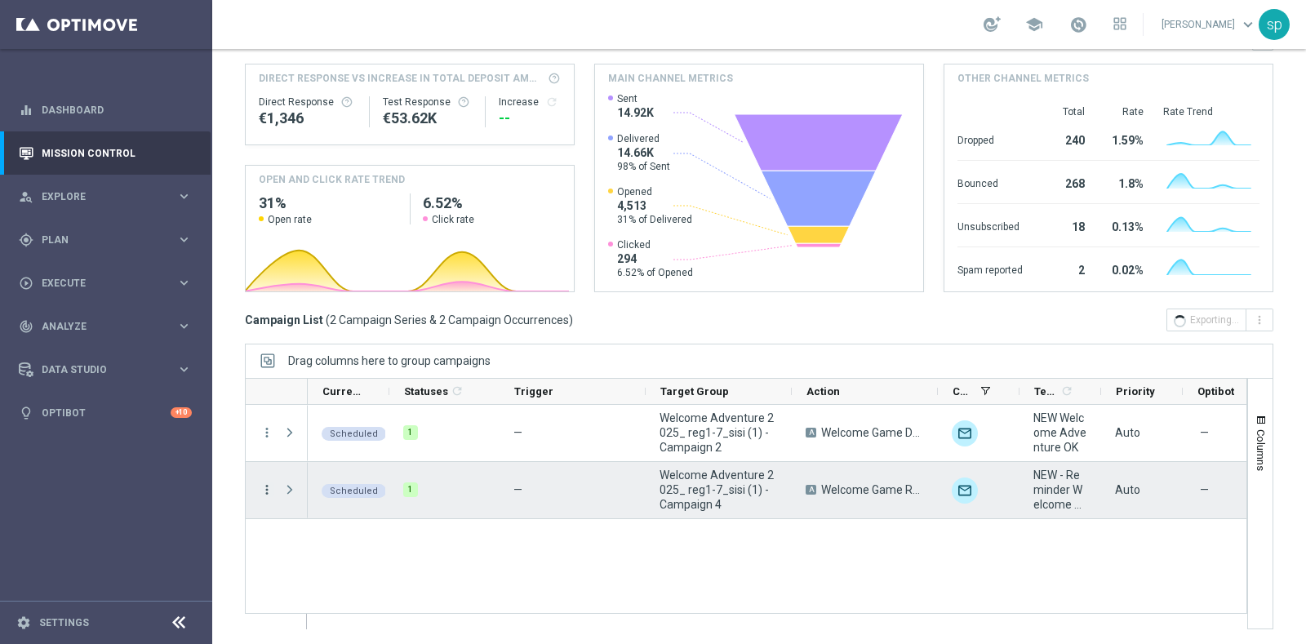
click at [264, 490] on icon "more_vert" at bounding box center [266, 489] width 15 height 15
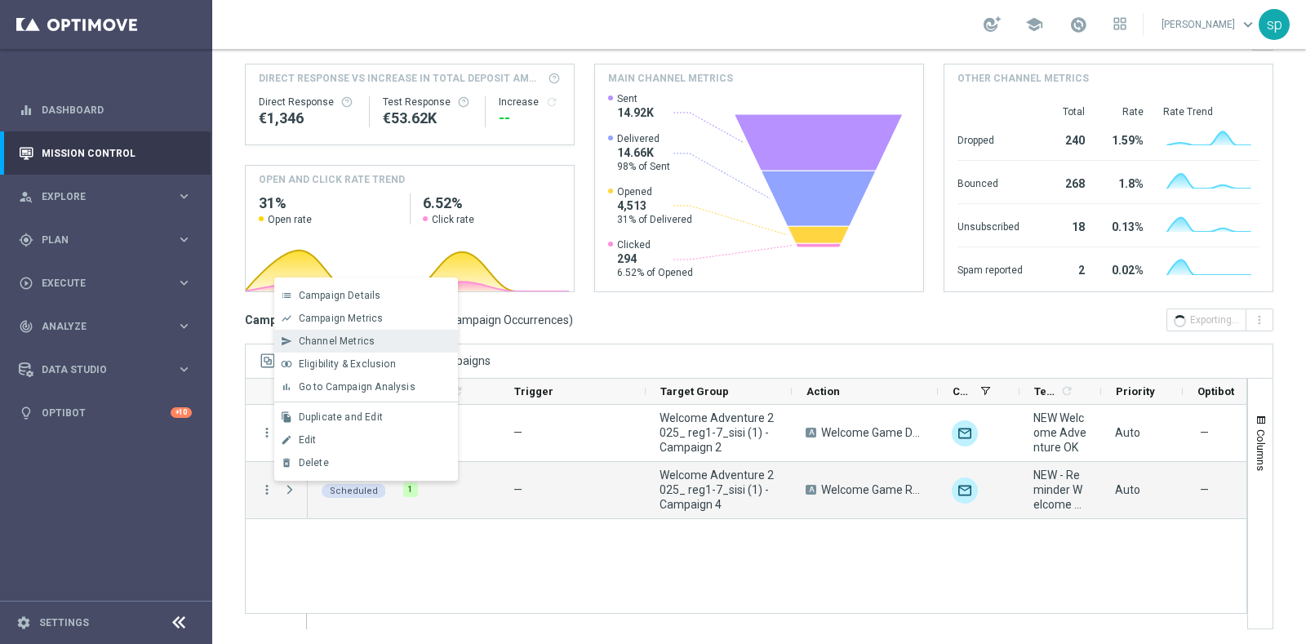
click at [367, 335] on span "Channel Metrics" at bounding box center [337, 340] width 77 height 11
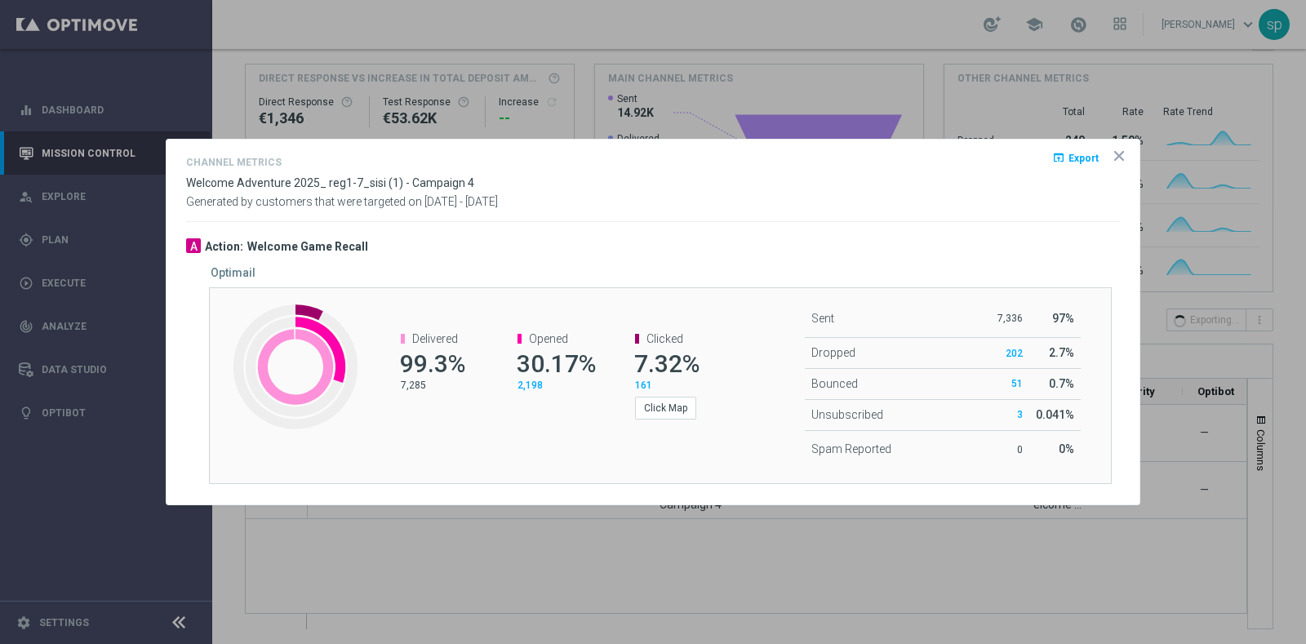
click at [1114, 154] on icon "icon" at bounding box center [1119, 156] width 16 height 16
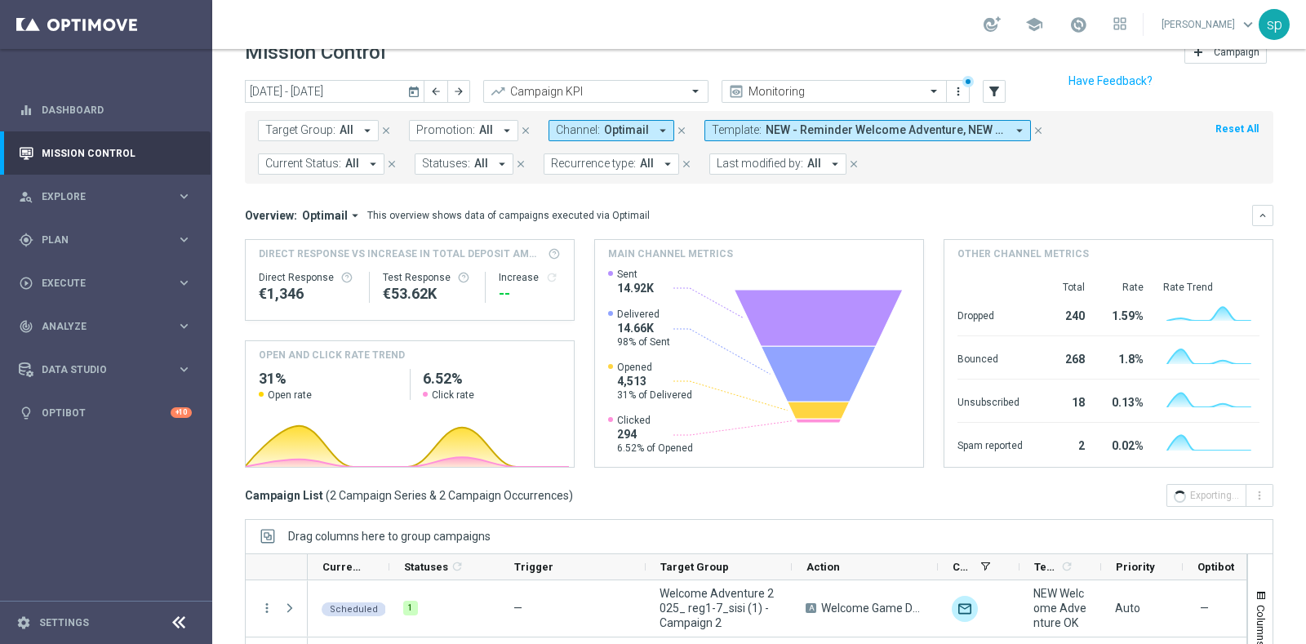
scroll to position [0, 0]
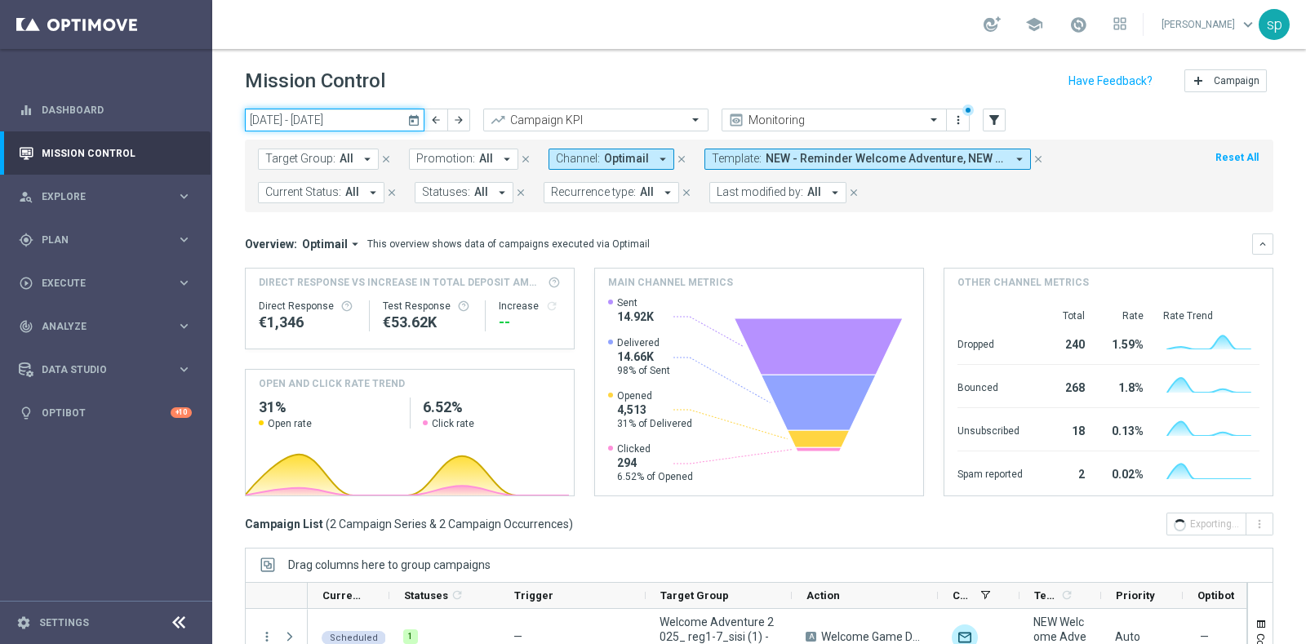
click at [330, 124] on input "06 Oct 2025 - 12 Oct 2025" at bounding box center [335, 120] width 180 height 23
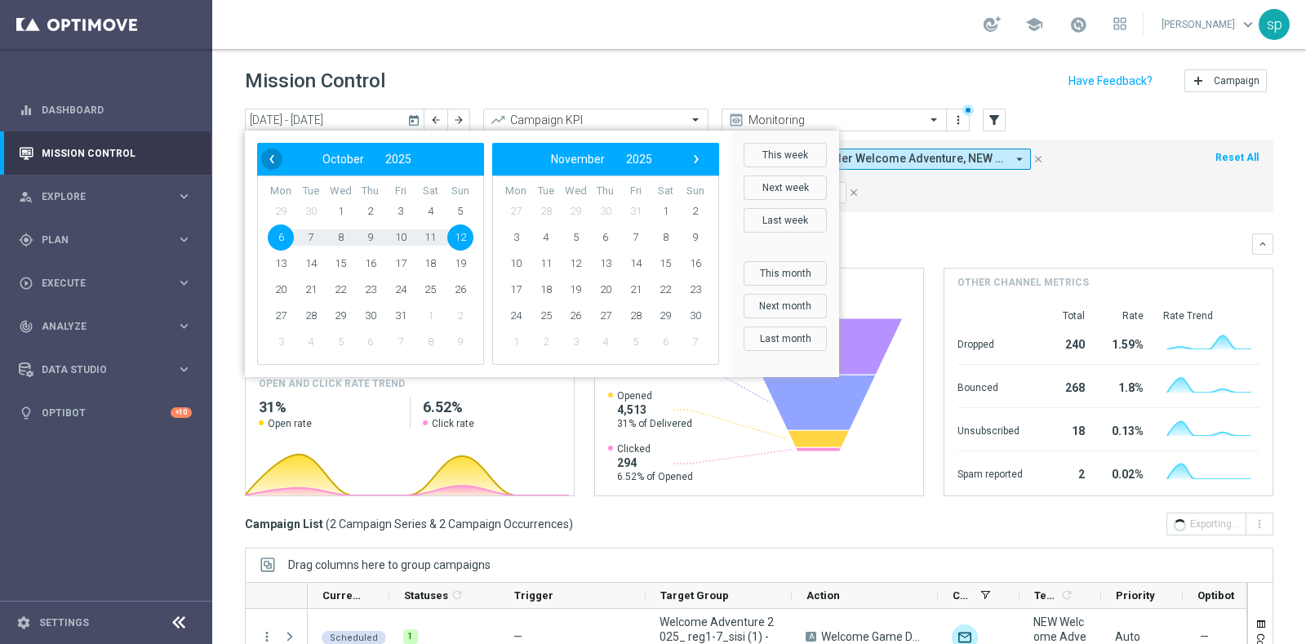
click at [273, 154] on span "‹" at bounding box center [271, 159] width 21 height 21
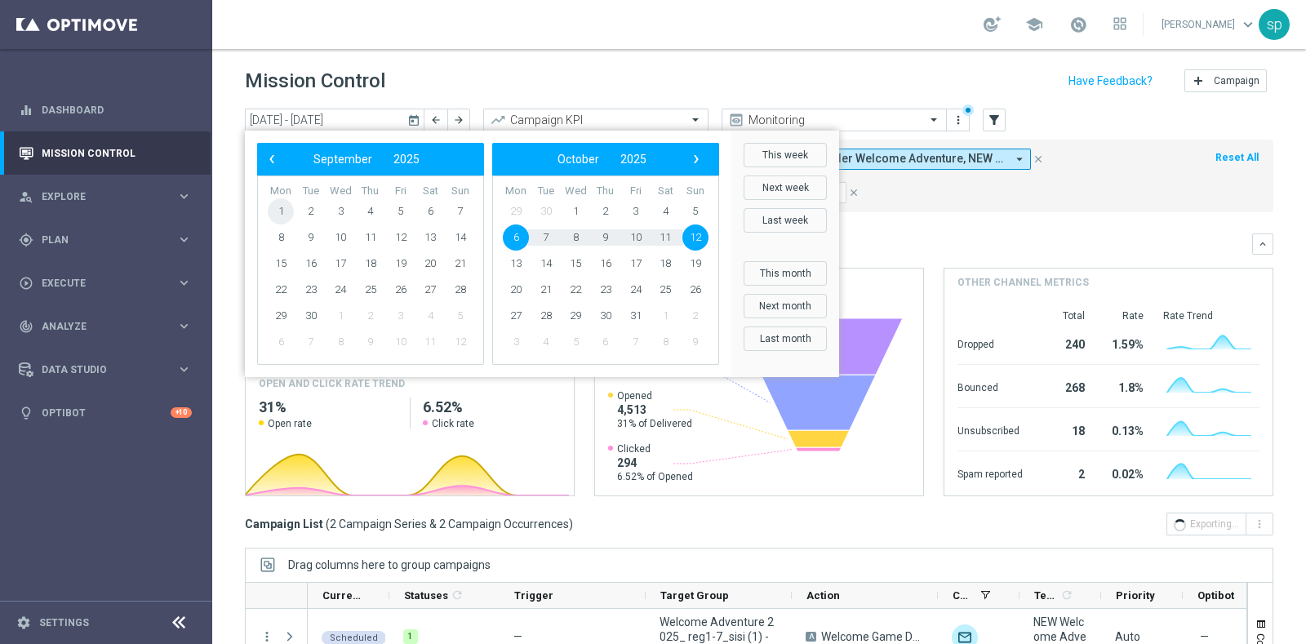
click at [282, 205] on span "1" at bounding box center [281, 211] width 26 height 26
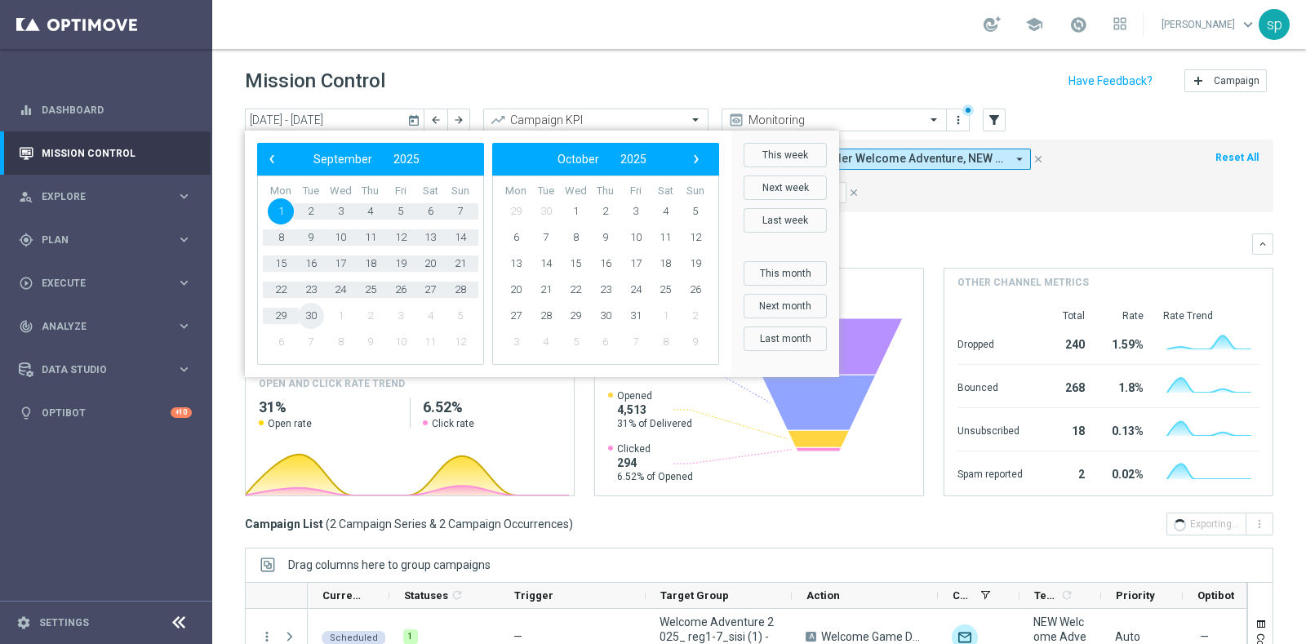
click at [308, 316] on span "30" at bounding box center [311, 316] width 26 height 26
type input "01 Sep 2025 - 30 Sep 2025"
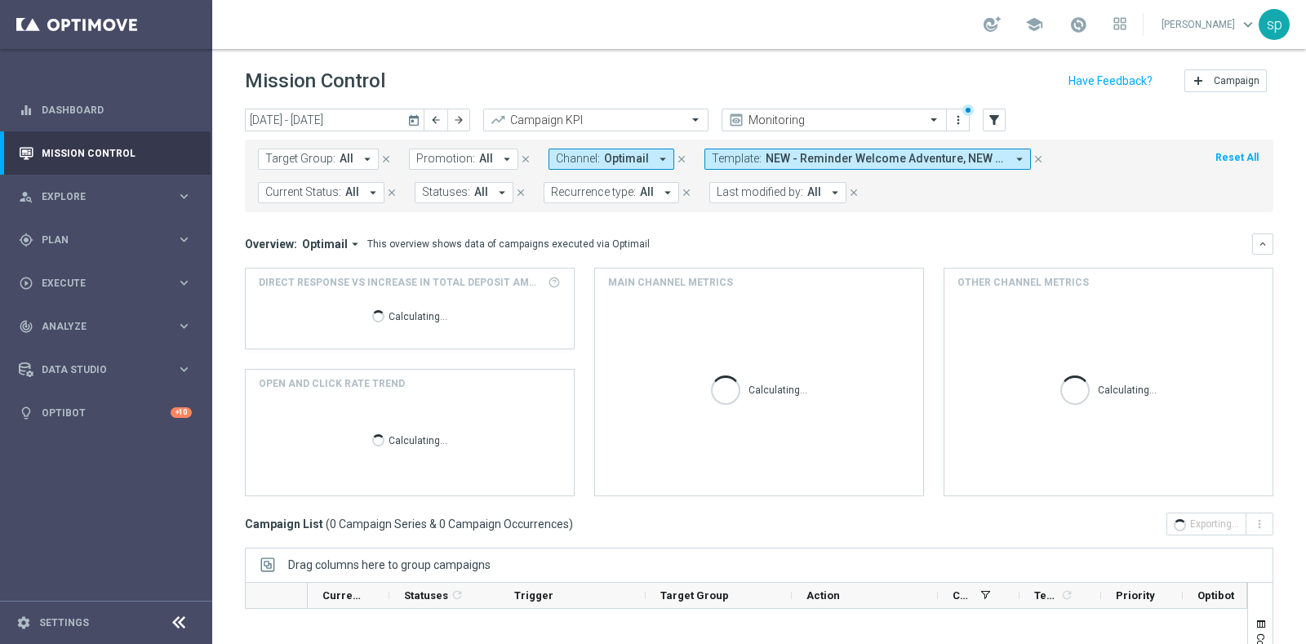
click at [807, 157] on span "NEW - Reminder Welcome Adventure, NEW Welcome Adventure OK" at bounding box center [885, 159] width 240 height 14
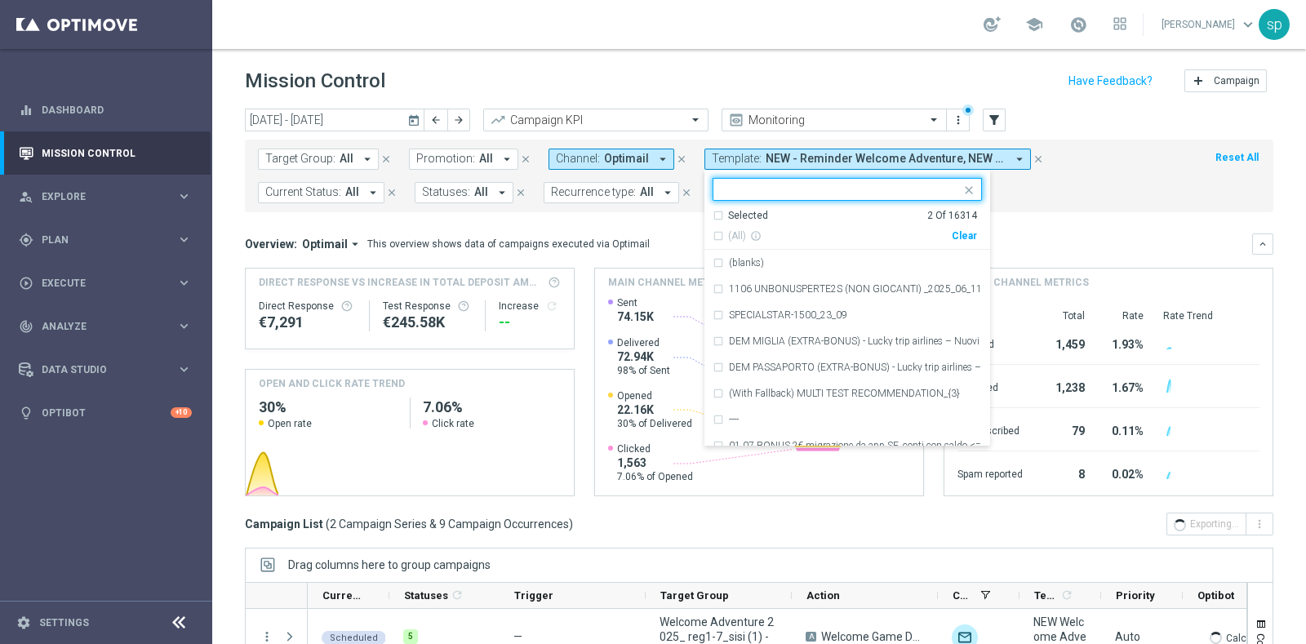
click at [0, 0] on div "Clear" at bounding box center [0, 0] width 0 height 0
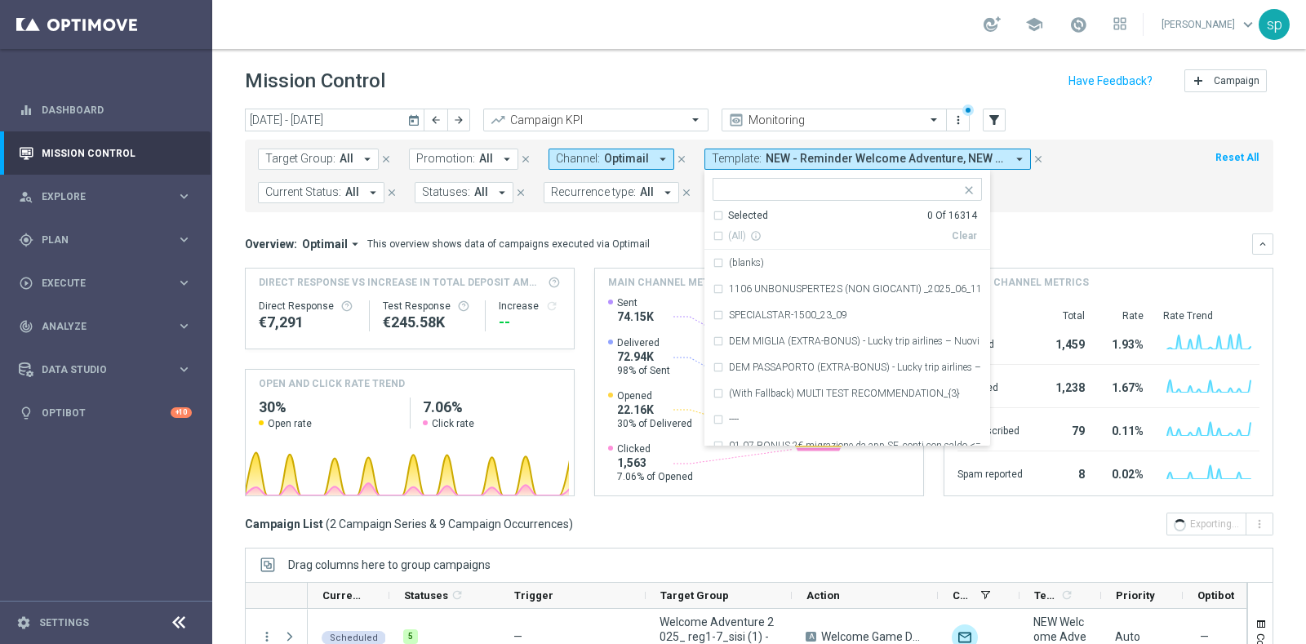
click at [441, 157] on span "Promotion:" at bounding box center [445, 159] width 59 height 14
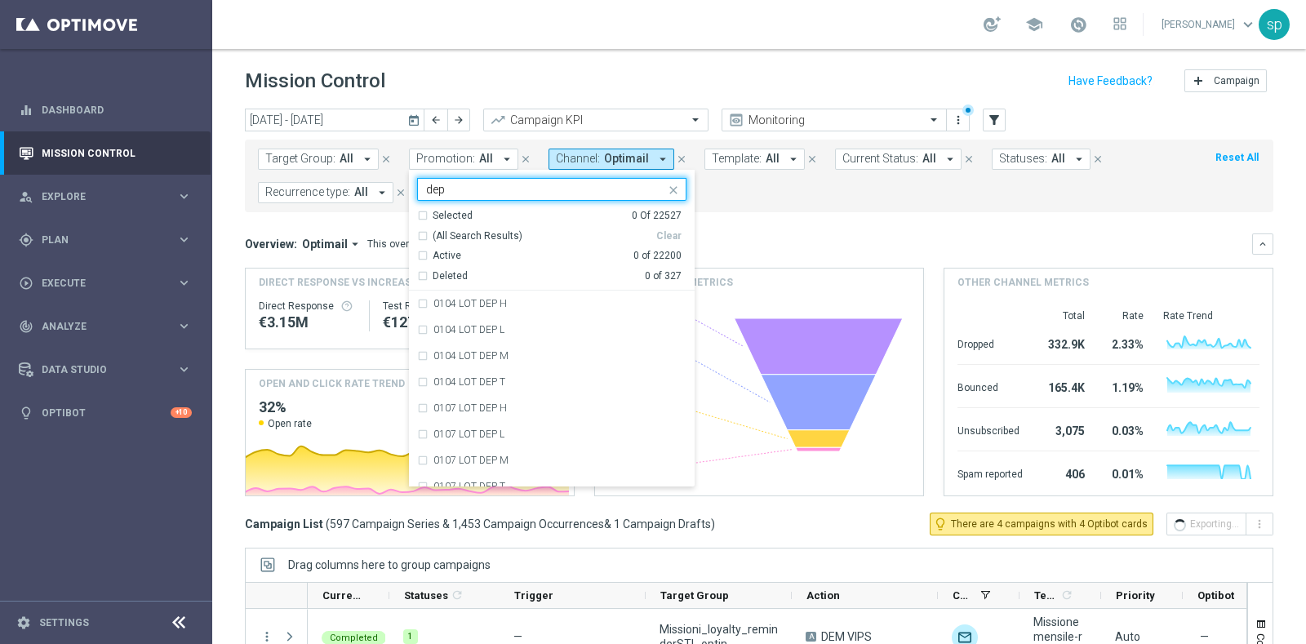
type input "dep"
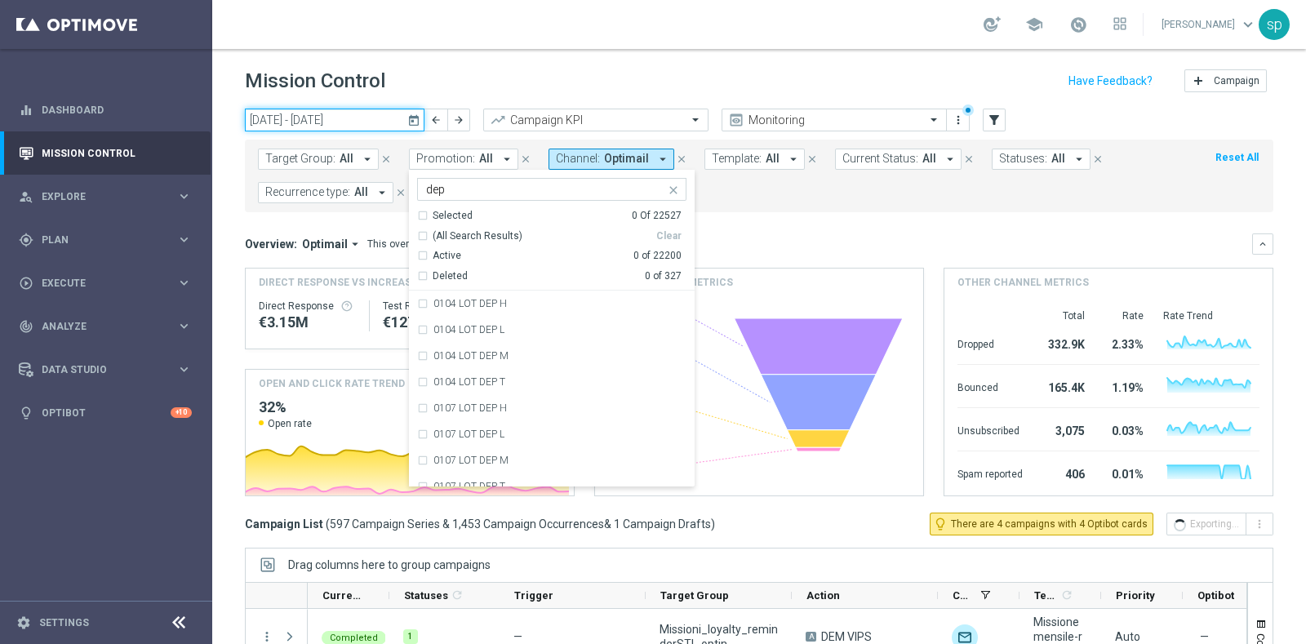
click at [326, 110] on input "01 Sep 2025 - 30 Sep 2025" at bounding box center [335, 120] width 180 height 23
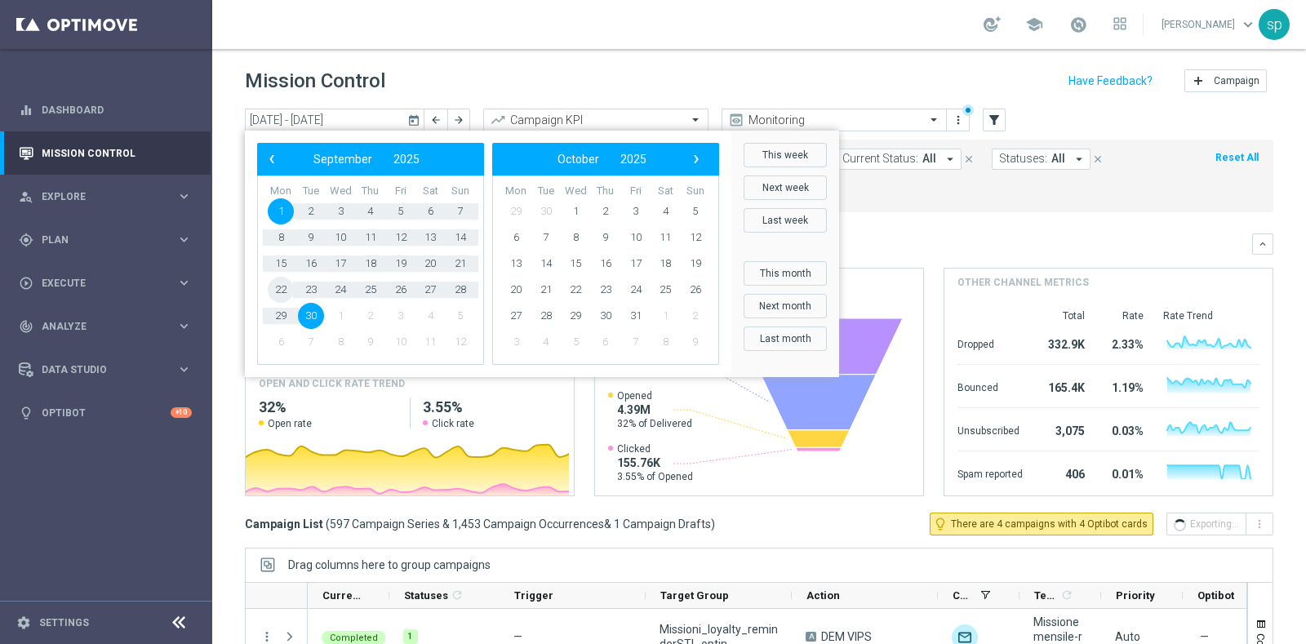
click at [279, 283] on span "22" at bounding box center [281, 290] width 26 height 26
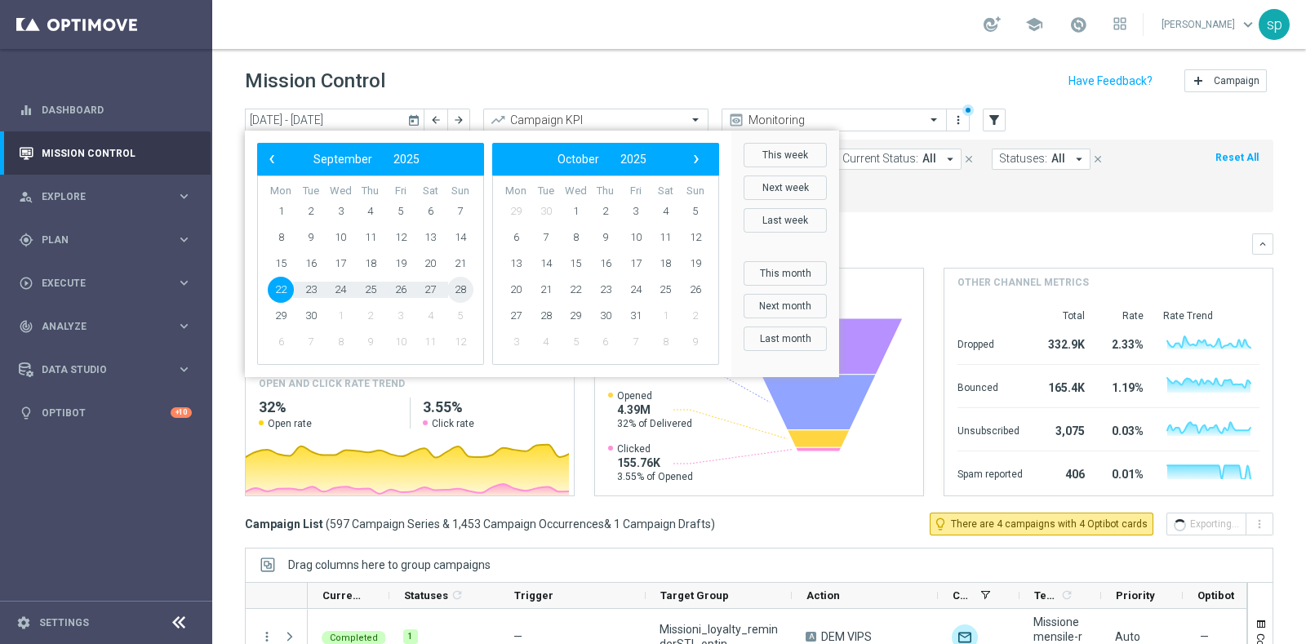
click at [461, 283] on span "28" at bounding box center [460, 290] width 26 height 26
type input "[DATE] - [DATE]"
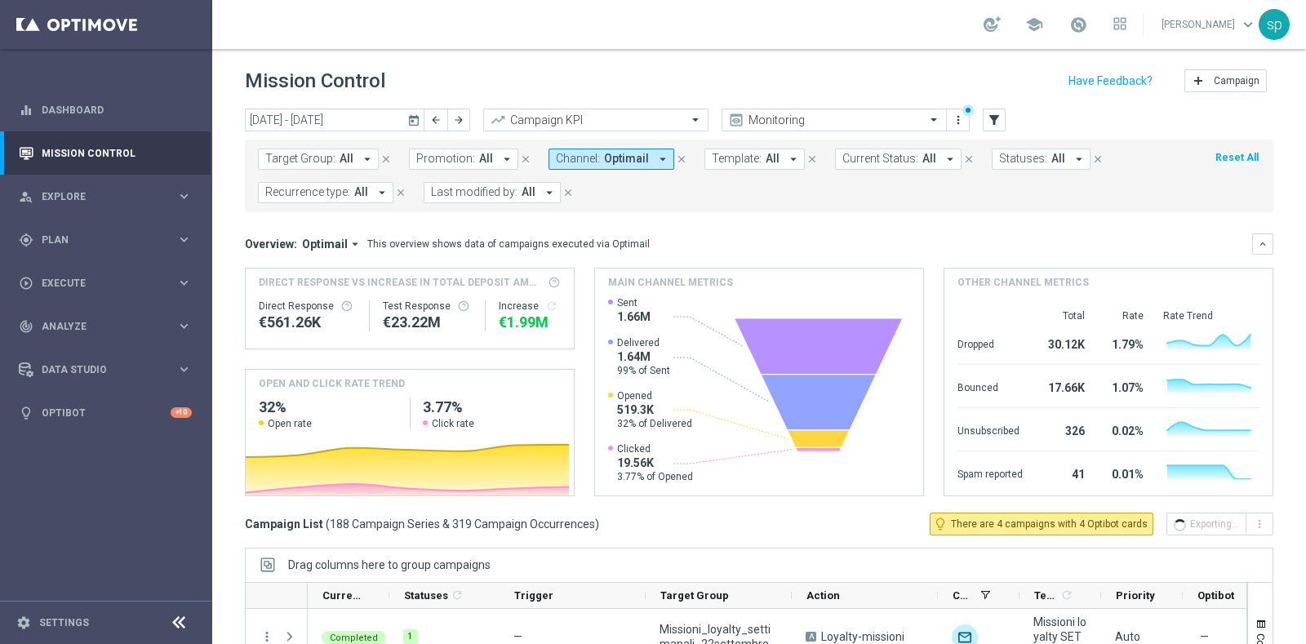
click at [482, 149] on button "Promotion: All arrow_drop_down" at bounding box center [463, 159] width 109 height 21
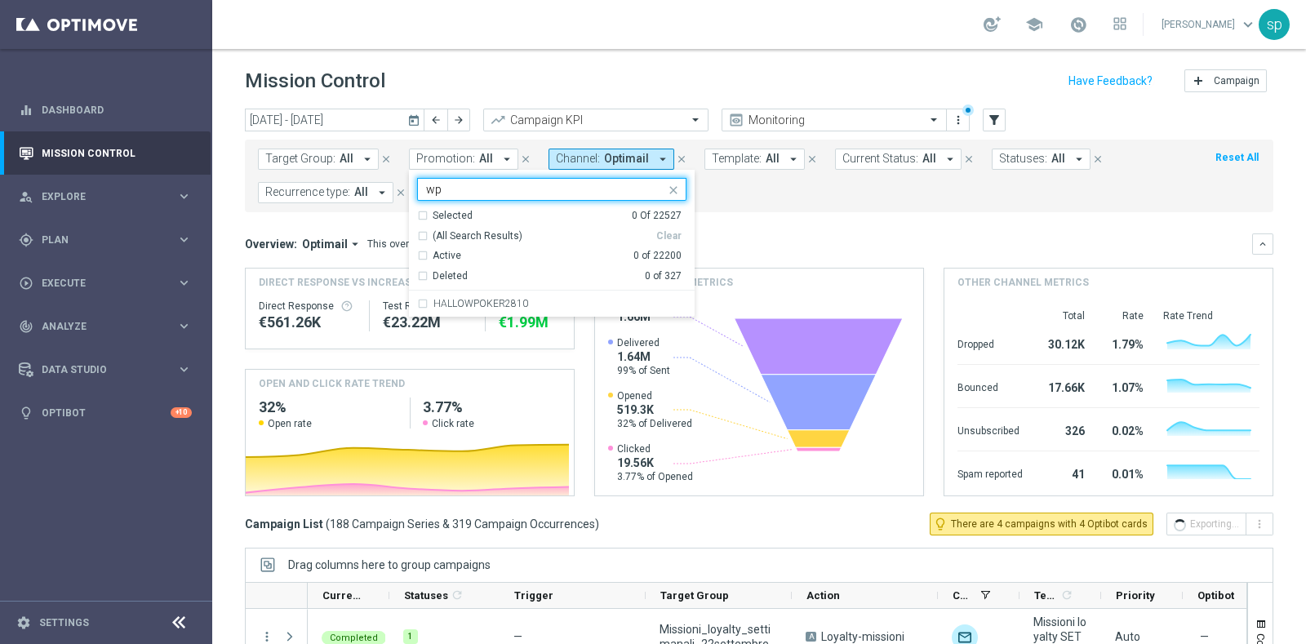
type input "w"
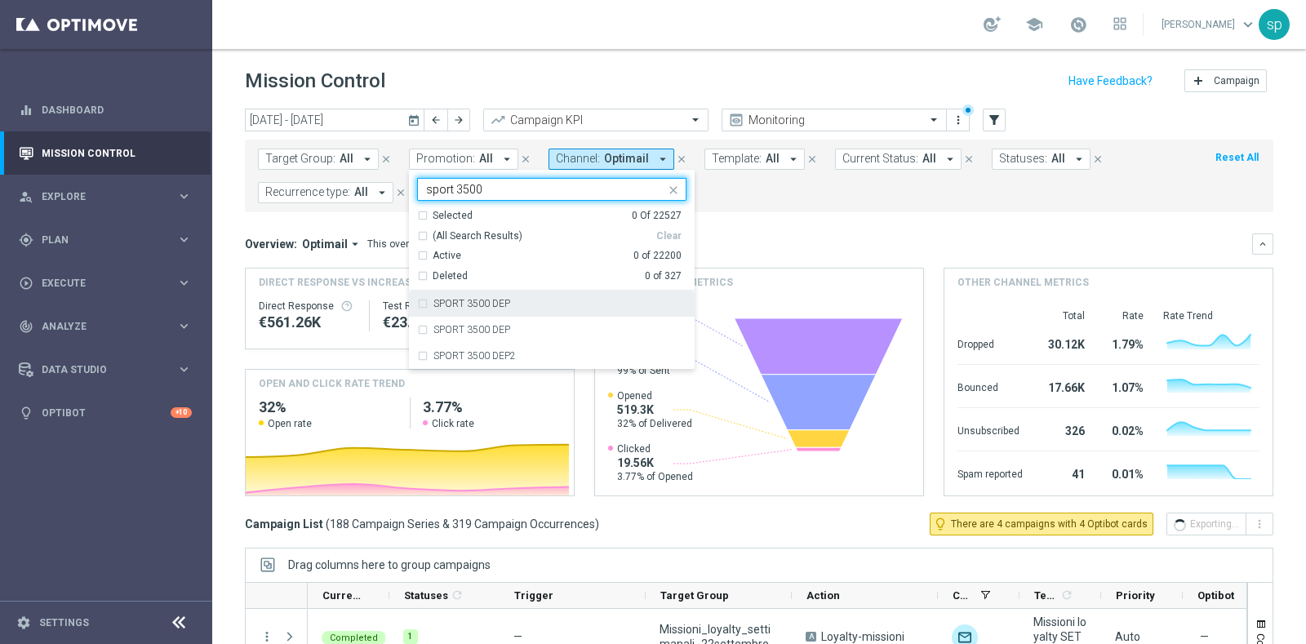
click at [521, 302] on div "SPORT 3500 DEP" at bounding box center [559, 304] width 253 height 10
type input "sport 3500"
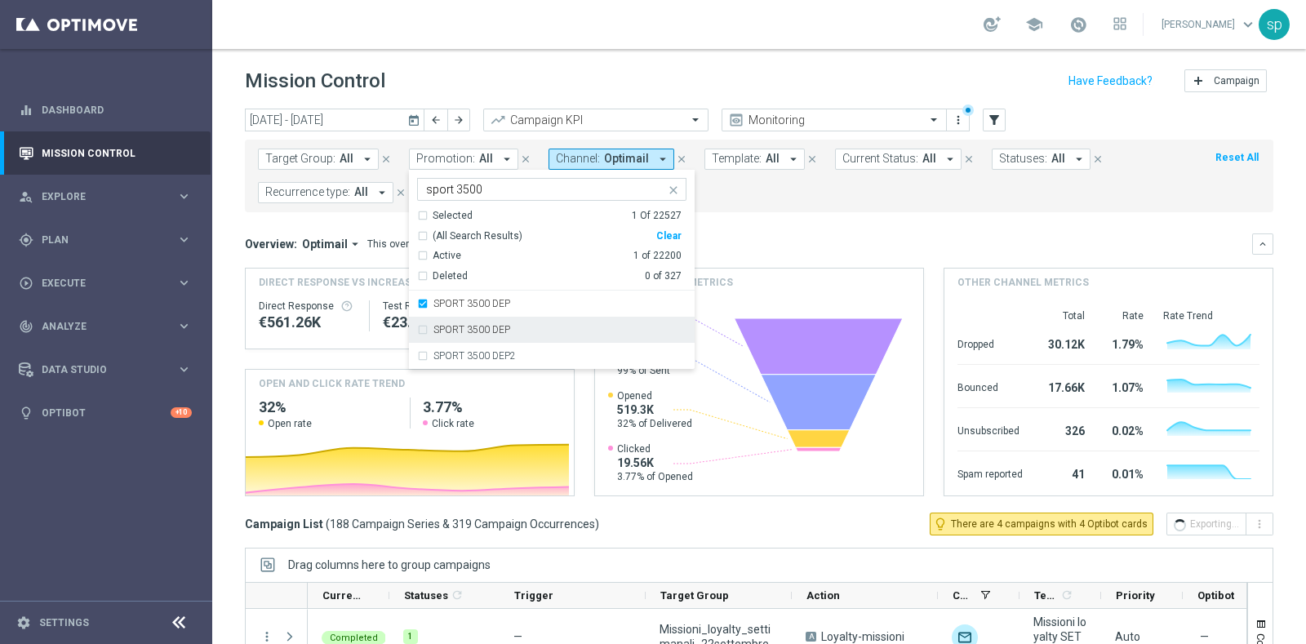
click at [522, 328] on div "SPORT 3500 DEP" at bounding box center [559, 330] width 253 height 10
click at [716, 222] on mini-dashboard "Overview: Optimail arrow_drop_down This overview shows data of campaigns execut…" at bounding box center [759, 362] width 1028 height 300
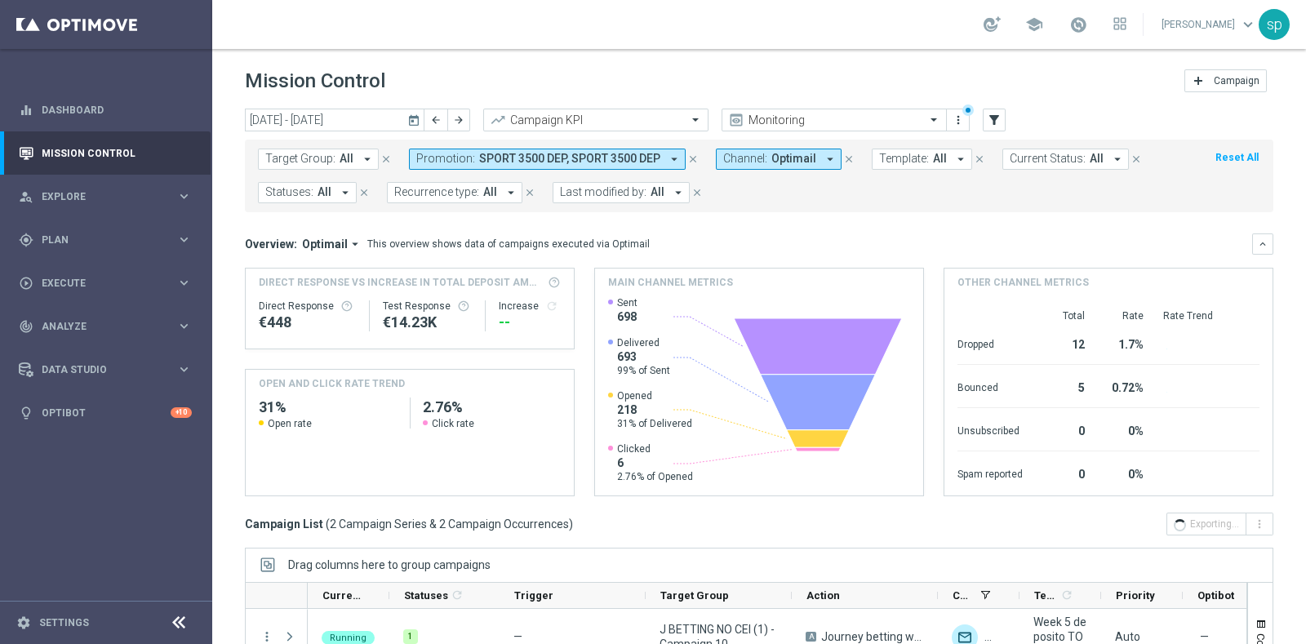
scroll to position [204, 0]
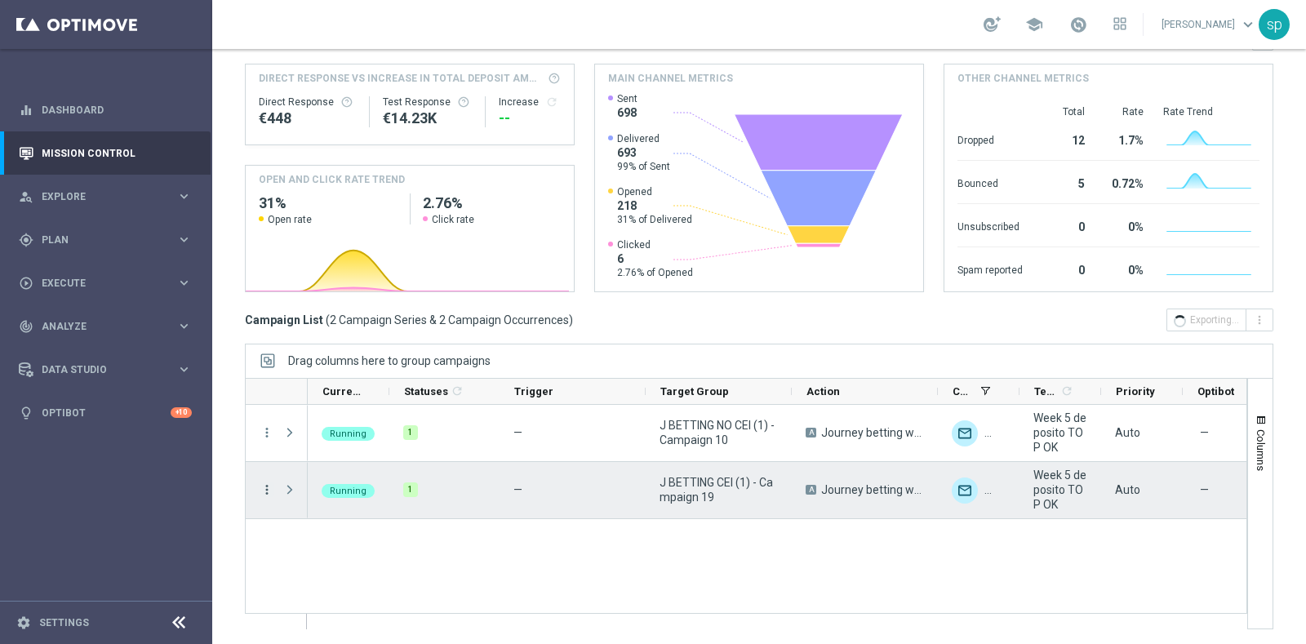
click at [265, 493] on icon "more_vert" at bounding box center [266, 489] width 15 height 15
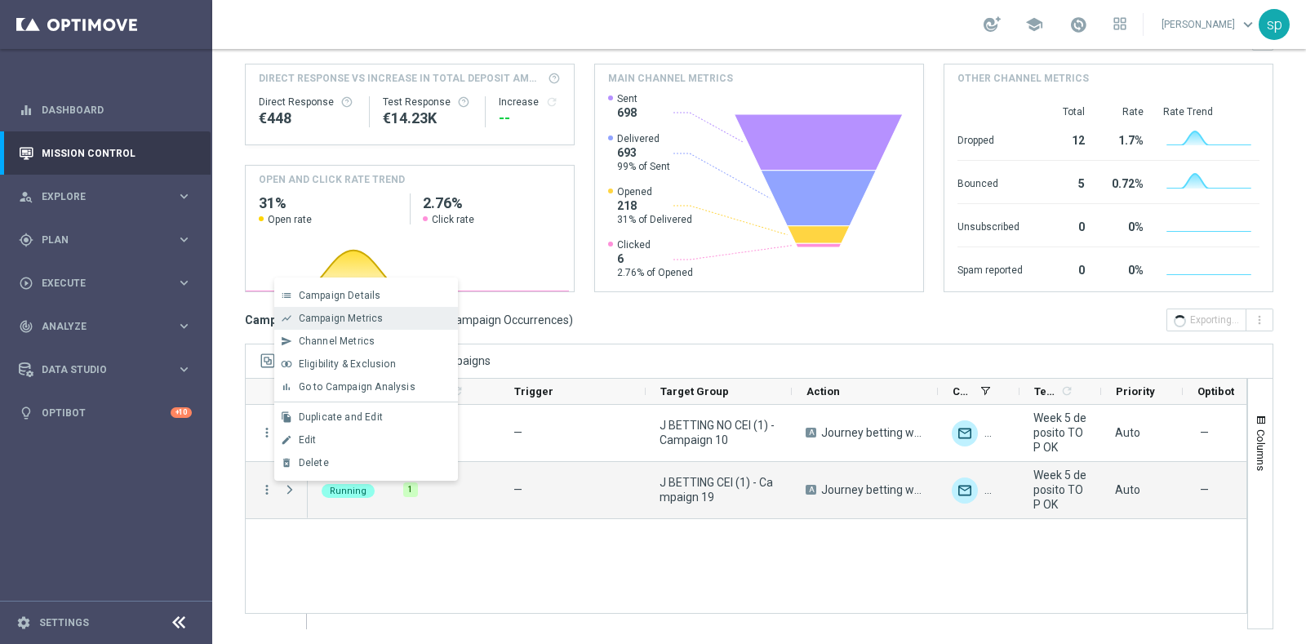
click at [375, 320] on span "Campaign Metrics" at bounding box center [341, 318] width 85 height 11
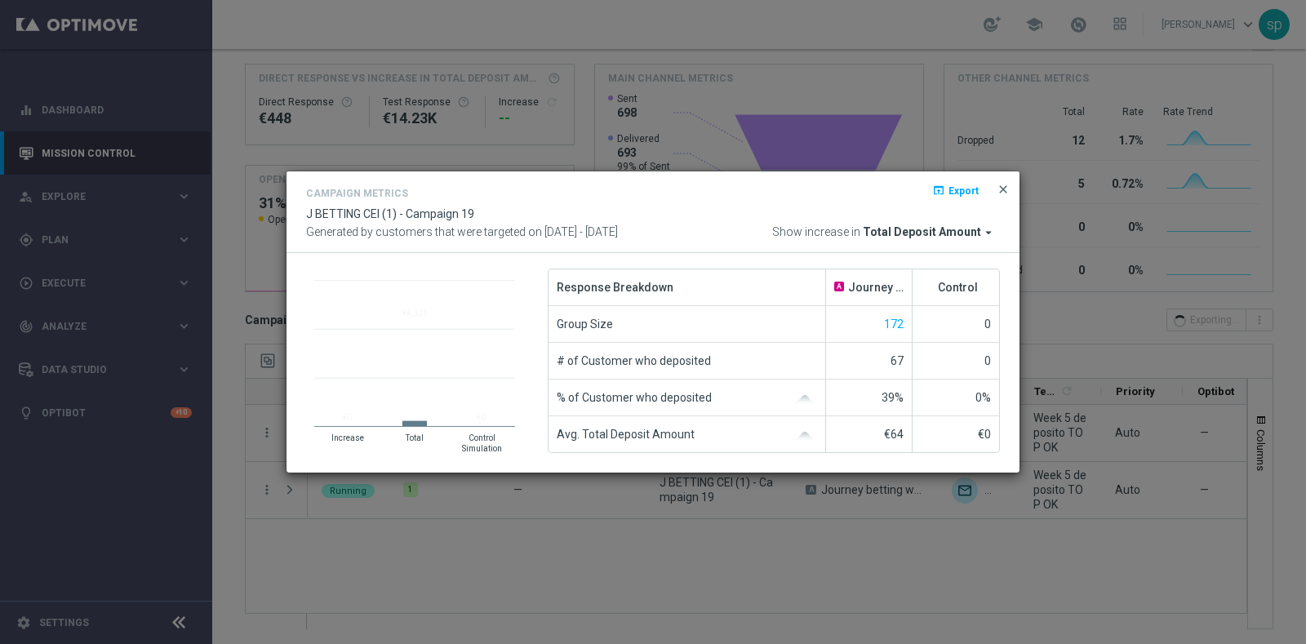
click at [1002, 186] on span "close" at bounding box center [1002, 189] width 13 height 13
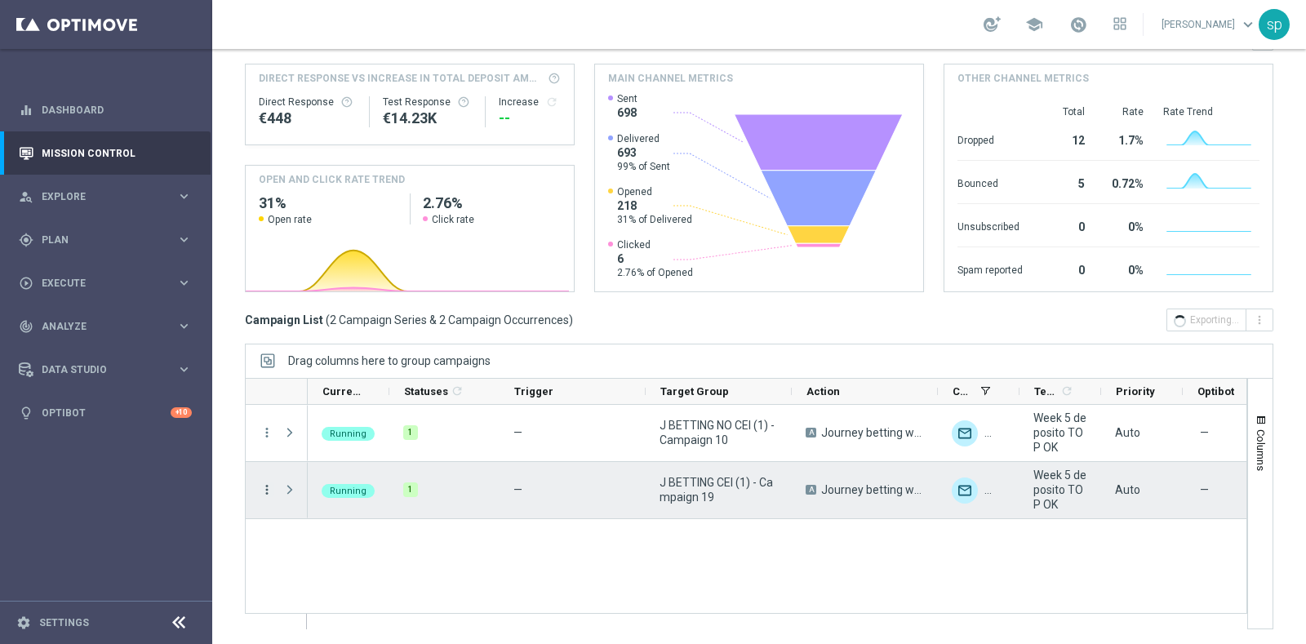
click at [261, 492] on icon "more_vert" at bounding box center [266, 489] width 15 height 15
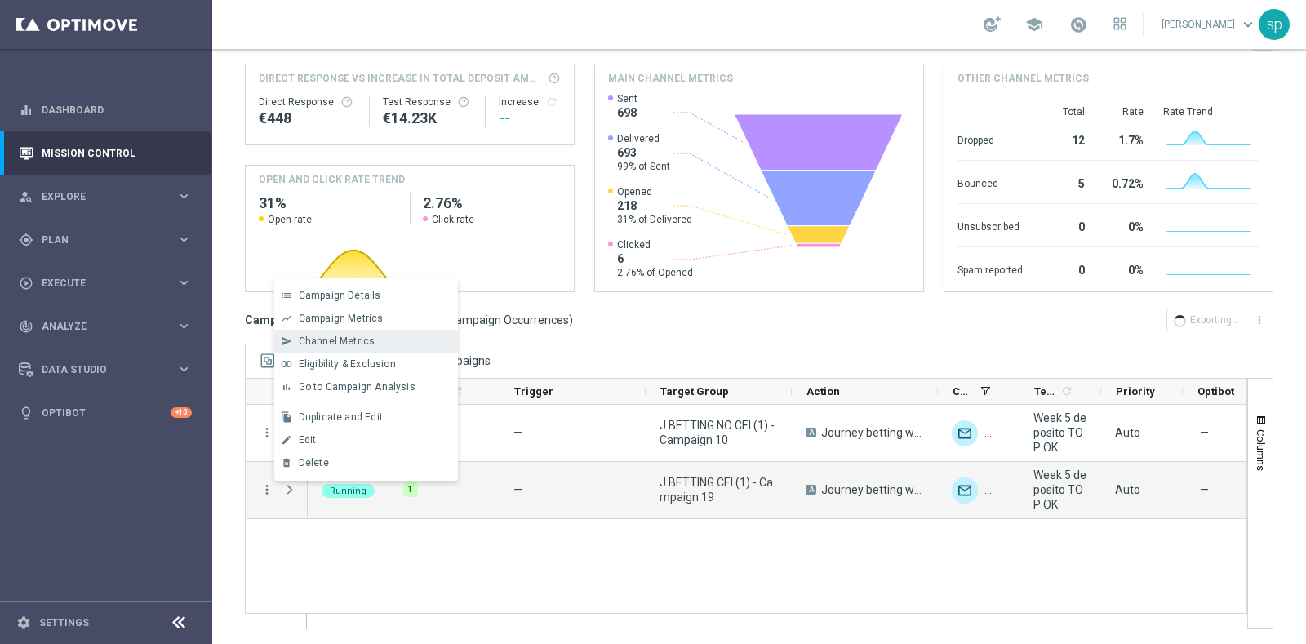
click at [388, 344] on div "Channel Metrics" at bounding box center [375, 340] width 152 height 11
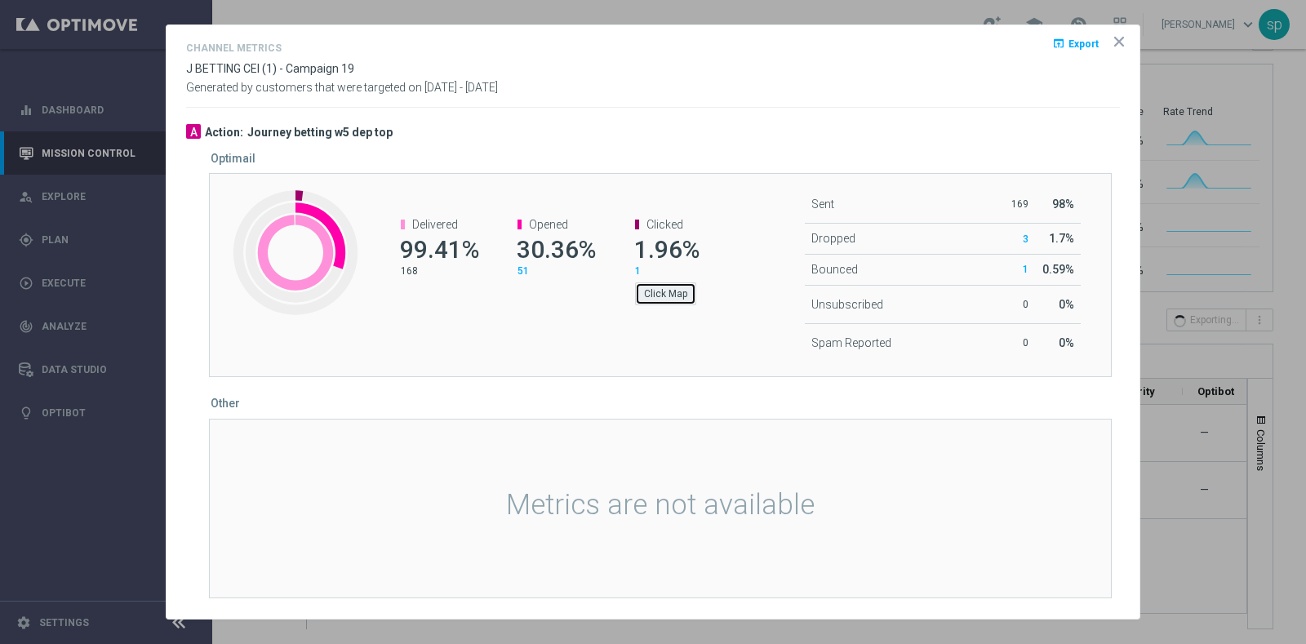
click at [672, 292] on button "Click Map" at bounding box center [665, 293] width 61 height 23
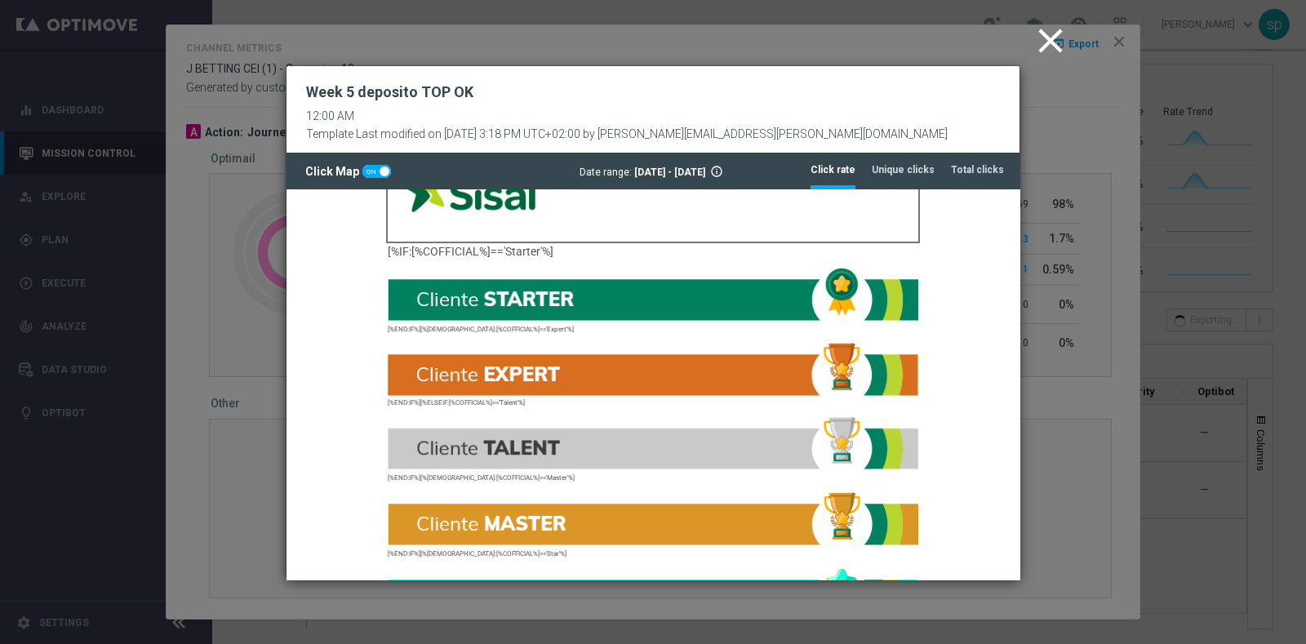
scroll to position [0, 0]
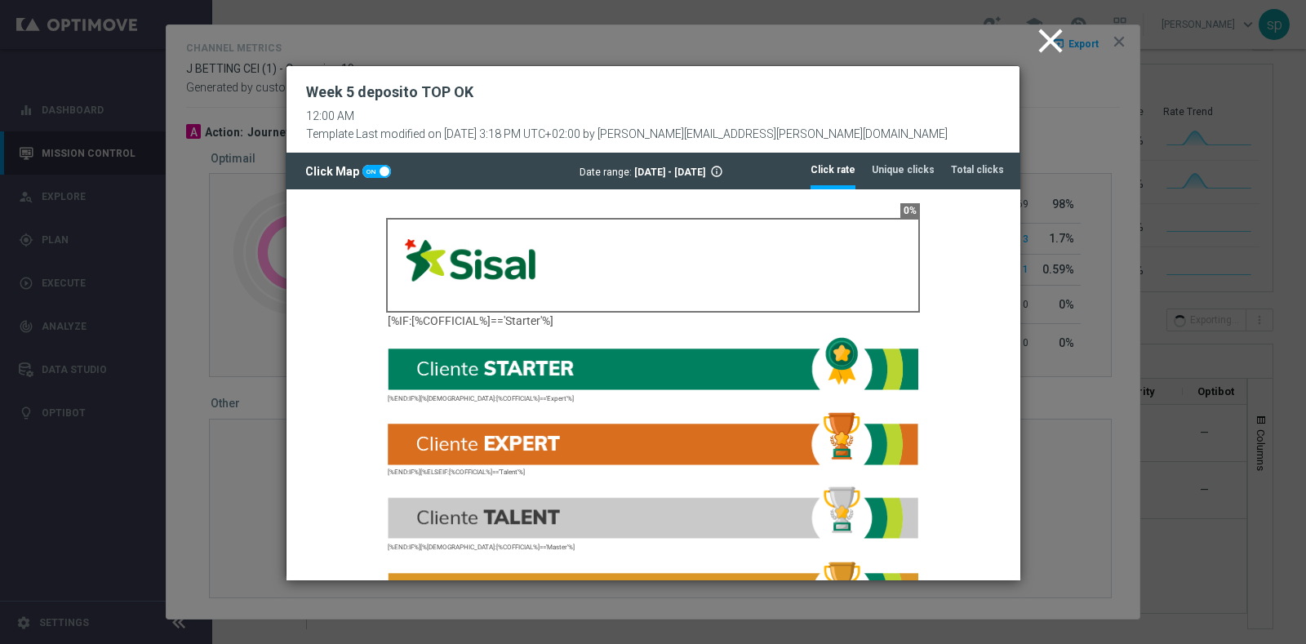
drag, startPoint x: 1009, startPoint y: 235, endPoint x: 1306, endPoint y: 372, distance: 327.1
click at [1002, 170] on tab-header "Total clicks" at bounding box center [977, 170] width 53 height 14
click at [1053, 27] on icon "close" at bounding box center [1050, 40] width 41 height 41
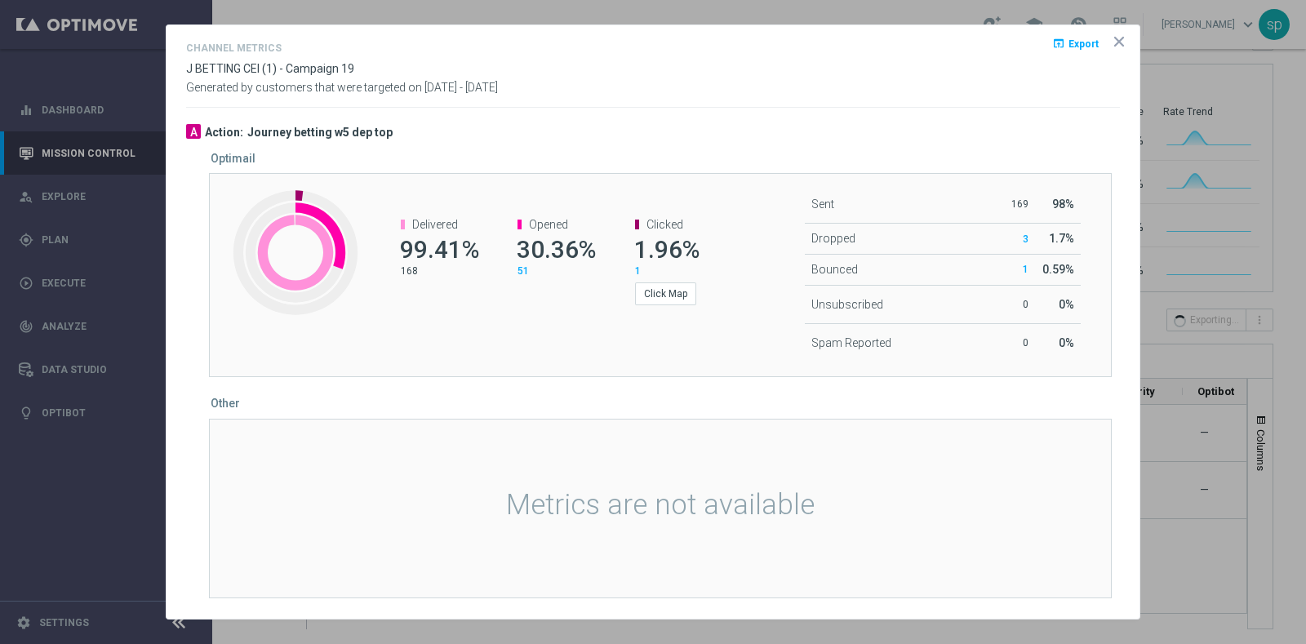
click at [1118, 47] on icon "icon" at bounding box center [1119, 41] width 16 height 16
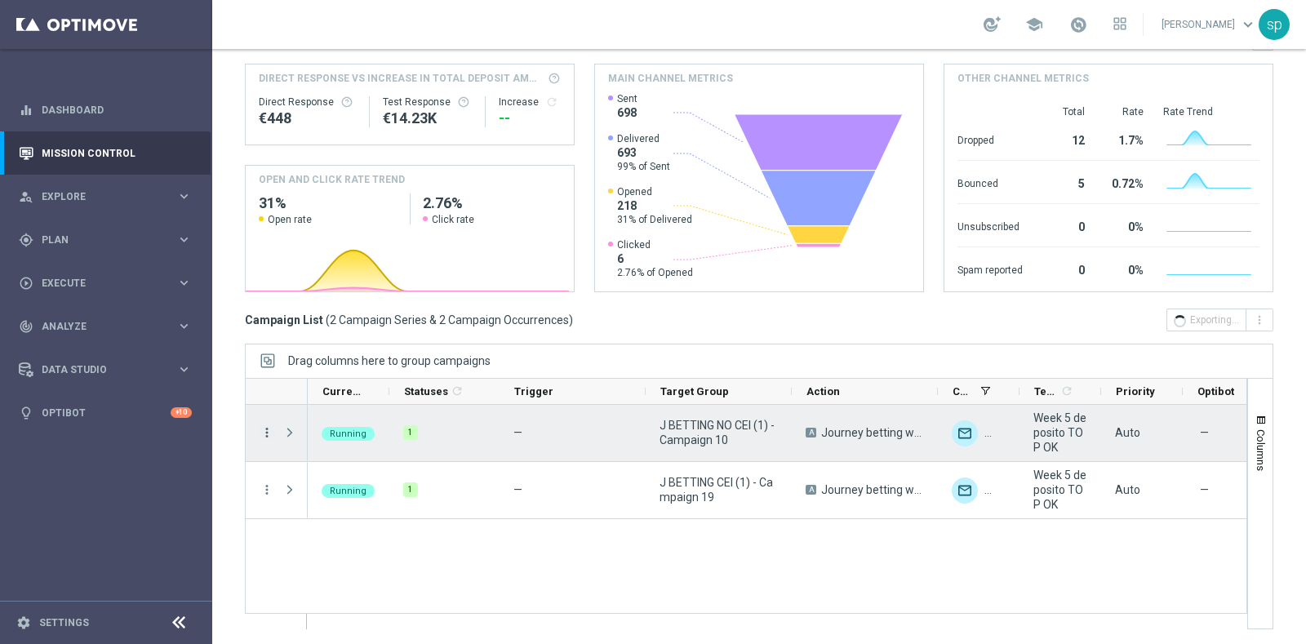
click at [266, 435] on icon "more_vert" at bounding box center [266, 432] width 15 height 15
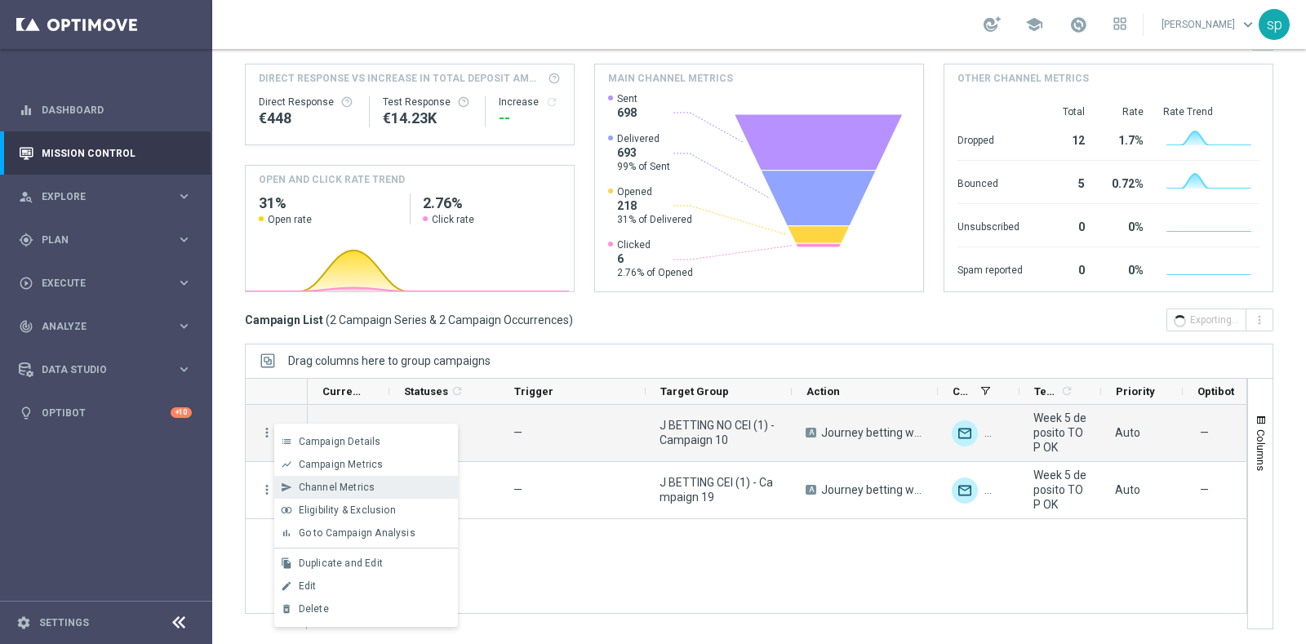
click at [368, 484] on span "Channel Metrics" at bounding box center [337, 486] width 77 height 11
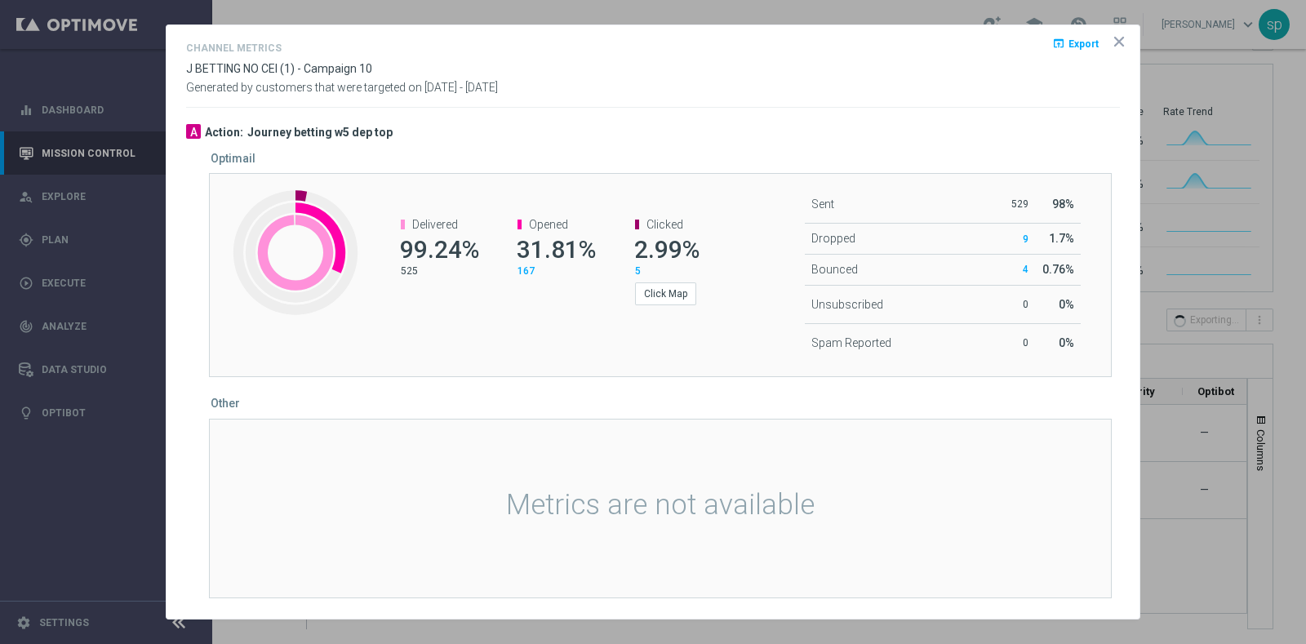
click at [1118, 43] on icon "icon" at bounding box center [1119, 42] width 8 height 8
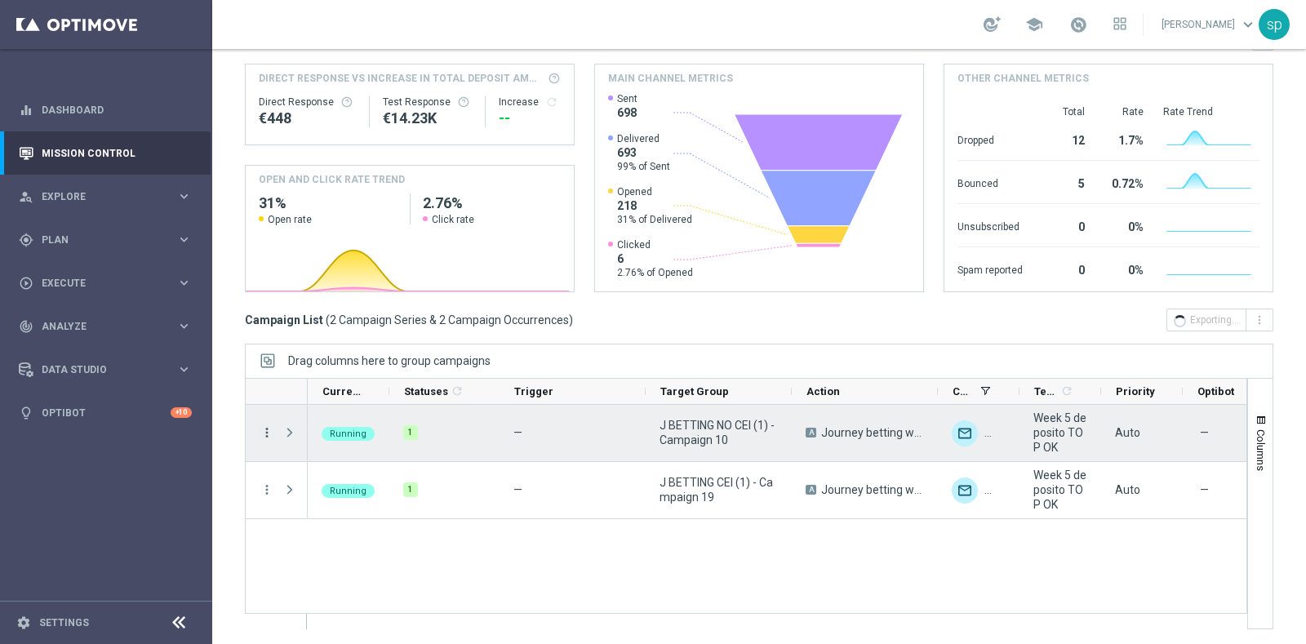
click at [264, 428] on icon "more_vert" at bounding box center [266, 432] width 15 height 15
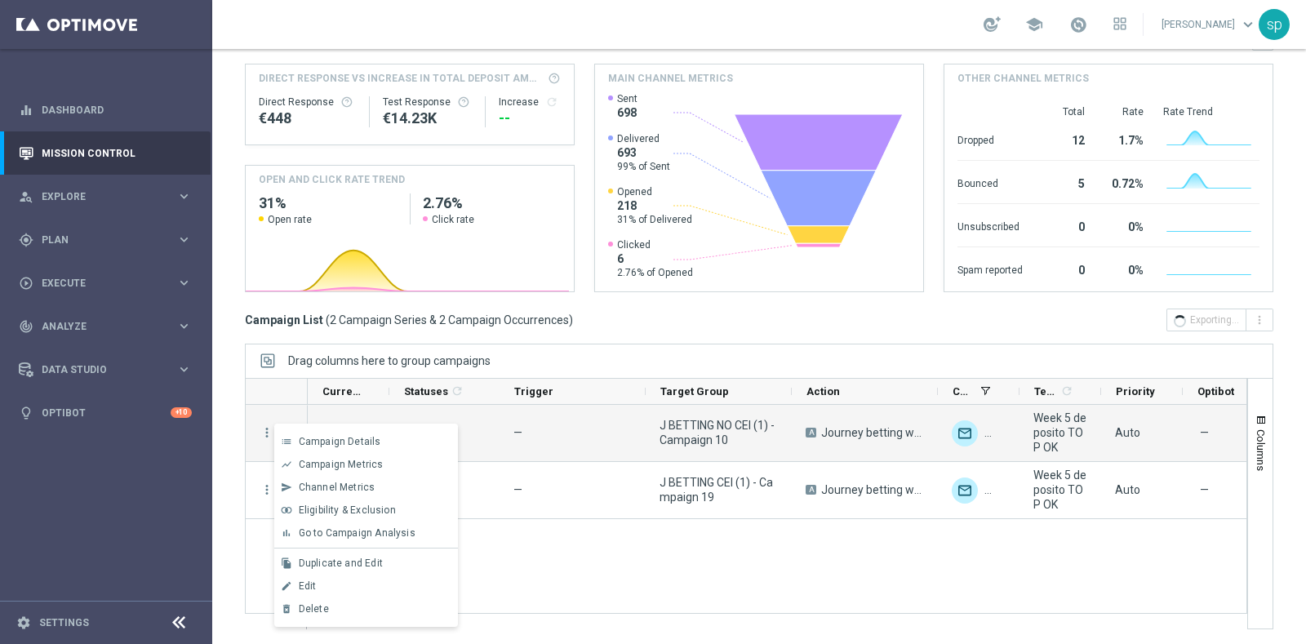
click at [1068, 575] on div "Running 1 — J BETTING NO CEI (1) - Campaign 10 A Journey betting w5 dep top unf…" at bounding box center [777, 517] width 938 height 224
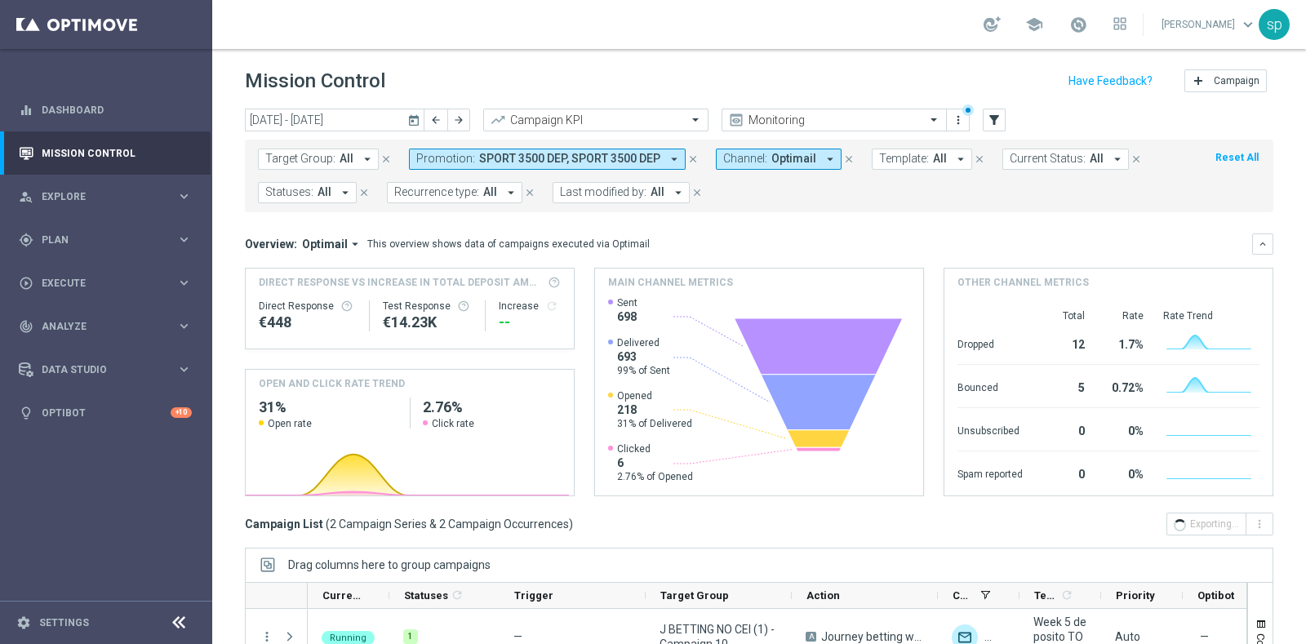
click at [667, 154] on icon "arrow_drop_down" at bounding box center [674, 159] width 15 height 15
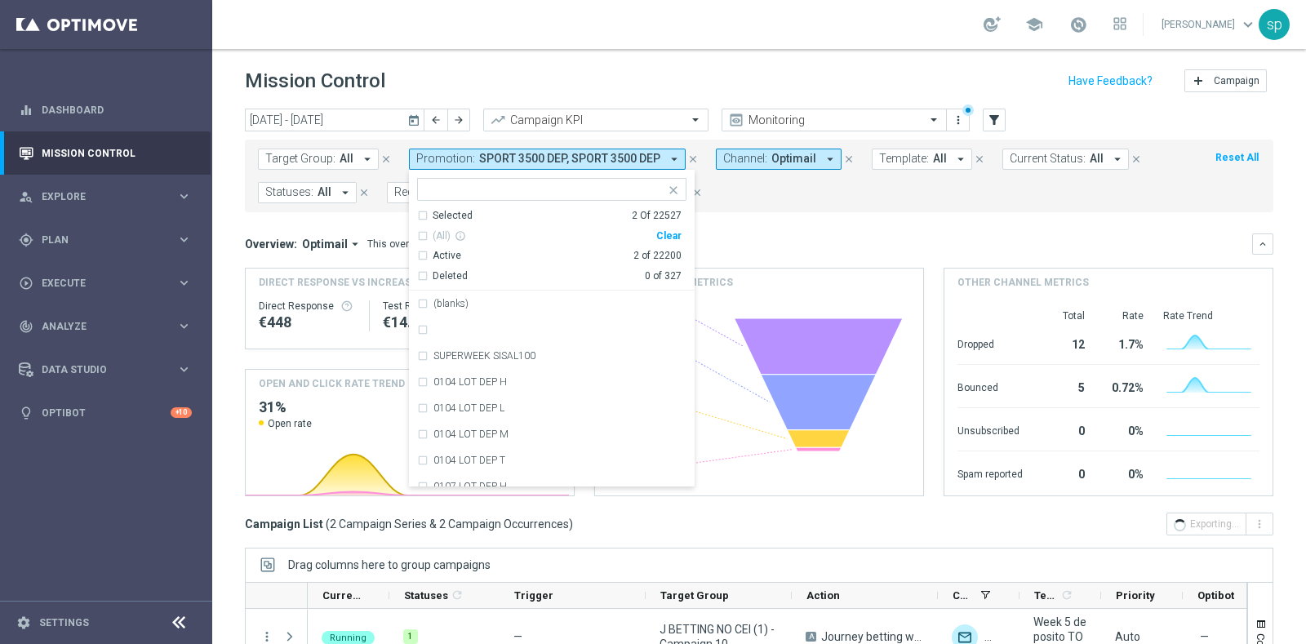
click at [687, 154] on icon "close" at bounding box center [692, 158] width 11 height 11
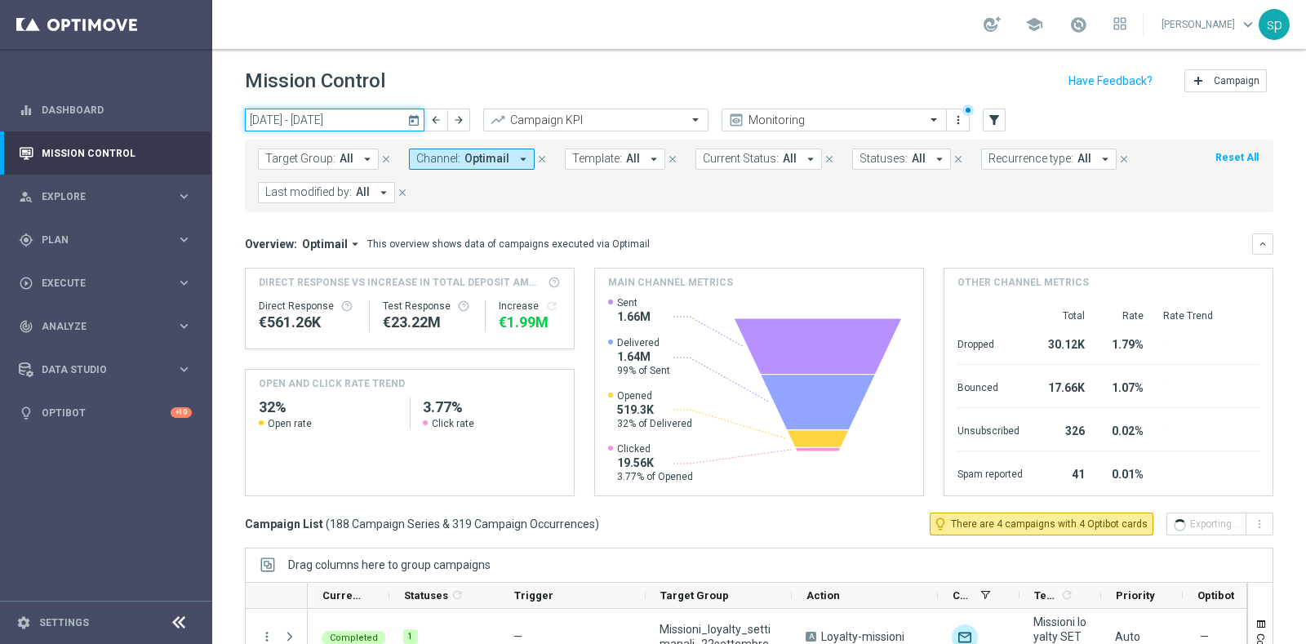
click at [329, 126] on input "[DATE] - [DATE]" at bounding box center [335, 120] width 180 height 23
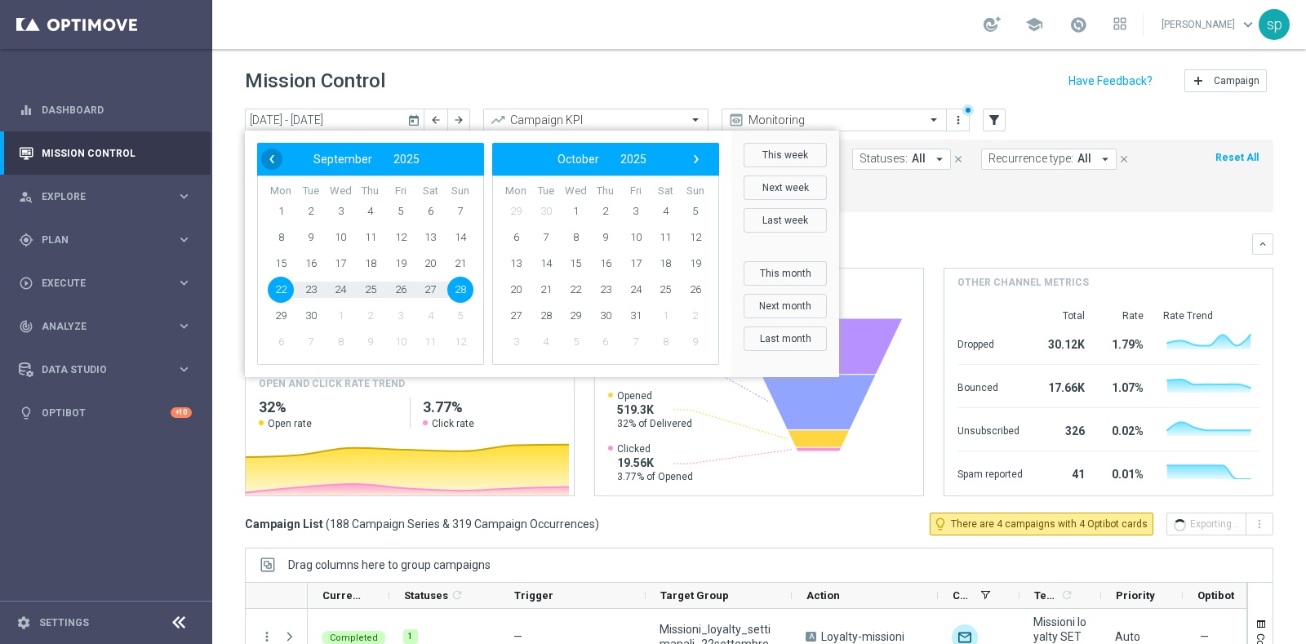
click at [273, 160] on span "‹" at bounding box center [271, 159] width 21 height 21
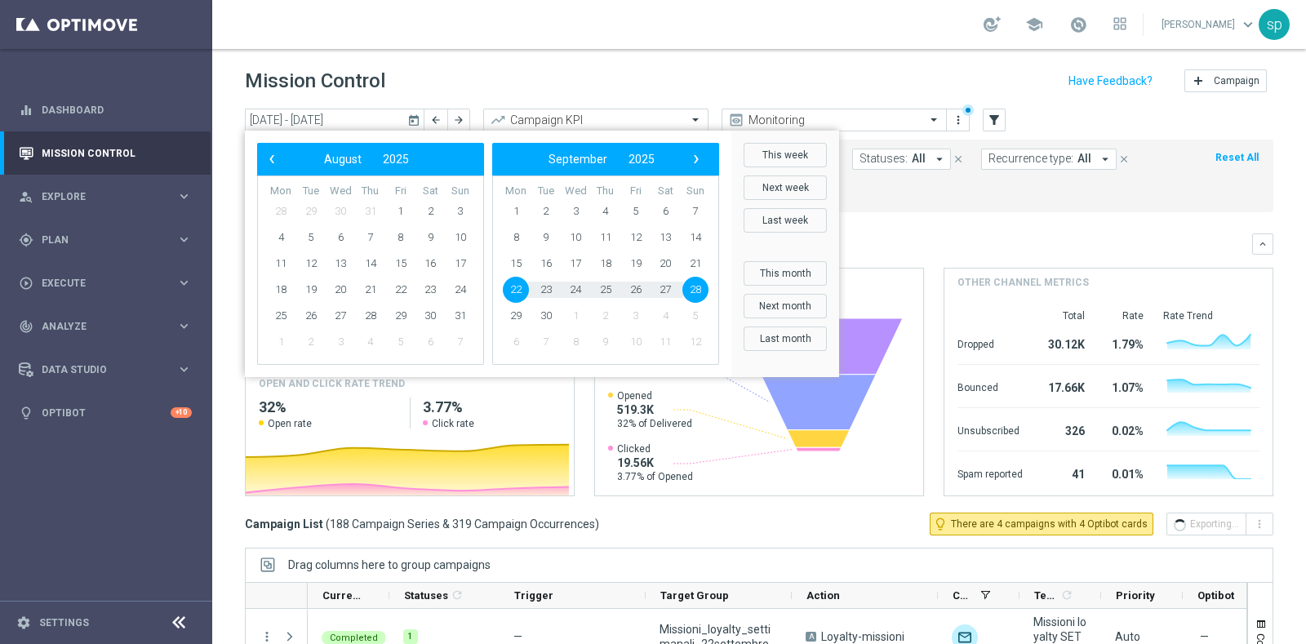
click at [273, 160] on span "‹" at bounding box center [271, 159] width 21 height 21
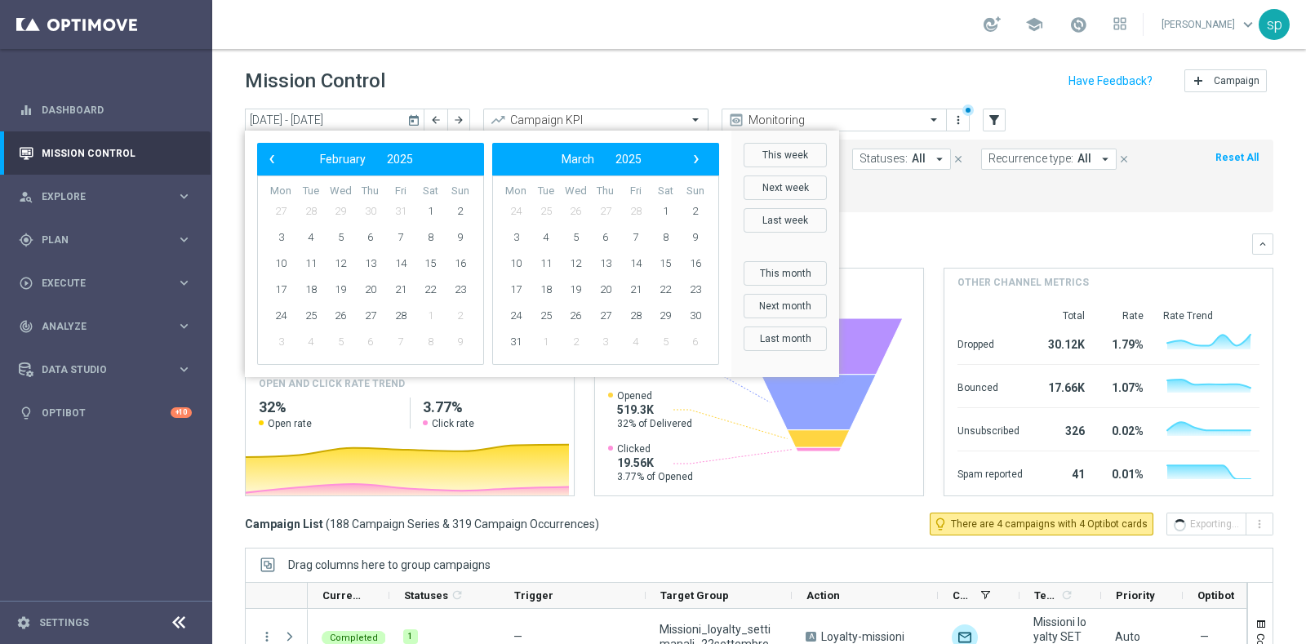
click at [273, 160] on span "‹" at bounding box center [271, 159] width 21 height 21
click at [337, 213] on span "1" at bounding box center [340, 211] width 26 height 26
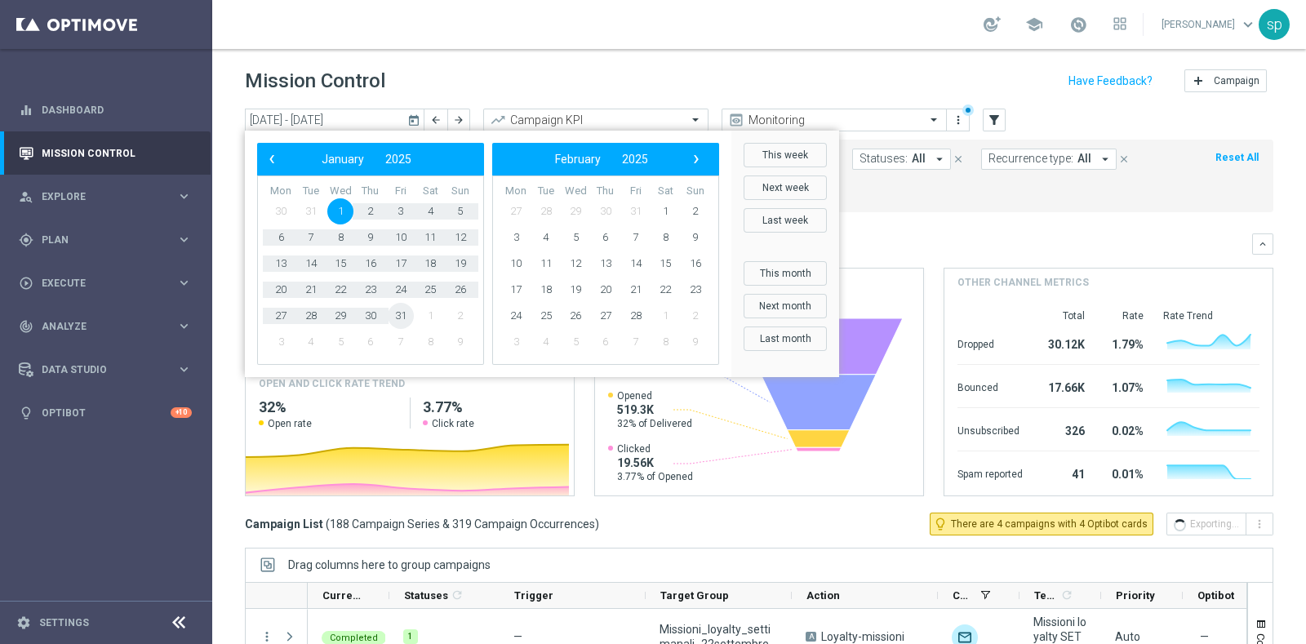
click at [406, 320] on span "31" at bounding box center [401, 316] width 26 height 26
type input "01 Jan 2025 - 31 Jan 2025"
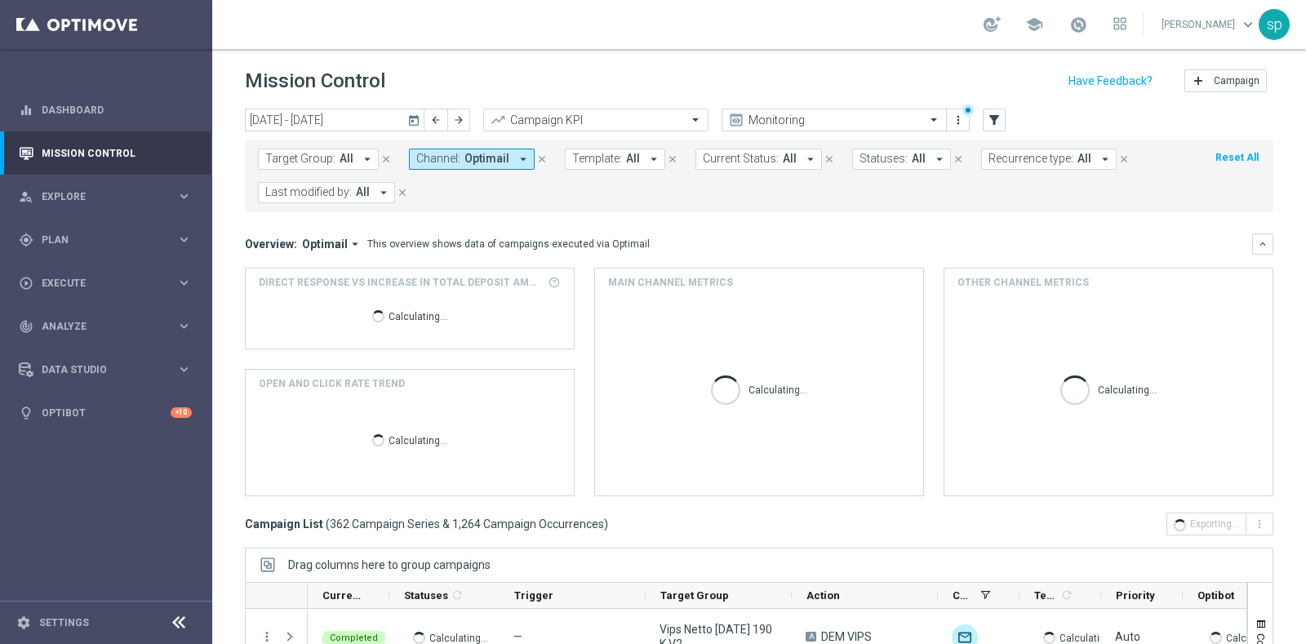
click at [359, 193] on span "All" at bounding box center [363, 192] width 14 height 14
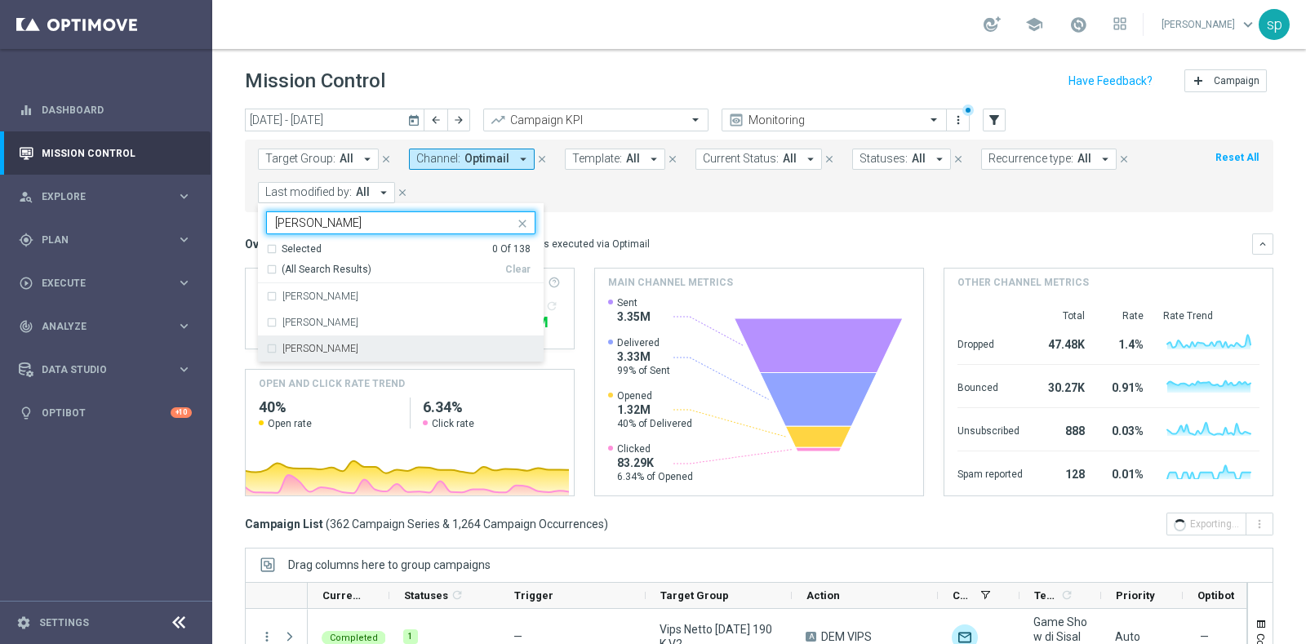
click at [348, 347] on div "Elena Zarbin" at bounding box center [408, 349] width 253 height 10
type input "elena"
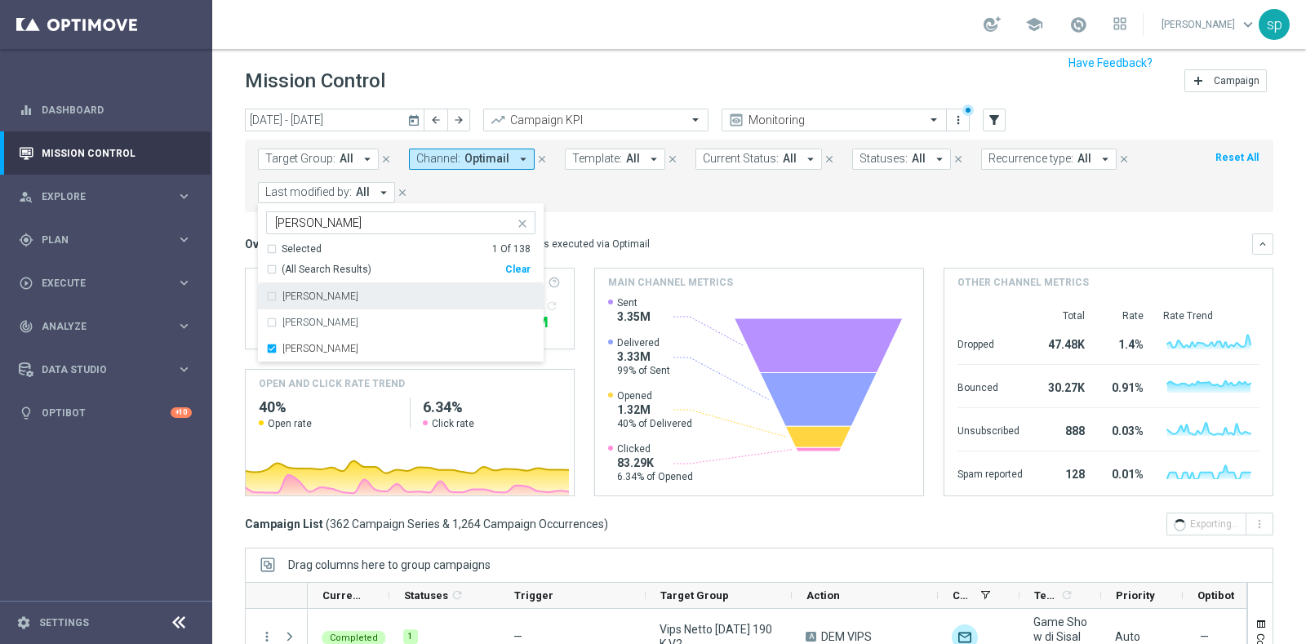
scroll to position [18, 0]
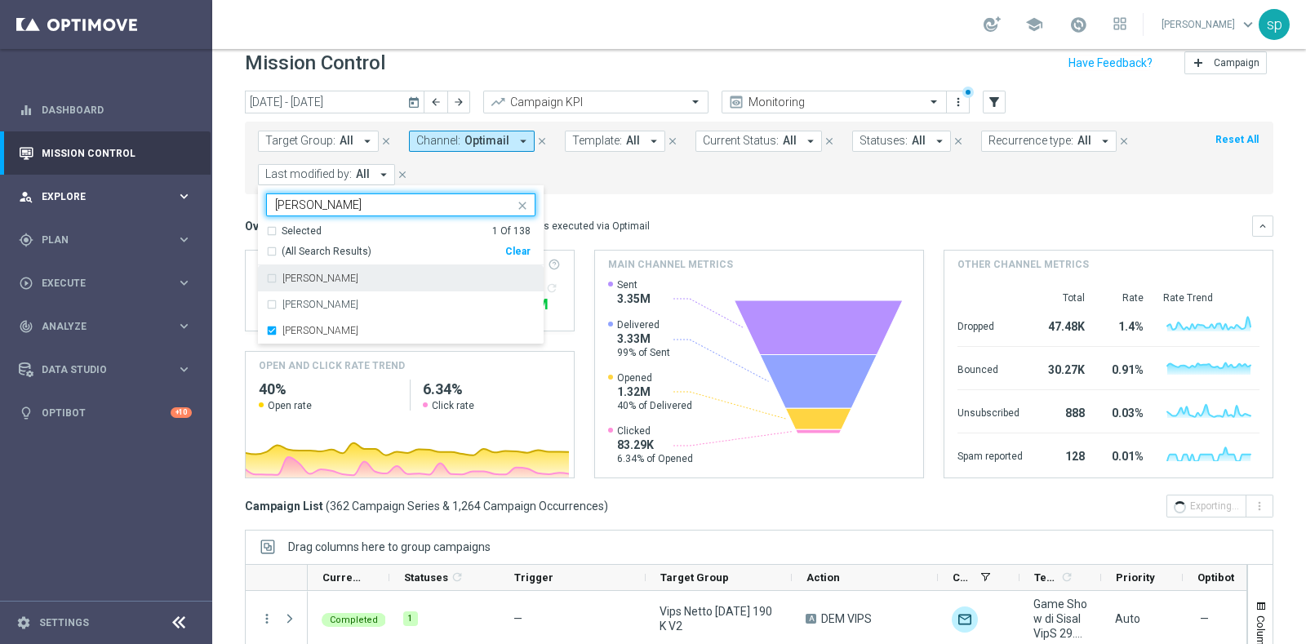
drag, startPoint x: 322, startPoint y: 197, endPoint x: 202, endPoint y: 196, distance: 120.8
click at [202, 196] on main "equalizer Dashboard Mission Control" at bounding box center [653, 322] width 1306 height 644
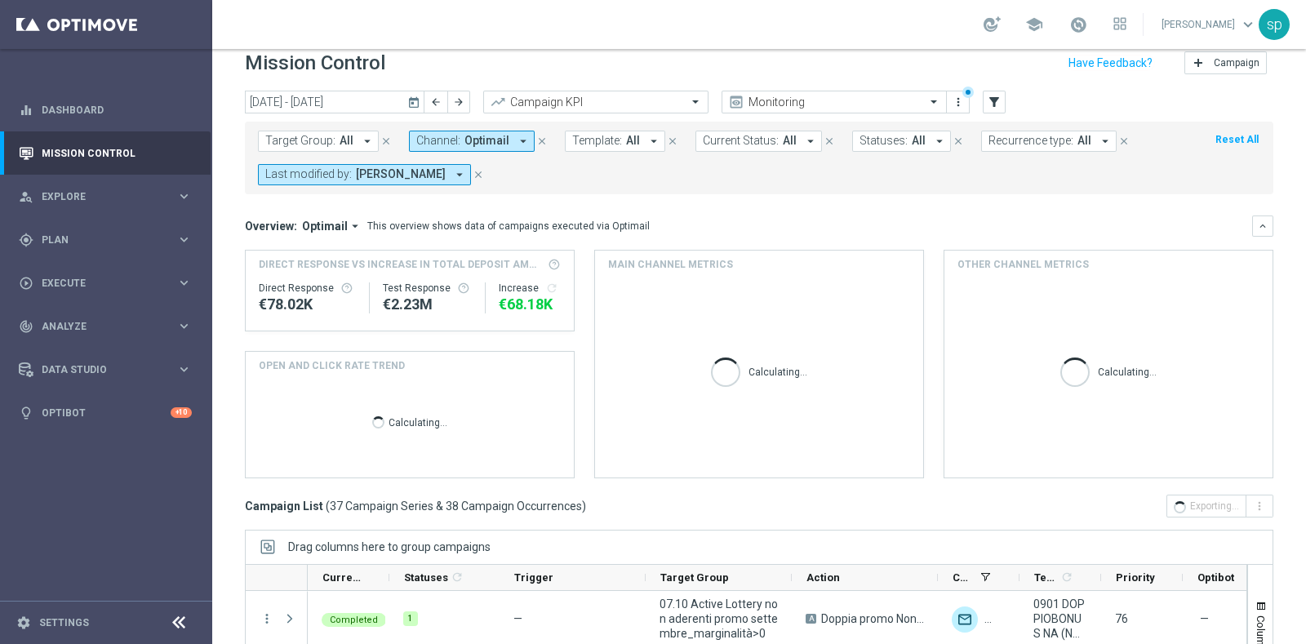
click at [312, 181] on button "Last modified by: Elena Zarbin arrow_drop_down" at bounding box center [364, 174] width 213 height 21
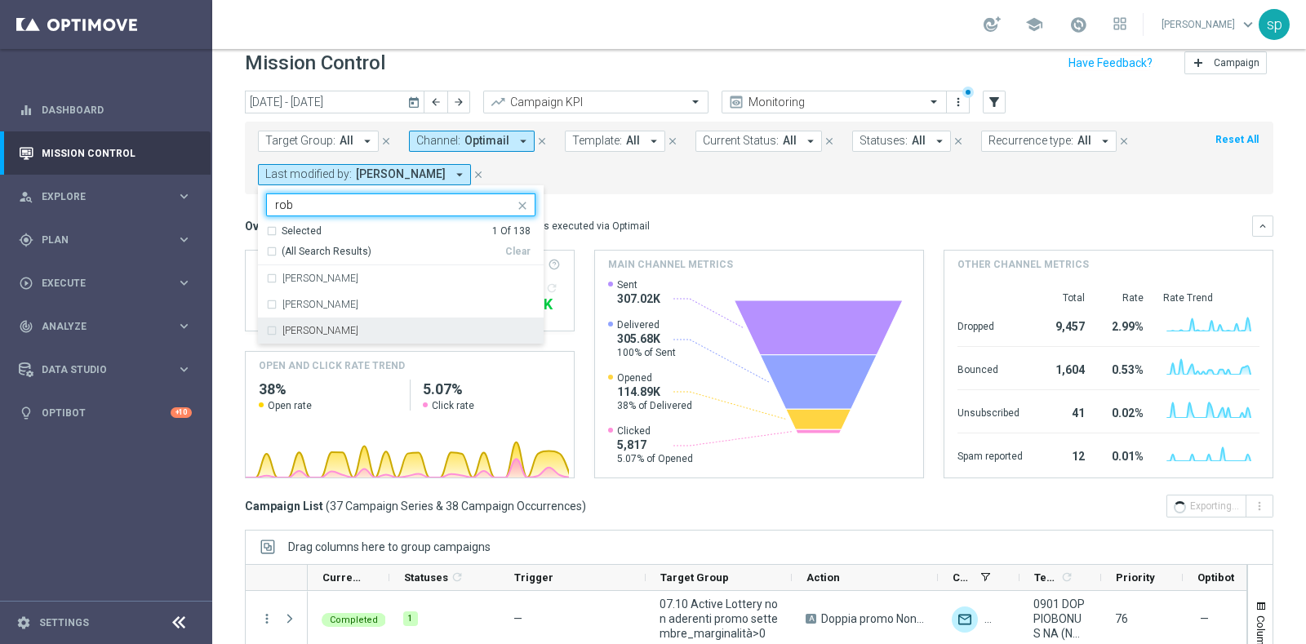
click at [360, 328] on div "roberto tucci" at bounding box center [408, 331] width 253 height 10
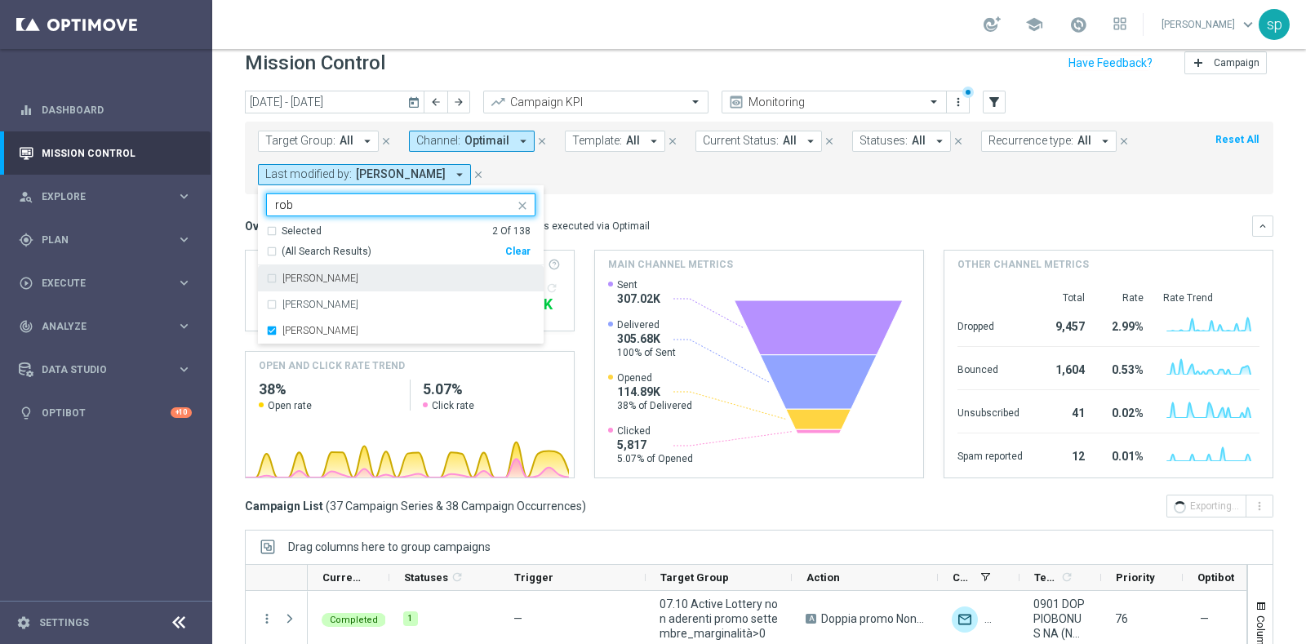
click at [332, 210] on input "rob" at bounding box center [394, 205] width 239 height 14
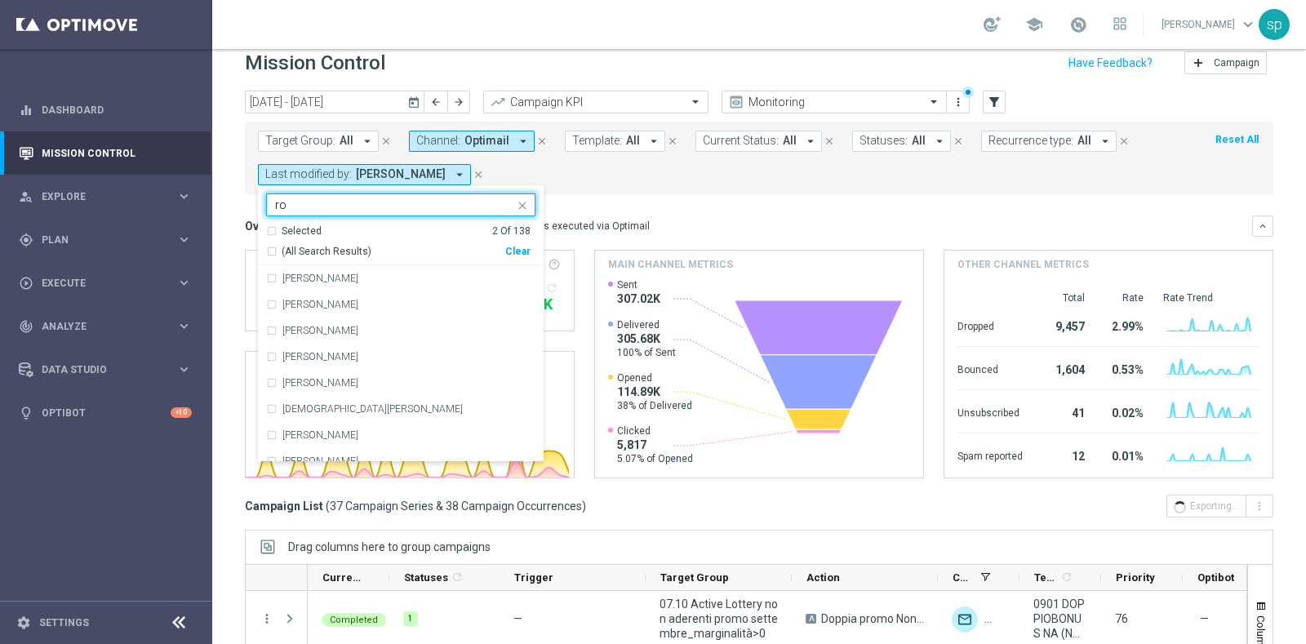
type input "r"
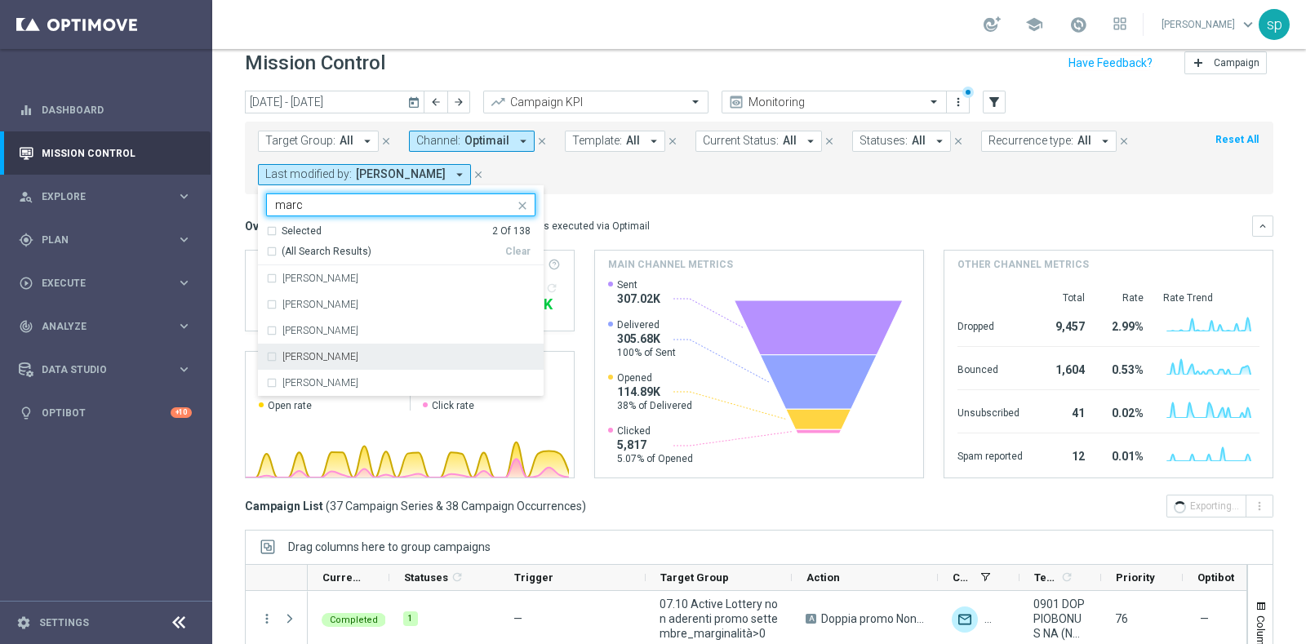
click at [370, 357] on div "marco Maccarrone" at bounding box center [408, 357] width 253 height 10
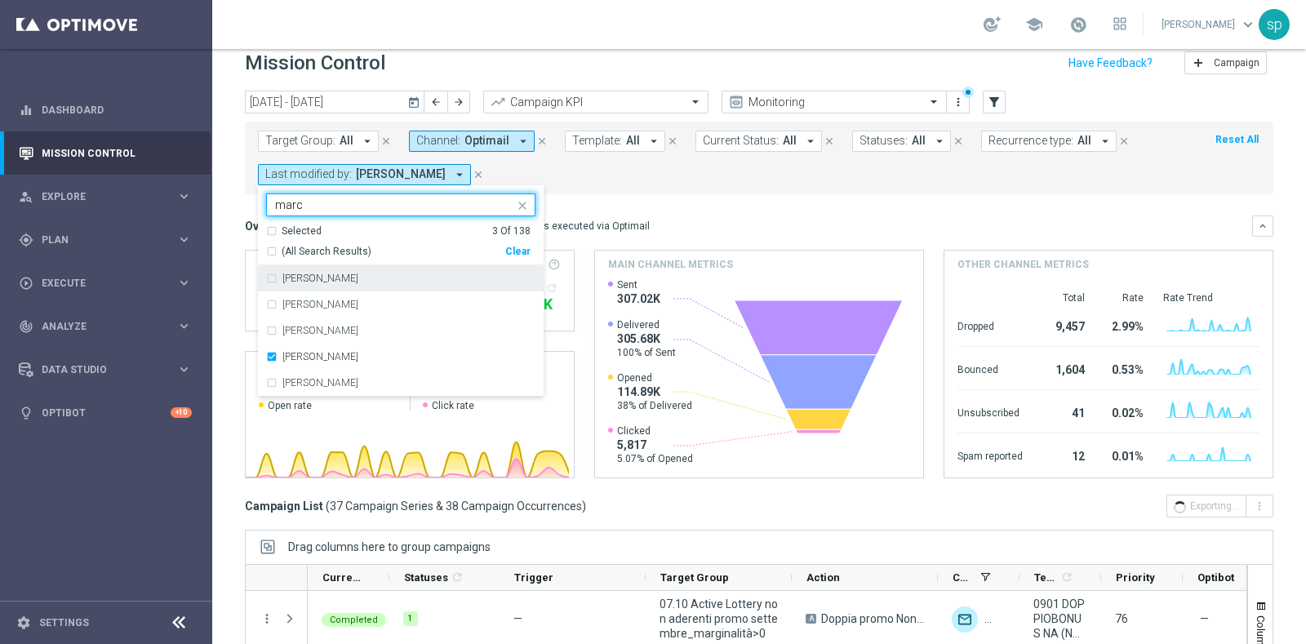
click at [318, 202] on input "marc" at bounding box center [394, 205] width 239 height 14
click at [336, 306] on label "Marco Cesco" at bounding box center [320, 304] width 76 height 10
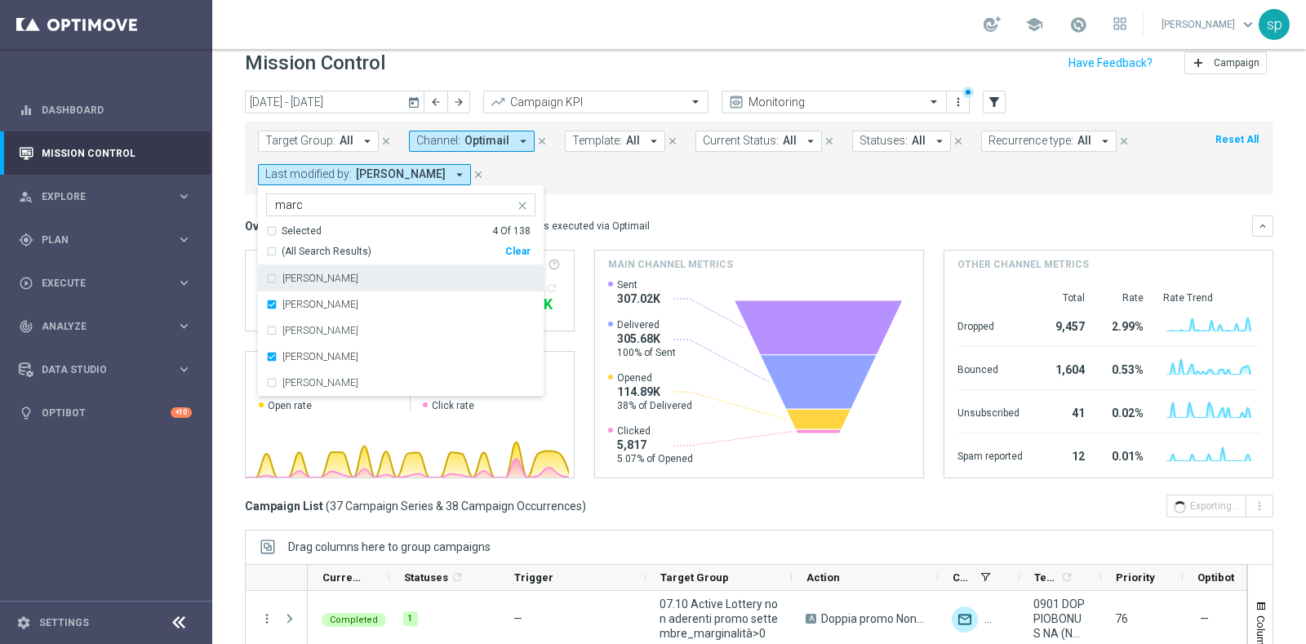
click at [314, 200] on input "marc" at bounding box center [394, 205] width 239 height 14
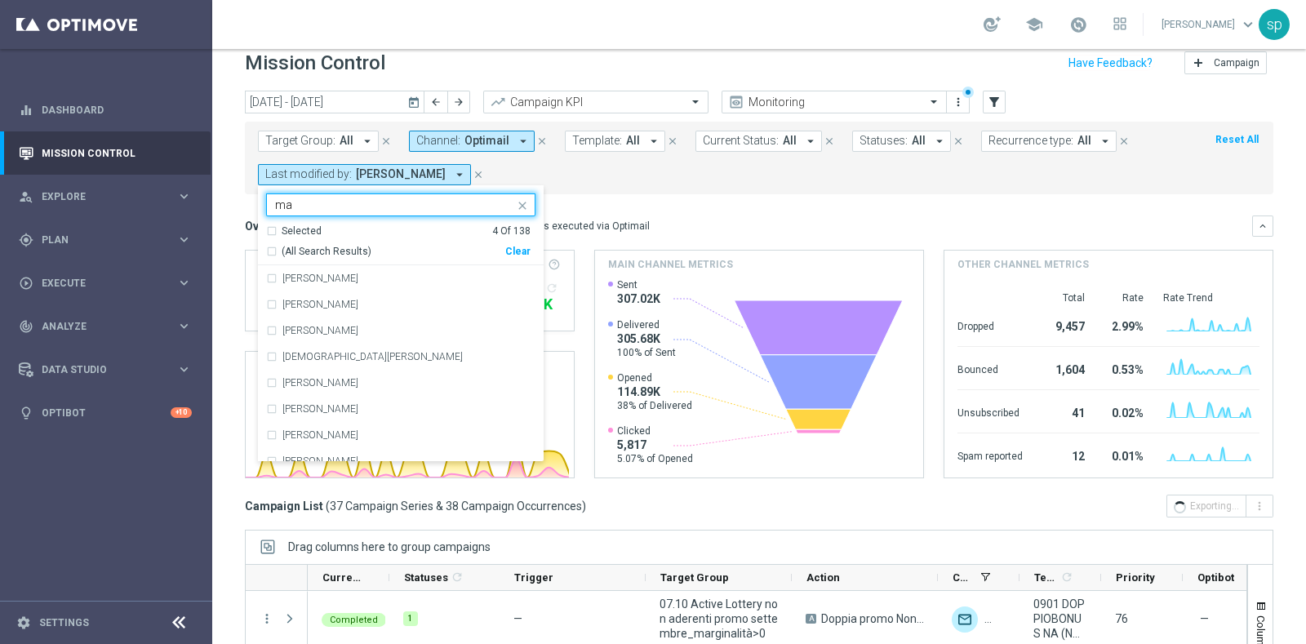
type input "m"
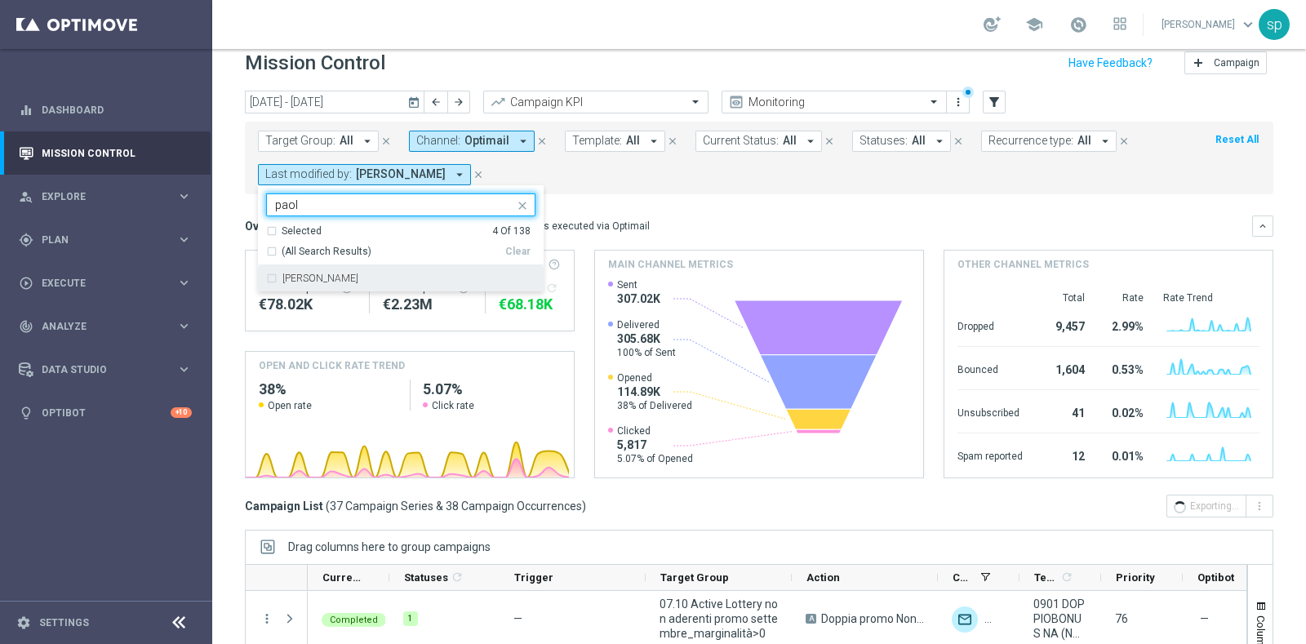
click at [348, 282] on label "Paolo Martiradonna" at bounding box center [320, 278] width 76 height 10
click at [326, 197] on div "Selected 5 of 138 paol" at bounding box center [390, 204] width 247 height 20
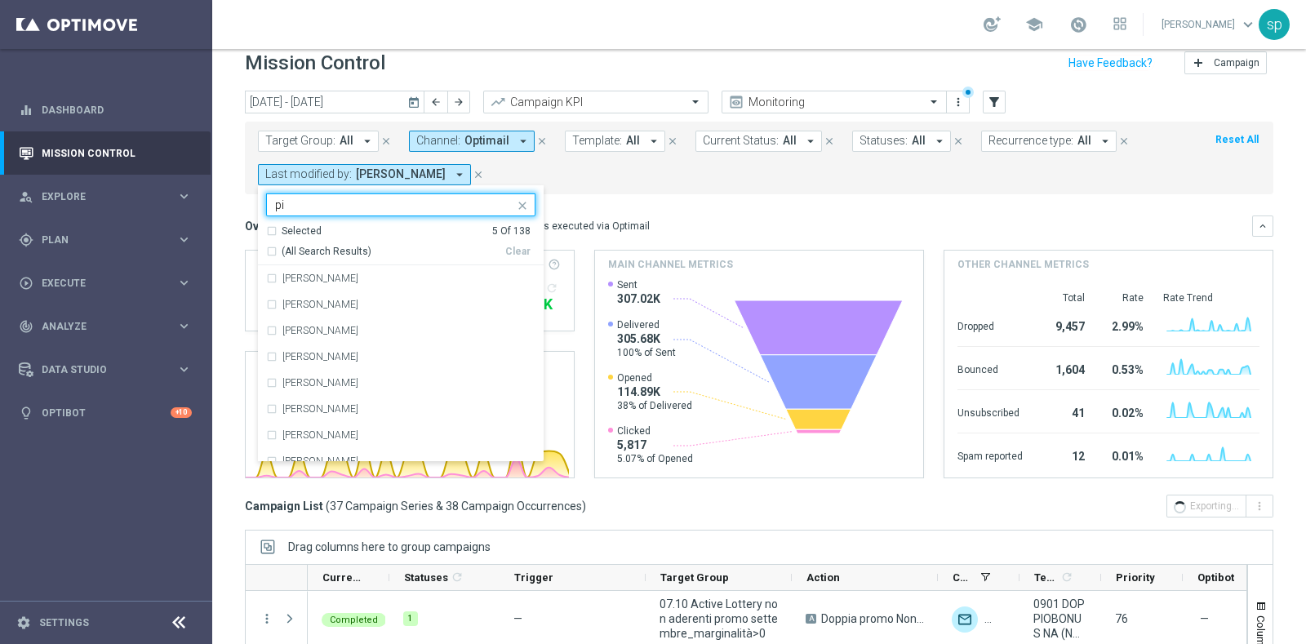
type input "p"
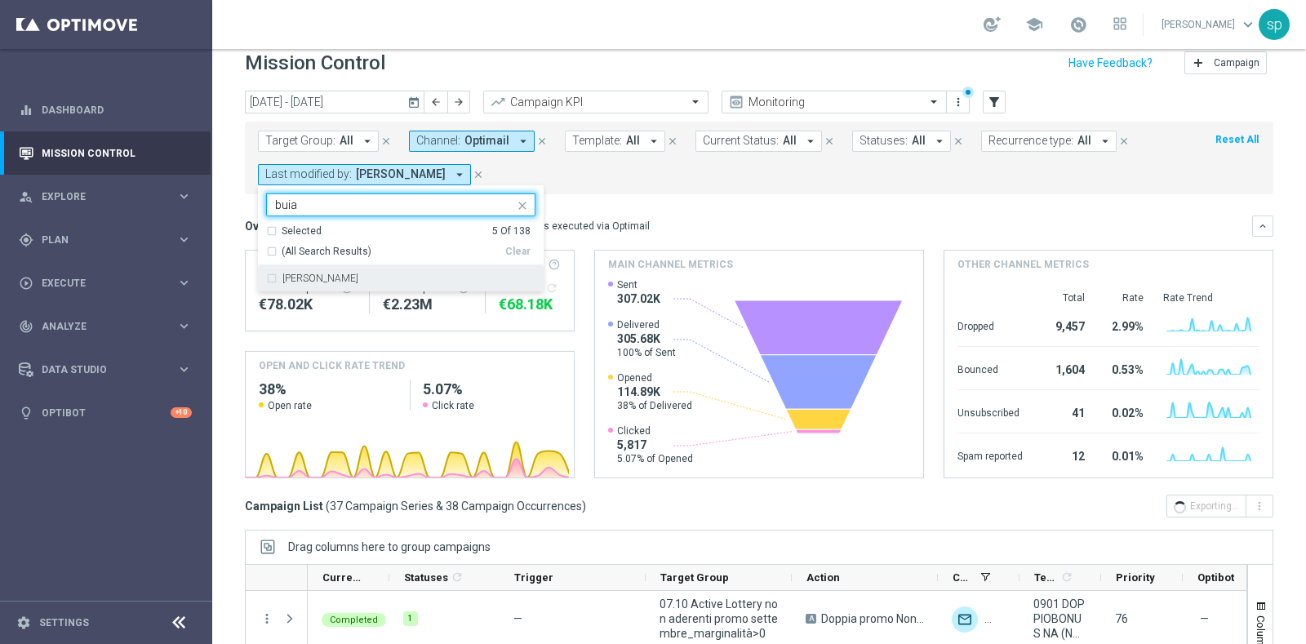
click at [335, 281] on div "andrea buia" at bounding box center [408, 278] width 253 height 10
click at [315, 202] on input "buia" at bounding box center [394, 205] width 239 height 14
type input "b"
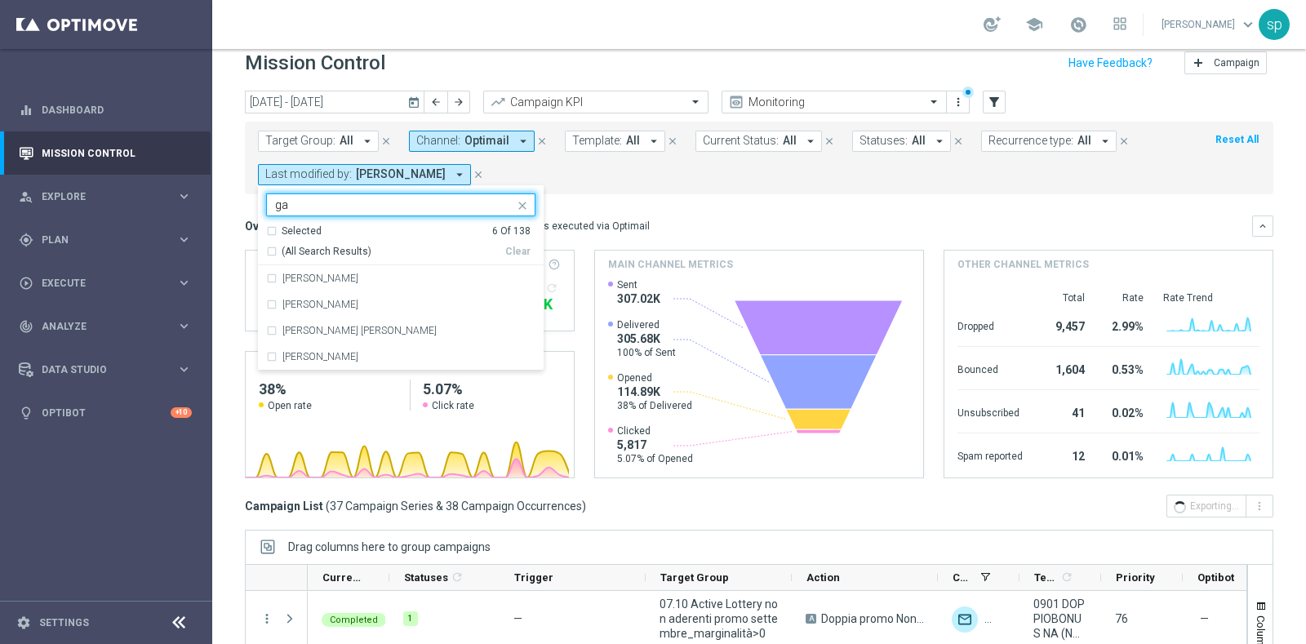
type input "g"
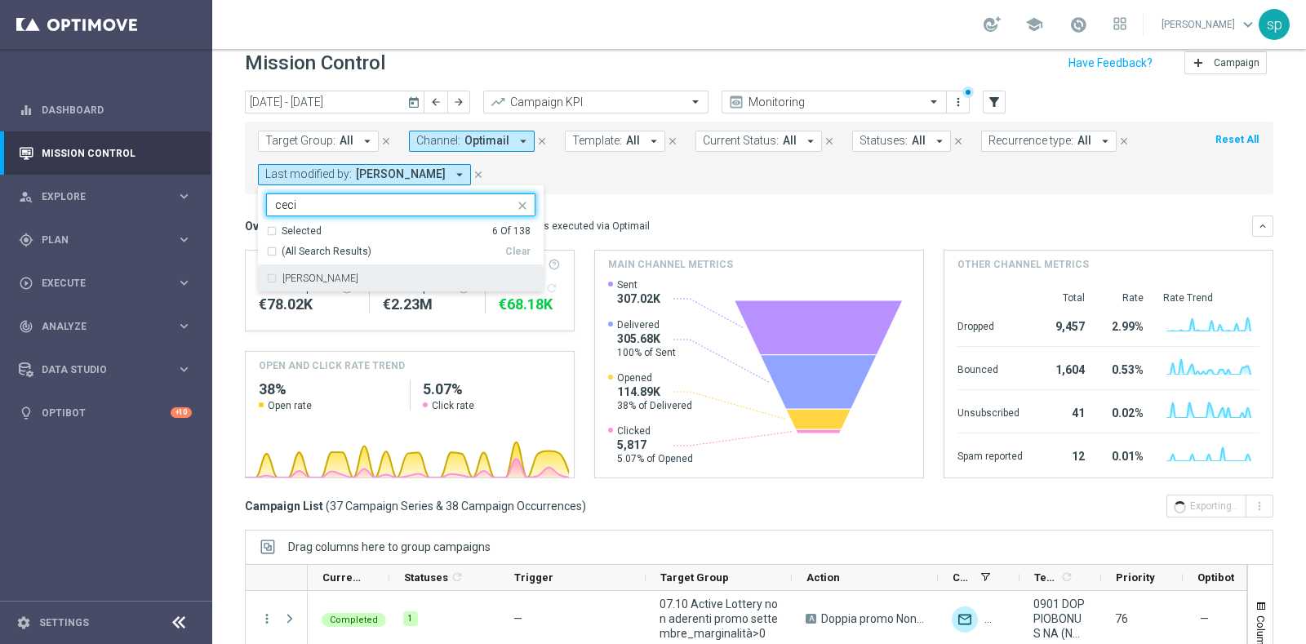
click at [365, 269] on div "Cecilia Mascelli" at bounding box center [400, 278] width 269 height 26
type input "ceci"
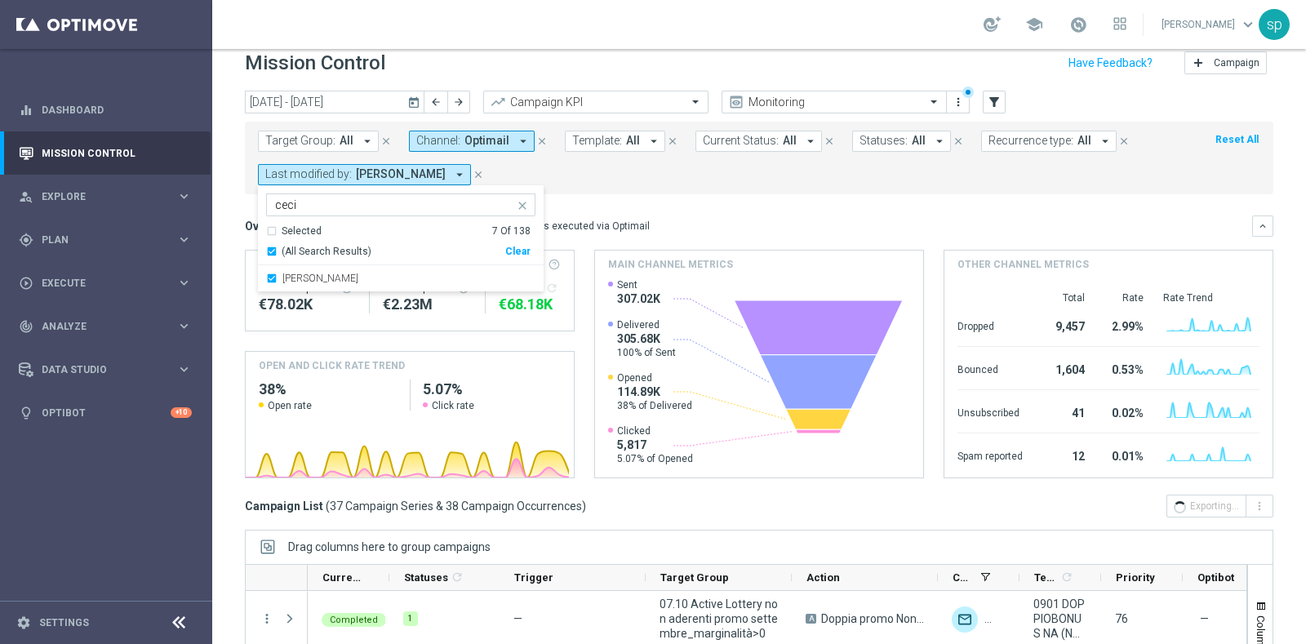
click at [673, 210] on mini-dashboard "Overview: Optimail arrow_drop_down This overview shows data of campaigns execut…" at bounding box center [759, 344] width 1028 height 300
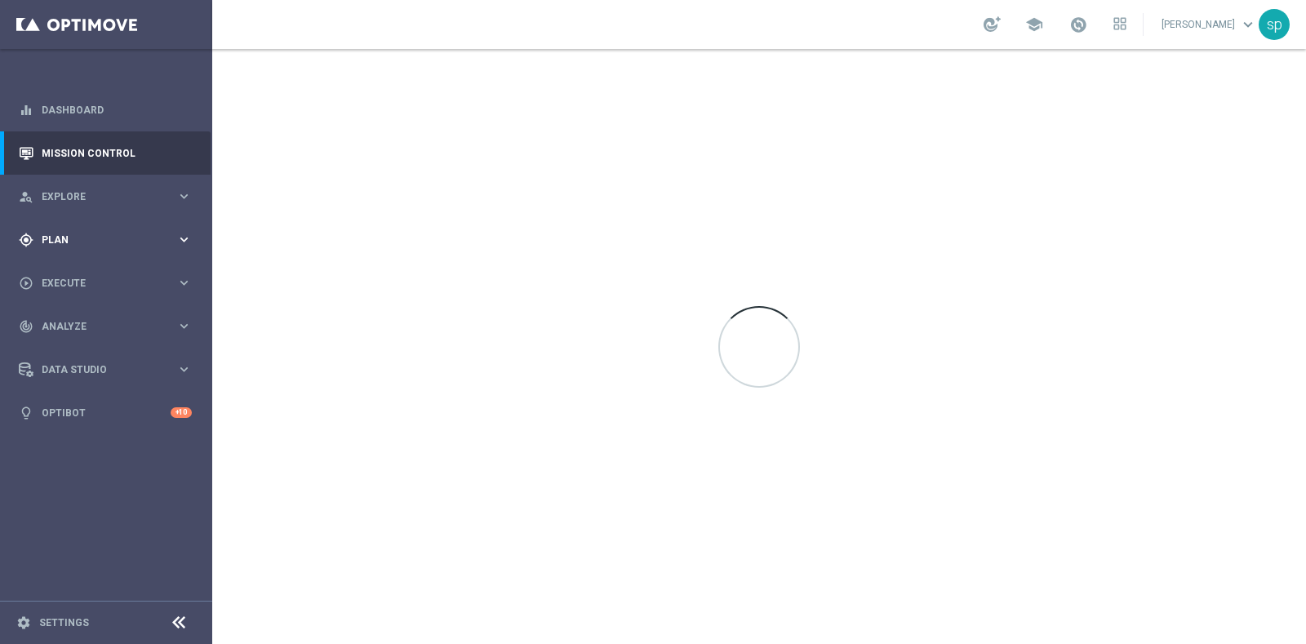
drag, startPoint x: 77, startPoint y: 275, endPoint x: 66, endPoint y: 238, distance: 38.2
click at [66, 238] on span "Plan" at bounding box center [109, 240] width 135 height 10
click at [82, 320] on span "Templates" at bounding box center [101, 322] width 117 height 10
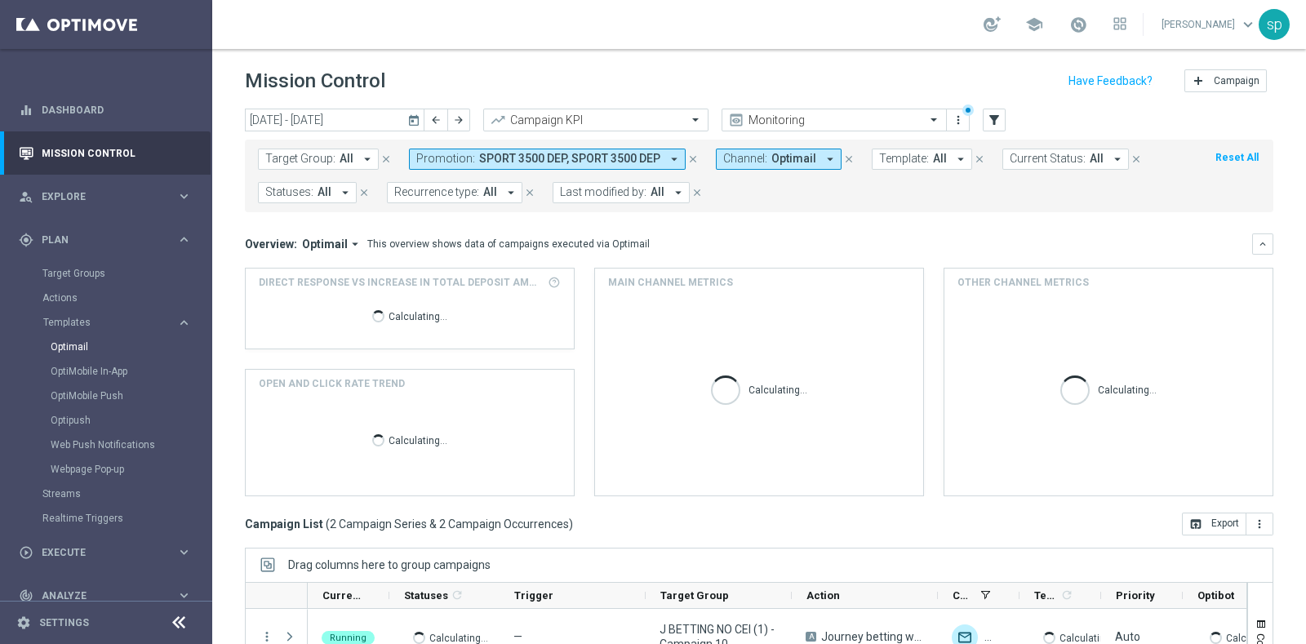
drag, startPoint x: 78, startPoint y: 339, endPoint x: 78, endPoint y: 348, distance: 9.0
click at [78, 348] on div "Optimail" at bounding box center [131, 347] width 160 height 24
click at [78, 348] on link "Optimail" at bounding box center [110, 346] width 119 height 13
